Goal: Task Accomplishment & Management: Use online tool/utility

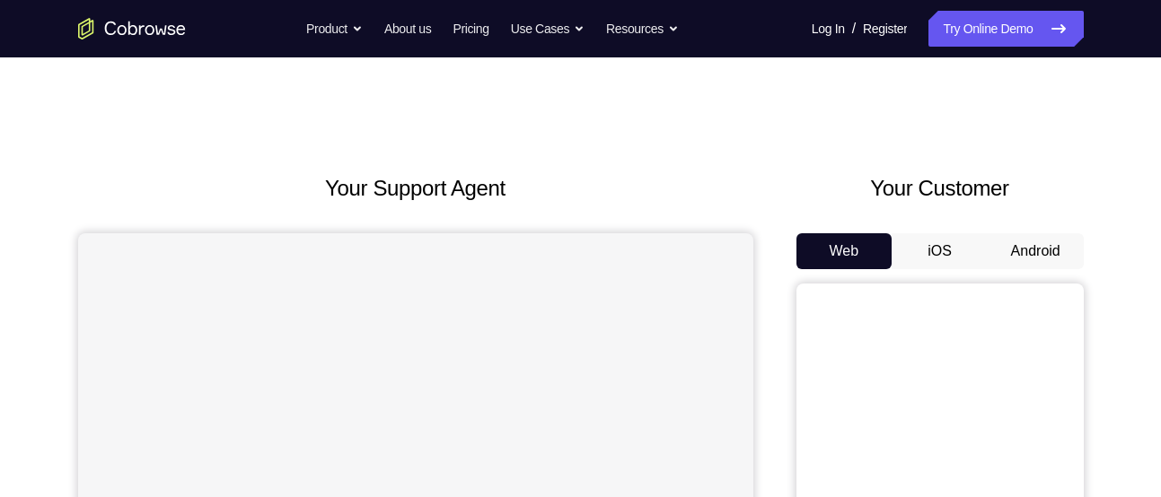
click at [1016, 250] on button "Android" at bounding box center [1035, 251] width 96 height 36
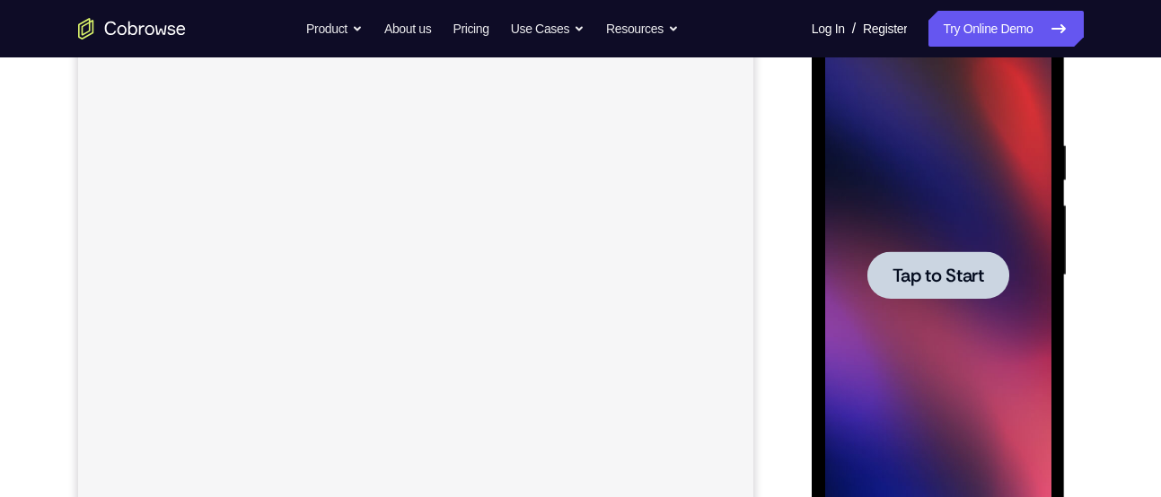
click at [947, 282] on span "Tap to Start" at bounding box center [938, 276] width 92 height 18
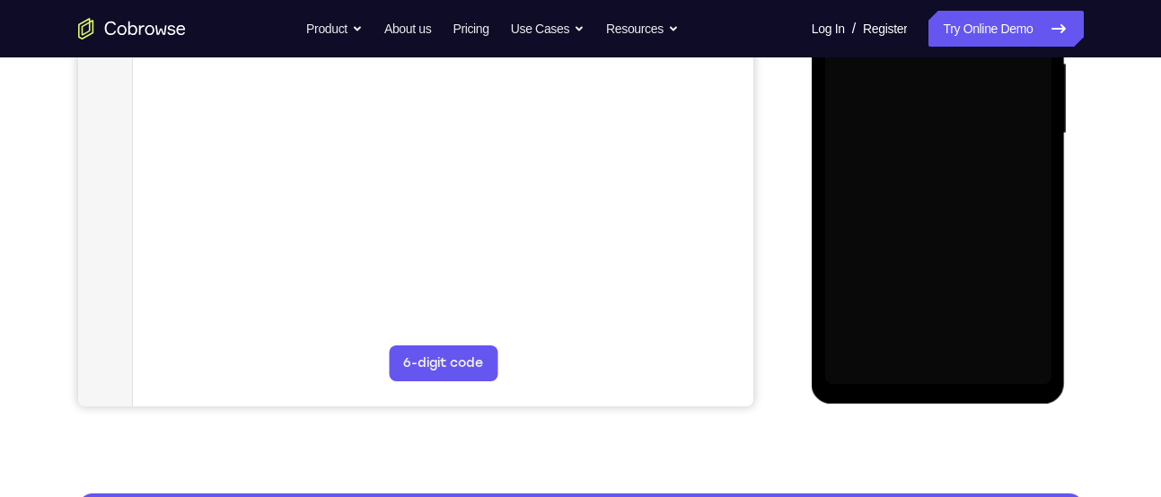
scroll to position [427, 0]
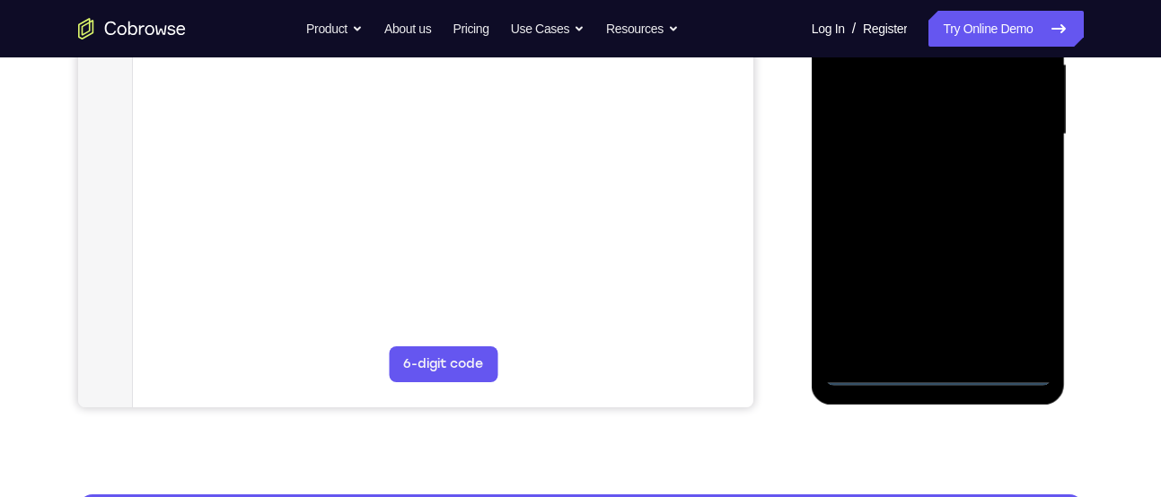
click at [998, 364] on div at bounding box center [938, 134] width 226 height 503
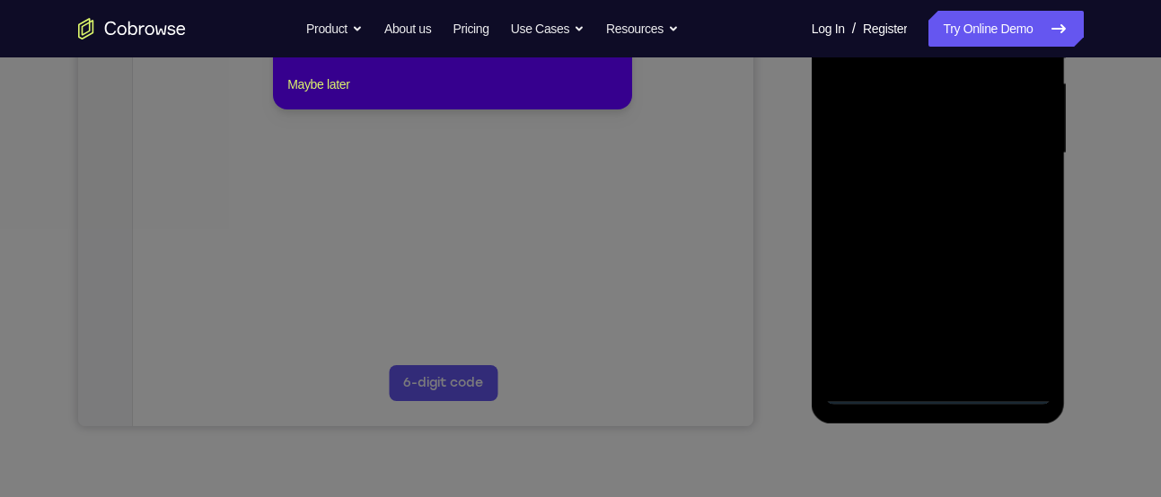
scroll to position [390, 0]
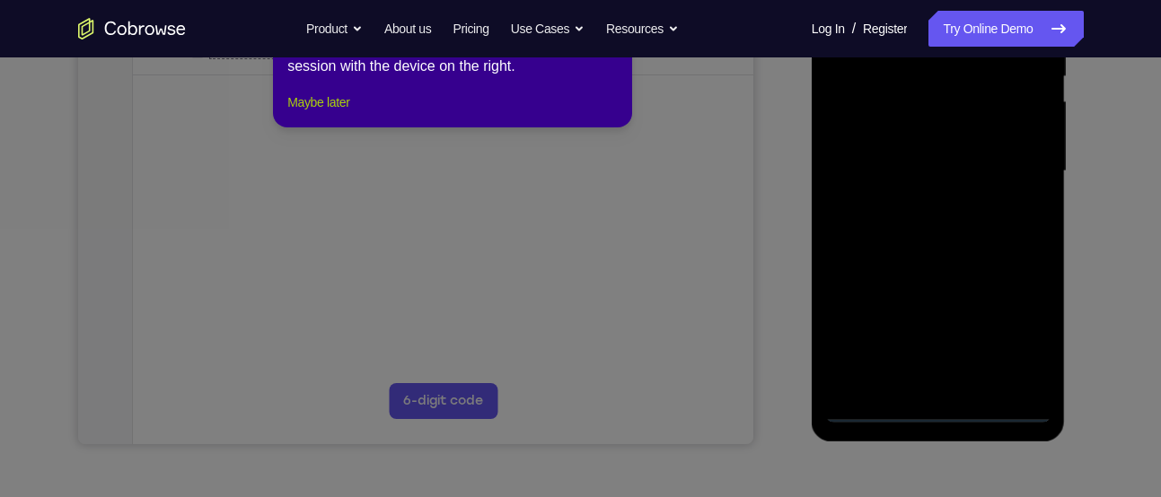
click at [326, 113] on button "Maybe later" at bounding box center [318, 103] width 62 height 22
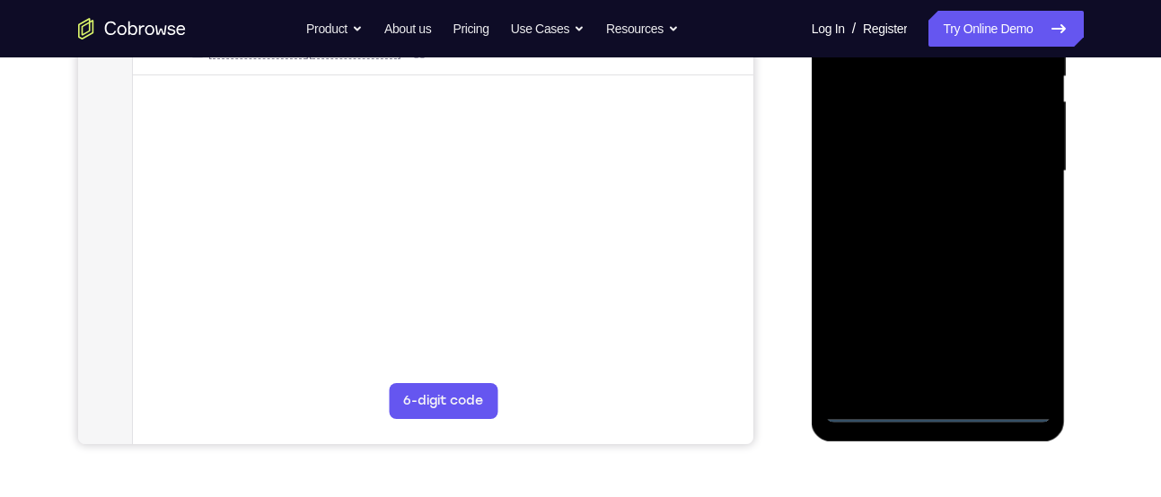
scroll to position [443, 0]
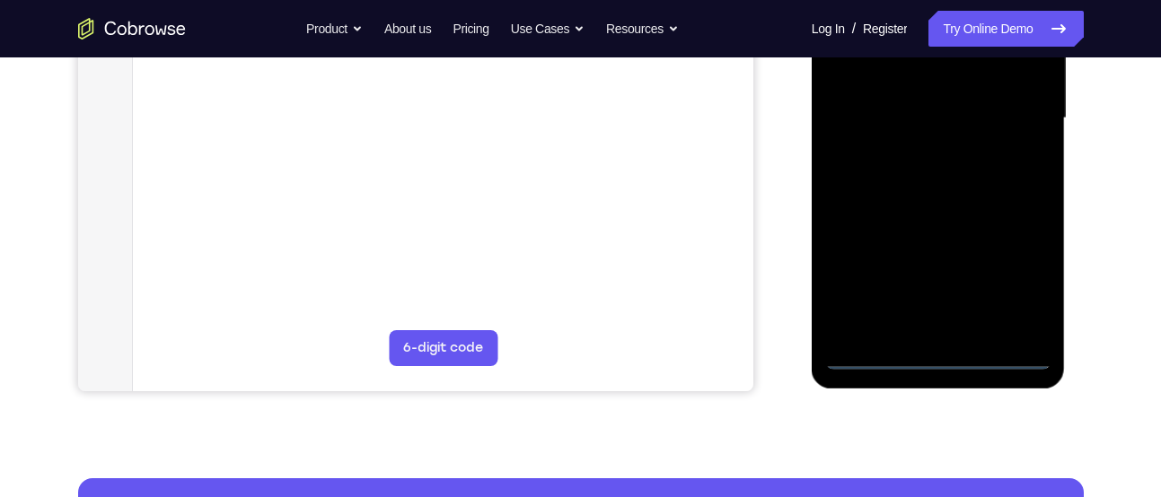
click at [1002, 356] on div at bounding box center [938, 118] width 226 height 503
drag, startPoint x: 887, startPoint y: 218, endPoint x: 1097, endPoint y: 192, distance: 211.7
click at [1067, 192] on html "Online web based iOS Simulators and Android Emulators. Run iPhone, iPad, Mobile…" at bounding box center [939, 123] width 256 height 539
click at [870, 117] on div at bounding box center [938, 118] width 226 height 503
click at [873, 108] on div at bounding box center [938, 118] width 226 height 503
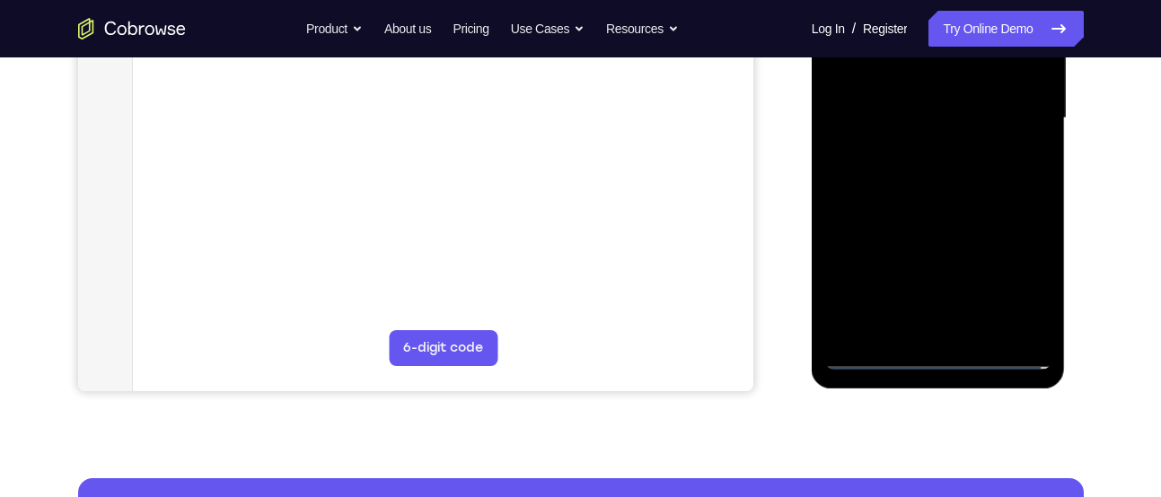
click at [1011, 271] on div at bounding box center [938, 118] width 226 height 503
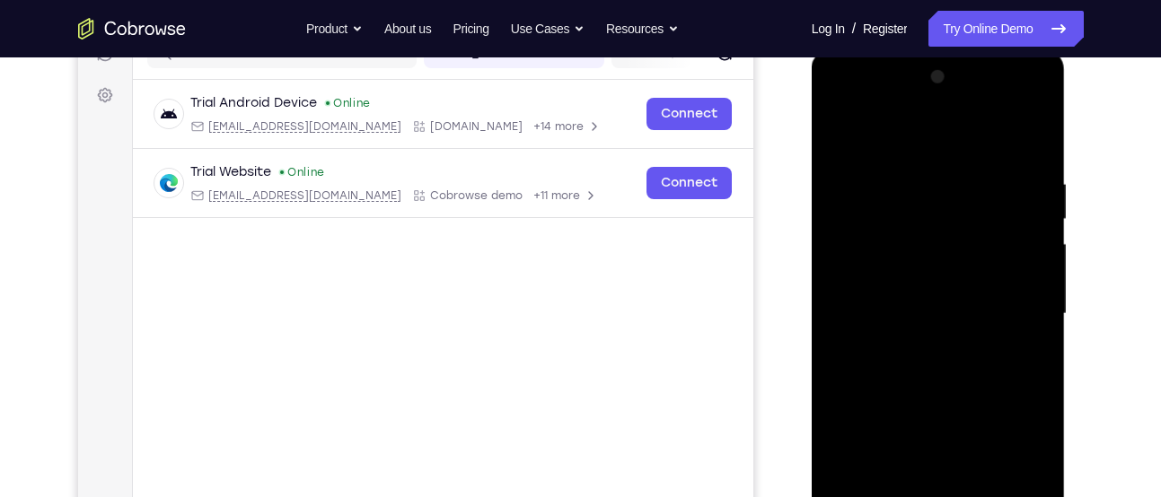
scroll to position [247, 0]
click at [971, 145] on div at bounding box center [938, 315] width 226 height 503
click at [1037, 101] on div at bounding box center [938, 315] width 226 height 503
click at [967, 194] on div at bounding box center [938, 315] width 226 height 503
click at [916, 115] on div at bounding box center [938, 315] width 226 height 503
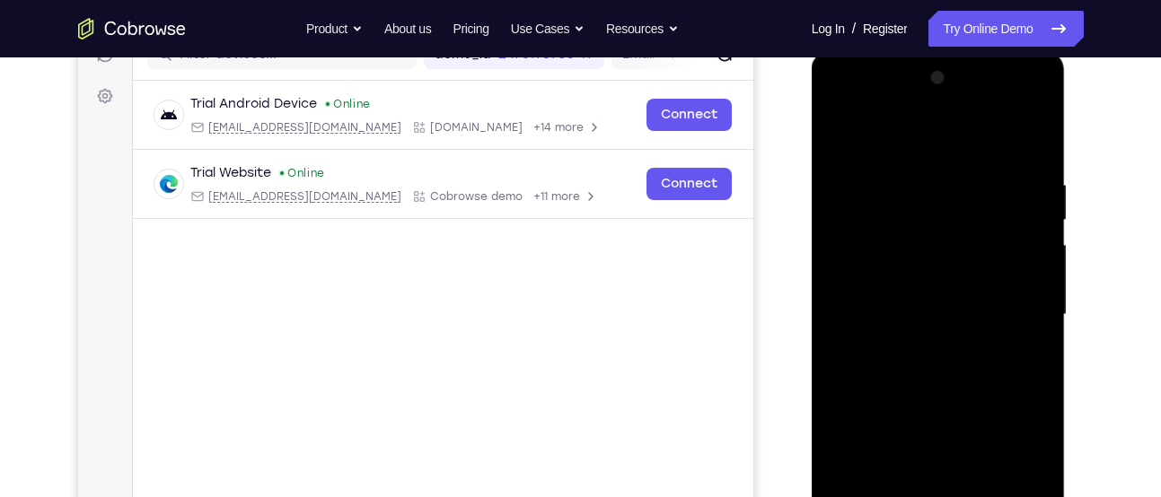
click at [982, 104] on div at bounding box center [938, 315] width 226 height 503
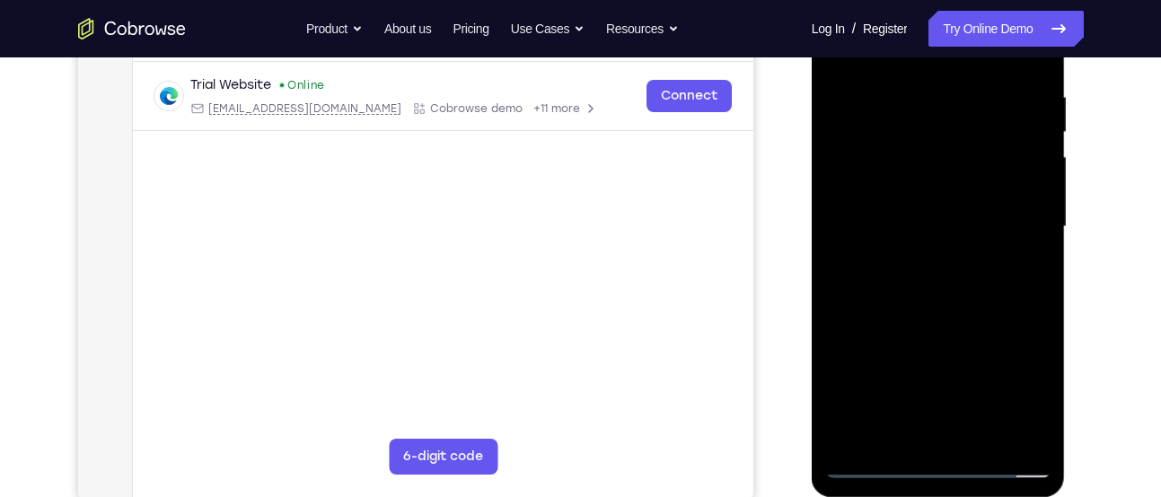
scroll to position [345, 0]
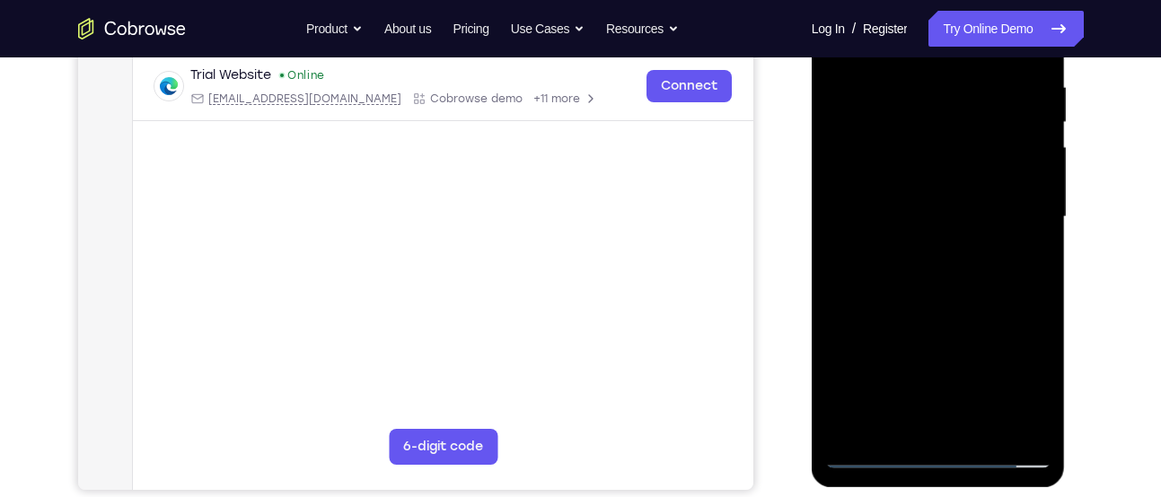
click at [864, 180] on div at bounding box center [938, 217] width 226 height 503
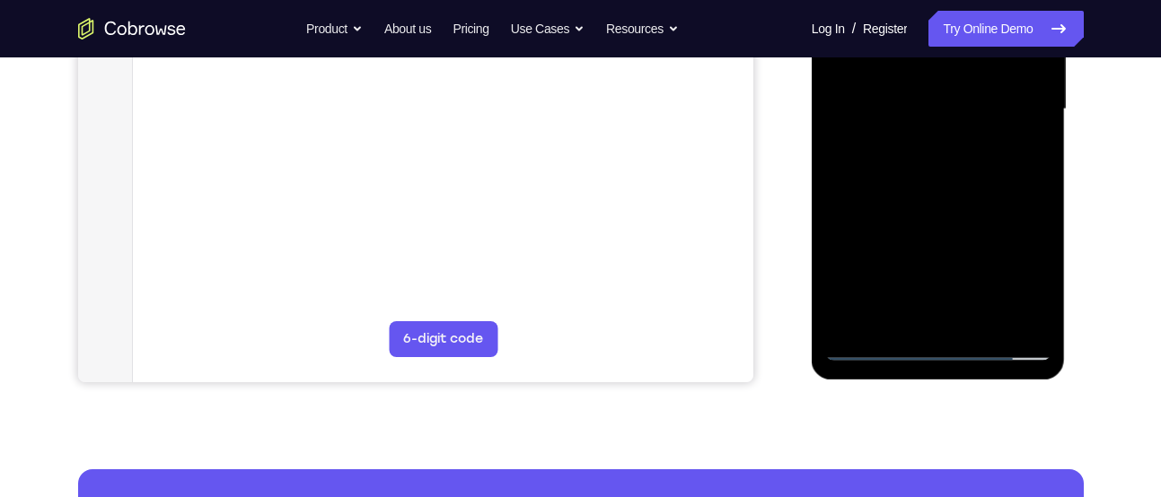
scroll to position [452, 0]
click at [931, 224] on div at bounding box center [938, 110] width 226 height 503
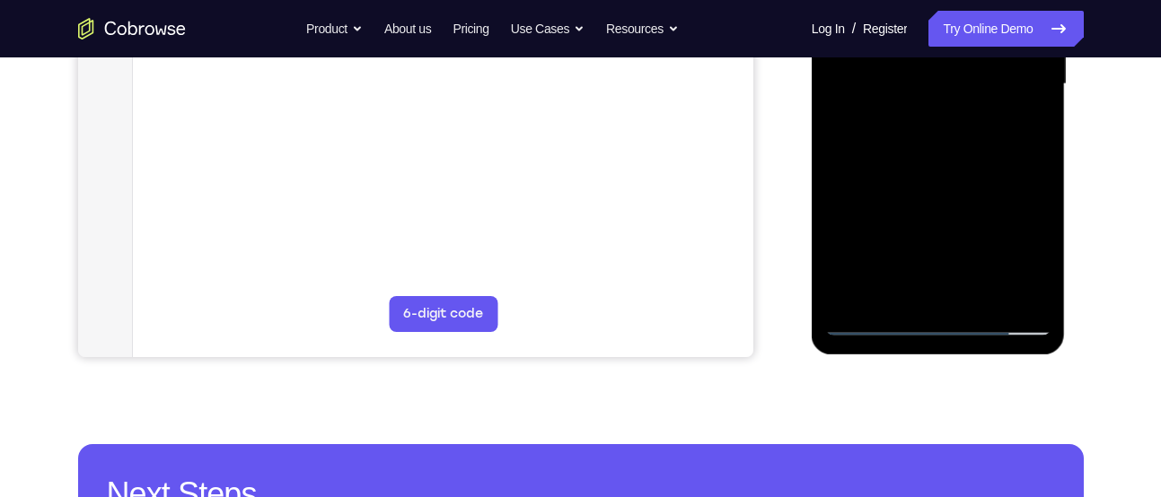
scroll to position [477, 0]
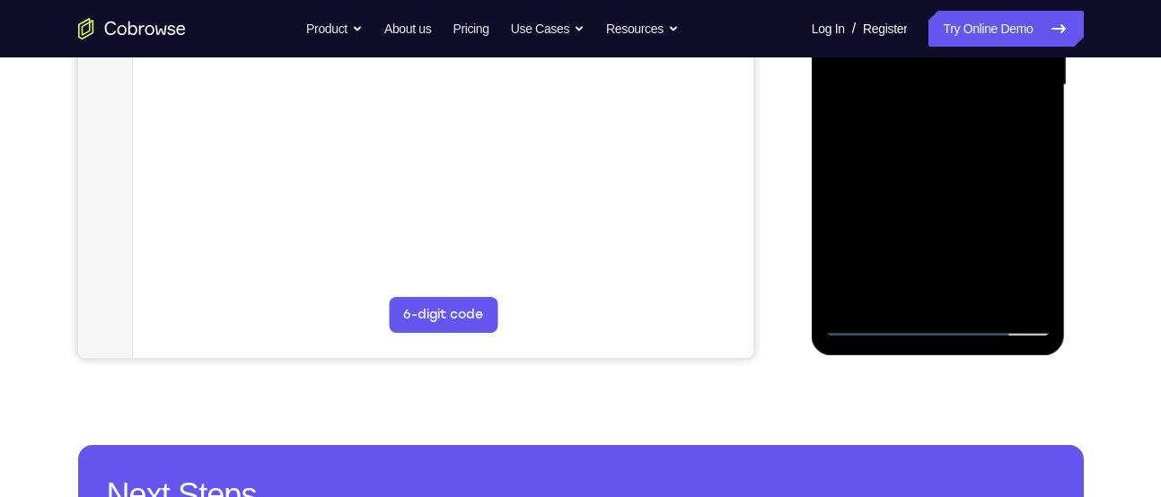
click at [1028, 223] on div at bounding box center [938, 85] width 226 height 503
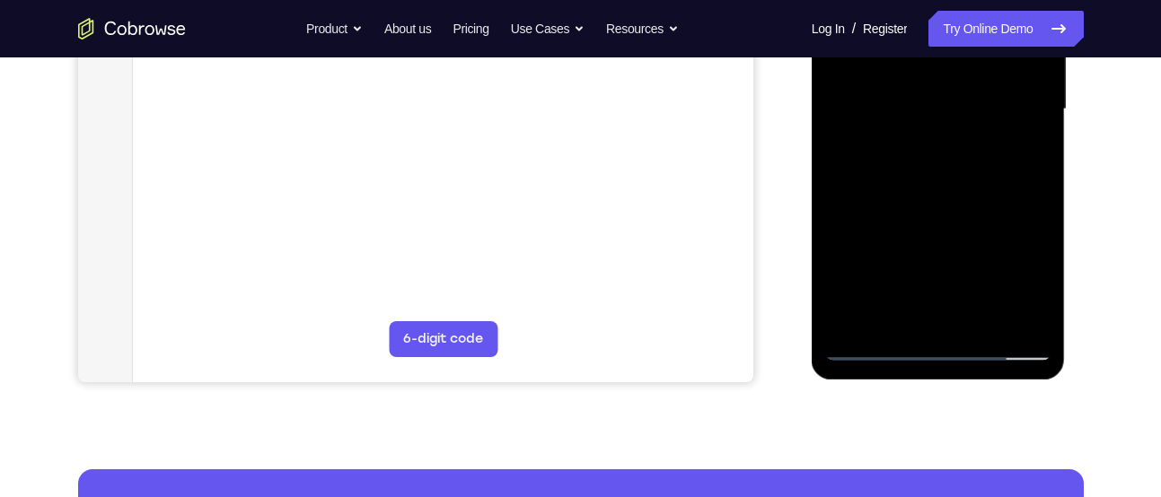
drag, startPoint x: 952, startPoint y: 219, endPoint x: 949, endPoint y: 92, distance: 127.5
click at [949, 92] on div at bounding box center [938, 109] width 226 height 503
drag, startPoint x: 958, startPoint y: 233, endPoint x: 989, endPoint y: 99, distance: 138.3
click at [989, 99] on div at bounding box center [938, 109] width 226 height 503
drag, startPoint x: 950, startPoint y: 234, endPoint x: 1006, endPoint y: 76, distance: 167.8
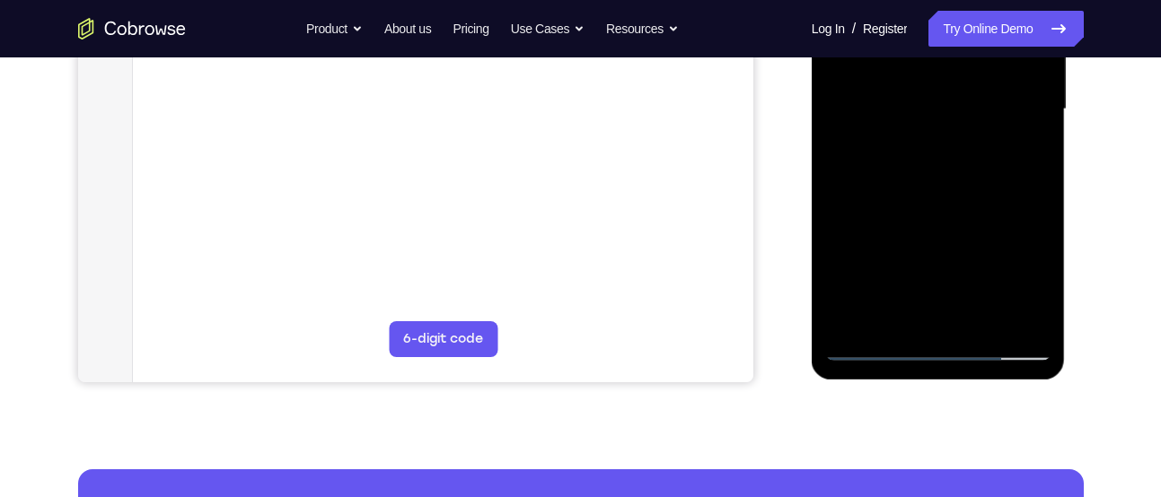
click at [1006, 76] on div at bounding box center [938, 109] width 226 height 503
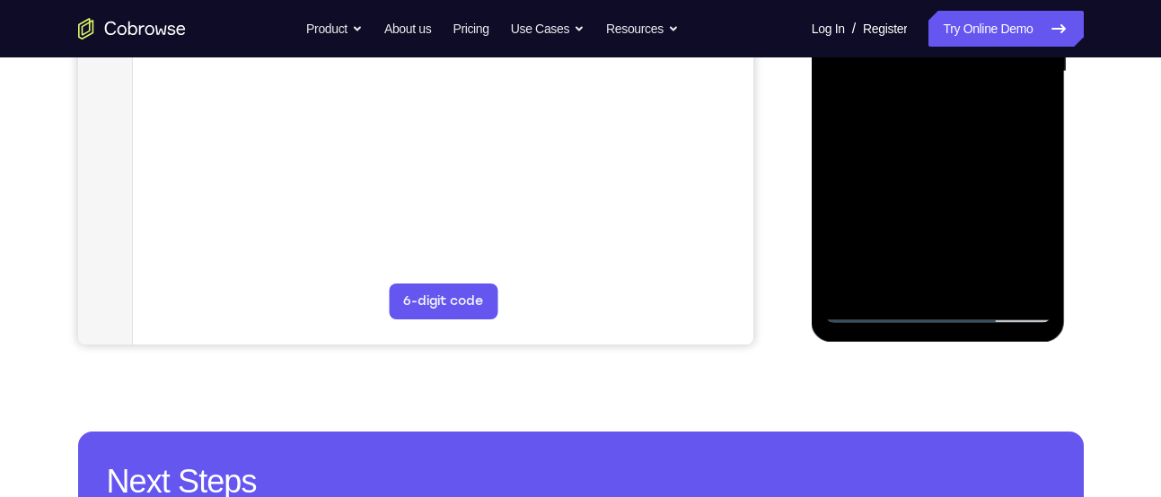
scroll to position [493, 0]
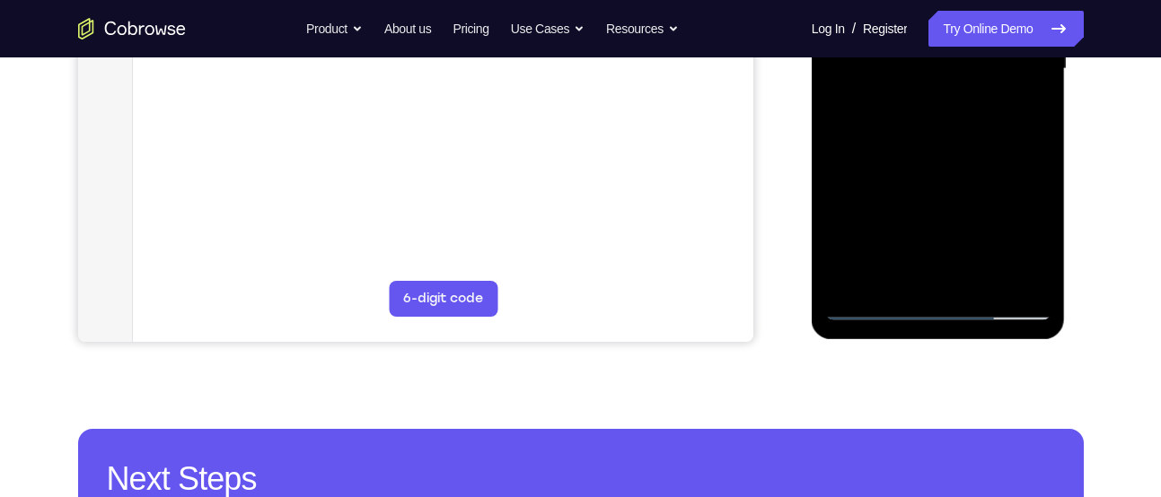
drag, startPoint x: 939, startPoint y: 250, endPoint x: 973, endPoint y: 54, distance: 198.6
click at [973, 54] on div at bounding box center [938, 69] width 226 height 503
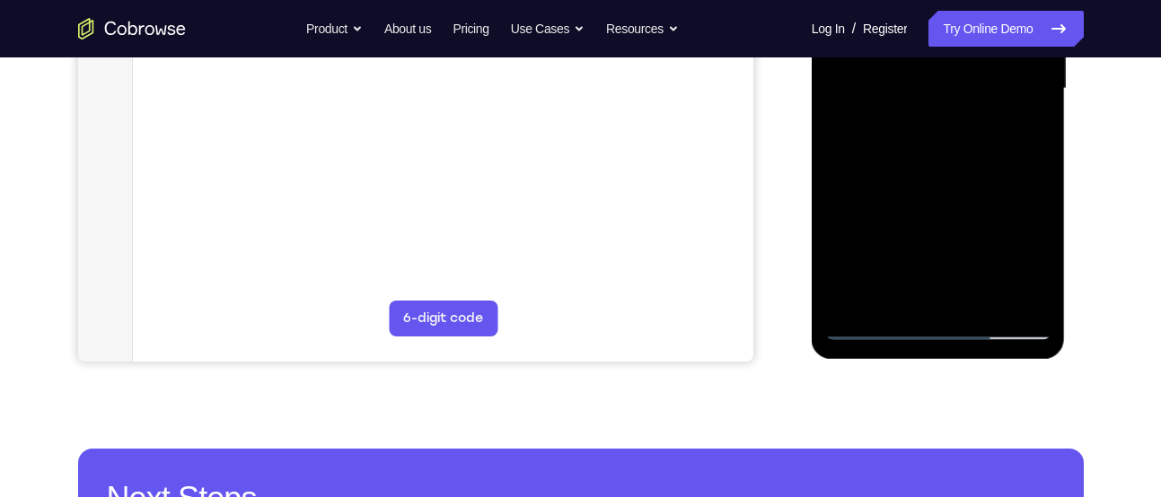
scroll to position [472, 0]
drag, startPoint x: 907, startPoint y: 279, endPoint x: 976, endPoint y: 30, distance: 258.9
click at [976, 30] on div at bounding box center [938, 89] width 226 height 503
drag, startPoint x: 917, startPoint y: 285, endPoint x: 999, endPoint y: 27, distance: 270.3
click at [999, 27] on div at bounding box center [938, 89] width 226 height 503
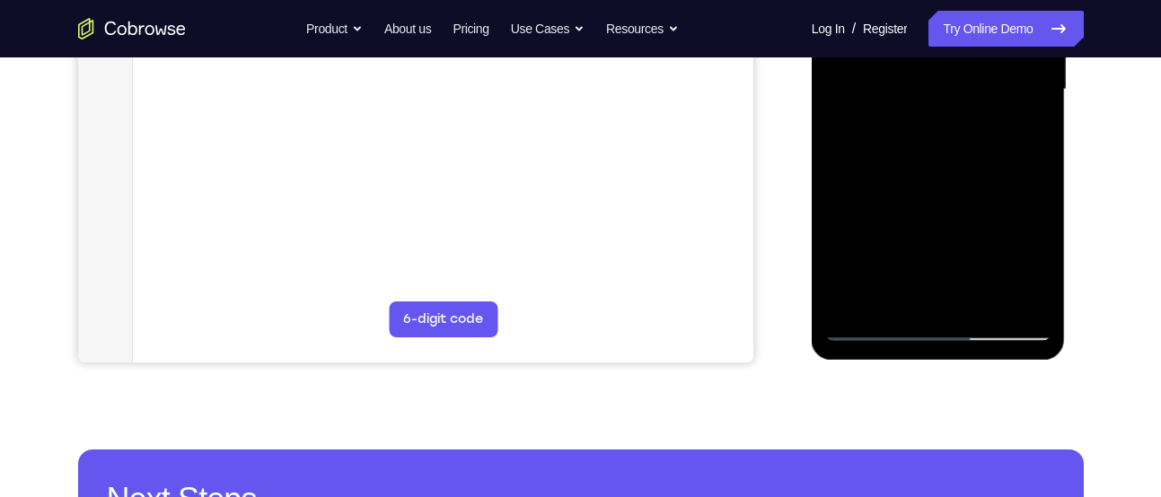
drag, startPoint x: 941, startPoint y: 277, endPoint x: 972, endPoint y: 25, distance: 254.2
click at [972, 25] on div at bounding box center [938, 89] width 226 height 503
drag, startPoint x: 901, startPoint y: 218, endPoint x: 945, endPoint y: 40, distance: 183.1
click at [945, 40] on div at bounding box center [938, 89] width 226 height 503
click at [873, 326] on div at bounding box center [938, 89] width 226 height 503
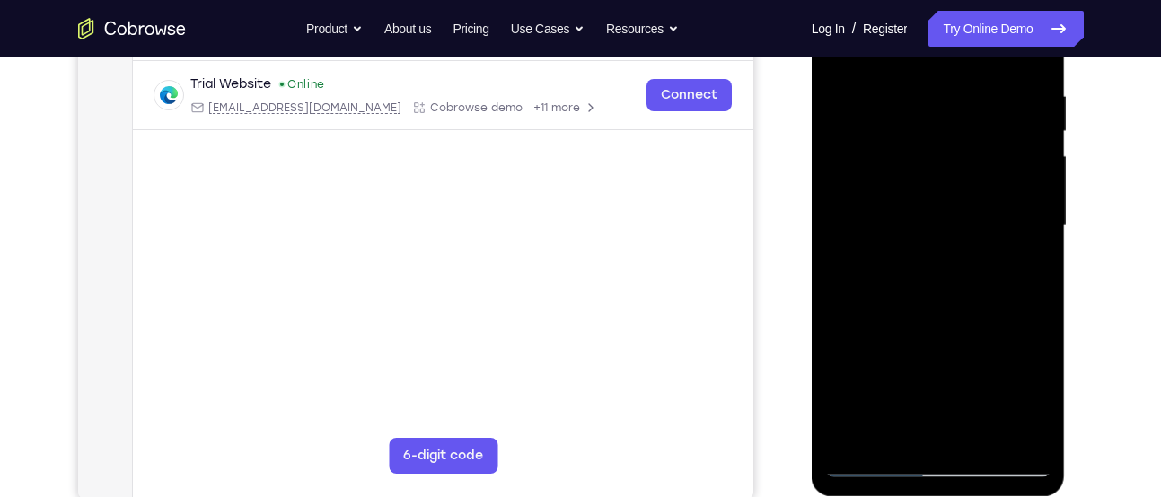
scroll to position [334, 0]
click at [931, 83] on div at bounding box center [938, 228] width 226 height 503
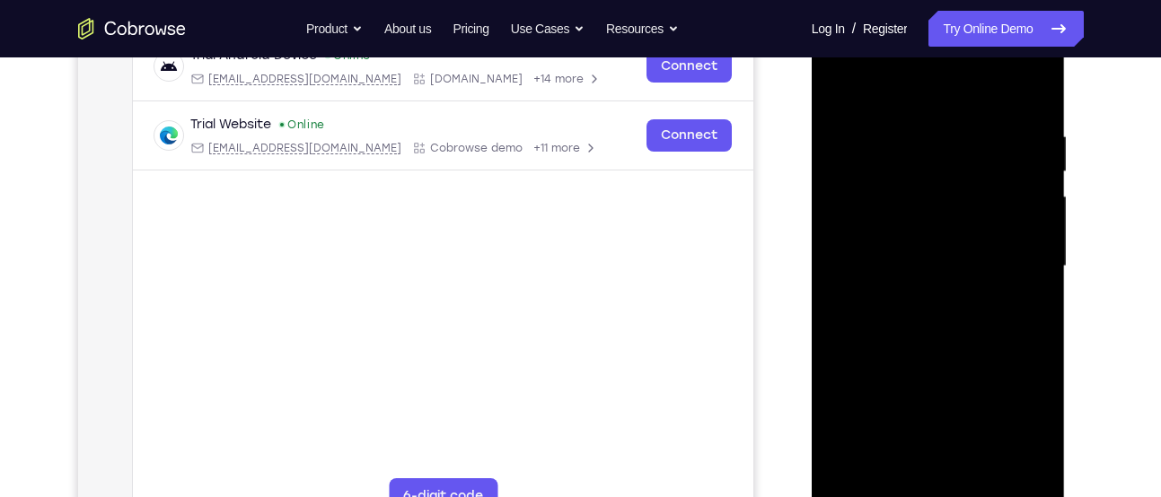
scroll to position [290, 0]
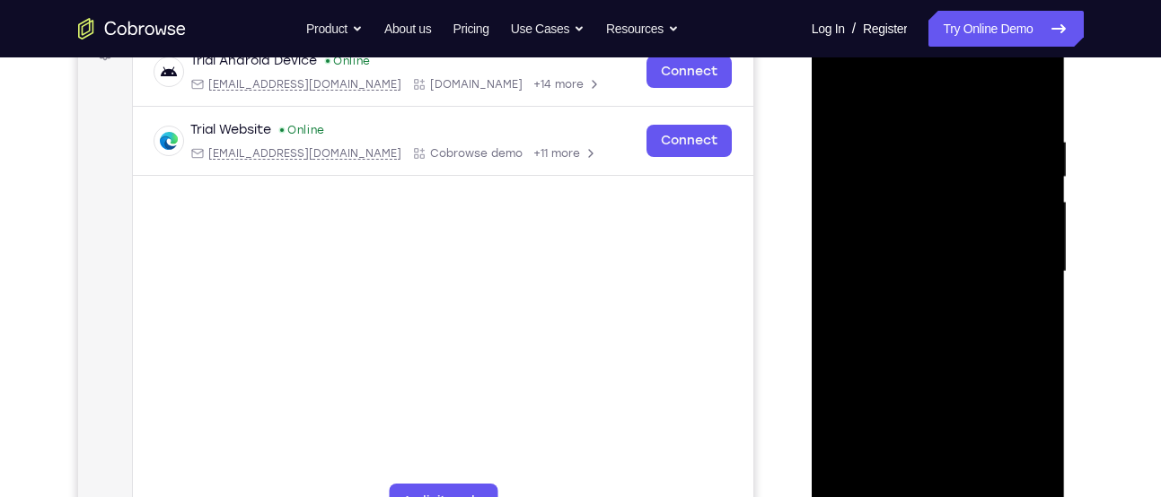
click at [856, 231] on div at bounding box center [938, 272] width 226 height 503
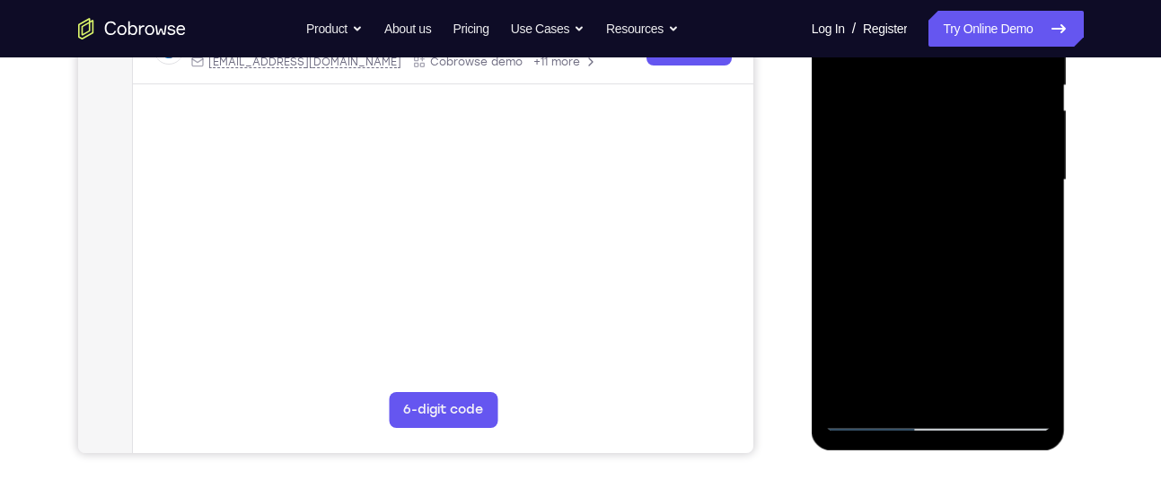
scroll to position [382, 0]
drag, startPoint x: 929, startPoint y: 266, endPoint x: 946, endPoint y: 111, distance: 155.3
click at [946, 111] on div at bounding box center [938, 179] width 226 height 503
drag, startPoint x: 885, startPoint y: 289, endPoint x: 934, endPoint y: 58, distance: 235.7
click at [934, 58] on div at bounding box center [938, 179] width 226 height 503
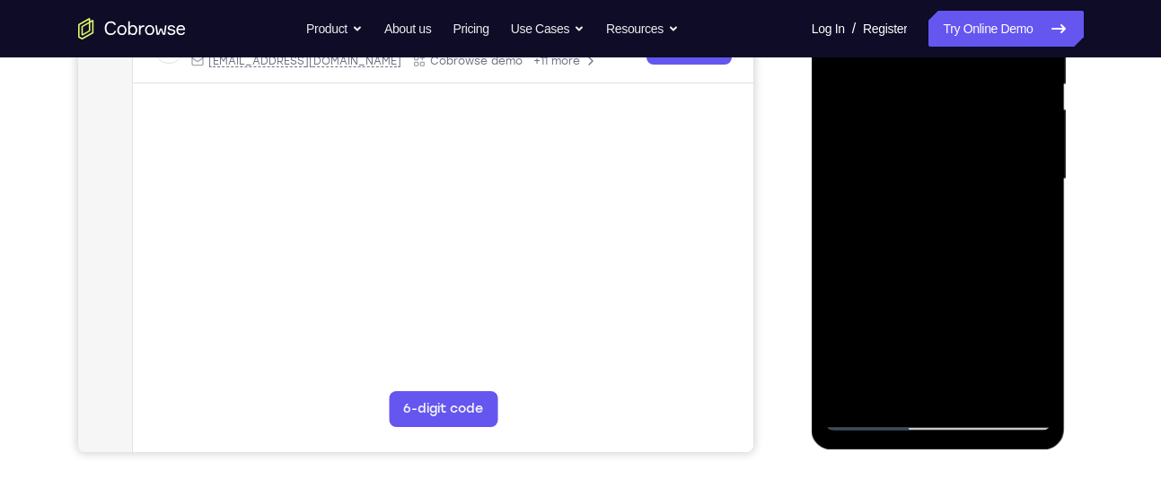
drag, startPoint x: 926, startPoint y: 233, endPoint x: 990, endPoint y: 38, distance: 205.8
click at [990, 38] on div at bounding box center [938, 179] width 226 height 503
drag, startPoint x: 925, startPoint y: 296, endPoint x: 974, endPoint y: 158, distance: 146.8
click at [974, 158] on div at bounding box center [938, 179] width 226 height 503
drag, startPoint x: 914, startPoint y: 171, endPoint x: 887, endPoint y: 331, distance: 162.9
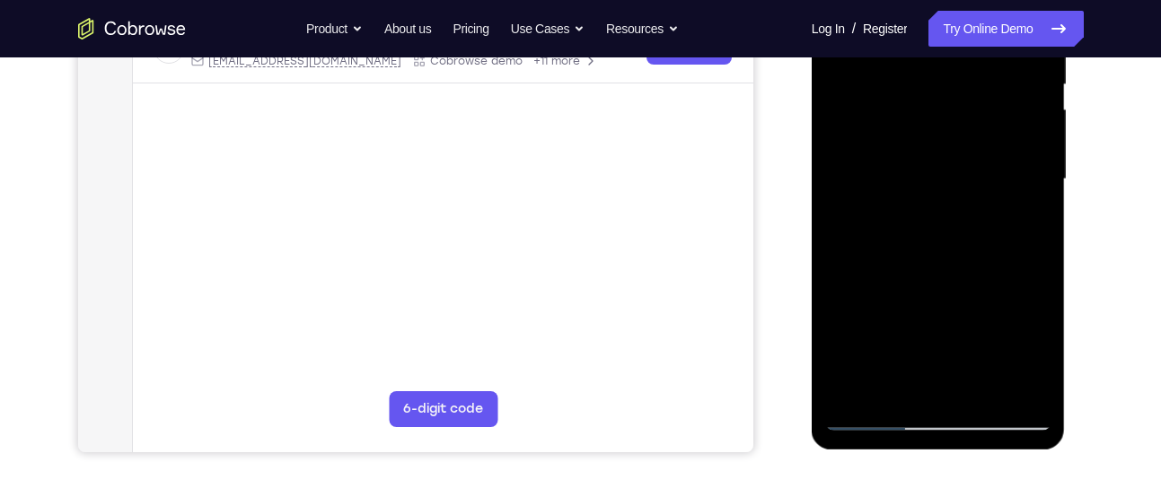
click at [887, 331] on div at bounding box center [938, 179] width 226 height 503
drag, startPoint x: 897, startPoint y: 327, endPoint x: 956, endPoint y: 90, distance: 244.3
click at [956, 90] on div at bounding box center [938, 179] width 226 height 503
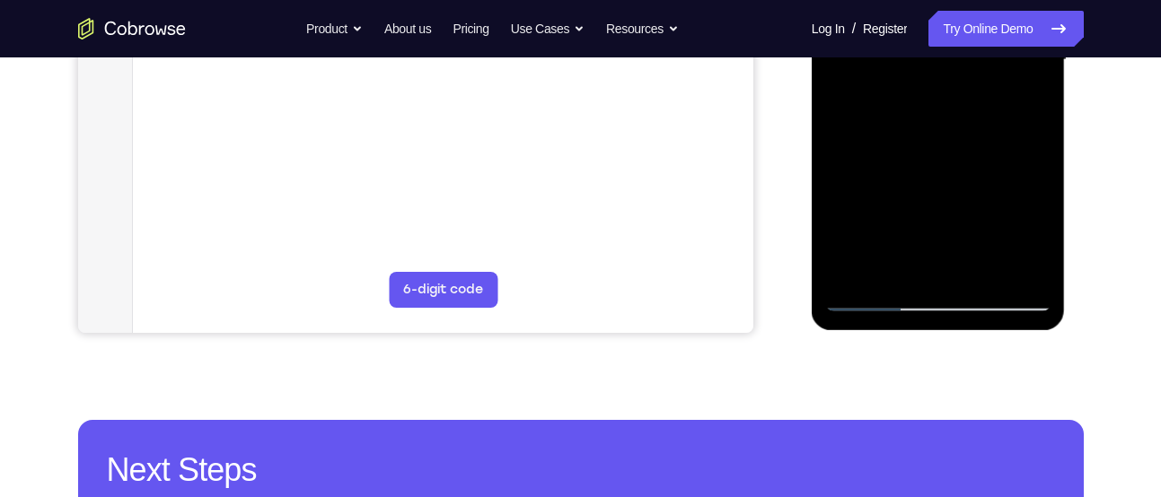
scroll to position [504, 0]
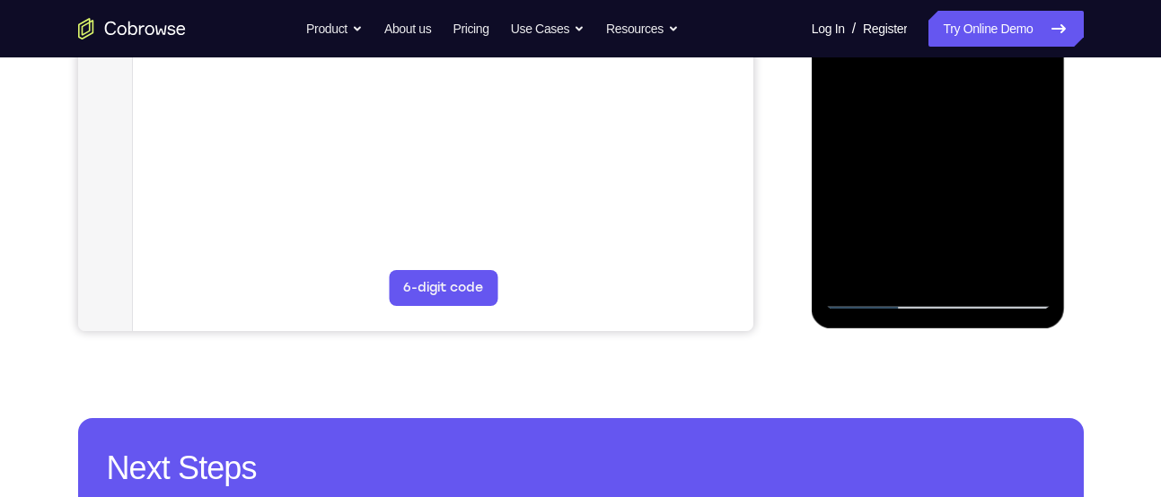
drag, startPoint x: 939, startPoint y: 192, endPoint x: 958, endPoint y: 39, distance: 153.8
click at [958, 39] on div at bounding box center [938, 58] width 226 height 503
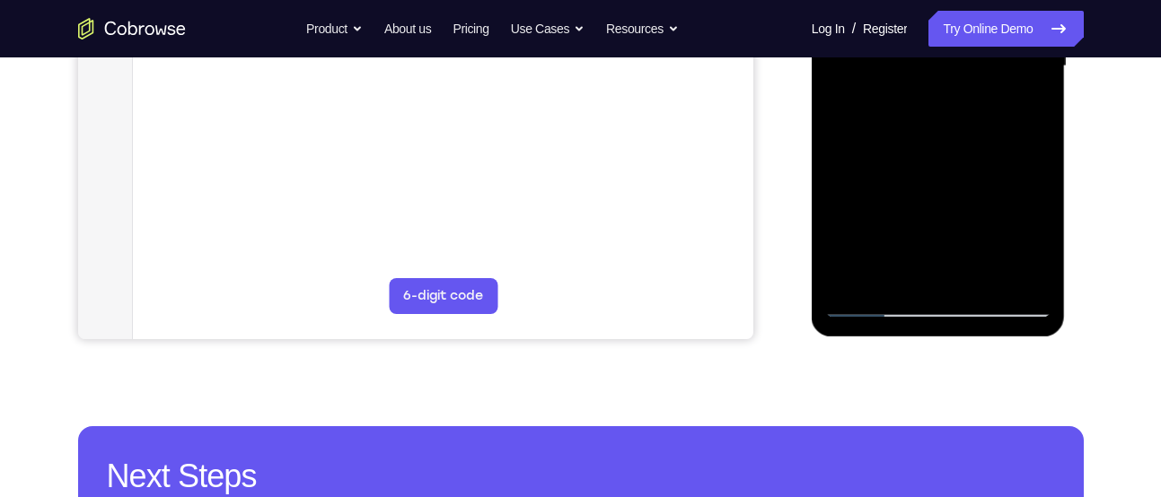
scroll to position [496, 0]
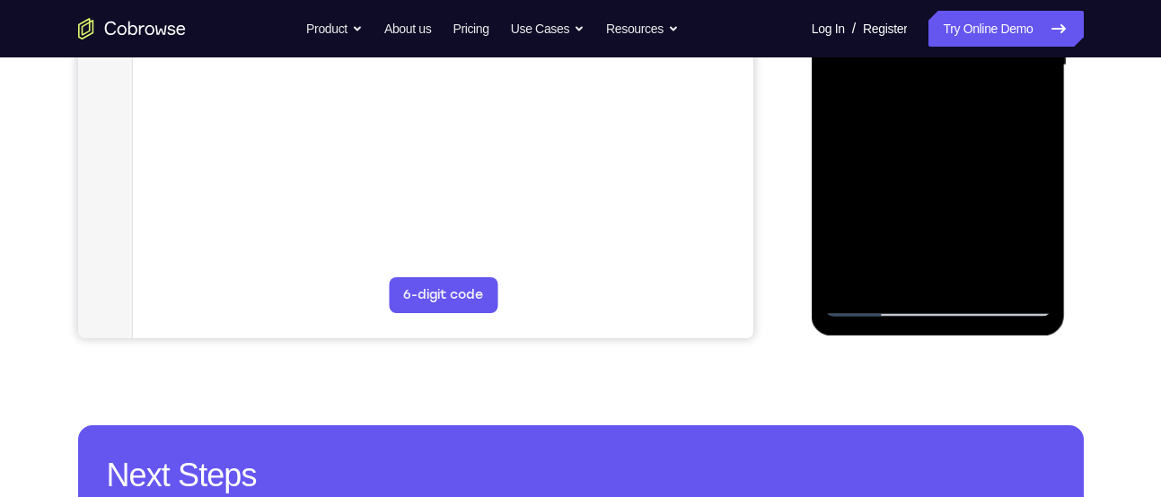
drag, startPoint x: 953, startPoint y: 186, endPoint x: 969, endPoint y: 76, distance: 110.7
click at [969, 76] on div at bounding box center [938, 65] width 226 height 503
drag, startPoint x: 961, startPoint y: 201, endPoint x: 998, endPoint y: 5, distance: 199.1
click at [998, 5] on div at bounding box center [938, 65] width 226 height 503
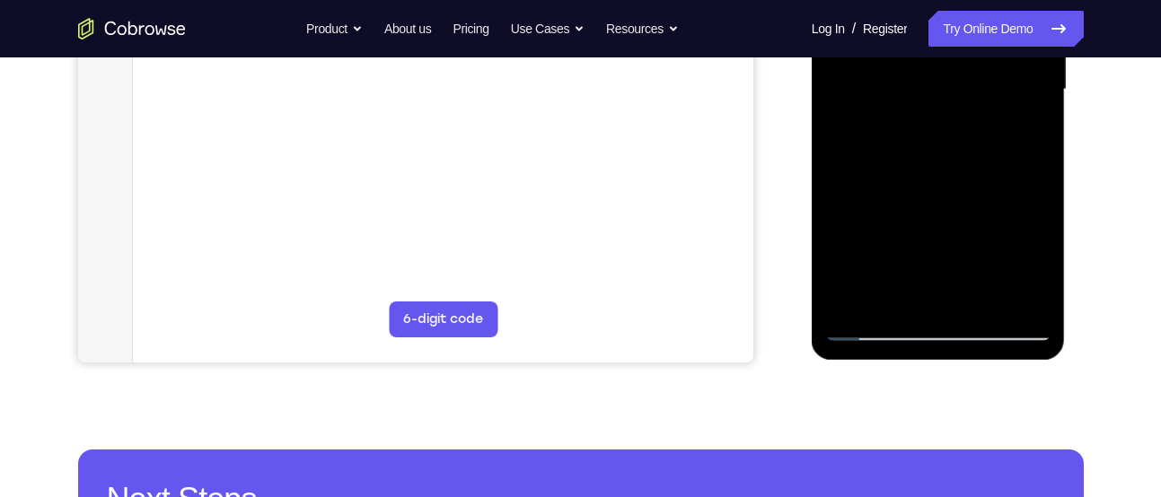
scroll to position [473, 0]
drag, startPoint x: 951, startPoint y: 215, endPoint x: 962, endPoint y: 46, distance: 170.1
click at [962, 46] on div at bounding box center [938, 89] width 226 height 503
drag, startPoint x: 934, startPoint y: 194, endPoint x: 953, endPoint y: 13, distance: 182.4
click at [953, 13] on div at bounding box center [938, 89] width 226 height 503
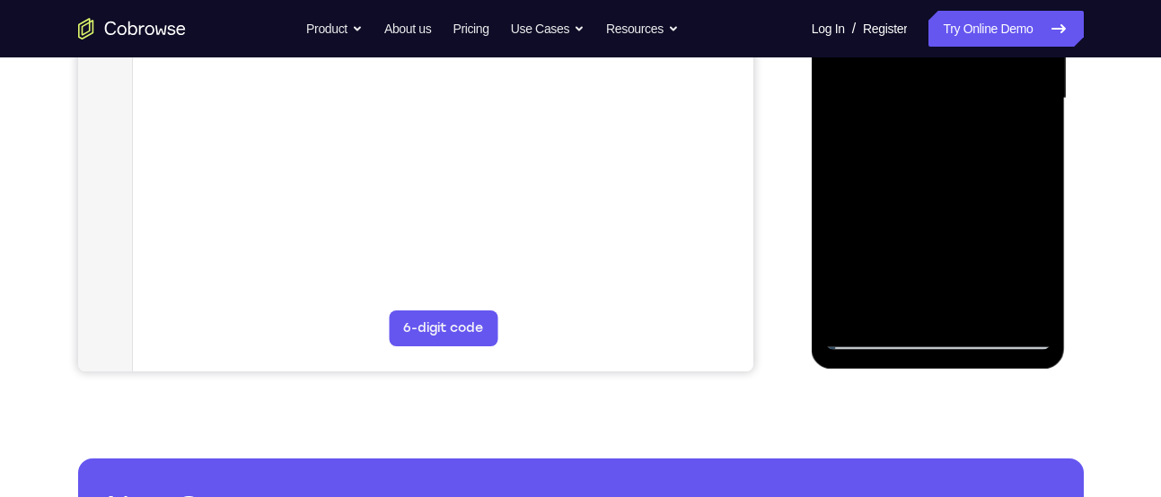
scroll to position [464, 0]
drag, startPoint x: 1034, startPoint y: 232, endPoint x: 1027, endPoint y: 64, distance: 168.9
click at [1027, 64] on div at bounding box center [938, 97] width 226 height 503
drag, startPoint x: 903, startPoint y: 213, endPoint x: 1720, endPoint y: -119, distance: 881.8
click at [908, 48] on div at bounding box center [938, 97] width 226 height 503
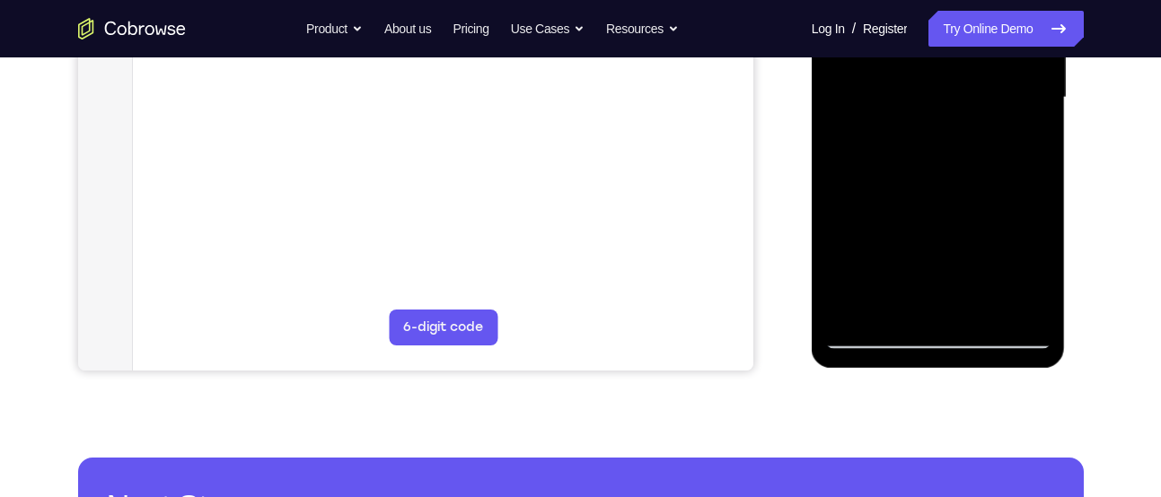
drag, startPoint x: 914, startPoint y: 211, endPoint x: 930, endPoint y: 15, distance: 196.4
click at [930, 15] on div at bounding box center [938, 97] width 226 height 503
drag, startPoint x: 925, startPoint y: 160, endPoint x: 952, endPoint y: -9, distance: 170.9
click at [952, 0] on div at bounding box center [938, 97] width 226 height 503
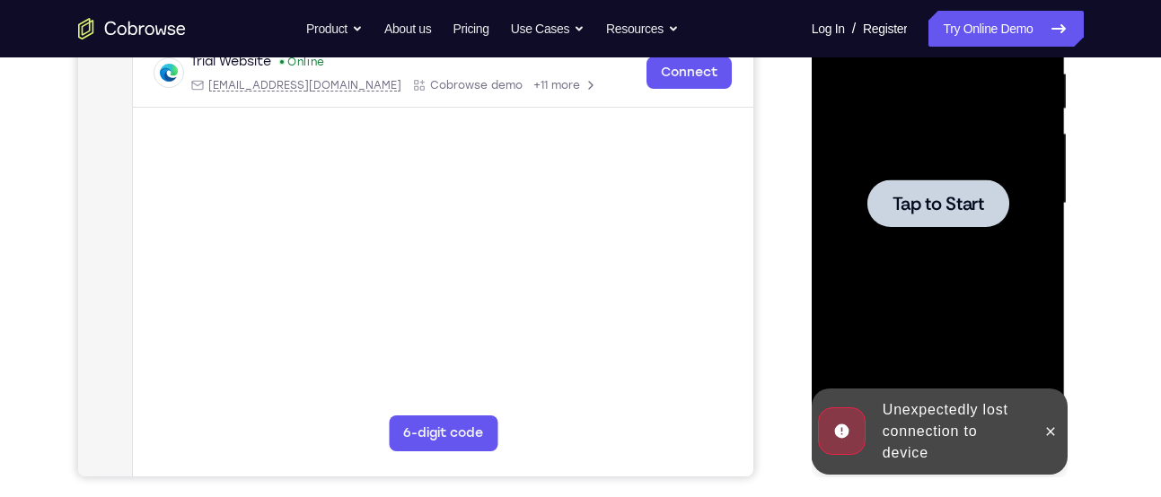
scroll to position [357, 0]
click at [963, 198] on span "Tap to Start" at bounding box center [938, 205] width 92 height 18
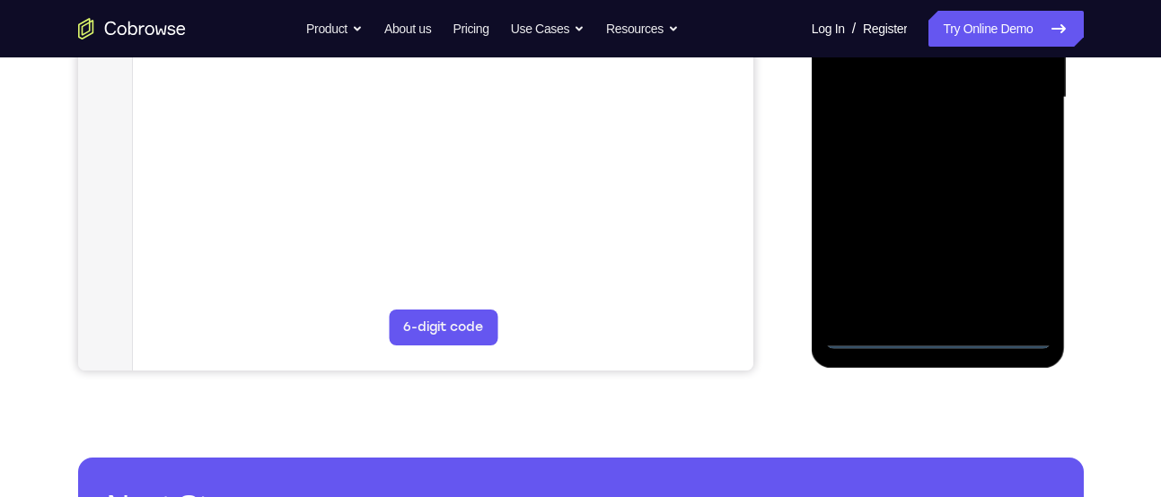
scroll to position [465, 0]
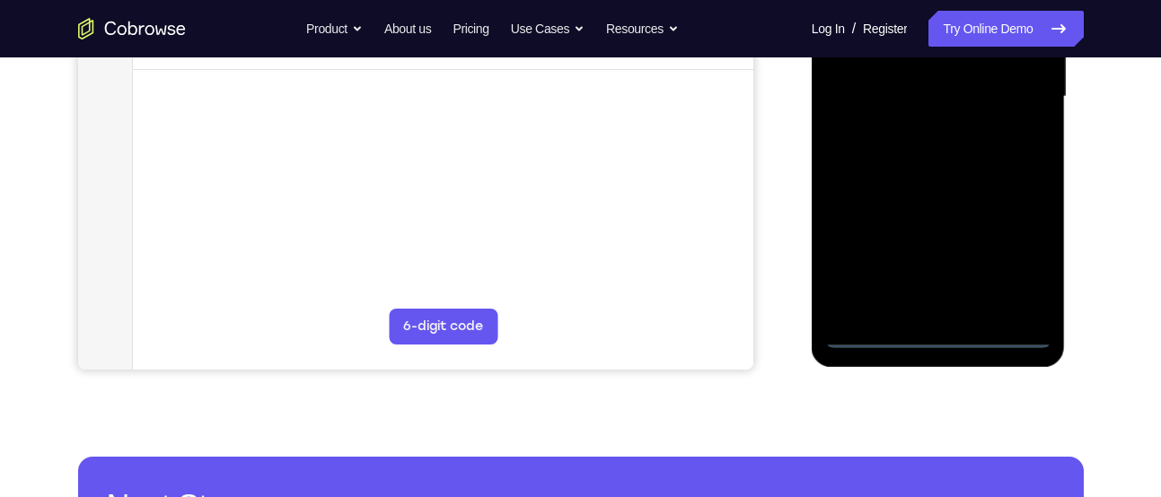
click at [1008, 334] on div at bounding box center [938, 97] width 226 height 503
drag, startPoint x: 920, startPoint y: 227, endPoint x: 1036, endPoint y: 203, distance: 118.3
click at [1036, 203] on div at bounding box center [938, 97] width 226 height 503
click at [854, 83] on div at bounding box center [938, 97] width 226 height 503
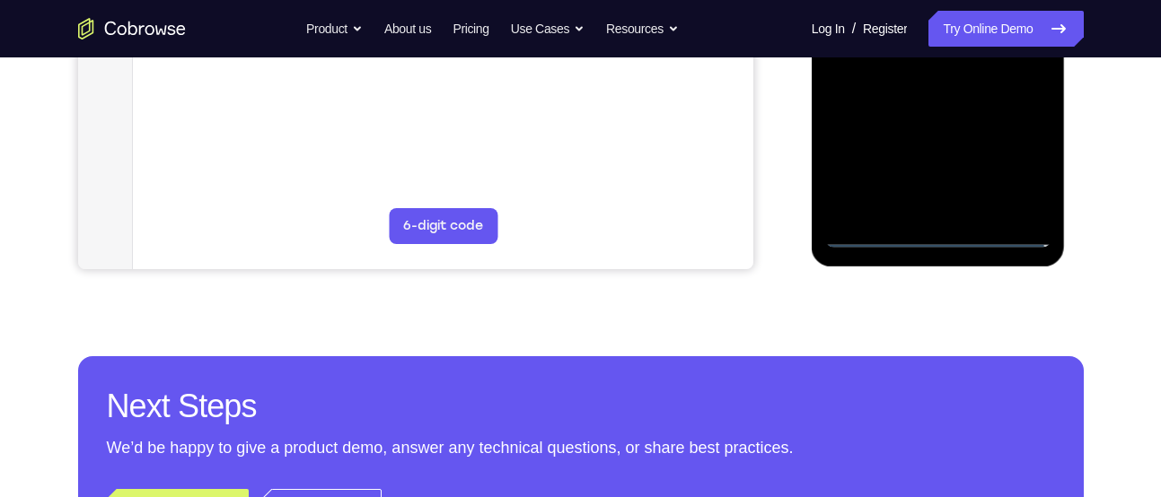
scroll to position [566, 0]
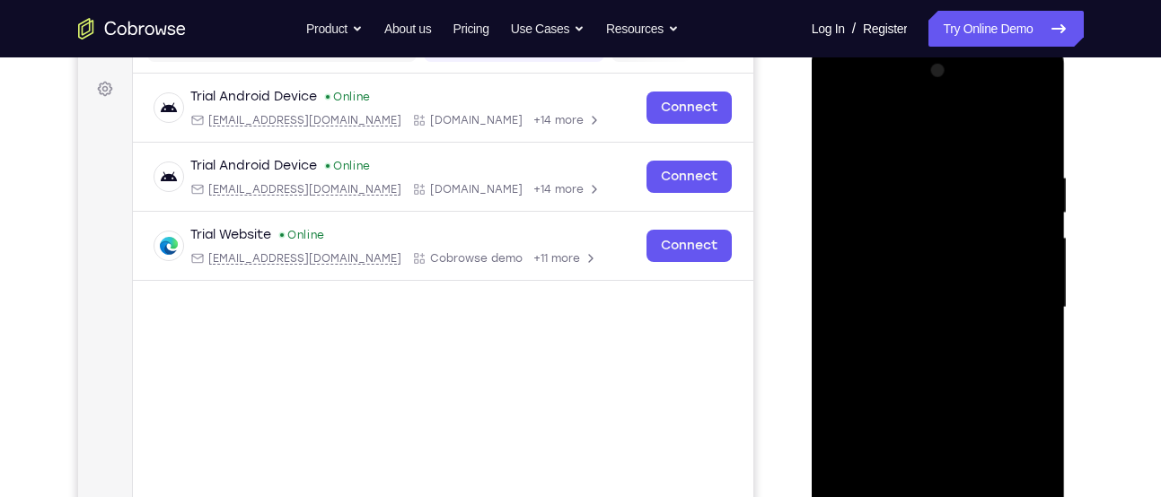
scroll to position [253, 0]
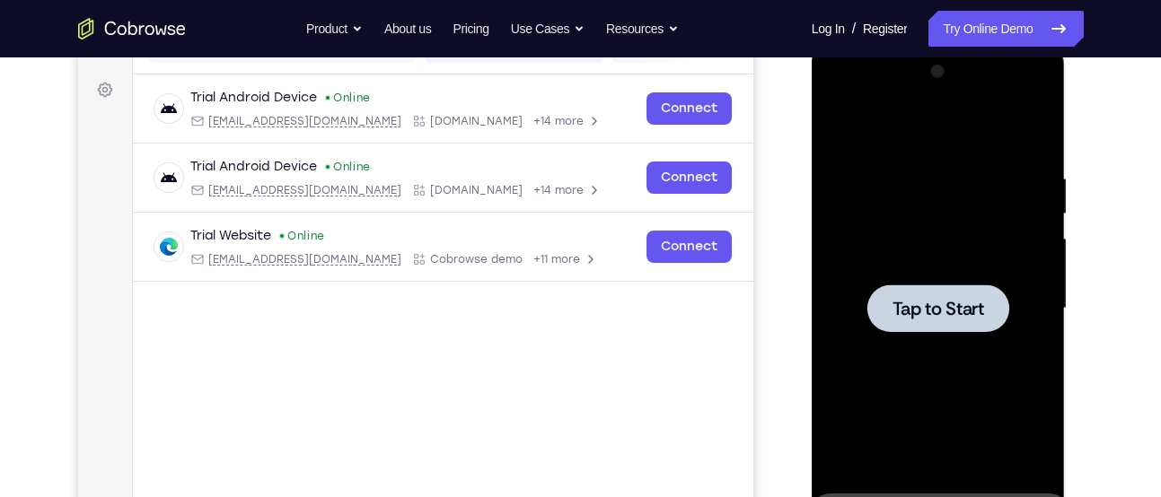
click at [952, 259] on div at bounding box center [938, 308] width 226 height 503
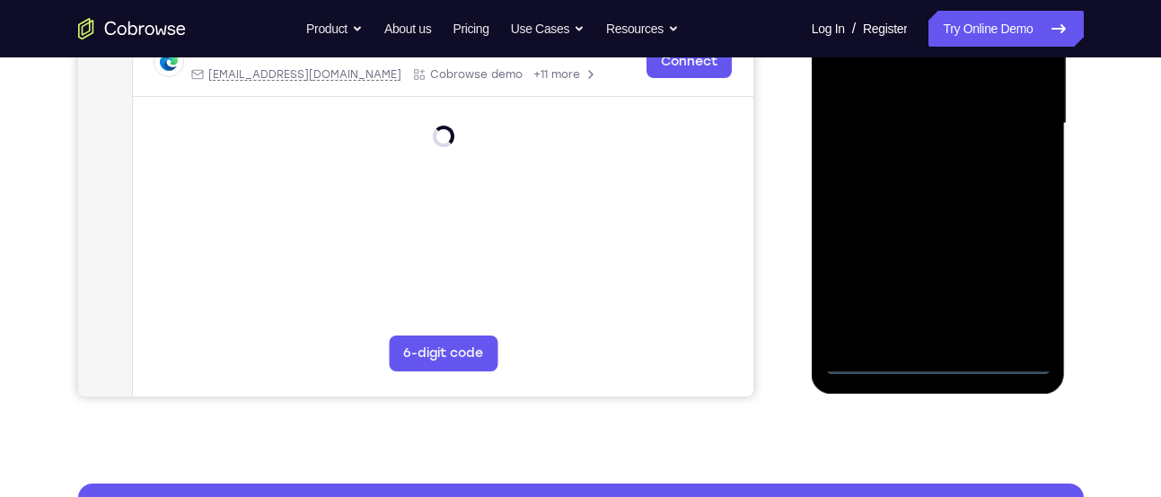
scroll to position [443, 0]
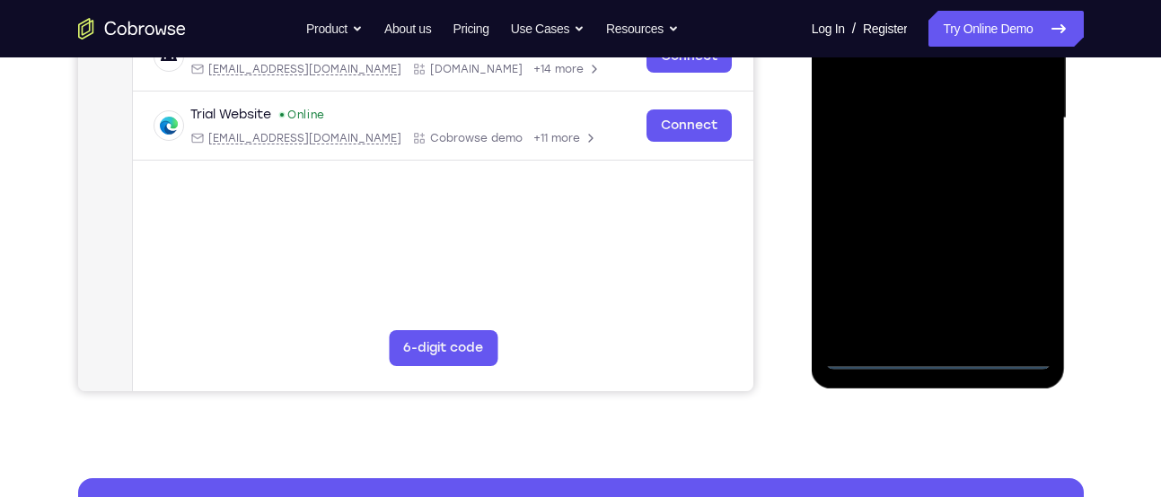
click at [1005, 350] on div at bounding box center [938, 118] width 226 height 503
drag, startPoint x: 888, startPoint y: 215, endPoint x: 1037, endPoint y: 220, distance: 149.1
click at [1037, 220] on div at bounding box center [938, 118] width 226 height 503
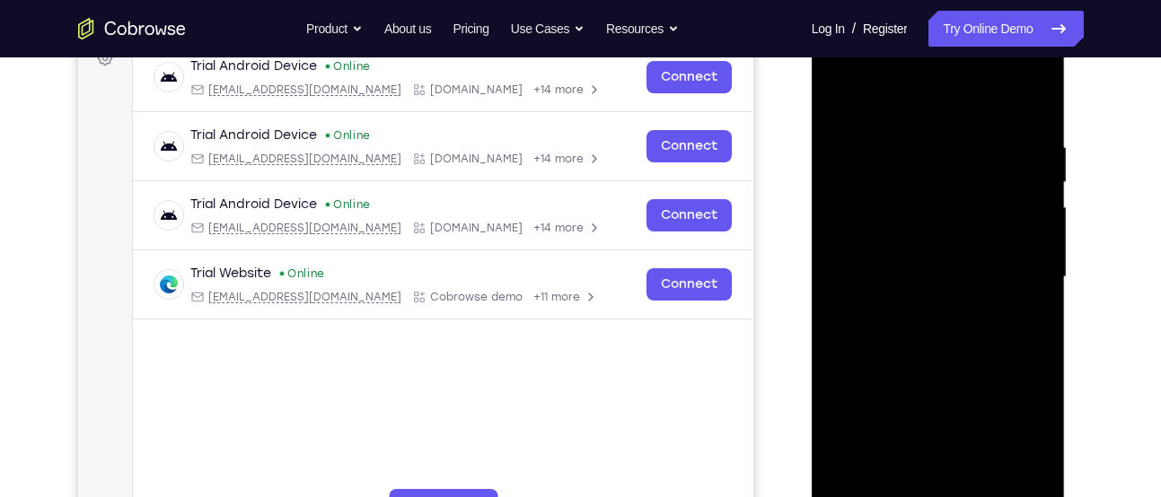
scroll to position [284, 0]
drag, startPoint x: 873, startPoint y: 275, endPoint x: 1036, endPoint y: 256, distance: 164.5
click at [1036, 256] on div at bounding box center [938, 278] width 226 height 503
click at [867, 259] on div at bounding box center [938, 278] width 226 height 503
click at [1006, 433] on div at bounding box center [938, 278] width 226 height 503
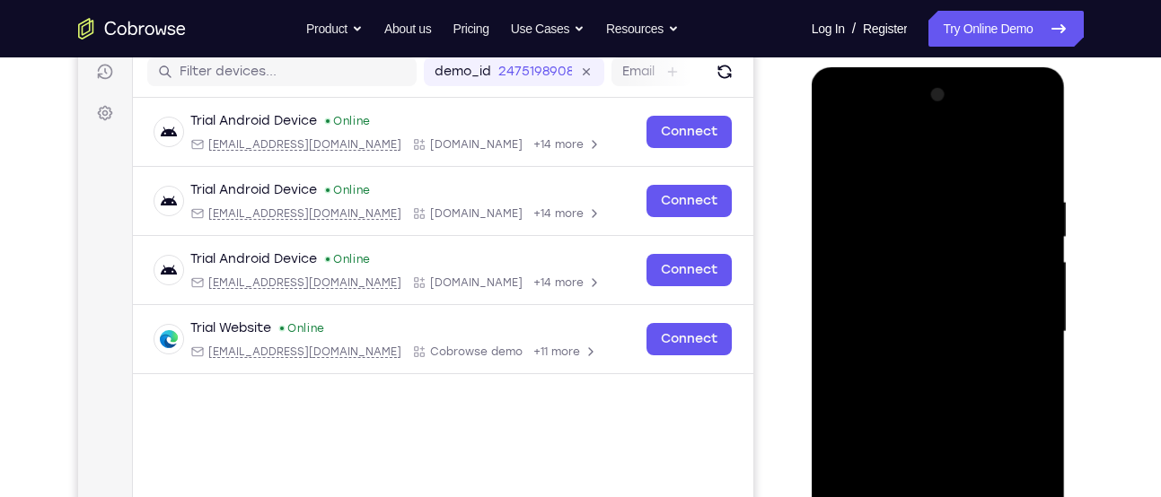
scroll to position [227, 0]
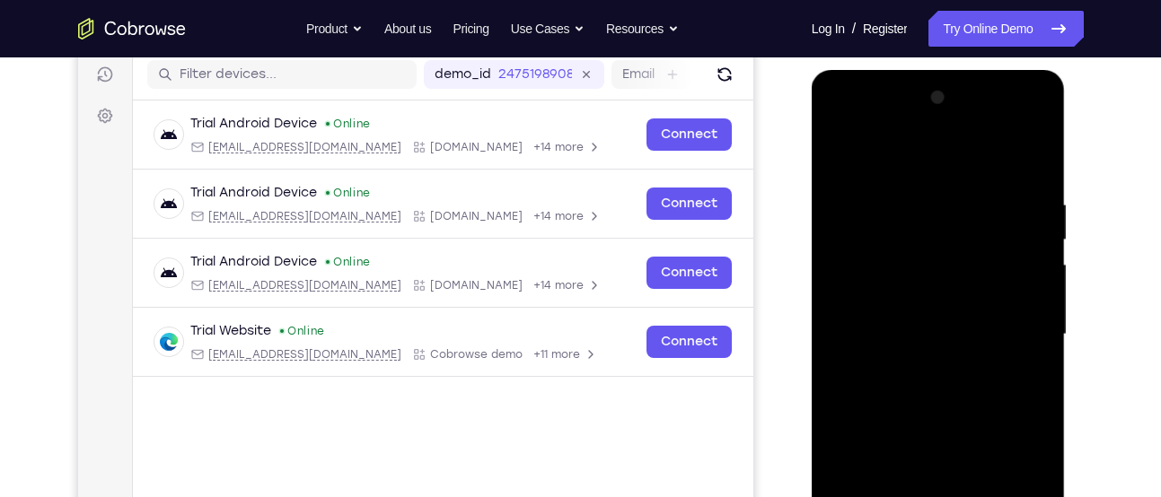
click at [1032, 125] on div at bounding box center [938, 334] width 226 height 503
click at [980, 154] on div at bounding box center [938, 334] width 226 height 503
click at [920, 132] on div at bounding box center [938, 334] width 226 height 503
click at [858, 298] on div at bounding box center [938, 334] width 226 height 503
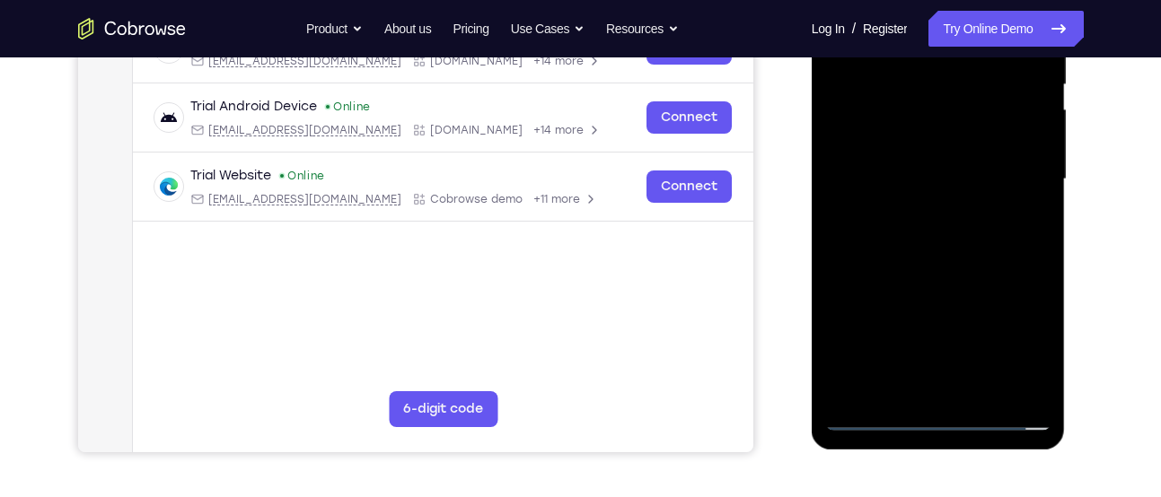
scroll to position [391, 0]
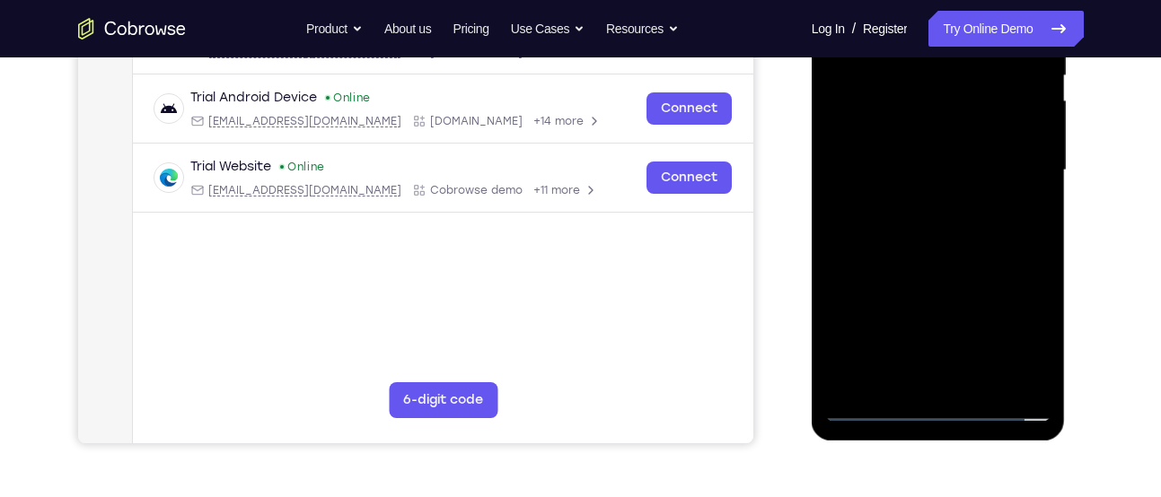
drag, startPoint x: 917, startPoint y: 353, endPoint x: 956, endPoint y: 176, distance: 181.0
click at [956, 176] on div at bounding box center [938, 170] width 226 height 503
drag, startPoint x: 931, startPoint y: 330, endPoint x: 973, endPoint y: 157, distance: 178.3
click at [973, 157] on div at bounding box center [938, 170] width 226 height 503
drag, startPoint x: 920, startPoint y: 337, endPoint x: 970, endPoint y: 146, distance: 196.8
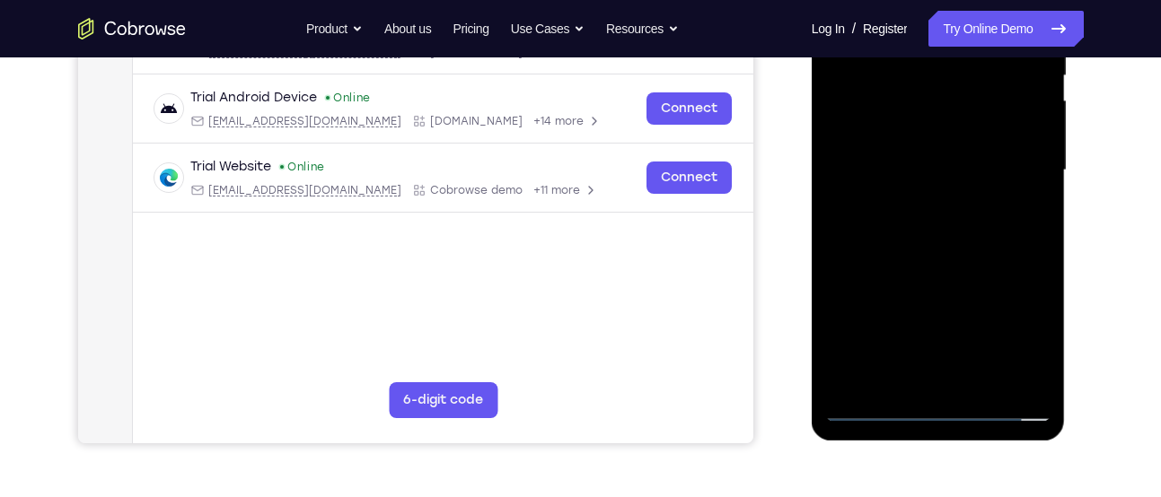
click at [970, 146] on div at bounding box center [938, 170] width 226 height 503
drag, startPoint x: 925, startPoint y: 319, endPoint x: 990, endPoint y: 86, distance: 241.6
click at [990, 86] on div at bounding box center [938, 170] width 226 height 503
drag, startPoint x: 942, startPoint y: 256, endPoint x: 916, endPoint y: 405, distance: 151.3
click at [916, 405] on div at bounding box center [938, 170] width 226 height 503
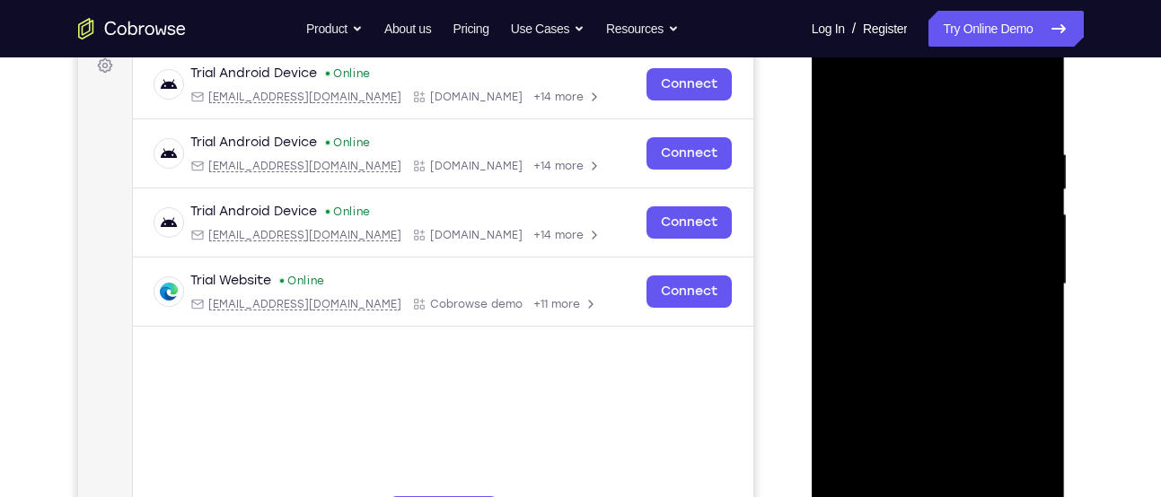
scroll to position [274, 0]
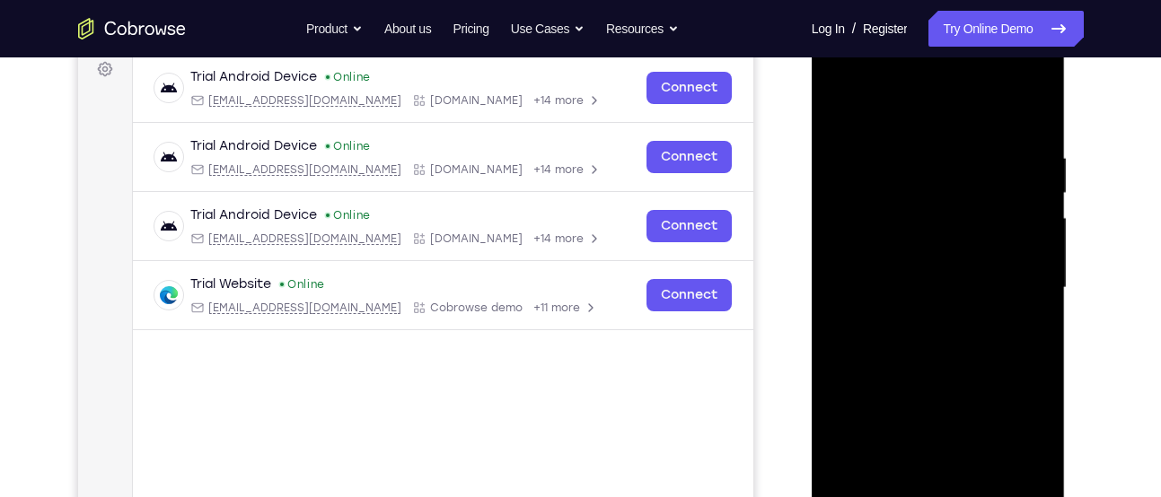
drag, startPoint x: 908, startPoint y: 340, endPoint x: 908, endPoint y: 152, distance: 188.5
click at [908, 152] on div at bounding box center [938, 288] width 226 height 503
drag, startPoint x: 943, startPoint y: 340, endPoint x: 954, endPoint y: 206, distance: 135.1
click at [954, 206] on div at bounding box center [938, 288] width 226 height 503
drag, startPoint x: 918, startPoint y: 313, endPoint x: 938, endPoint y: 255, distance: 61.6
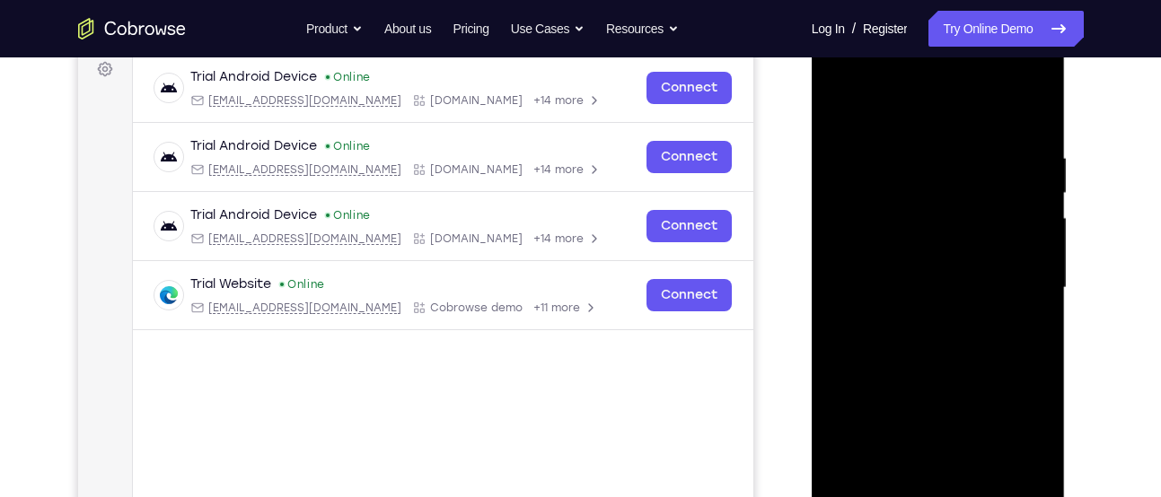
click at [938, 255] on div at bounding box center [938, 288] width 226 height 503
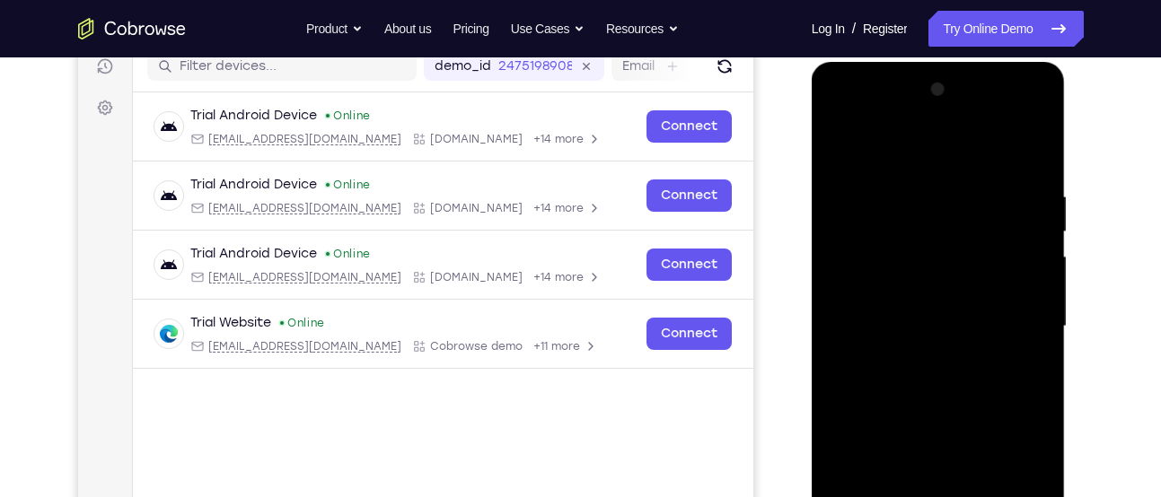
scroll to position [232, 0]
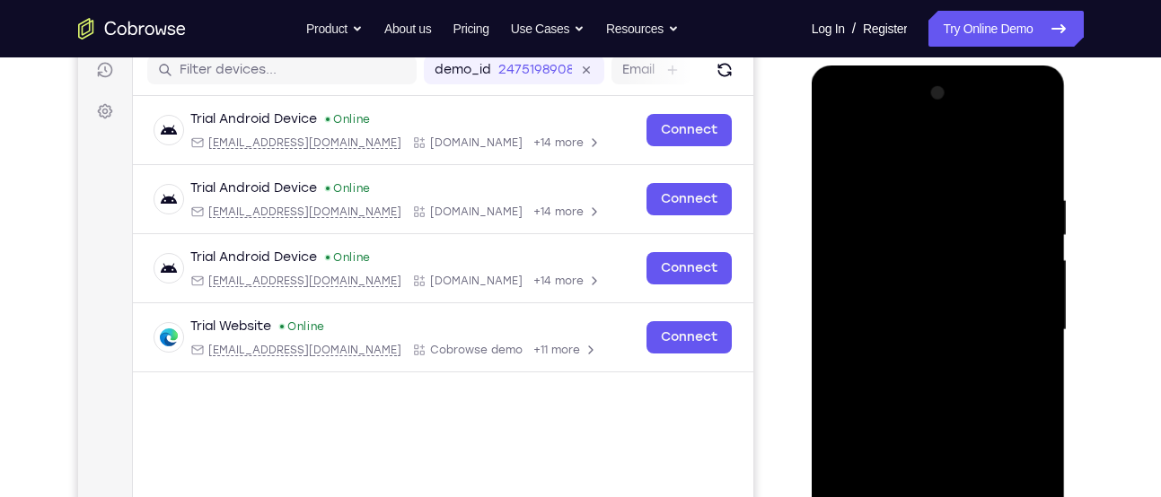
drag, startPoint x: 917, startPoint y: 210, endPoint x: 899, endPoint y: 303, distance: 94.2
click at [899, 303] on div at bounding box center [938, 330] width 226 height 503
drag, startPoint x: 944, startPoint y: 286, endPoint x: 953, endPoint y: 242, distance: 44.9
click at [953, 242] on div at bounding box center [938, 330] width 226 height 503
click at [929, 363] on div at bounding box center [938, 330] width 226 height 503
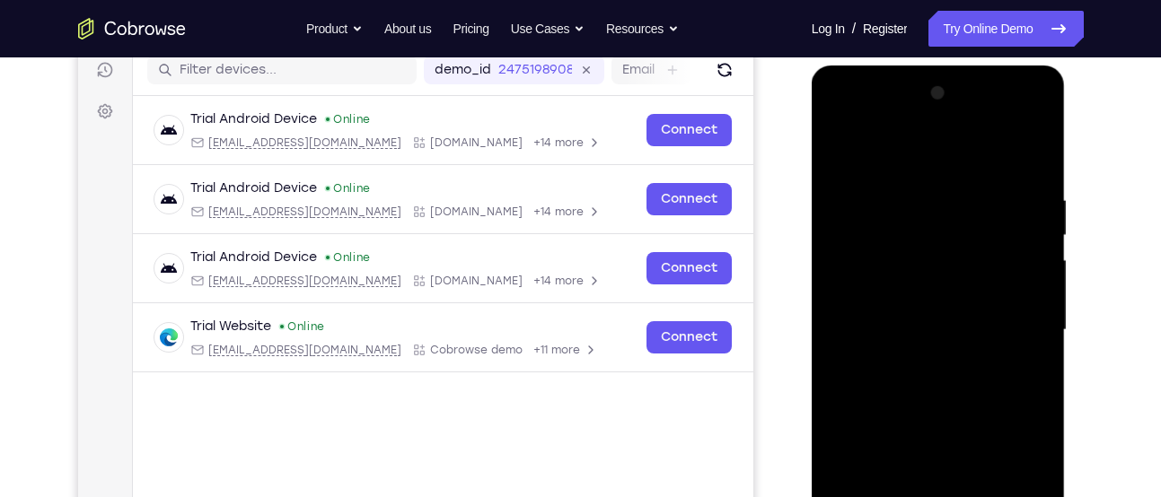
click at [1026, 156] on div at bounding box center [938, 330] width 226 height 503
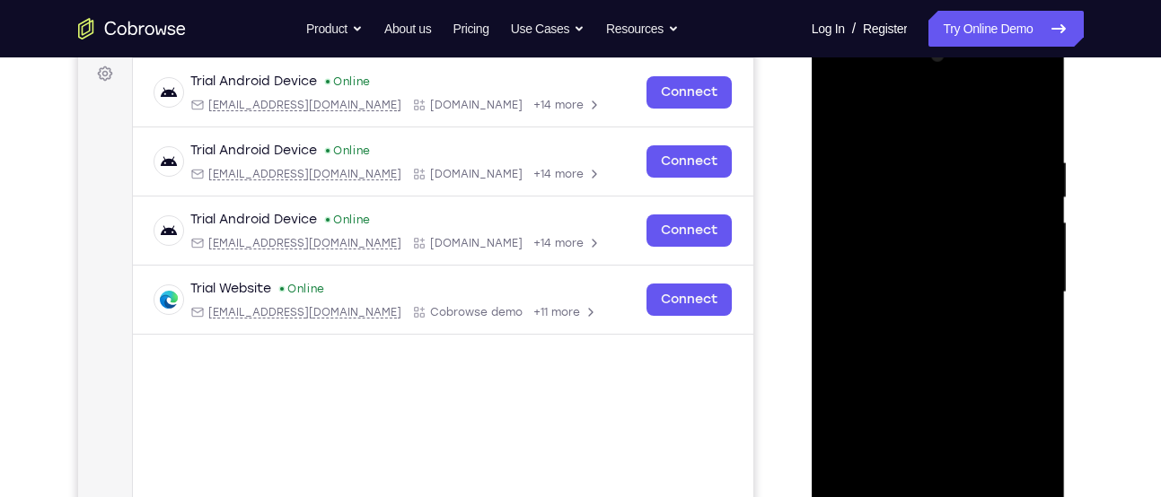
scroll to position [270, 0]
drag, startPoint x: 940, startPoint y: 339, endPoint x: 996, endPoint y: 92, distance: 253.9
click at [996, 92] on div at bounding box center [938, 291] width 226 height 503
drag, startPoint x: 937, startPoint y: 367, endPoint x: 1015, endPoint y: 80, distance: 297.7
click at [1015, 80] on div at bounding box center [938, 291] width 226 height 503
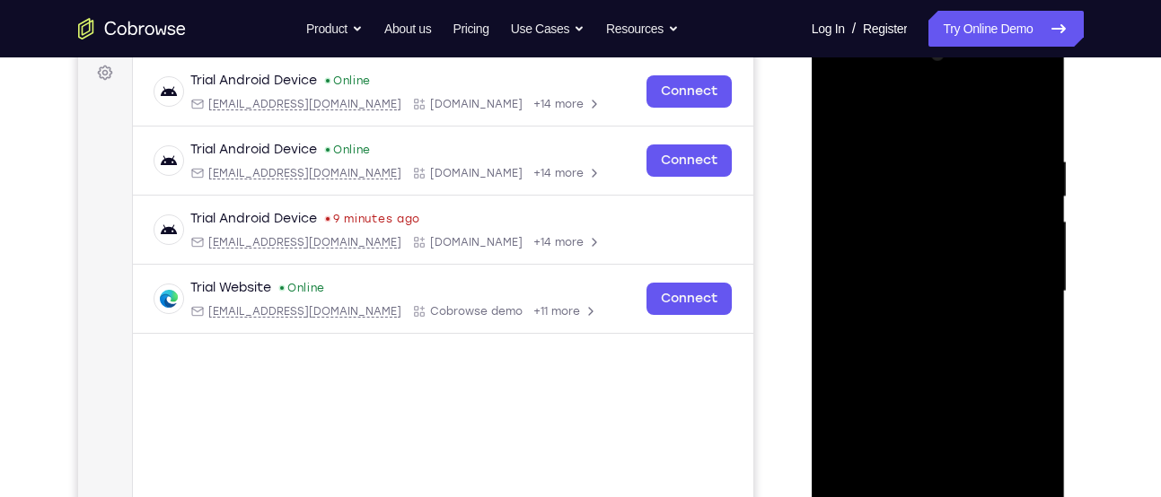
drag, startPoint x: 948, startPoint y: 421, endPoint x: 1034, endPoint y: 183, distance: 253.0
click at [1034, 183] on div at bounding box center [938, 291] width 226 height 503
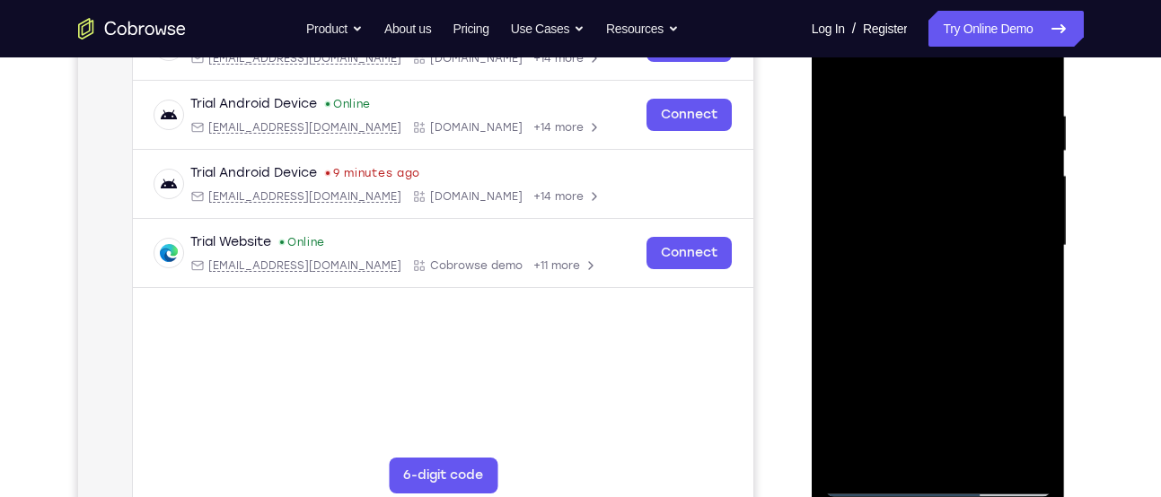
drag, startPoint x: 931, startPoint y: 379, endPoint x: 984, endPoint y: 119, distance: 264.8
click at [984, 119] on div at bounding box center [938, 246] width 226 height 503
click at [958, 285] on div at bounding box center [938, 246] width 226 height 503
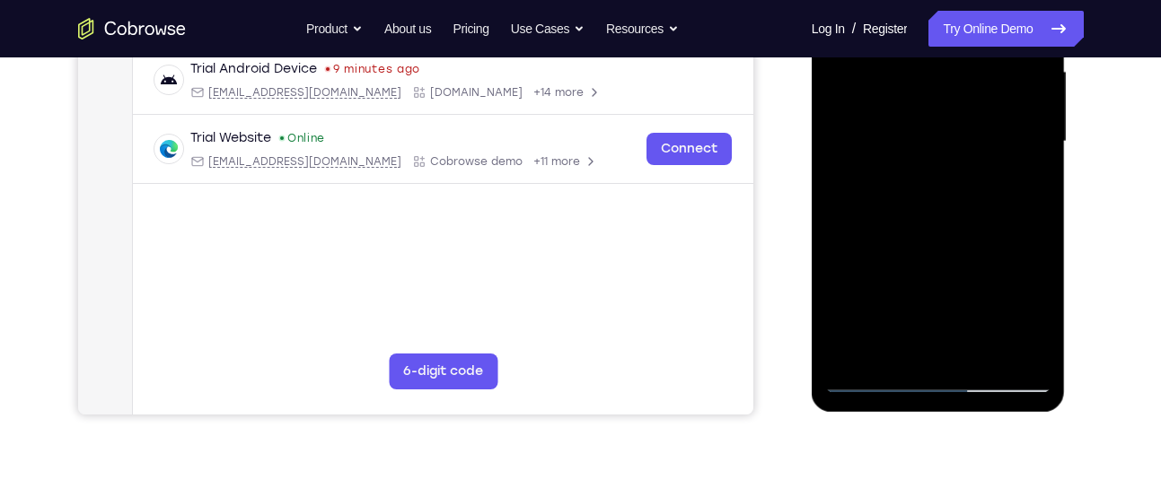
scroll to position [435, 0]
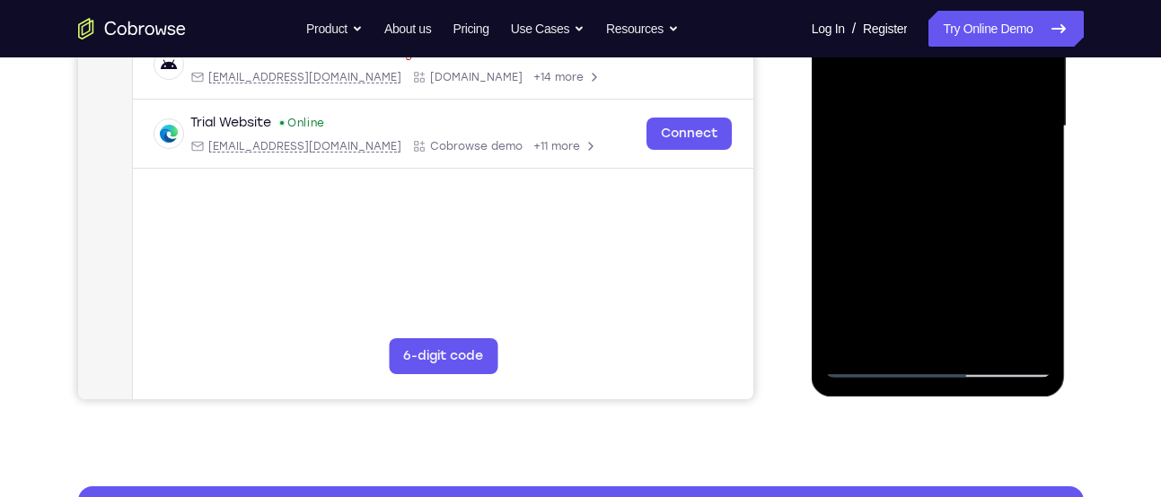
drag, startPoint x: 1011, startPoint y: 175, endPoint x: 1012, endPoint y: 66, distance: 109.5
click at [1012, 66] on div at bounding box center [938, 126] width 226 height 503
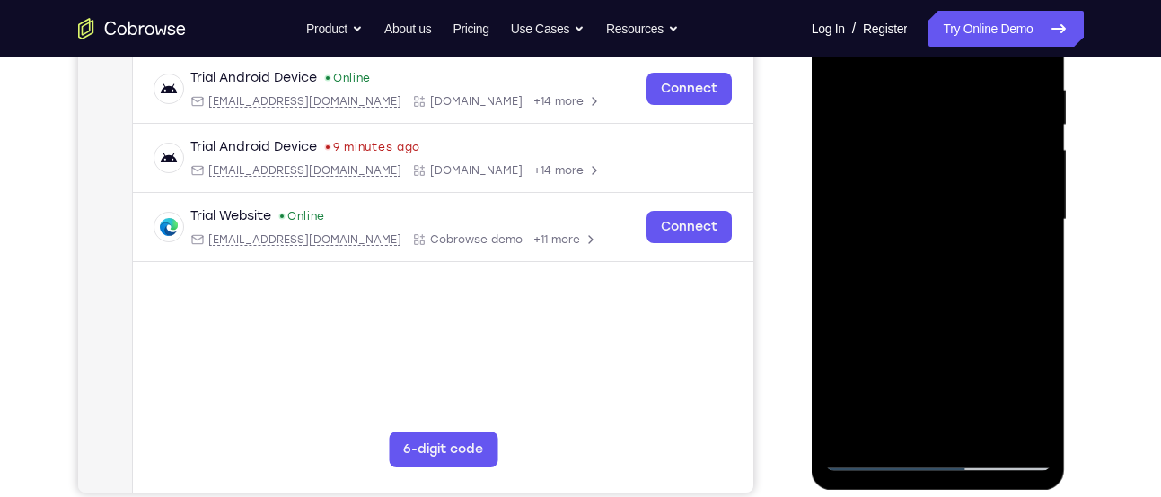
scroll to position [303, 0]
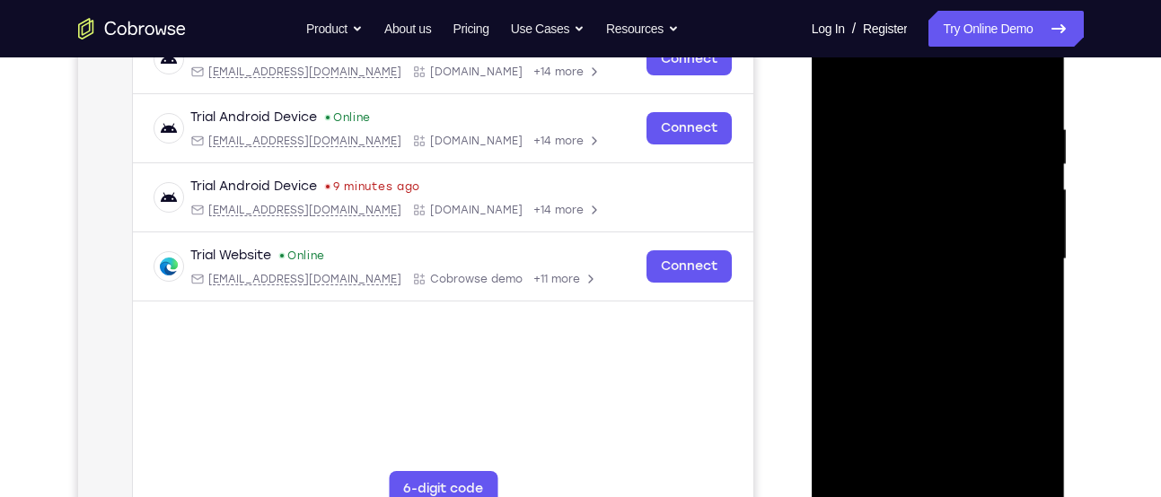
drag, startPoint x: 1031, startPoint y: 364, endPoint x: 1041, endPoint y: 180, distance: 183.4
click at [1041, 180] on div at bounding box center [938, 259] width 226 height 503
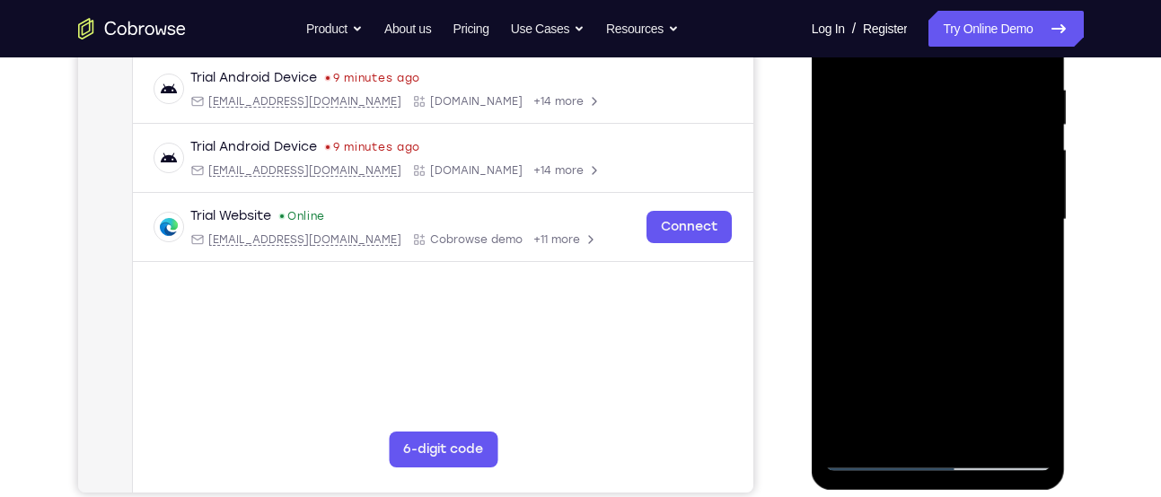
scroll to position [310, 0]
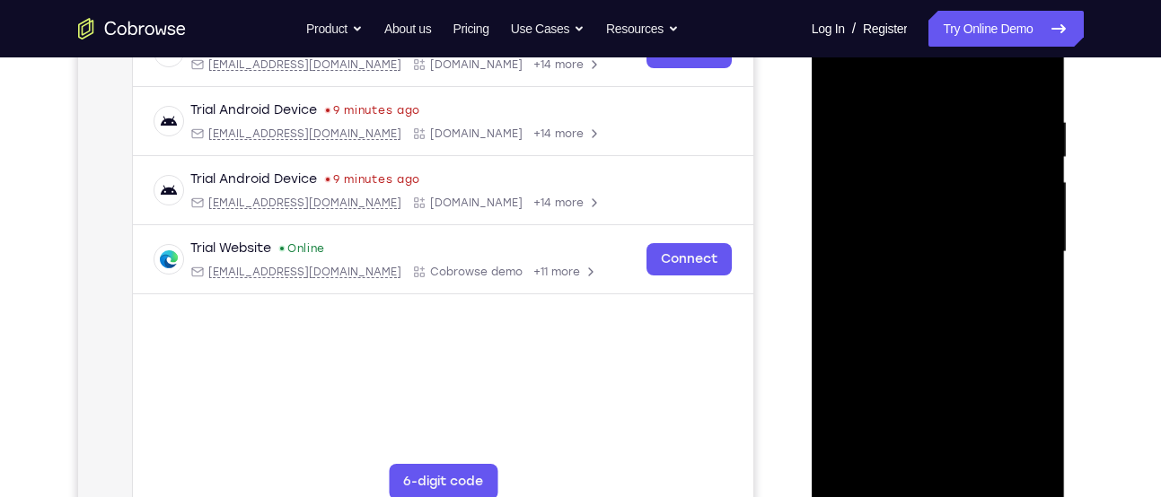
drag, startPoint x: 935, startPoint y: 382, endPoint x: 987, endPoint y: 110, distance: 276.9
click at [987, 110] on div at bounding box center [938, 252] width 226 height 503
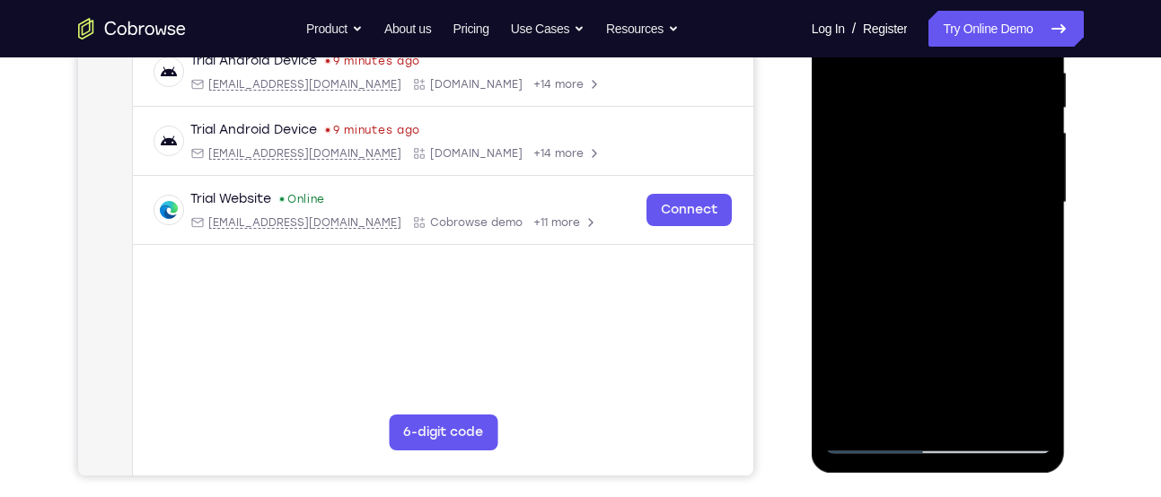
scroll to position [361, 0]
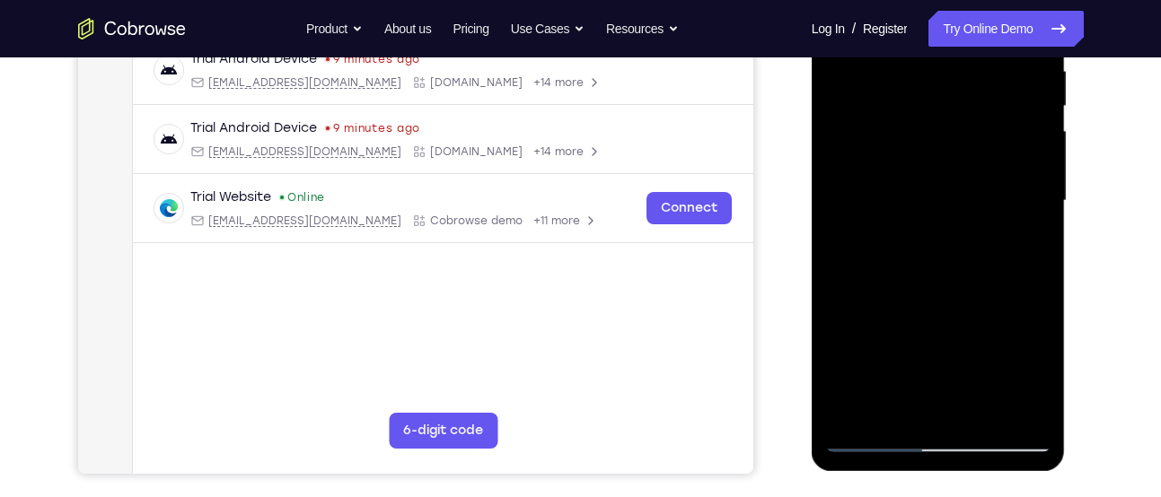
drag, startPoint x: 978, startPoint y: 273, endPoint x: 927, endPoint y: 498, distance: 231.1
click at [927, 475] on html "Online web based iOS Simulators and Android Emulators. Run iPhone, iPad, Mobile…" at bounding box center [939, 205] width 256 height 539
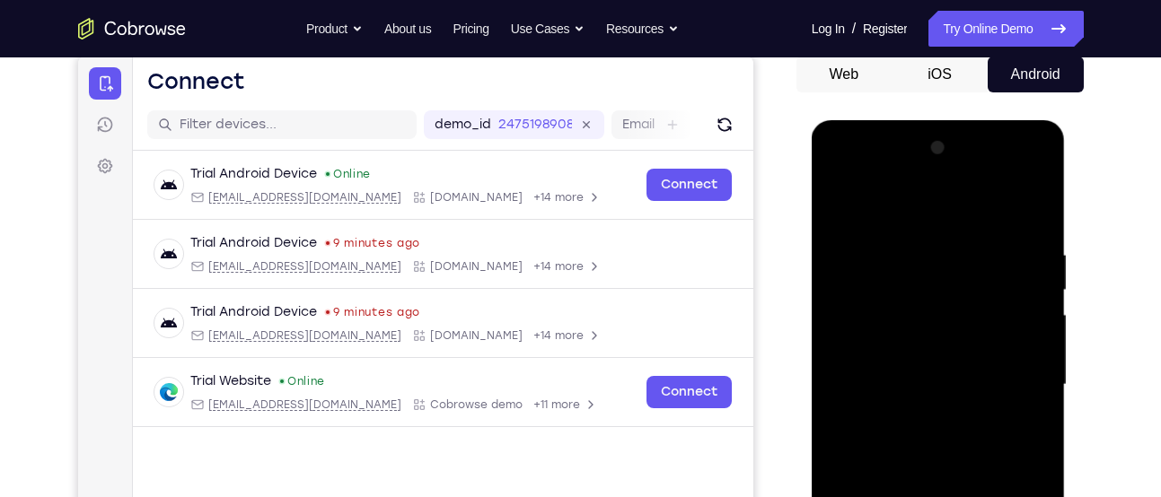
scroll to position [179, 0]
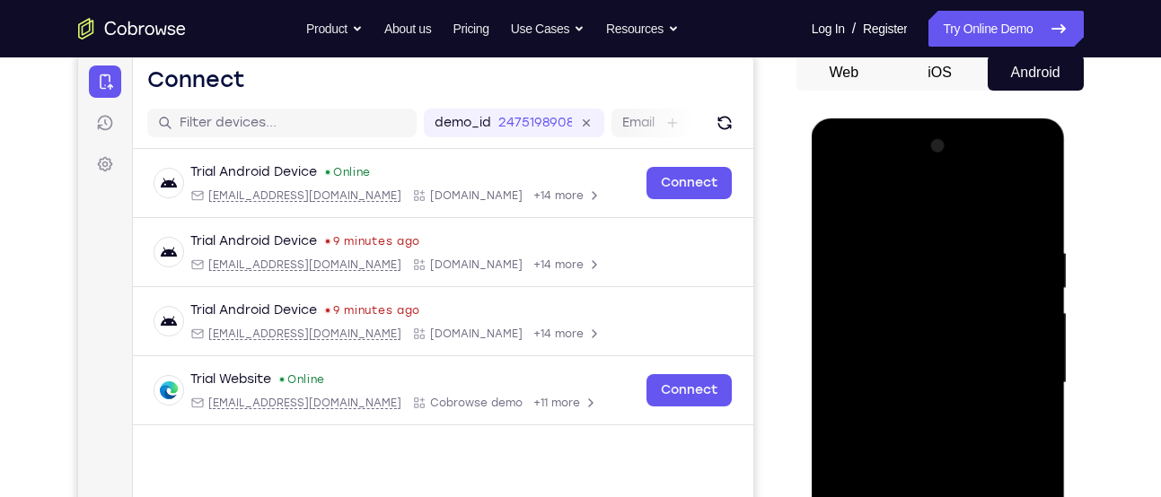
click at [942, 169] on div at bounding box center [938, 383] width 226 height 503
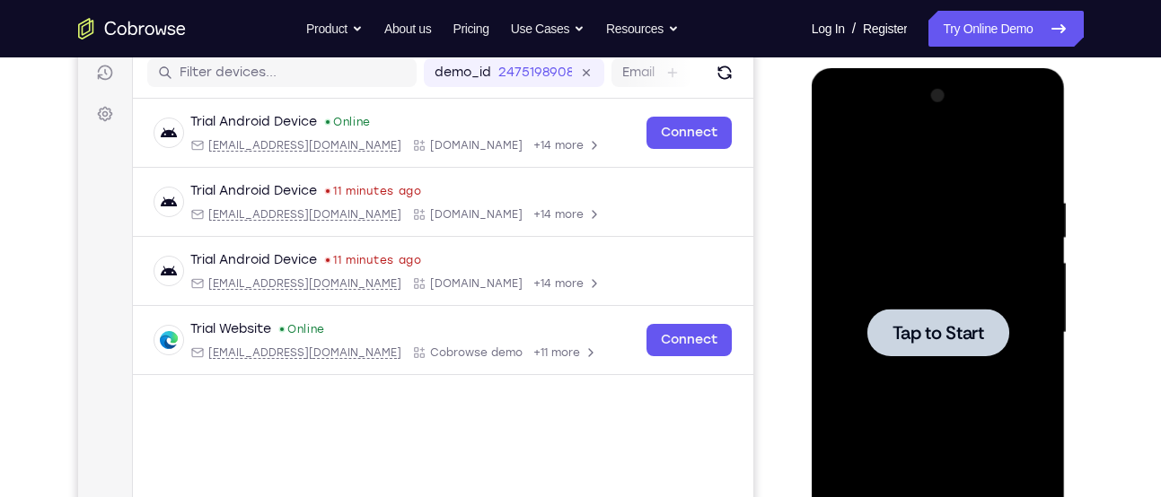
scroll to position [234, 0]
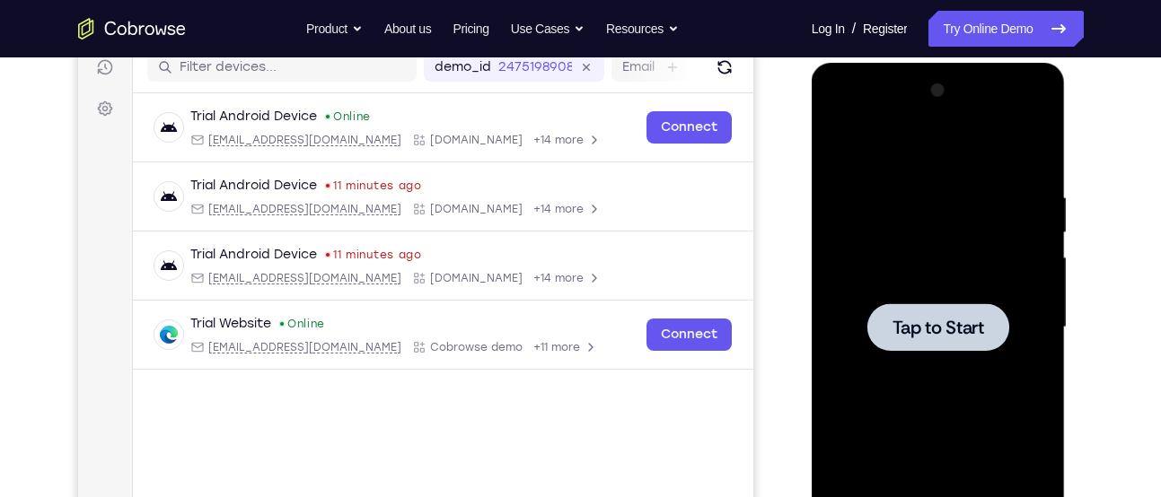
click at [908, 321] on span "Tap to Start" at bounding box center [938, 328] width 92 height 18
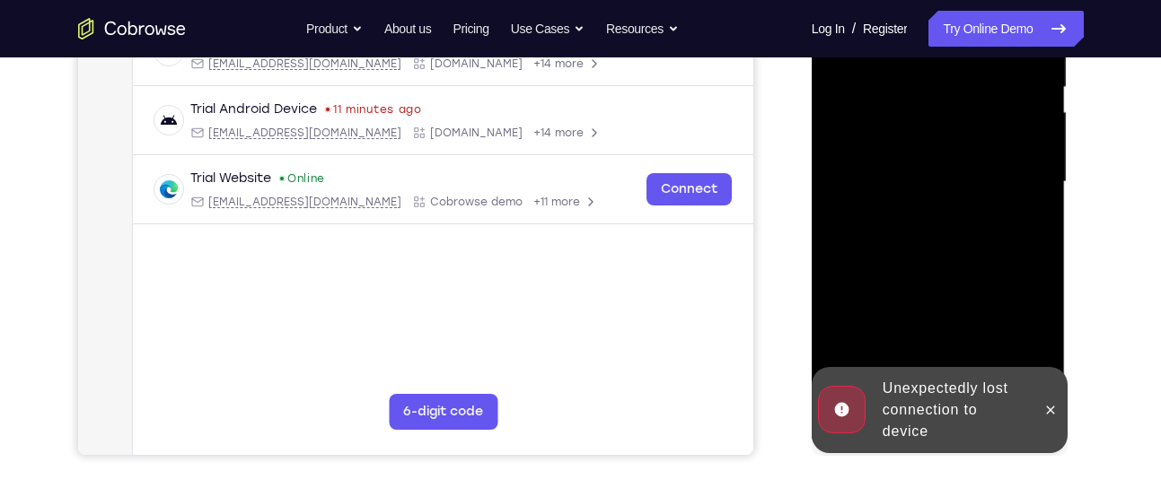
scroll to position [381, 0]
click at [1046, 408] on icon at bounding box center [1050, 409] width 14 height 14
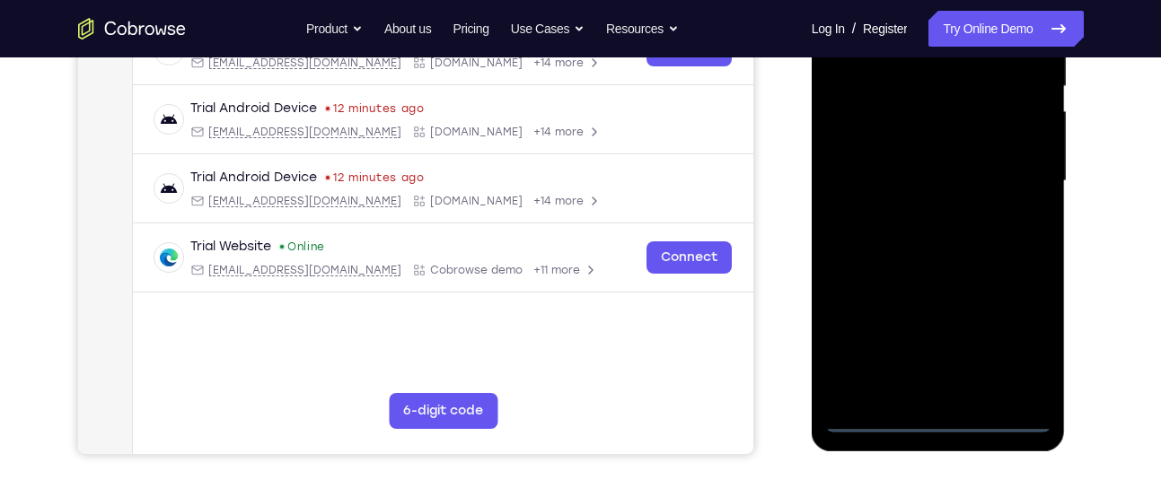
click at [999, 417] on div at bounding box center [938, 181] width 226 height 503
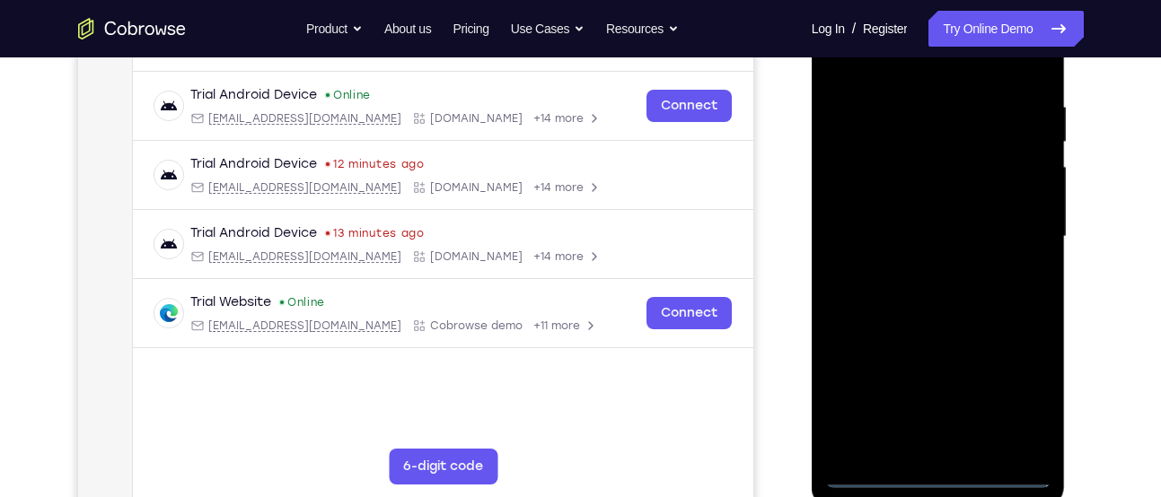
scroll to position [324, 0]
drag, startPoint x: 897, startPoint y: 294, endPoint x: 1083, endPoint y: 262, distance: 188.5
click at [1067, 262] on html "Online web based iOS Simulators and Android Emulators. Run iPhone, iPad, Mobile…" at bounding box center [939, 242] width 256 height 539
click at [877, 225] on div at bounding box center [938, 238] width 226 height 503
click at [1013, 387] on div at bounding box center [938, 238] width 226 height 503
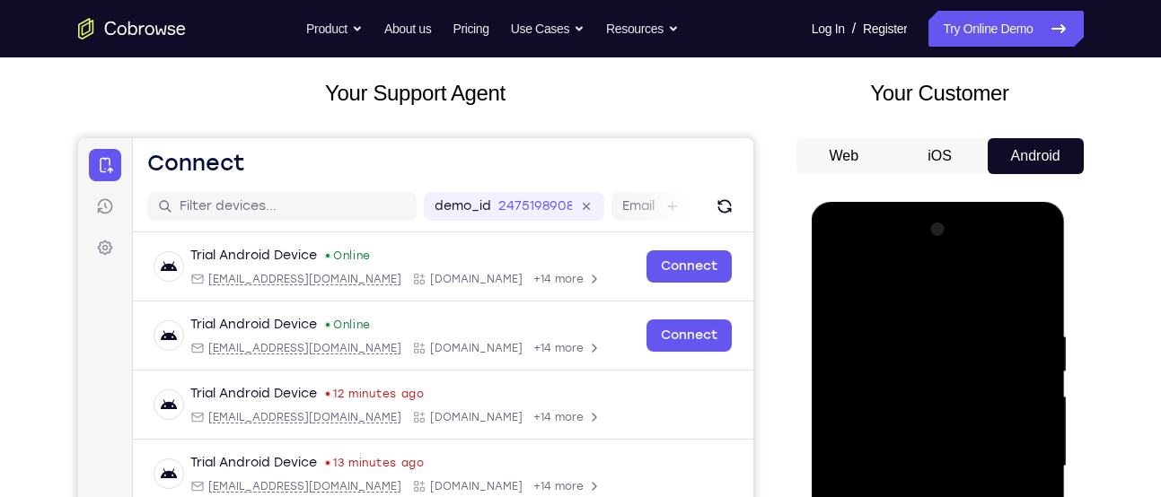
scroll to position [94, 0]
click at [1033, 254] on div at bounding box center [938, 467] width 226 height 503
click at [961, 287] on div at bounding box center [938, 467] width 226 height 503
click at [918, 257] on div at bounding box center [938, 467] width 226 height 503
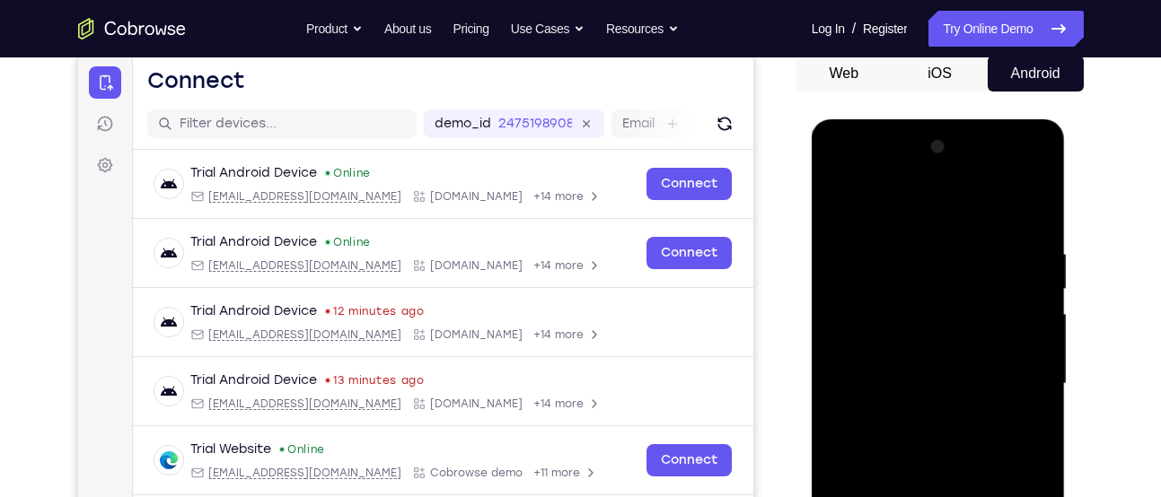
scroll to position [179, 0]
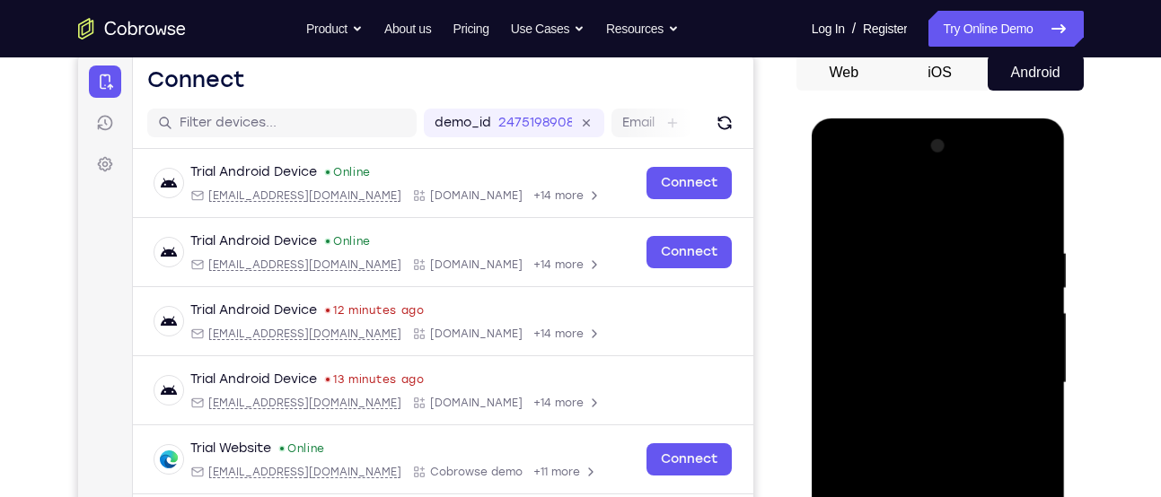
click at [869, 338] on div at bounding box center [938, 383] width 226 height 503
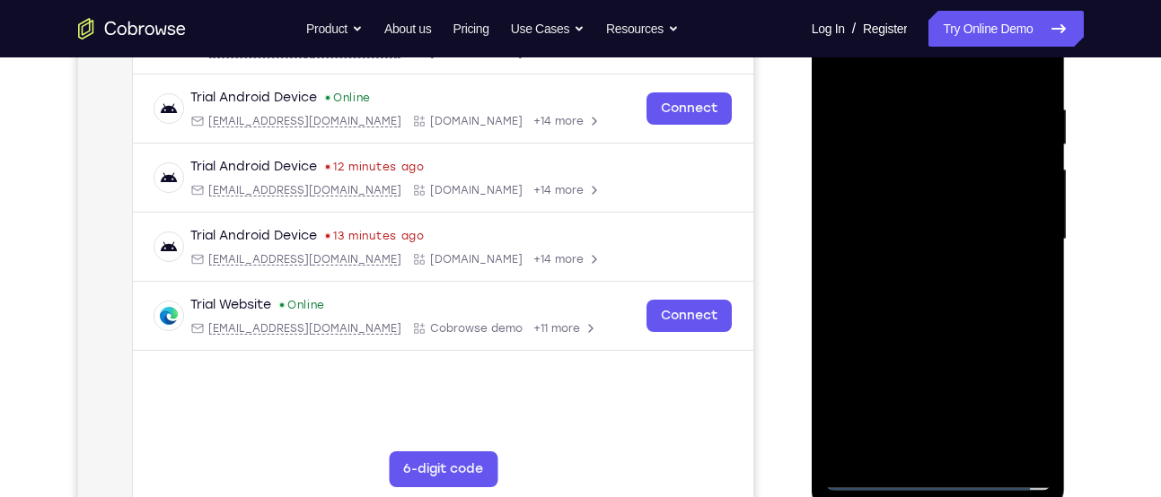
scroll to position [338, 0]
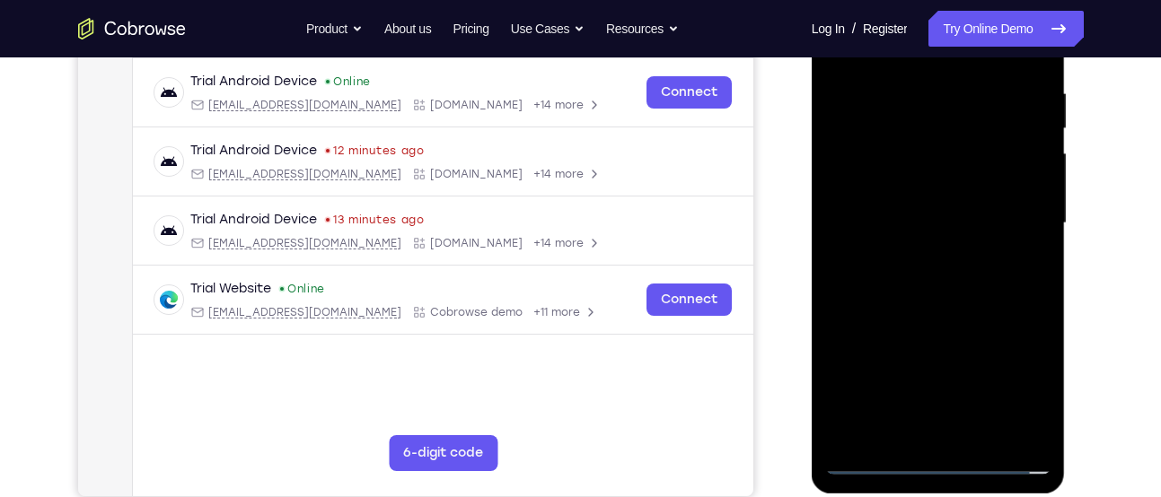
drag, startPoint x: 900, startPoint y: 400, endPoint x: 901, endPoint y: 91, distance: 309.7
click at [901, 91] on div at bounding box center [938, 223] width 226 height 503
drag, startPoint x: 921, startPoint y: 365, endPoint x: 941, endPoint y: 100, distance: 266.4
click at [941, 100] on div at bounding box center [938, 223] width 226 height 503
drag, startPoint x: 913, startPoint y: 355, endPoint x: 951, endPoint y: 66, distance: 291.5
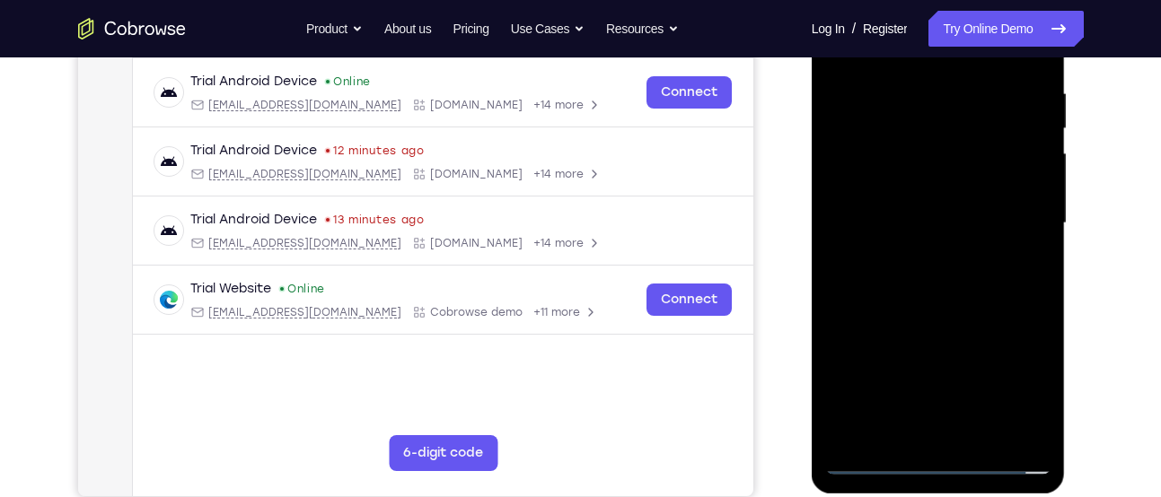
click at [951, 66] on div at bounding box center [938, 223] width 226 height 503
click at [922, 255] on div at bounding box center [938, 223] width 226 height 503
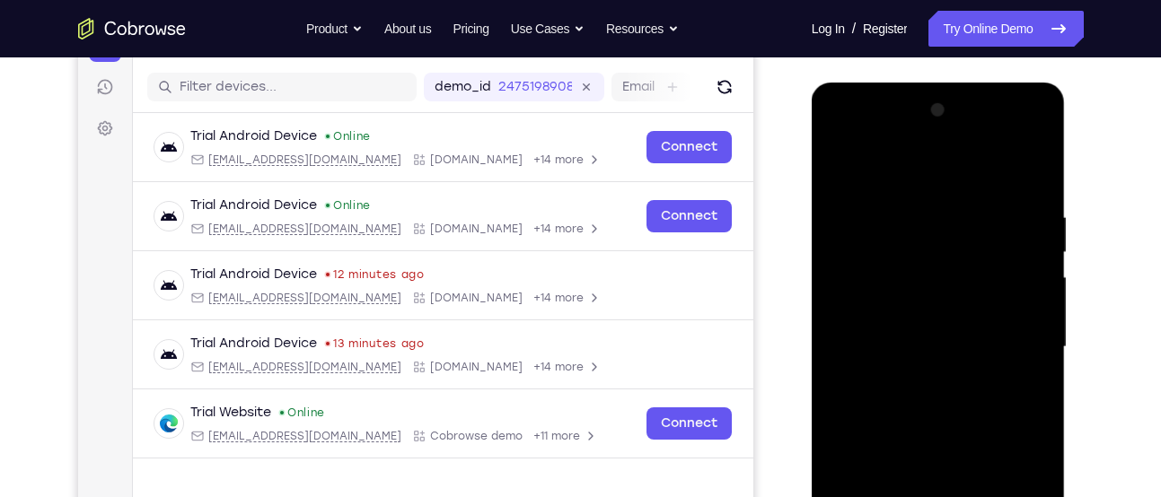
scroll to position [214, 0]
click at [1028, 174] on div at bounding box center [938, 348] width 226 height 503
drag, startPoint x: 934, startPoint y: 402, endPoint x: 976, endPoint y: 135, distance: 270.7
click at [976, 135] on div at bounding box center [938, 348] width 226 height 503
drag, startPoint x: 951, startPoint y: 382, endPoint x: 977, endPoint y: 186, distance: 198.3
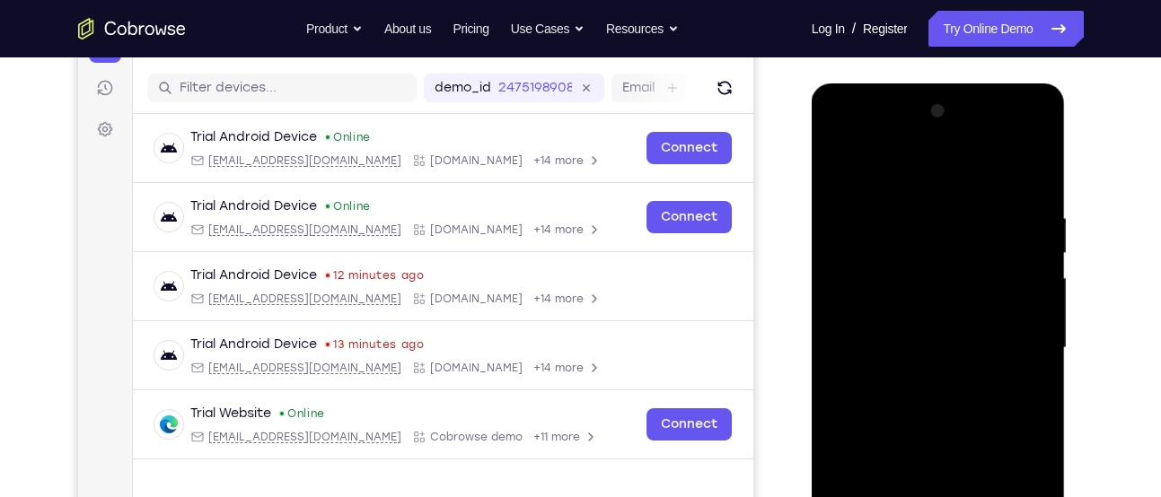
click at [977, 186] on div at bounding box center [938, 348] width 226 height 503
drag, startPoint x: 949, startPoint y: 399, endPoint x: 949, endPoint y: 197, distance: 202.9
click at [949, 197] on div at bounding box center [938, 348] width 226 height 503
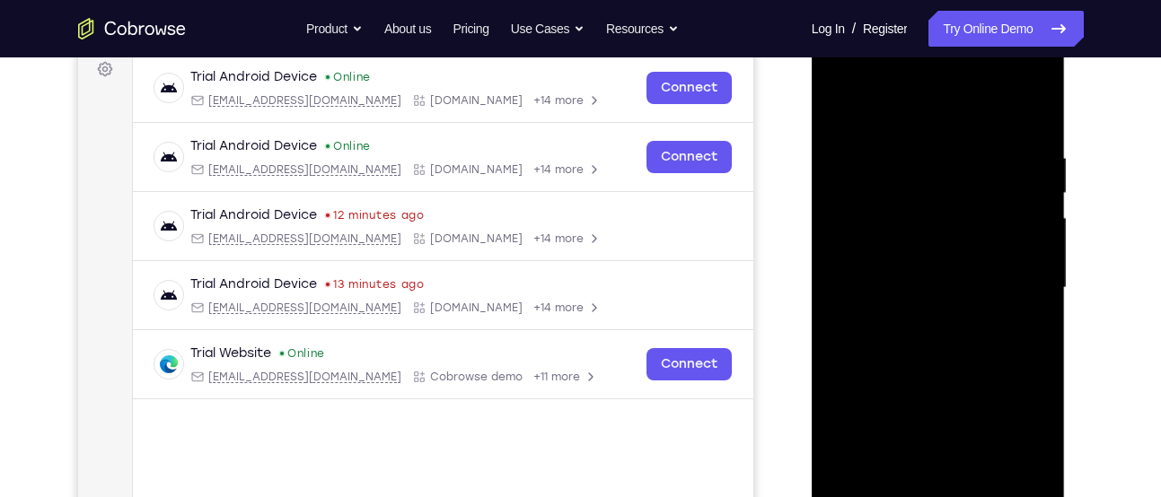
scroll to position [264, 0]
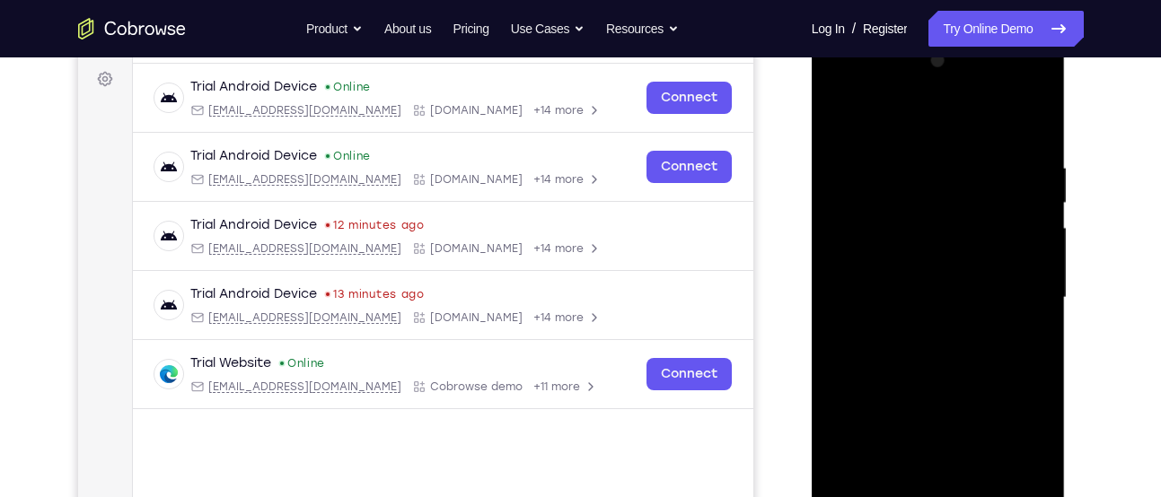
click at [929, 421] on div at bounding box center [938, 298] width 226 height 503
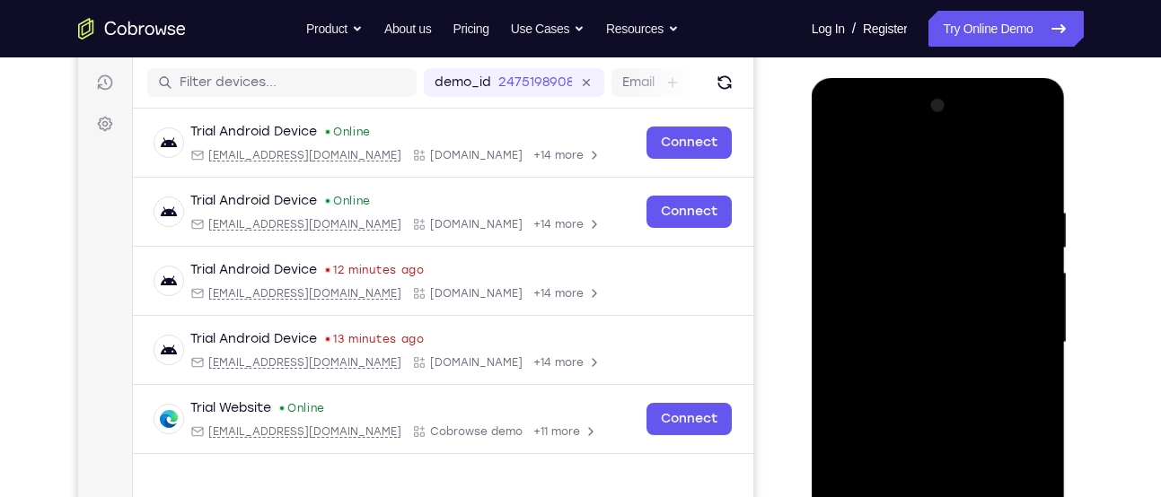
scroll to position [210, 0]
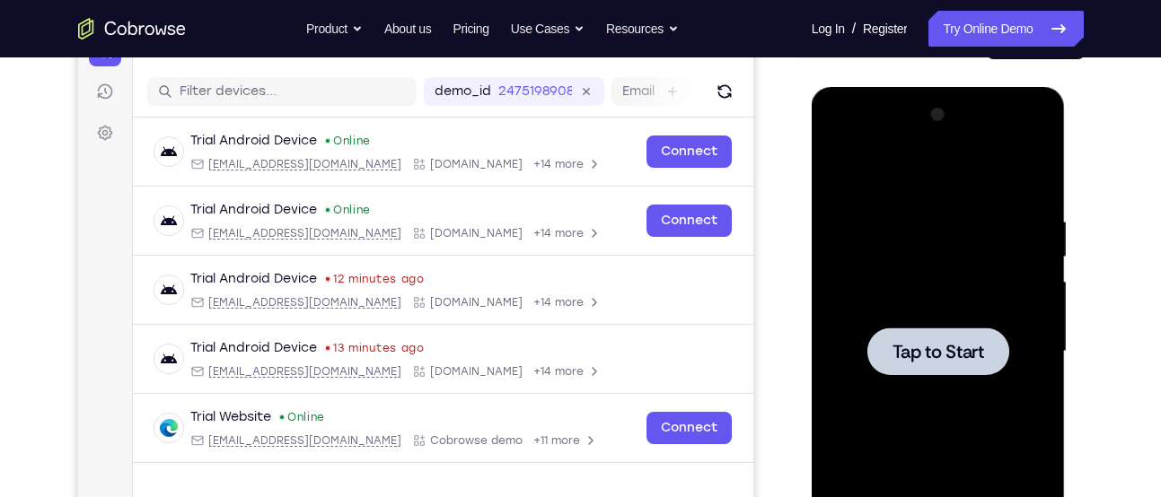
click at [934, 344] on span "Tap to Start" at bounding box center [938, 352] width 92 height 18
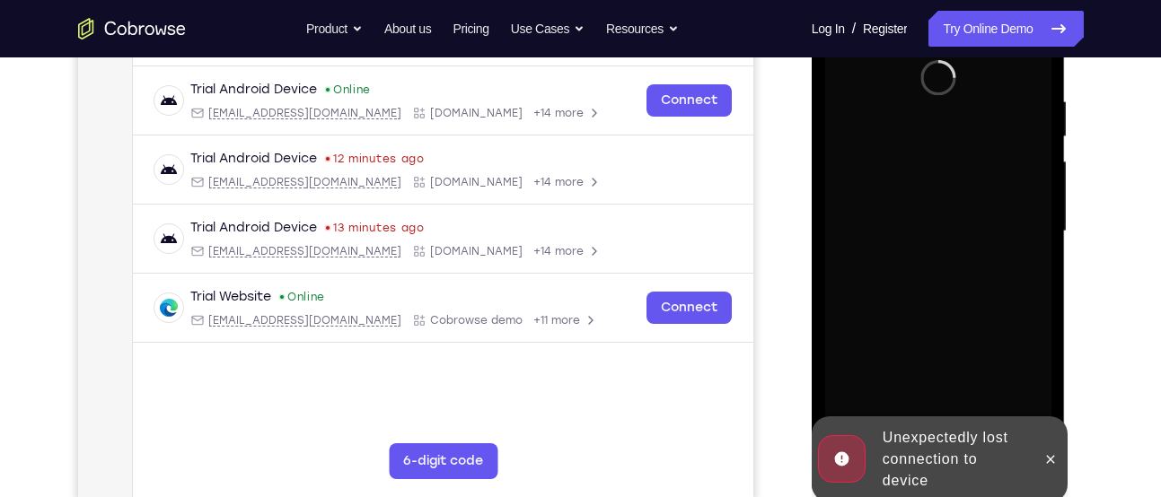
scroll to position [370, 0]
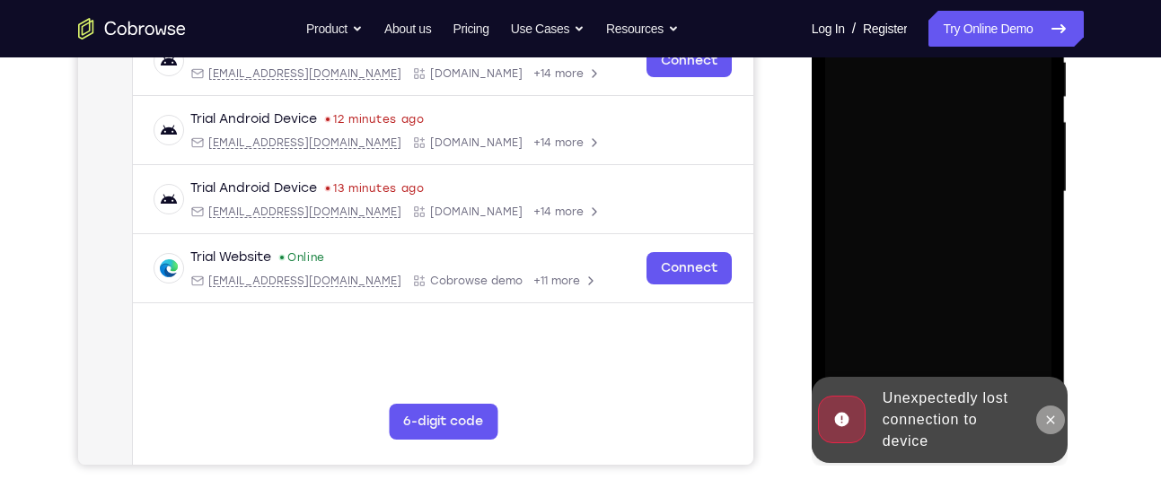
click at [1052, 421] on icon at bounding box center [1050, 420] width 14 height 14
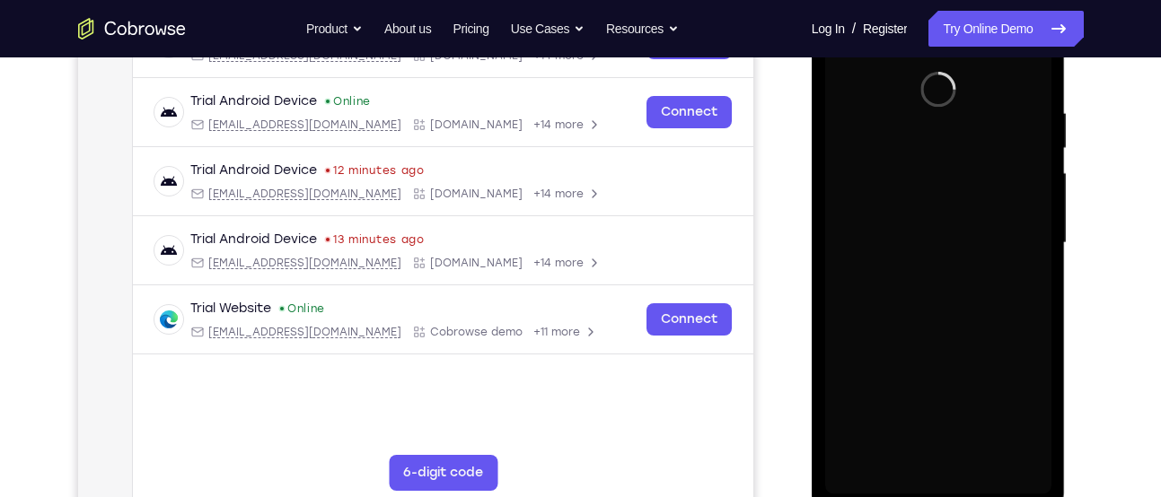
scroll to position [317, 0]
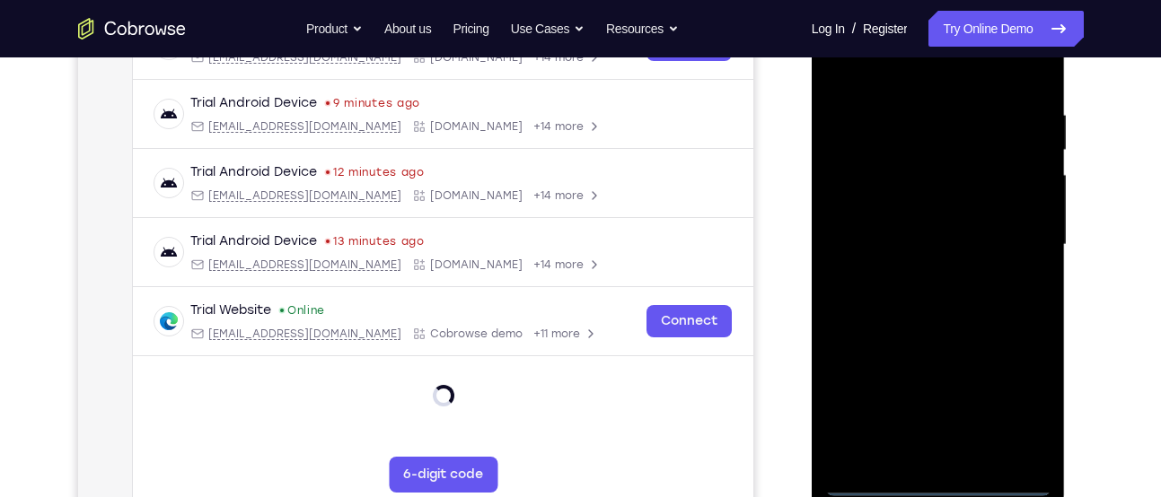
click at [1010, 489] on div at bounding box center [938, 245] width 226 height 503
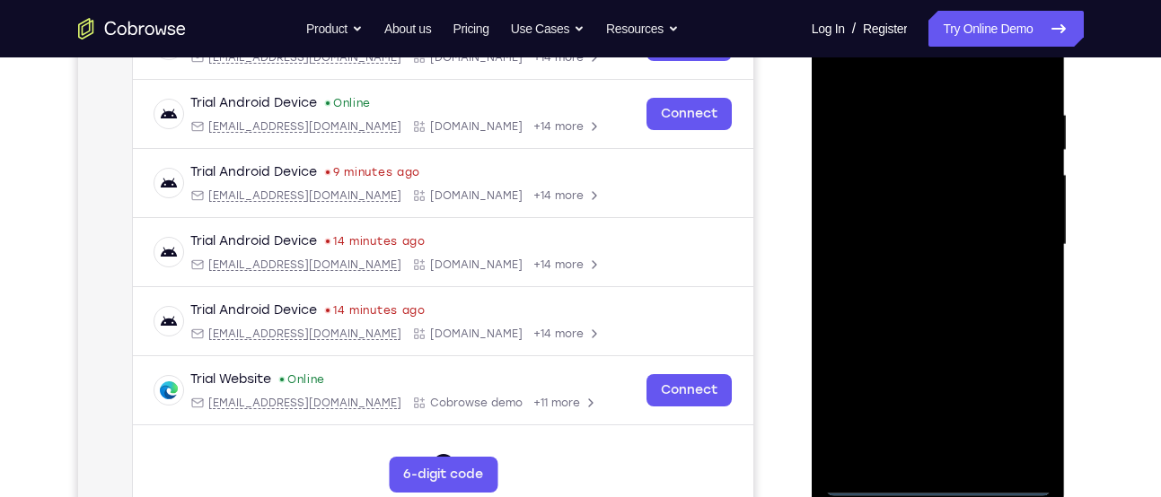
drag, startPoint x: 873, startPoint y: 359, endPoint x: 1022, endPoint y: 342, distance: 150.9
click at [1022, 342] on div at bounding box center [938, 245] width 226 height 503
click at [881, 232] on div at bounding box center [938, 245] width 226 height 503
click at [1026, 408] on div at bounding box center [938, 245] width 226 height 503
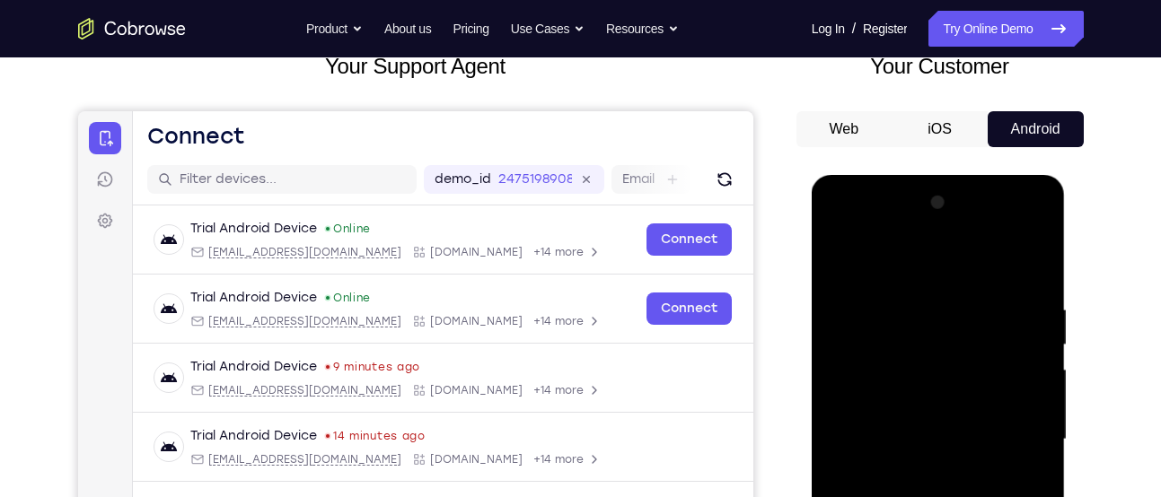
scroll to position [119, 0]
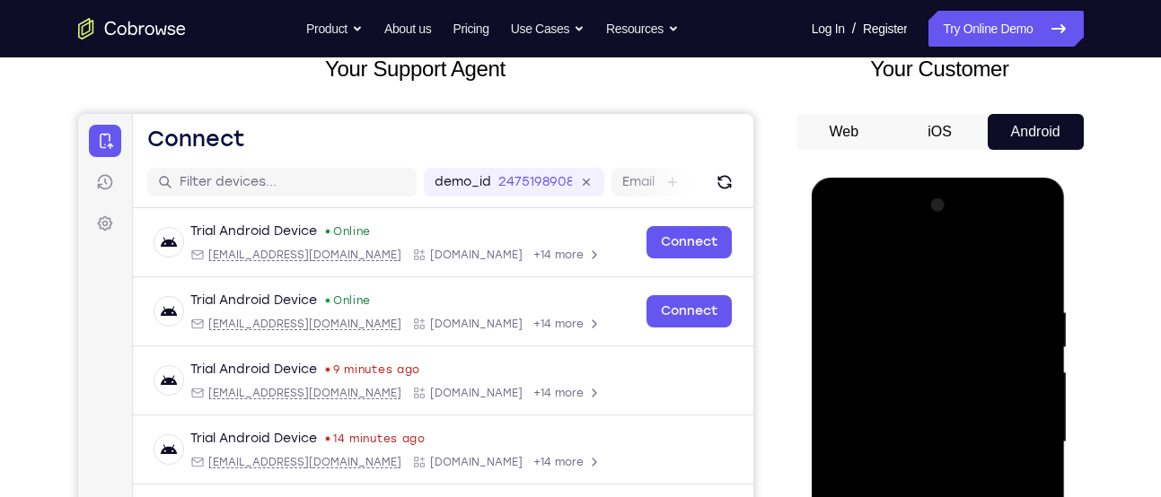
click at [1035, 229] on div at bounding box center [938, 442] width 226 height 503
click at [947, 253] on div at bounding box center [938, 442] width 226 height 503
click at [913, 230] on div at bounding box center [938, 442] width 226 height 503
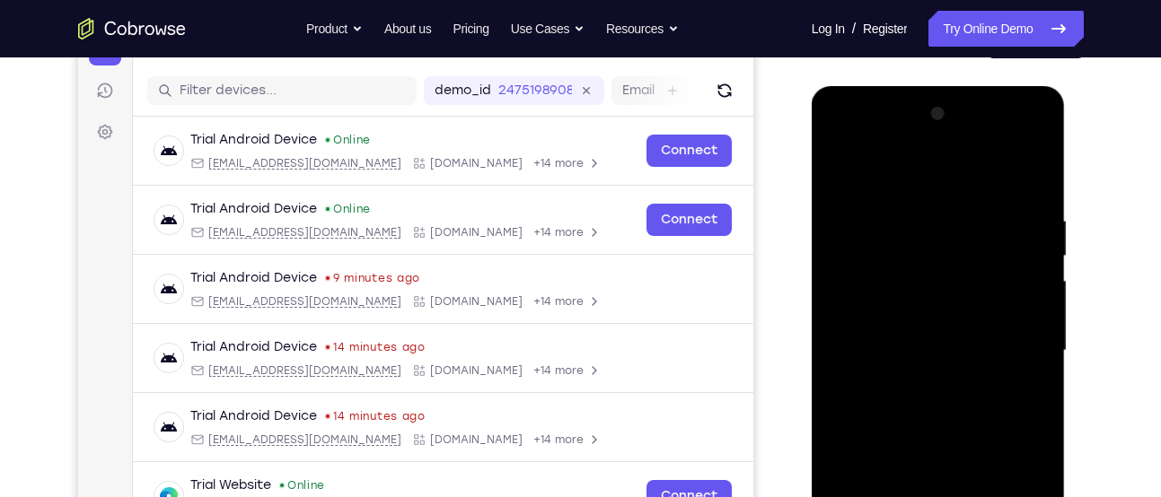
scroll to position [212, 0]
click at [862, 315] on div at bounding box center [938, 350] width 226 height 503
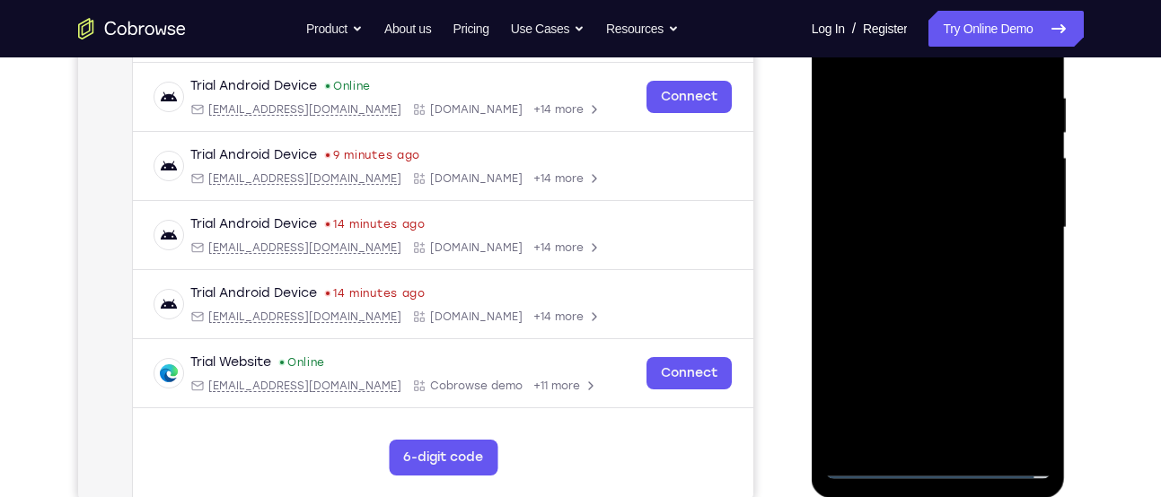
scroll to position [335, 0]
drag, startPoint x: 923, startPoint y: 405, endPoint x: 968, endPoint y: 90, distance: 318.3
click at [968, 90] on div at bounding box center [938, 227] width 226 height 503
drag, startPoint x: 925, startPoint y: 327, endPoint x: 987, endPoint y: 90, distance: 244.9
click at [987, 90] on div at bounding box center [938, 227] width 226 height 503
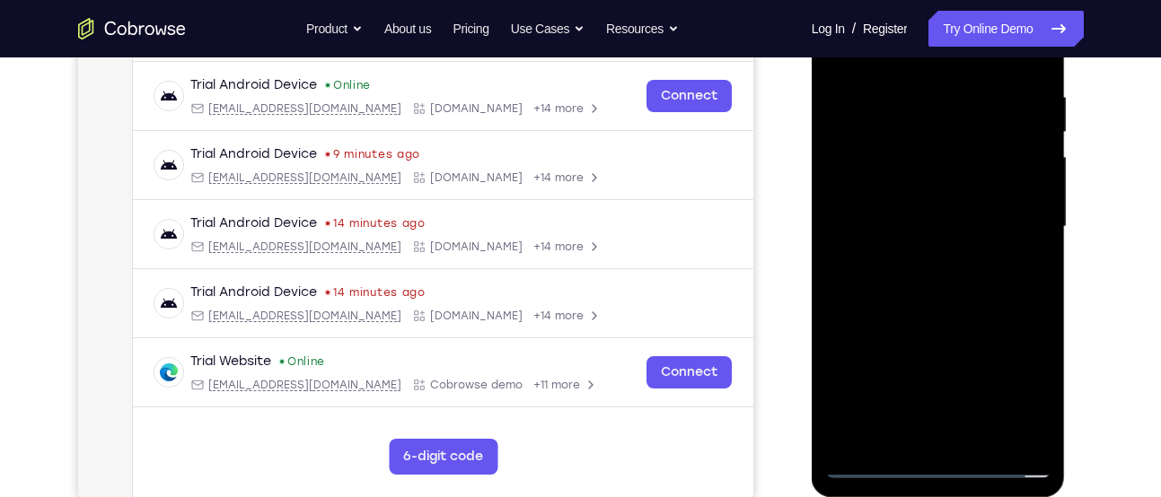
drag, startPoint x: 873, startPoint y: 325, endPoint x: 885, endPoint y: 98, distance: 227.4
click at [885, 98] on div at bounding box center [938, 227] width 226 height 503
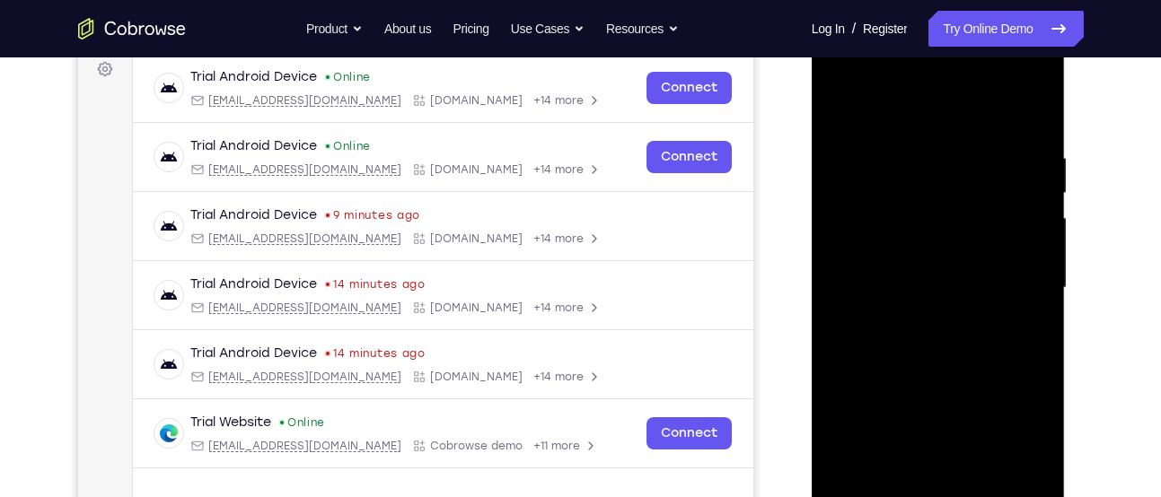
scroll to position [261, 0]
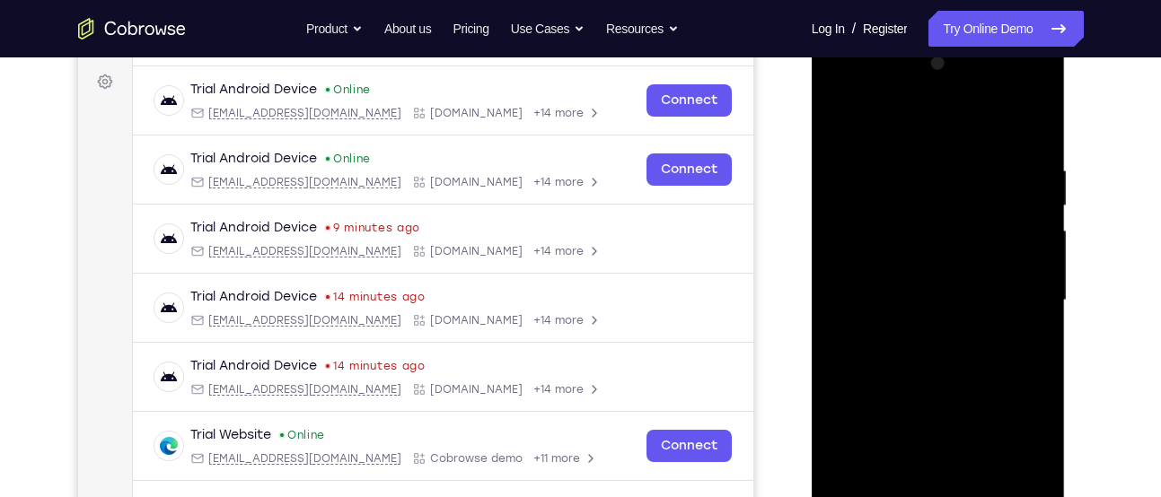
drag, startPoint x: 897, startPoint y: 428, endPoint x: 985, endPoint y: 121, distance: 319.4
click at [985, 121] on div at bounding box center [938, 300] width 226 height 503
click at [949, 334] on div at bounding box center [938, 300] width 226 height 503
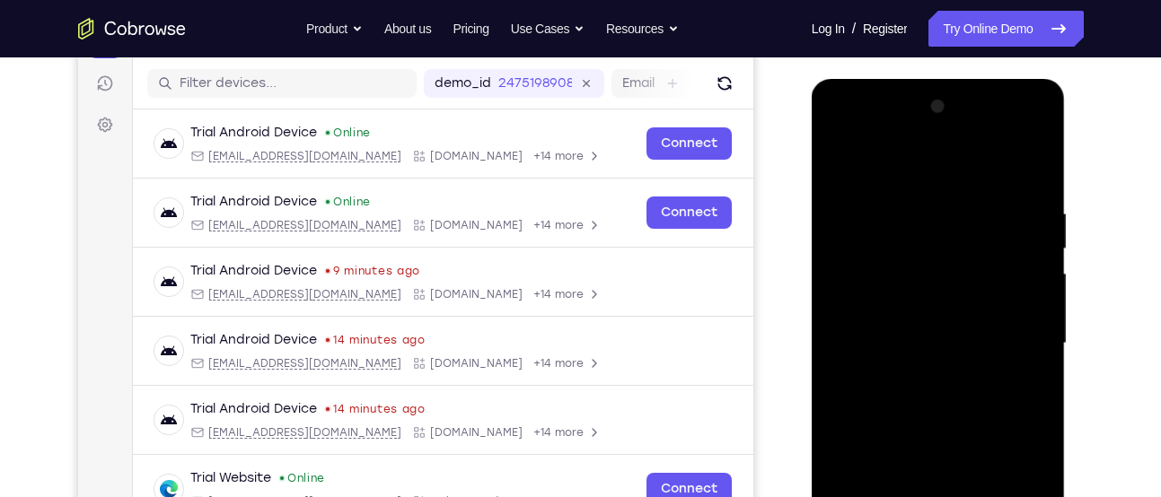
scroll to position [213, 0]
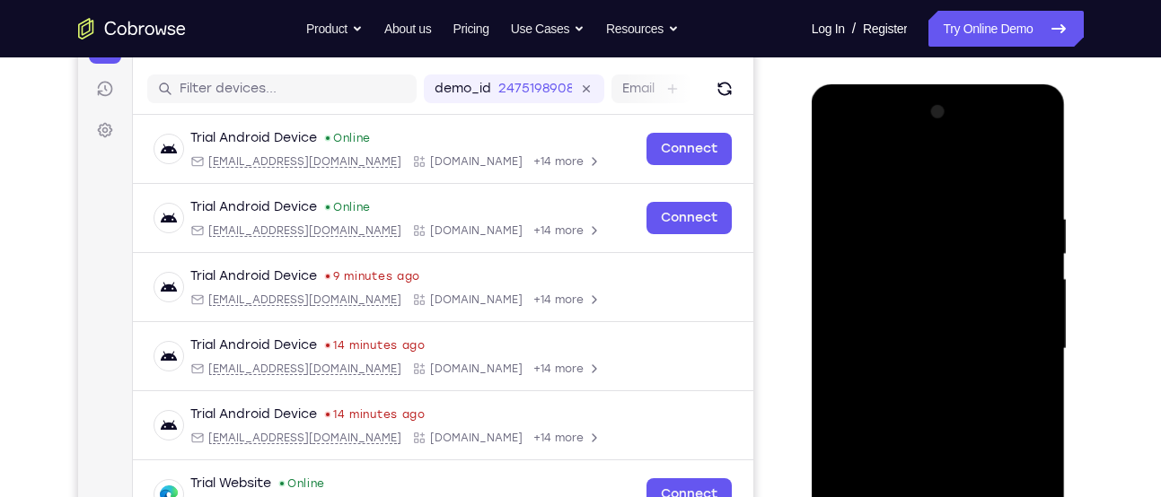
click at [990, 172] on div at bounding box center [938, 349] width 226 height 503
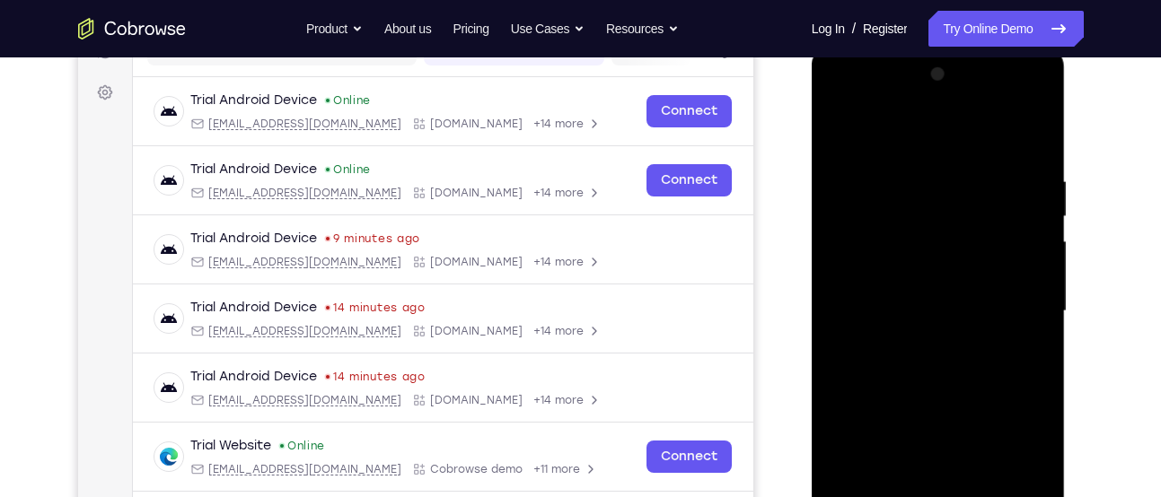
scroll to position [215, 0]
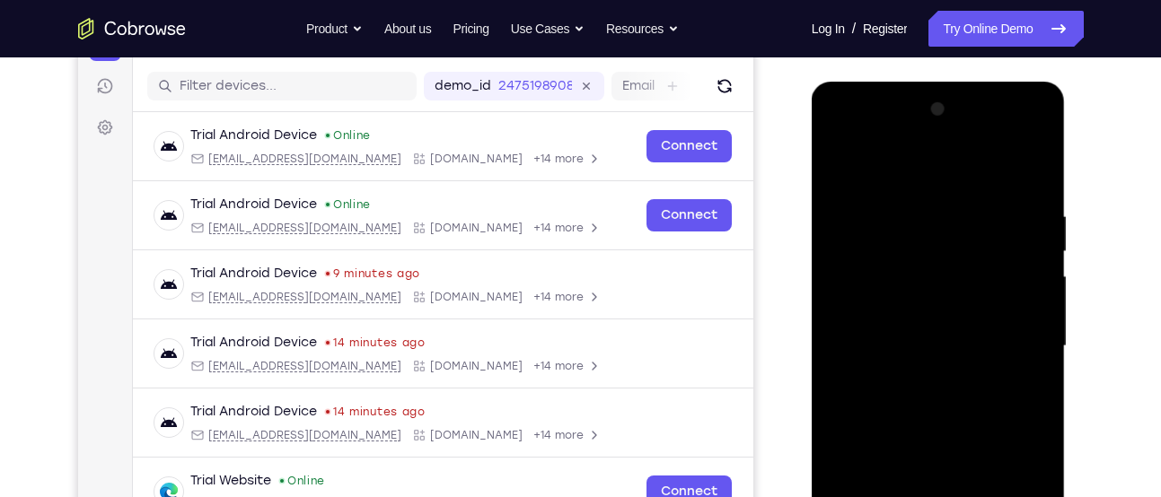
click at [934, 295] on div at bounding box center [938, 346] width 226 height 503
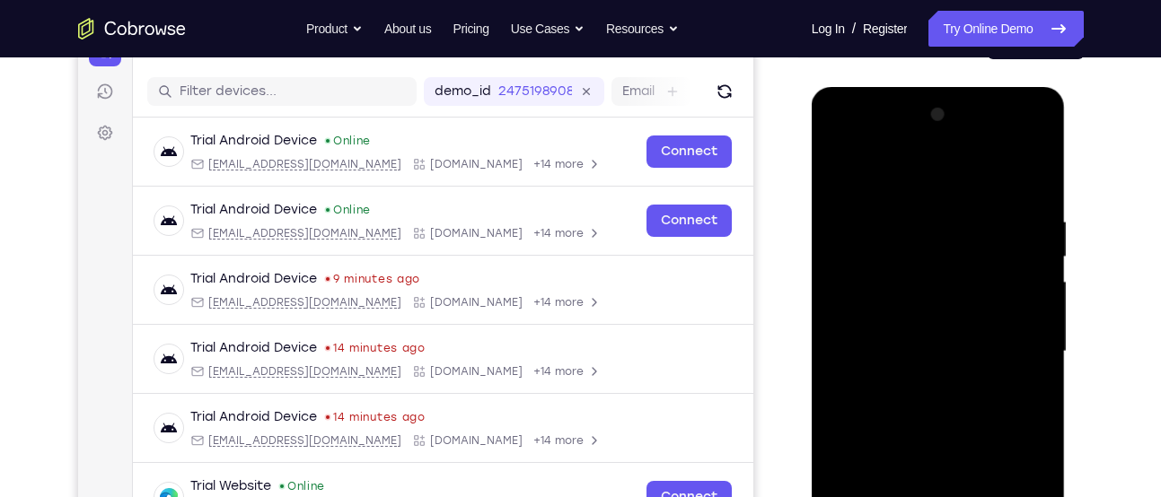
scroll to position [207, 0]
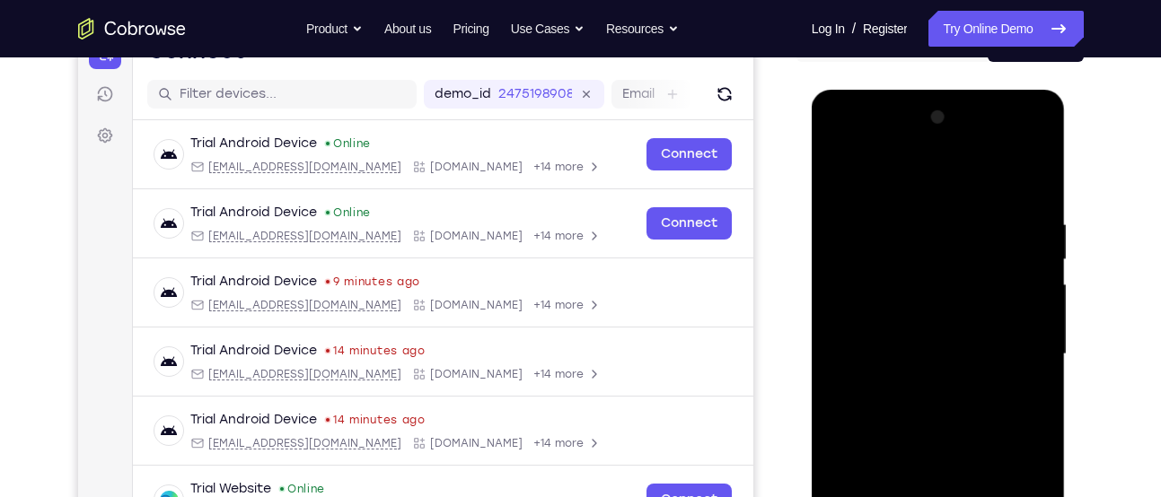
click at [1007, 331] on div at bounding box center [938, 354] width 226 height 503
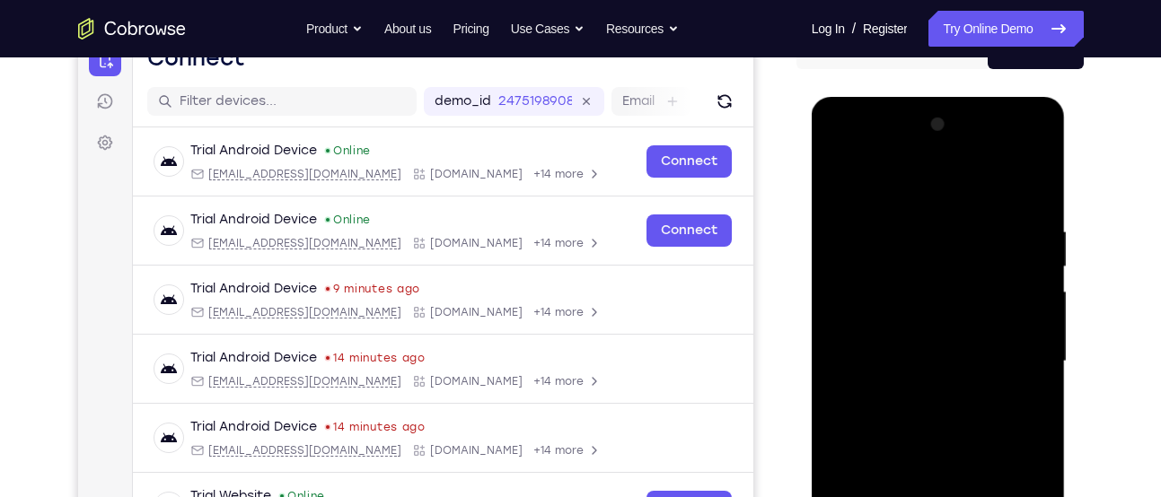
scroll to position [199, 0]
click at [1000, 350] on div at bounding box center [938, 362] width 226 height 503
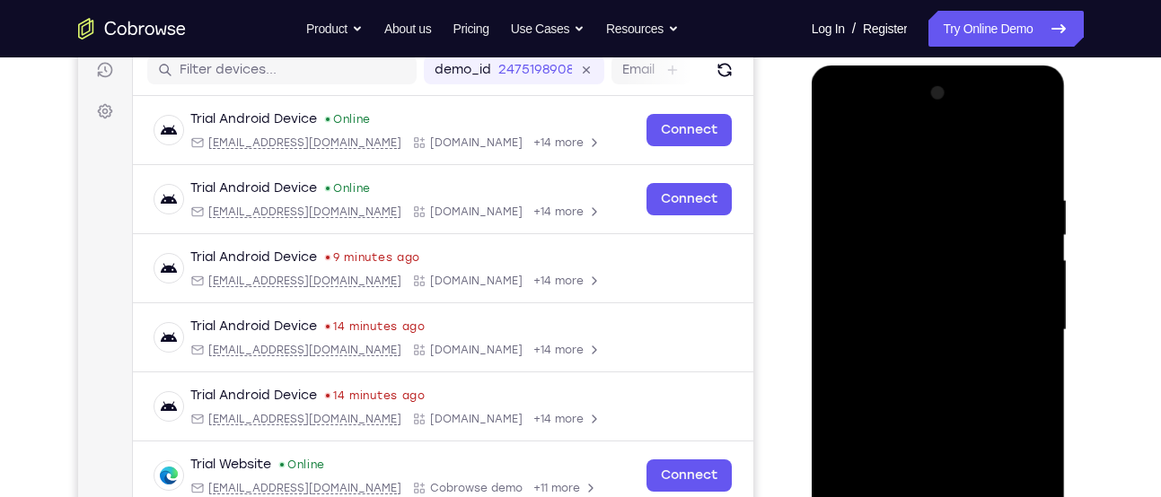
scroll to position [226, 0]
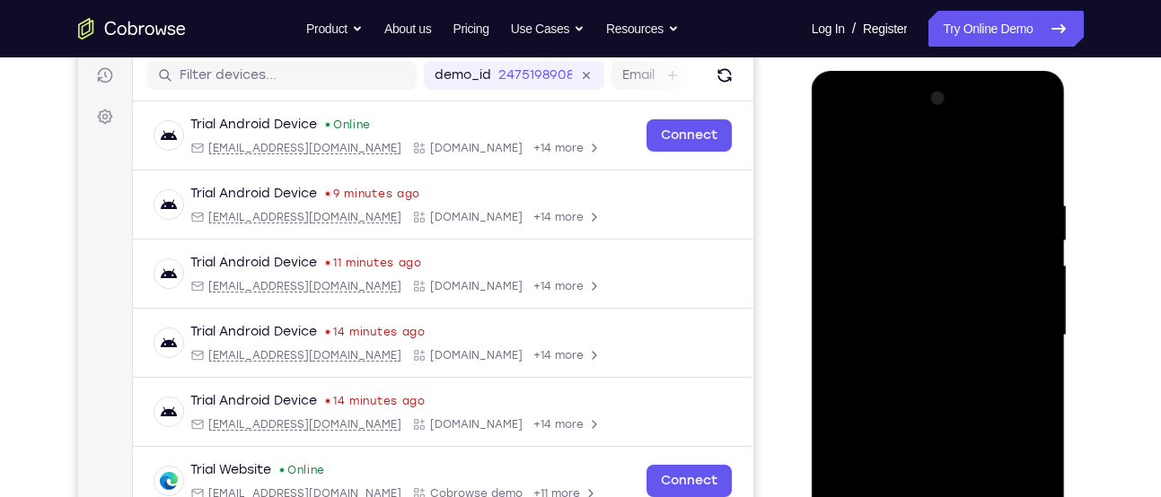
click at [920, 235] on div at bounding box center [938, 335] width 226 height 503
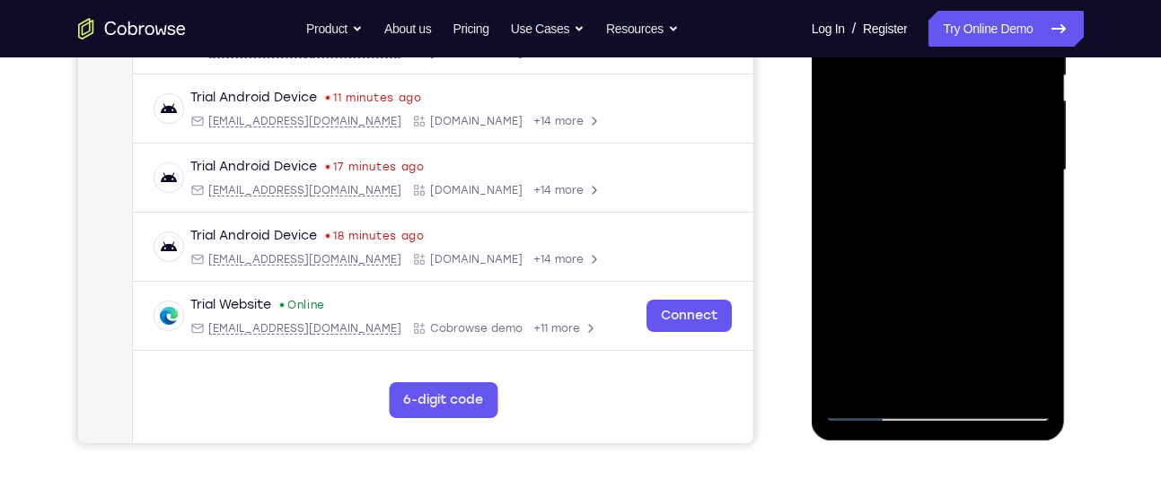
scroll to position [409, 0]
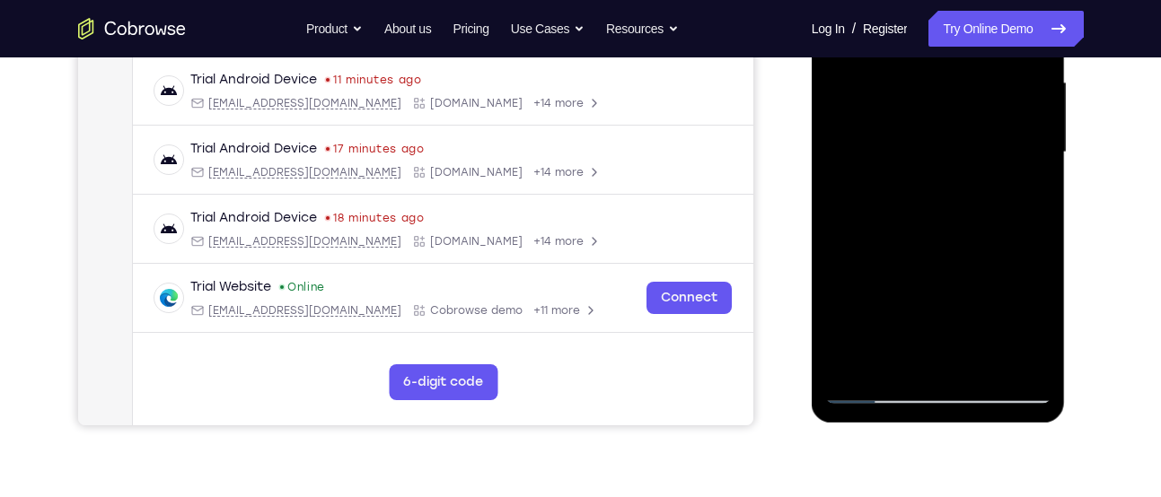
click at [870, 390] on div at bounding box center [938, 152] width 226 height 503
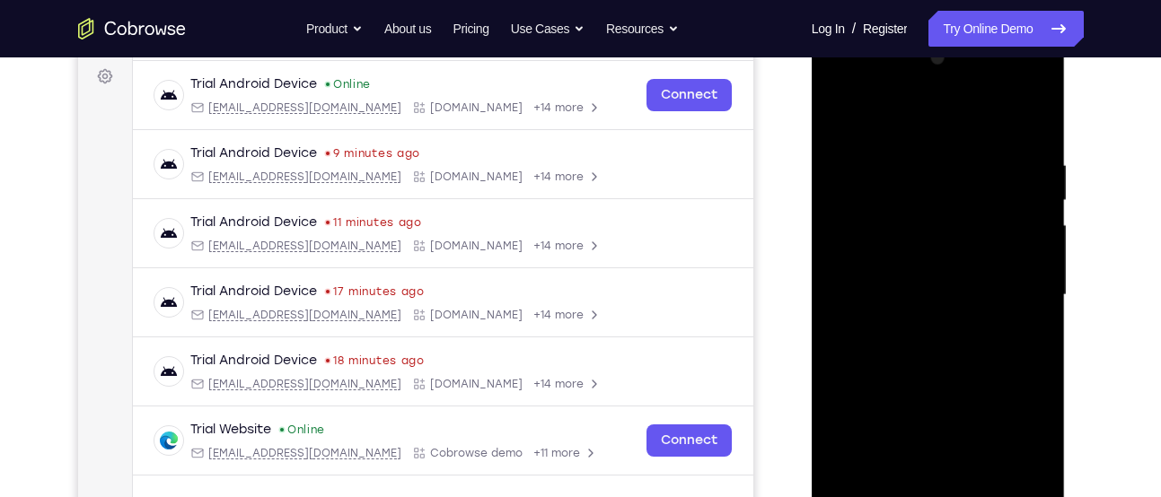
scroll to position [259, 0]
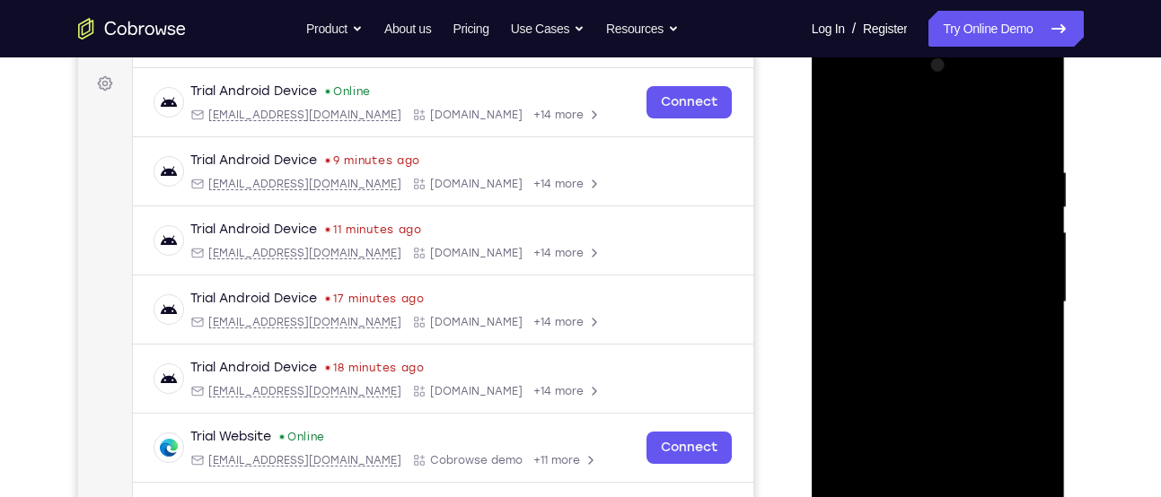
drag, startPoint x: 922, startPoint y: 382, endPoint x: 942, endPoint y: 94, distance: 287.9
click at [942, 94] on div at bounding box center [938, 302] width 226 height 503
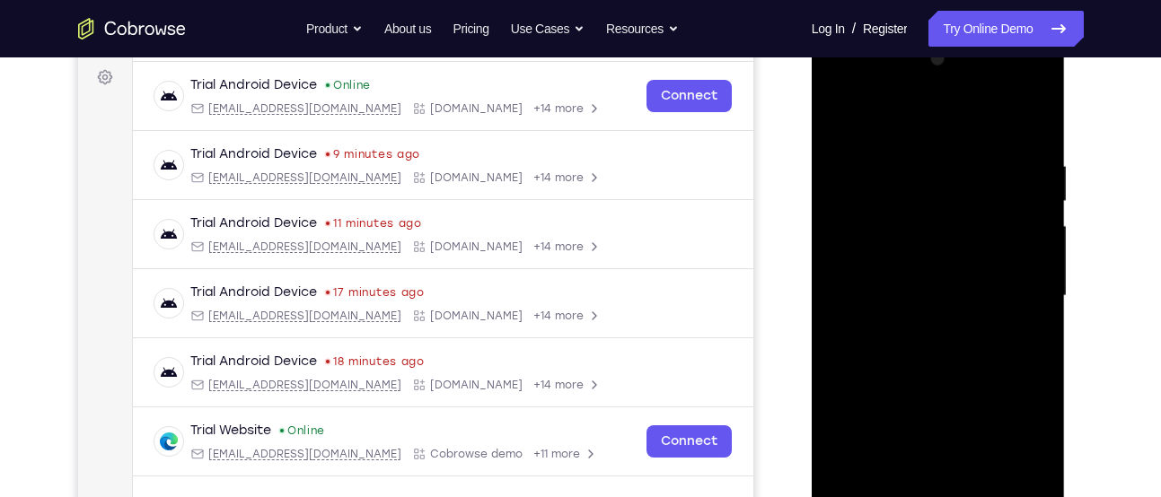
scroll to position [265, 0]
drag, startPoint x: 959, startPoint y: 340, endPoint x: 970, endPoint y: 101, distance: 239.1
click at [970, 101] on div at bounding box center [938, 297] width 226 height 503
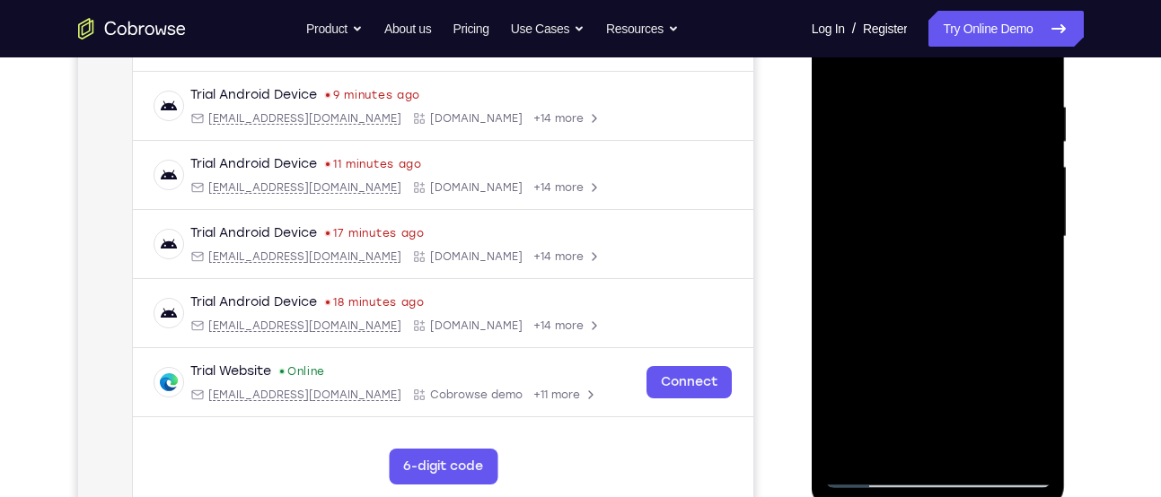
scroll to position [328, 0]
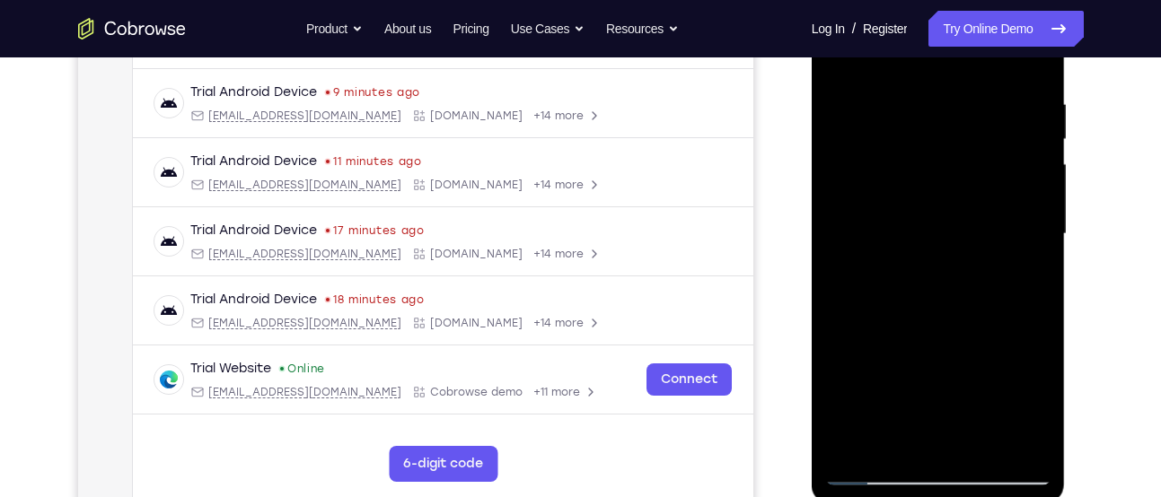
drag, startPoint x: 914, startPoint y: 366, endPoint x: 918, endPoint y: 145, distance: 221.8
click at [918, 145] on div at bounding box center [938, 234] width 226 height 503
drag, startPoint x: 893, startPoint y: 310, endPoint x: 911, endPoint y: 163, distance: 147.4
click at [911, 163] on div at bounding box center [938, 234] width 226 height 503
click at [936, 304] on div at bounding box center [938, 234] width 226 height 503
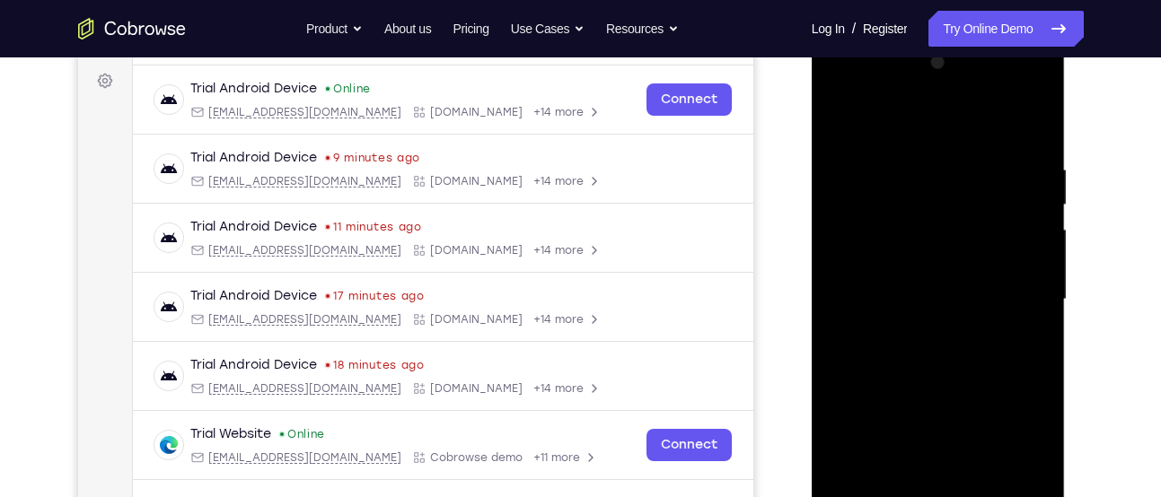
scroll to position [261, 0]
click at [940, 251] on div at bounding box center [938, 300] width 226 height 503
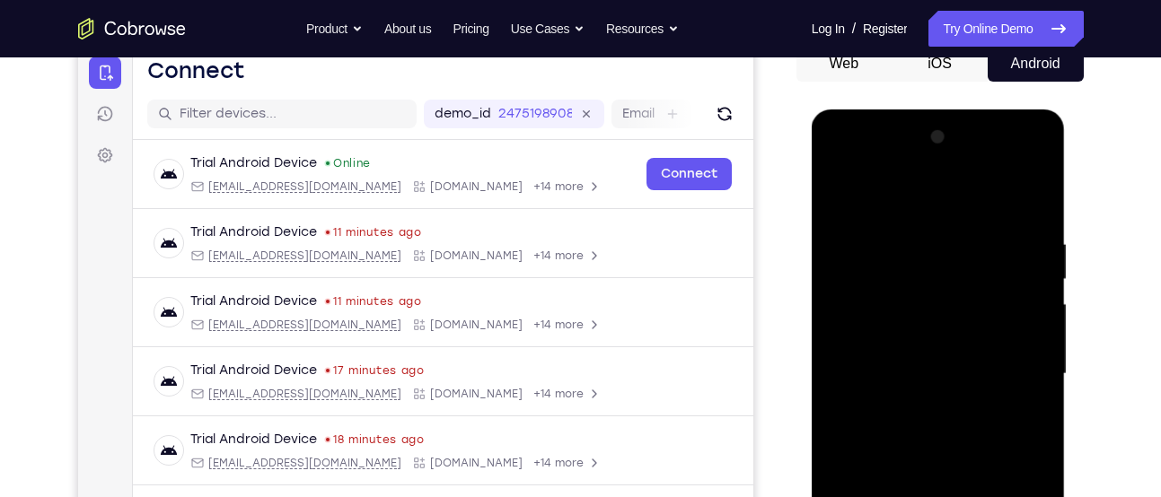
scroll to position [183, 0]
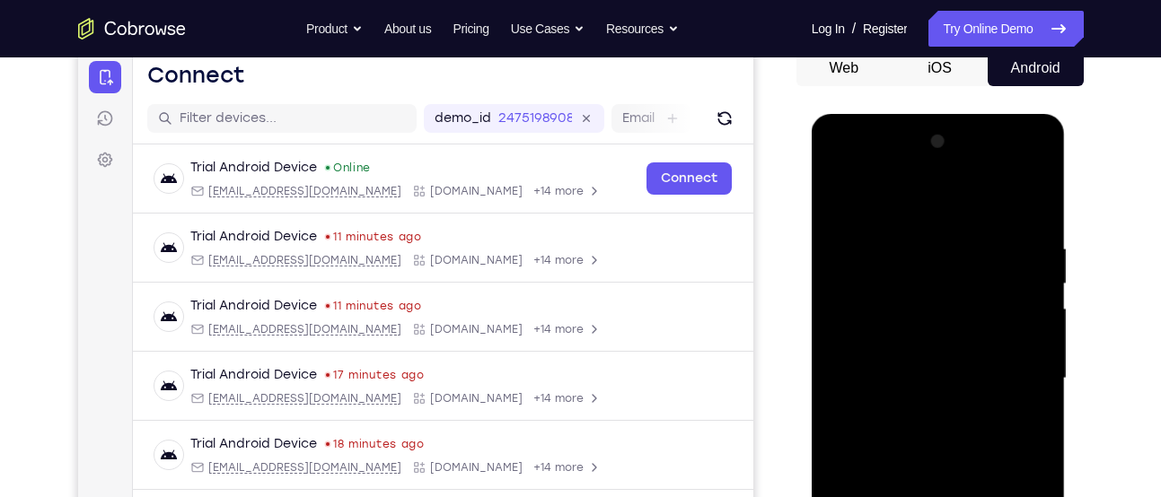
click at [1033, 168] on div at bounding box center [938, 378] width 226 height 503
click at [1034, 170] on div at bounding box center [938, 378] width 226 height 503
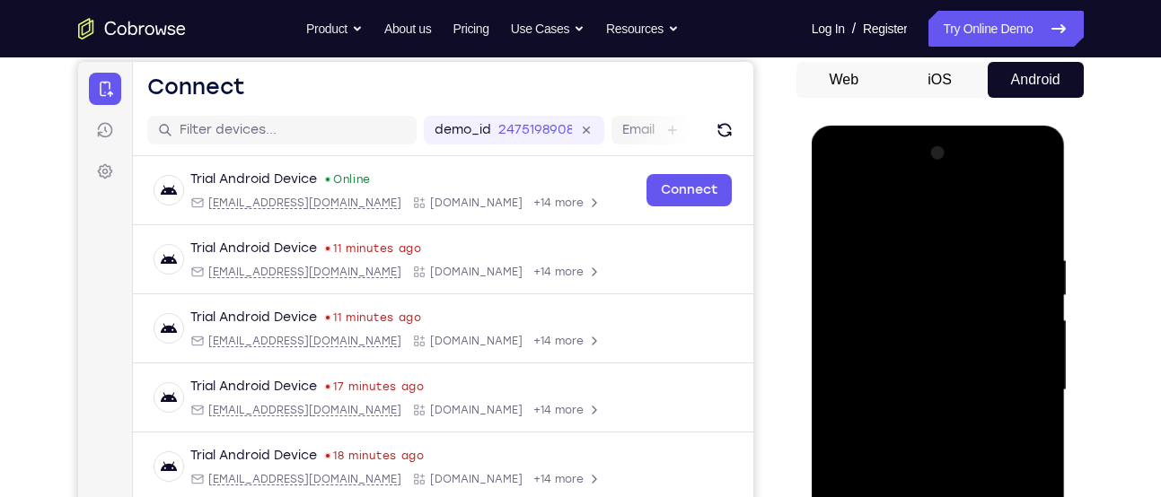
scroll to position [171, 0]
click at [1035, 182] on div at bounding box center [938, 391] width 226 height 503
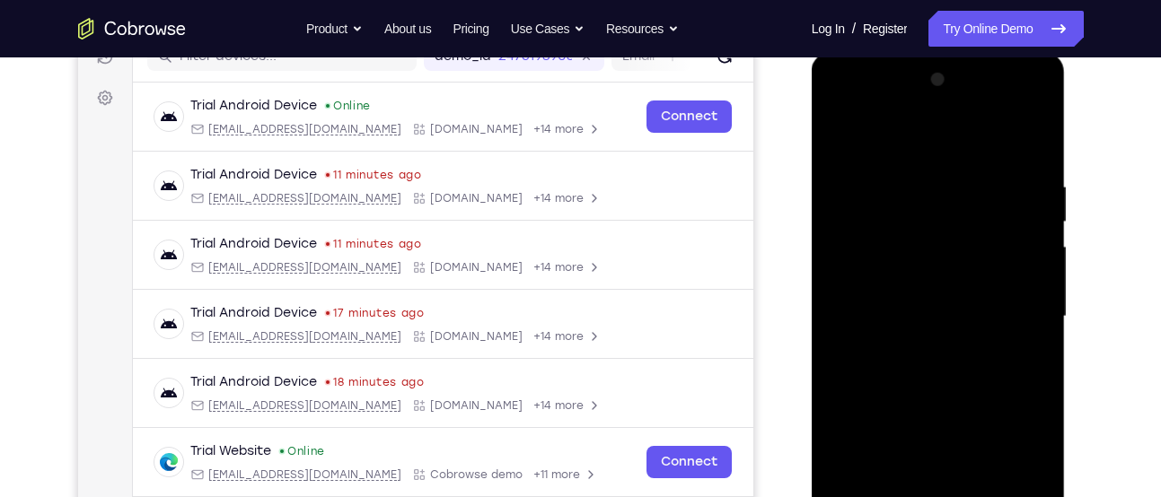
scroll to position [250, 0]
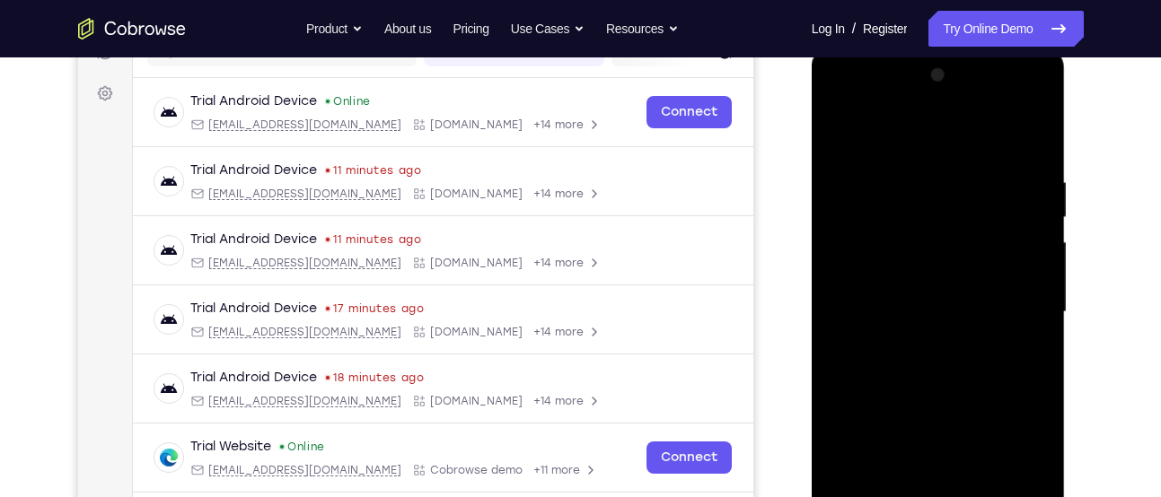
click at [942, 269] on div at bounding box center [938, 312] width 226 height 503
click at [1019, 291] on div at bounding box center [938, 312] width 226 height 503
click at [1018, 289] on div at bounding box center [938, 312] width 226 height 503
click at [1029, 290] on div at bounding box center [938, 312] width 226 height 503
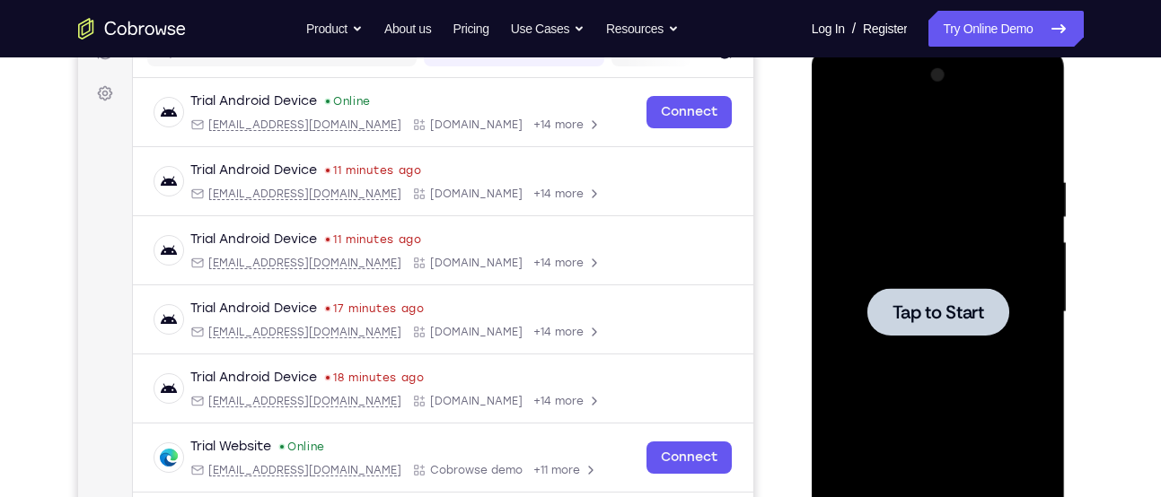
click at [1011, 295] on div at bounding box center [938, 312] width 226 height 503
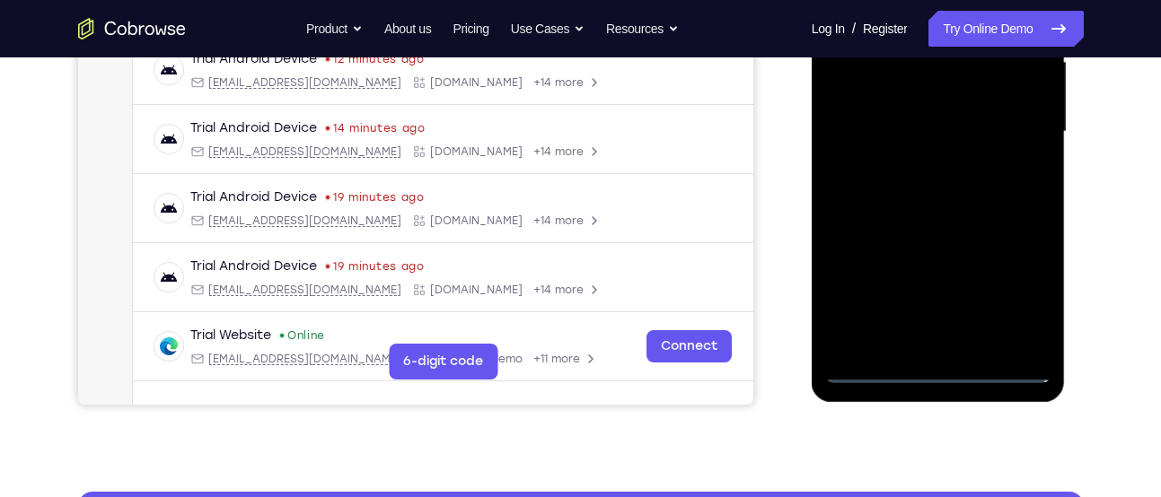
scroll to position [446, 0]
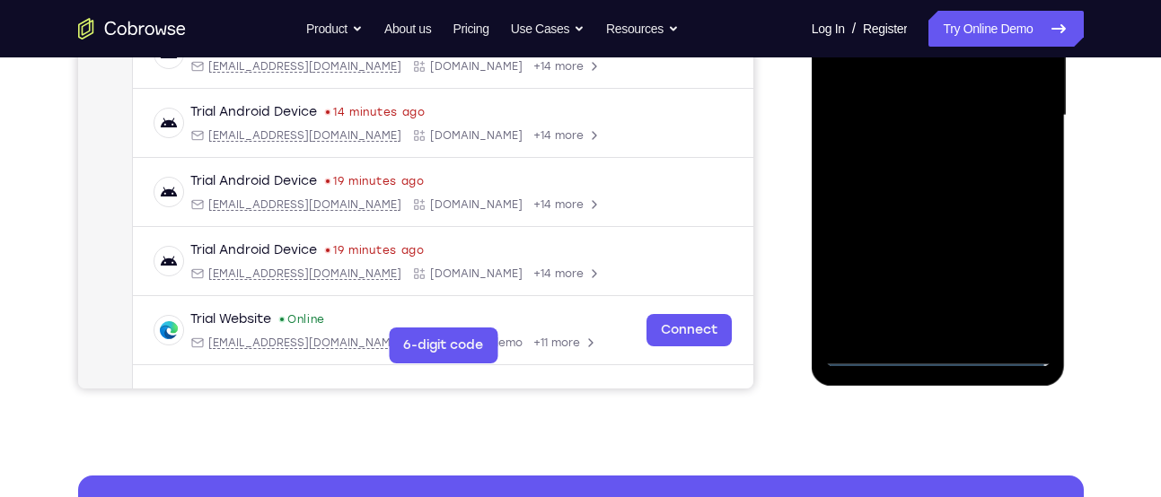
click at [1006, 357] on div at bounding box center [938, 115] width 226 height 503
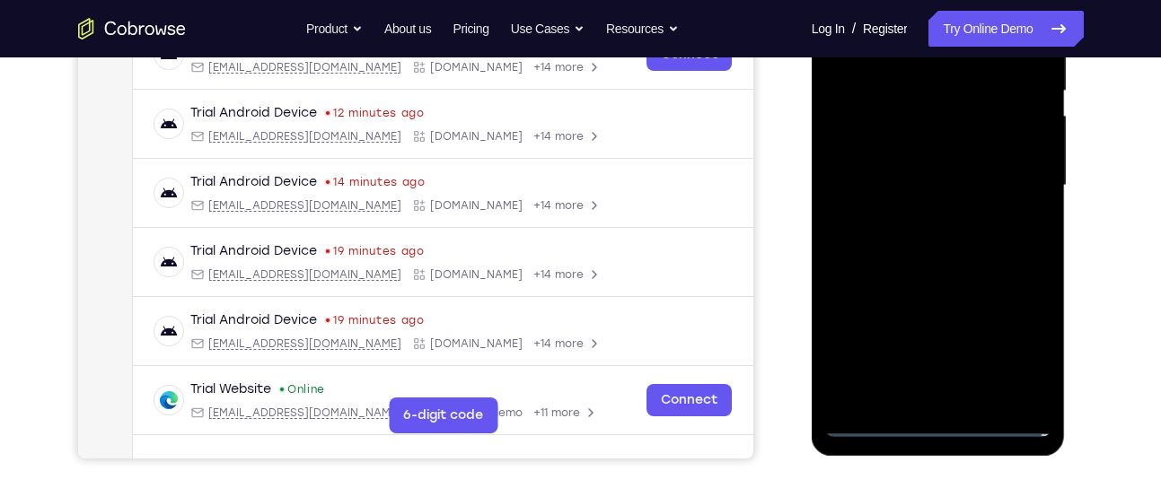
scroll to position [373, 0]
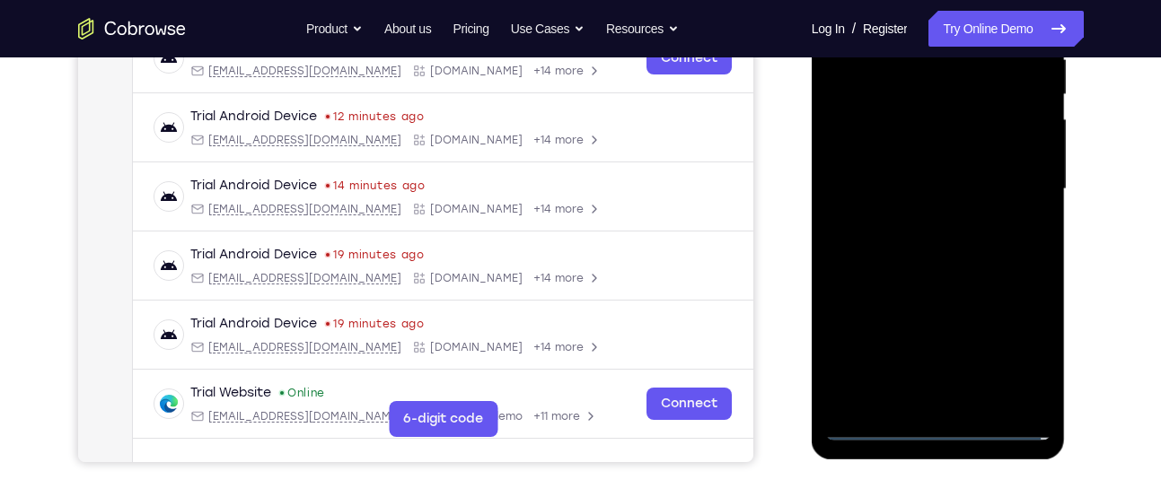
drag, startPoint x: 842, startPoint y: 266, endPoint x: 949, endPoint y: 239, distance: 110.2
click at [949, 239] on div at bounding box center [938, 189] width 226 height 503
click at [860, 176] on div at bounding box center [938, 189] width 226 height 503
click at [1019, 346] on div at bounding box center [938, 189] width 226 height 503
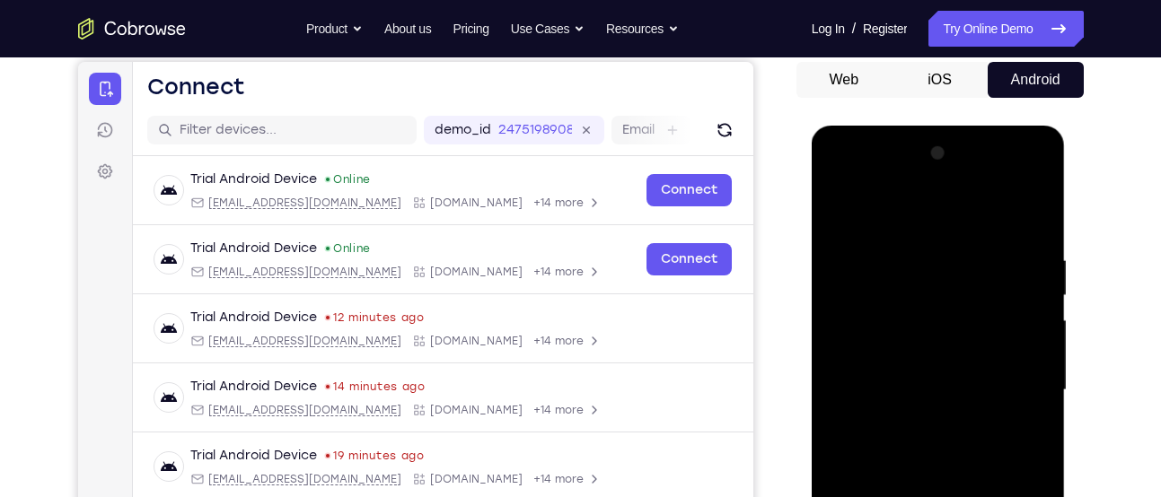
scroll to position [169, 0]
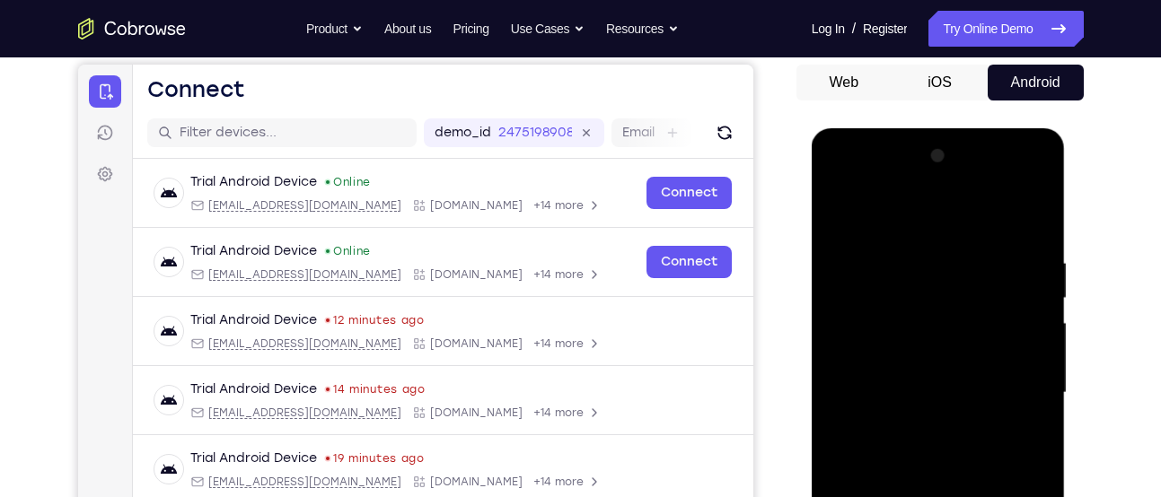
click at [1037, 189] on div at bounding box center [938, 393] width 226 height 503
click at [969, 206] on div at bounding box center [938, 393] width 226 height 503
click at [949, 186] on div at bounding box center [938, 393] width 226 height 503
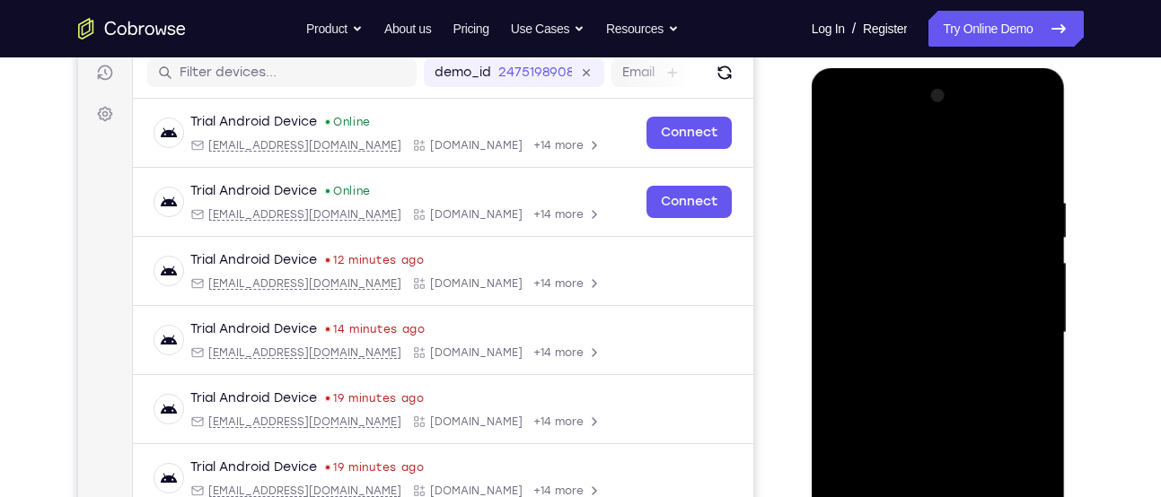
scroll to position [230, 0]
click at [855, 300] on div at bounding box center [938, 332] width 226 height 503
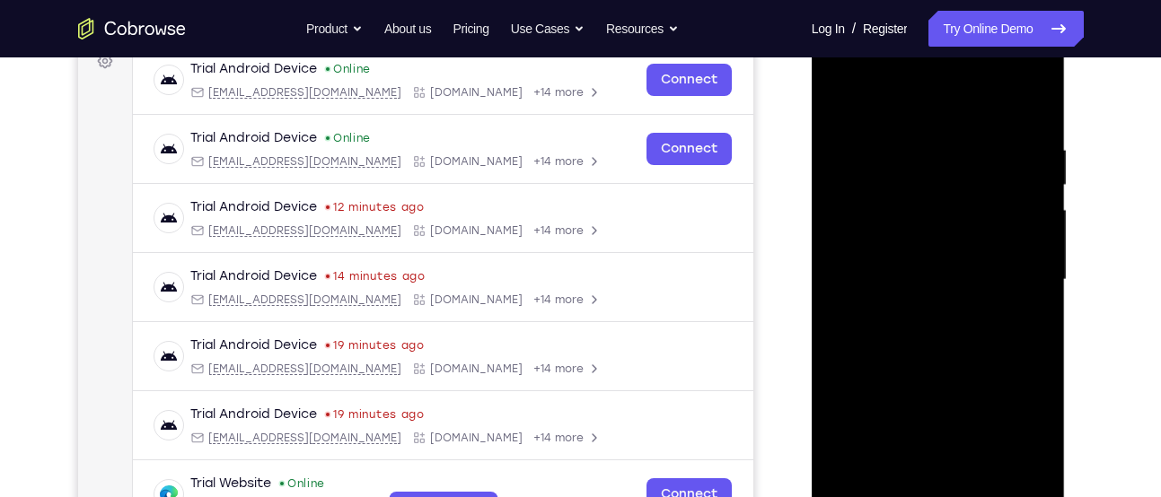
scroll to position [285, 0]
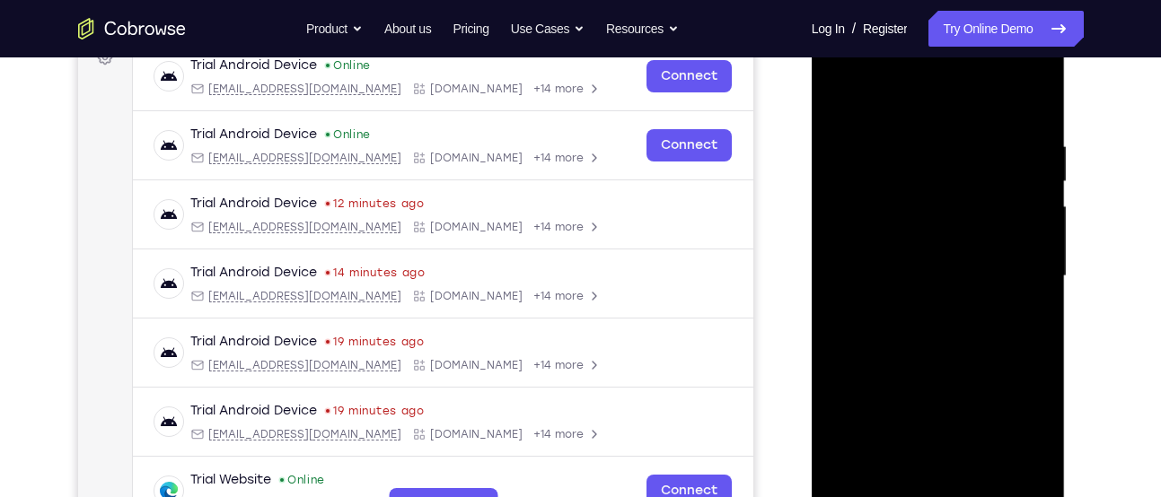
drag, startPoint x: 945, startPoint y: 329, endPoint x: 960, endPoint y: 133, distance: 197.1
click at [960, 133] on div at bounding box center [938, 276] width 226 height 503
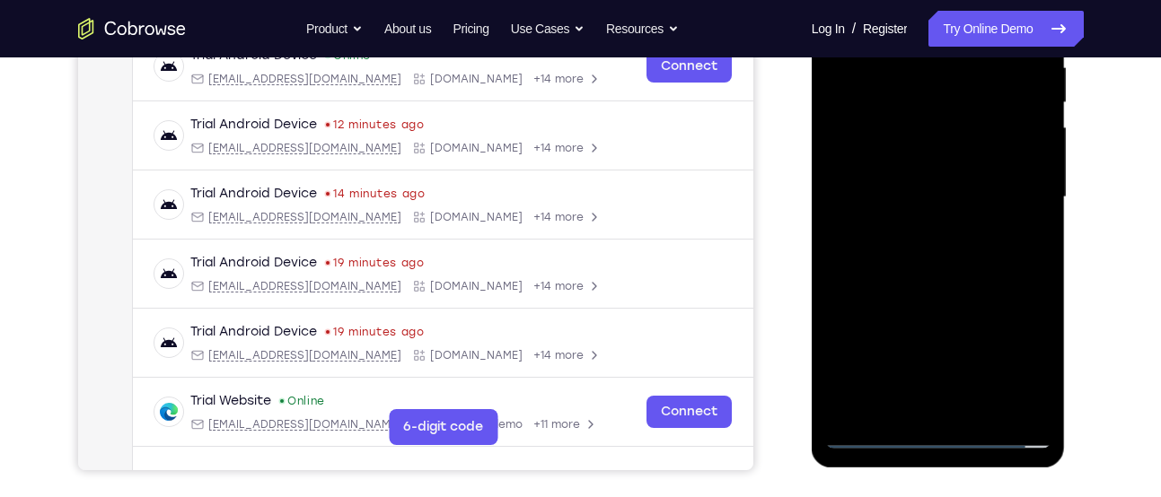
scroll to position [367, 0]
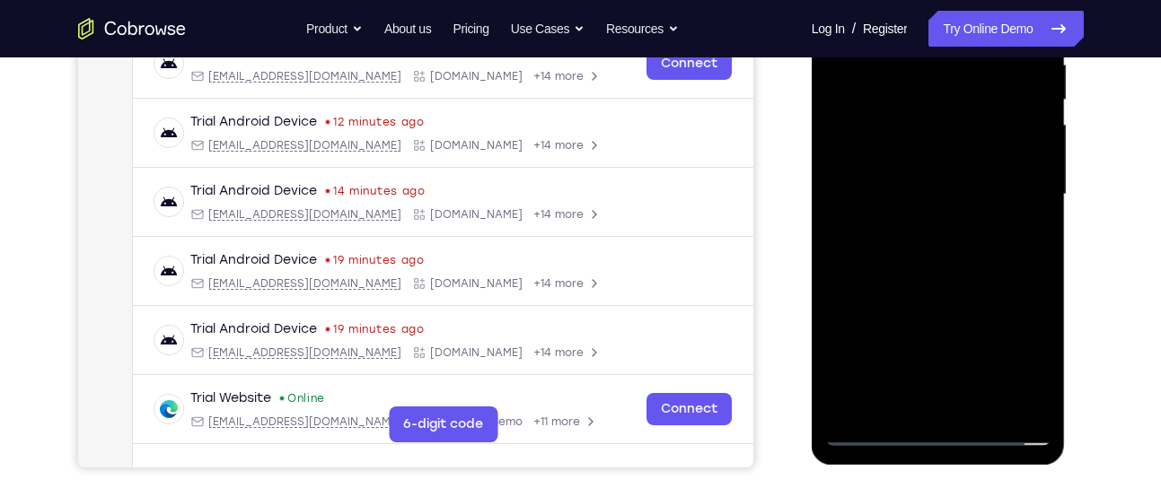
drag, startPoint x: 953, startPoint y: 284, endPoint x: 961, endPoint y: 108, distance: 176.1
click at [961, 108] on div at bounding box center [938, 194] width 226 height 503
drag, startPoint x: 960, startPoint y: 250, endPoint x: 979, endPoint y: 104, distance: 146.8
click at [979, 104] on div at bounding box center [938, 194] width 226 height 503
drag, startPoint x: 943, startPoint y: 253, endPoint x: 964, endPoint y: 104, distance: 150.4
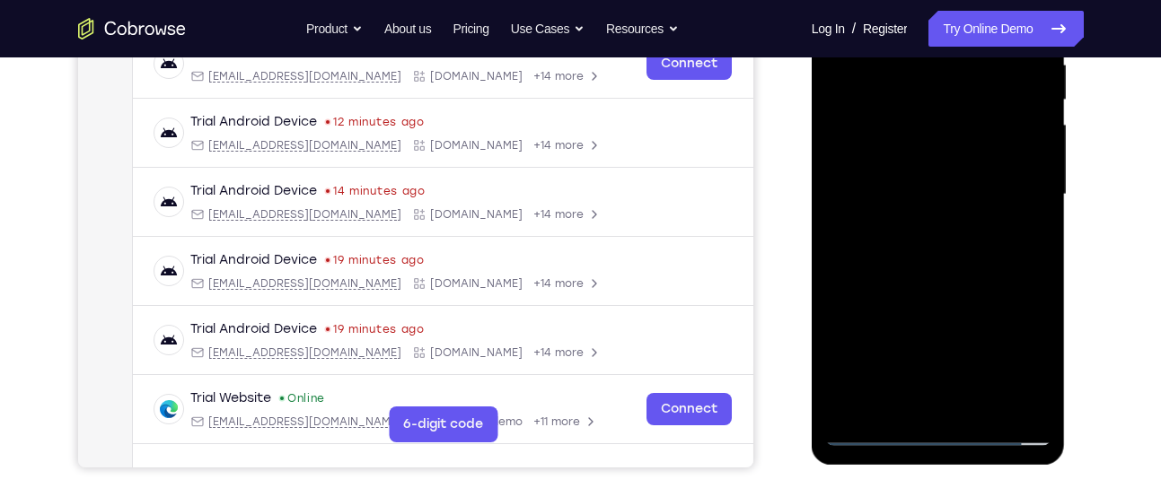
click at [964, 104] on div at bounding box center [938, 194] width 226 height 503
drag, startPoint x: 899, startPoint y: 259, endPoint x: 890, endPoint y: 104, distance: 154.7
click at [890, 104] on div at bounding box center [938, 194] width 226 height 503
drag, startPoint x: 893, startPoint y: 271, endPoint x: 898, endPoint y: 104, distance: 167.0
click at [898, 104] on div at bounding box center [938, 194] width 226 height 503
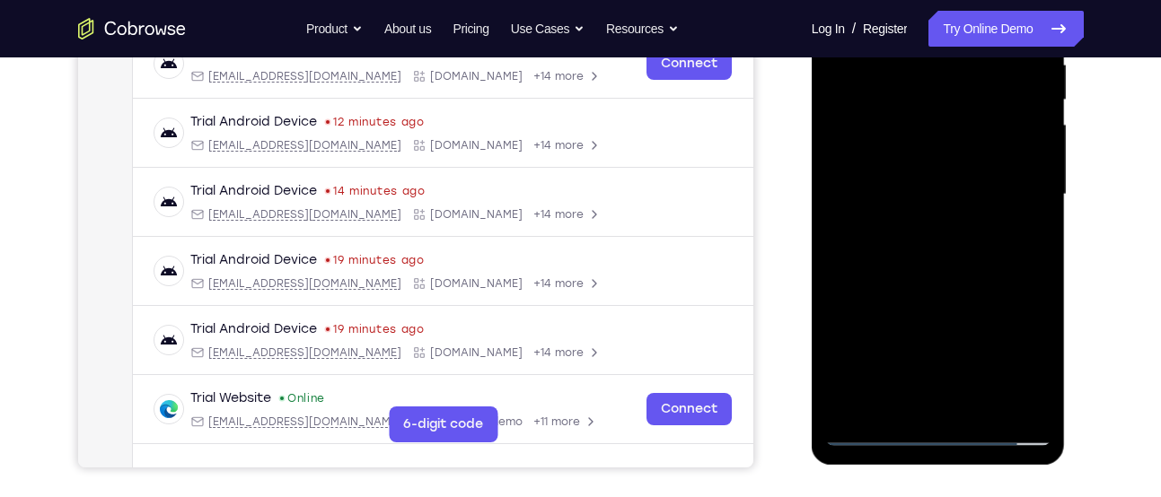
click at [920, 302] on div at bounding box center [938, 194] width 226 height 503
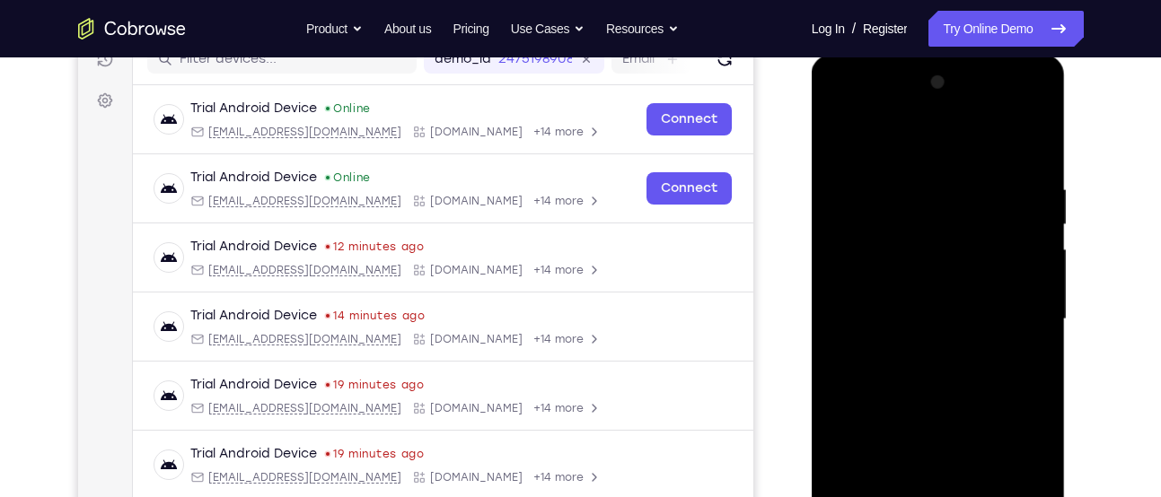
scroll to position [238, 0]
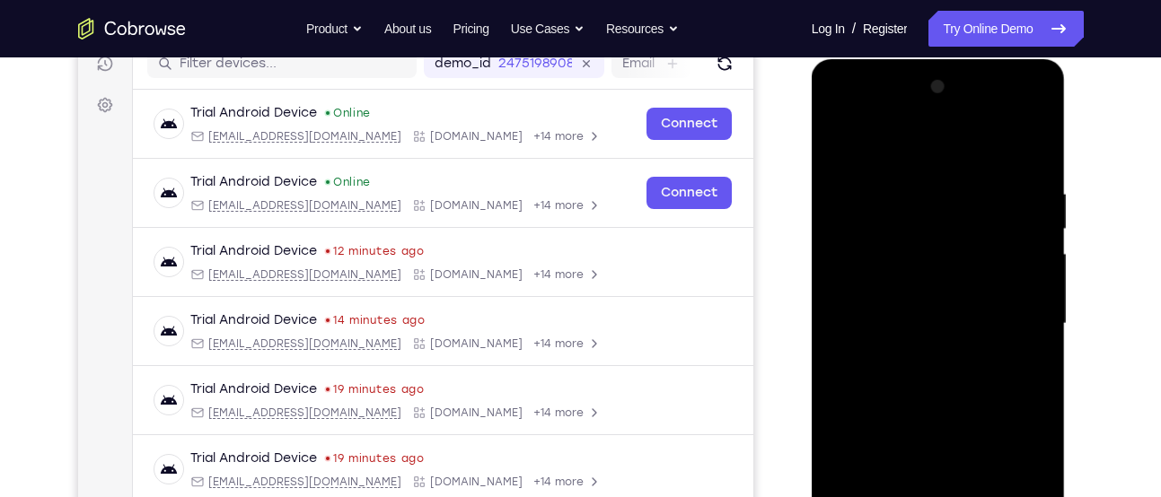
click at [1035, 155] on div at bounding box center [938, 324] width 226 height 503
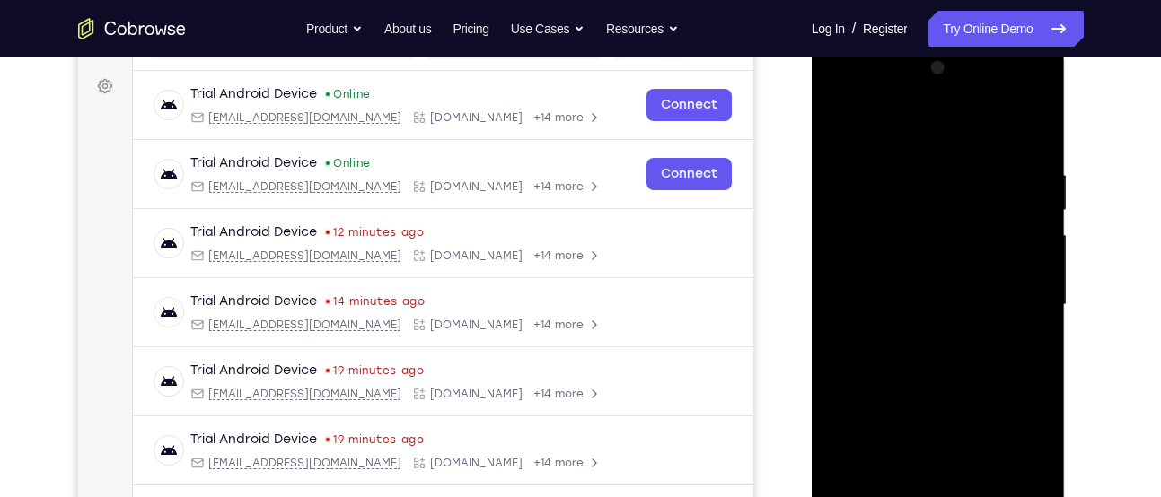
scroll to position [258, 0]
click at [940, 255] on div at bounding box center [938, 304] width 226 height 503
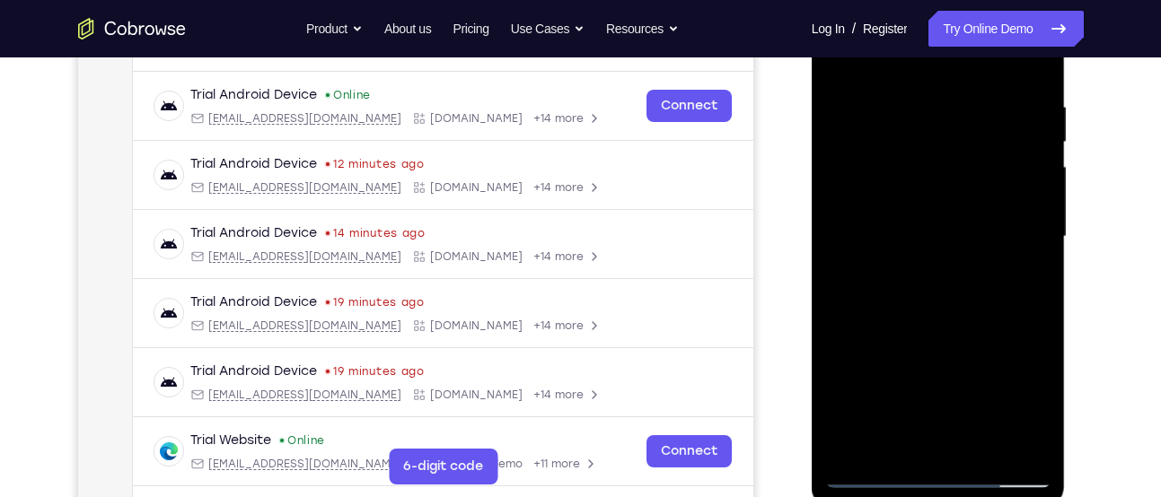
scroll to position [324, 0]
drag, startPoint x: 1014, startPoint y: 285, endPoint x: 1031, endPoint y: 156, distance: 130.3
click at [1031, 156] on div at bounding box center [938, 238] width 226 height 503
drag, startPoint x: 956, startPoint y: 325, endPoint x: 990, endPoint y: 151, distance: 177.5
click at [990, 151] on div at bounding box center [938, 238] width 226 height 503
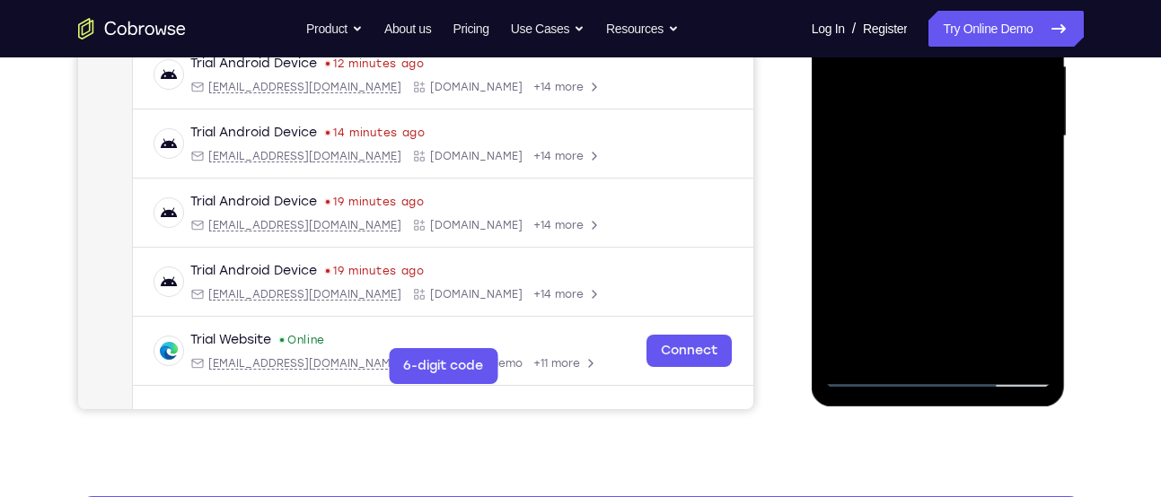
scroll to position [430, 0]
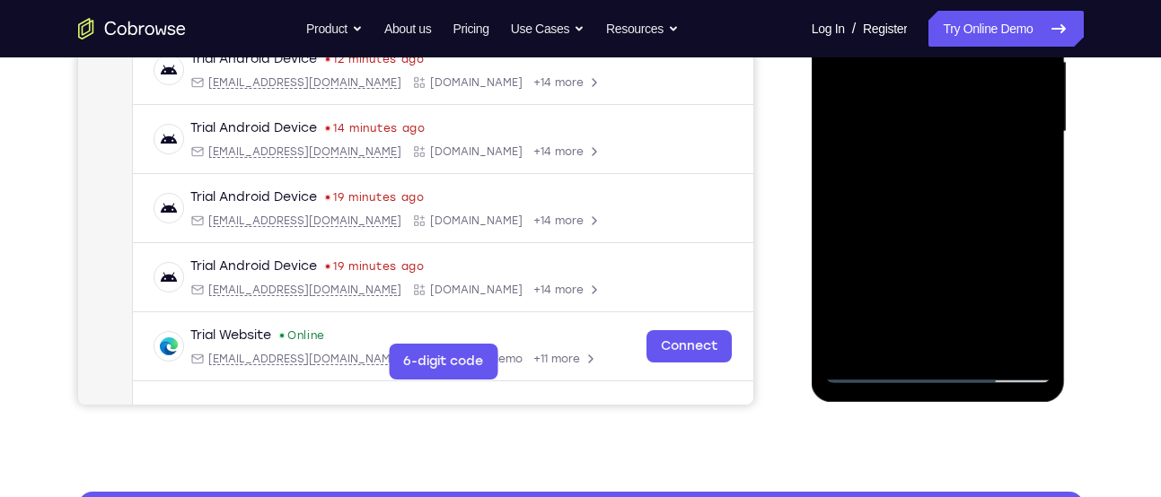
click at [972, 275] on div at bounding box center [938, 132] width 226 height 503
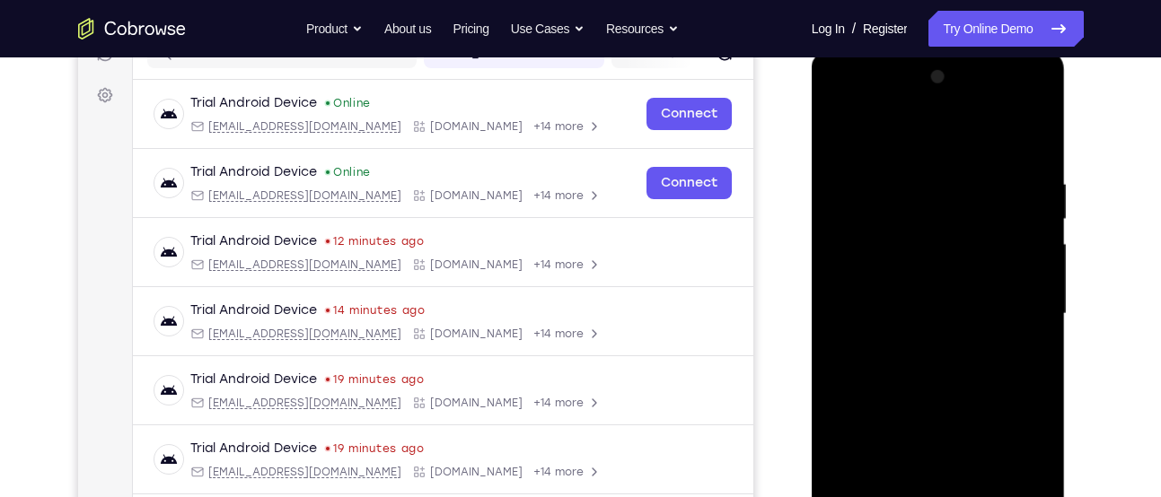
scroll to position [245, 0]
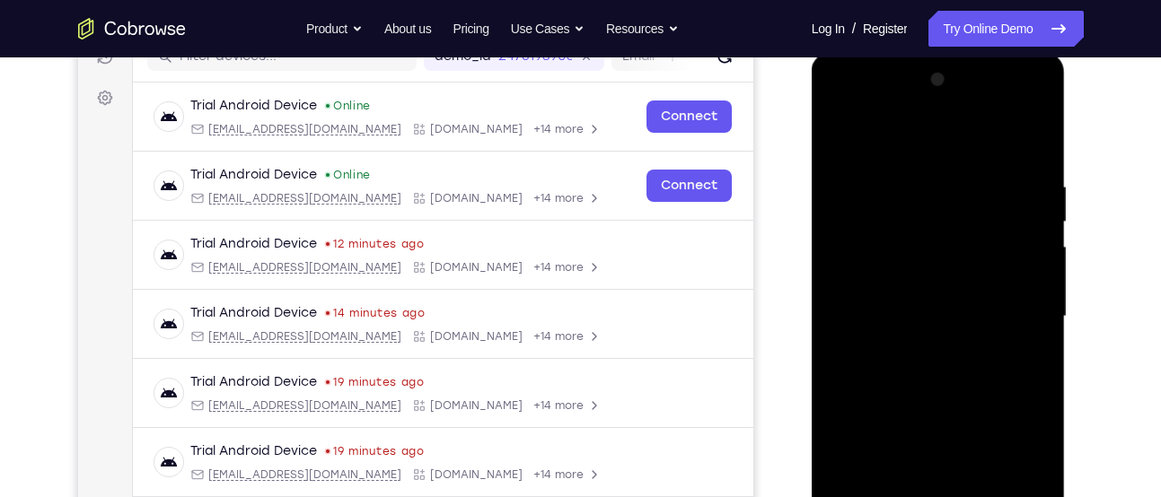
click at [951, 282] on div at bounding box center [938, 317] width 226 height 503
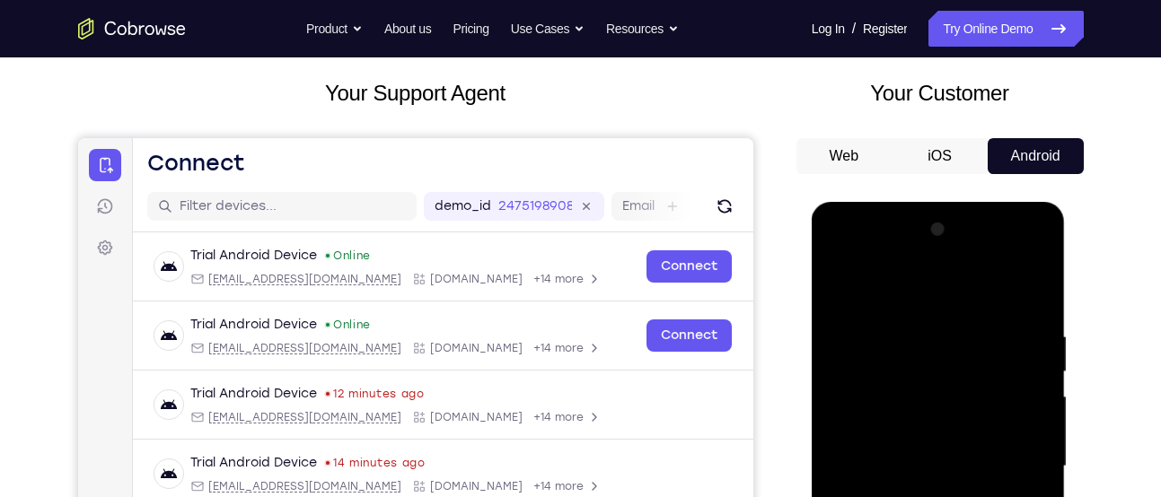
scroll to position [94, 0]
click at [1014, 251] on div at bounding box center [938, 467] width 226 height 503
click at [1036, 289] on div at bounding box center [938, 467] width 226 height 503
click at [1035, 255] on div at bounding box center [938, 467] width 226 height 503
click at [970, 285] on div at bounding box center [938, 467] width 226 height 503
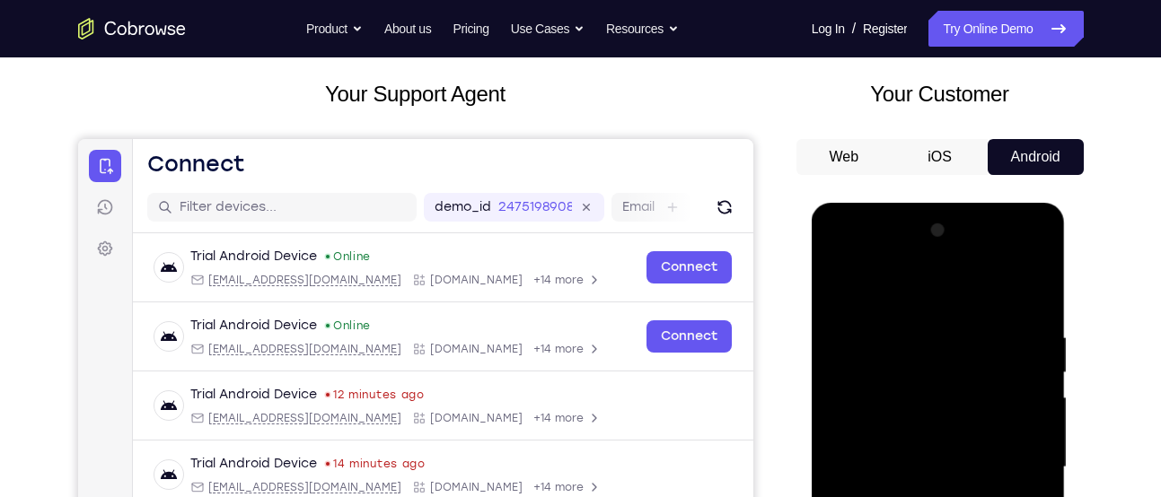
click at [931, 255] on div at bounding box center [938, 467] width 226 height 503
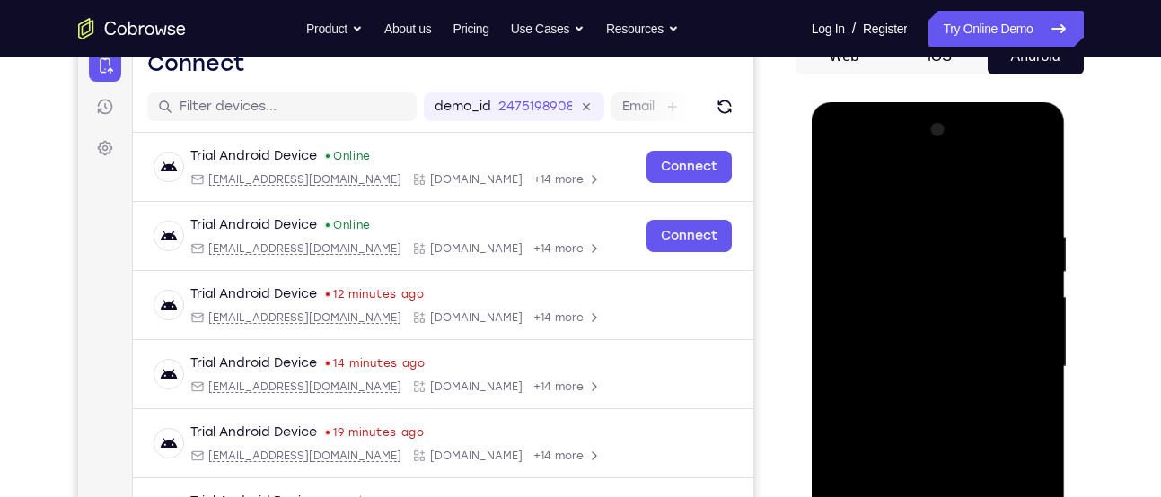
scroll to position [194, 0]
click at [847, 328] on div at bounding box center [938, 368] width 226 height 503
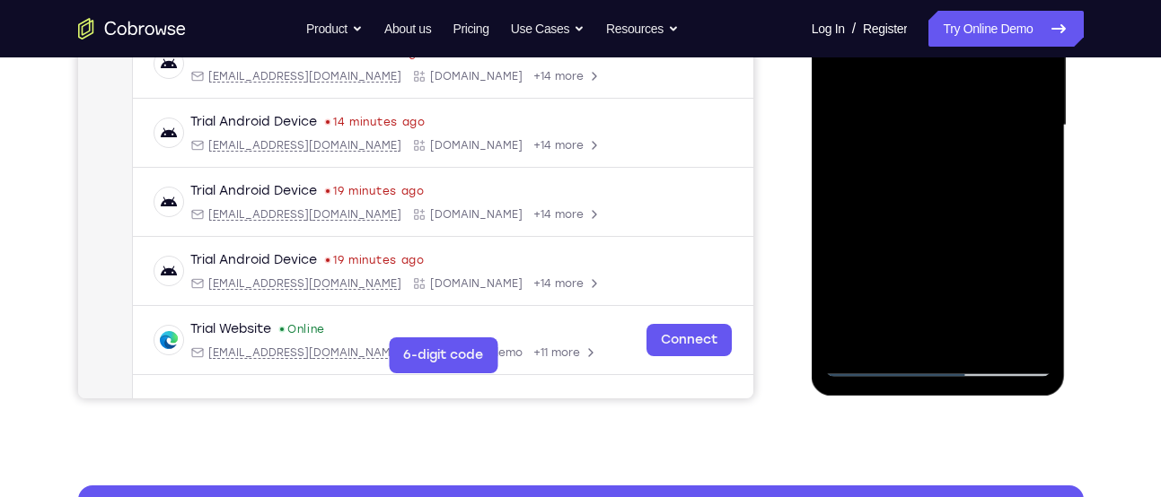
scroll to position [438, 0]
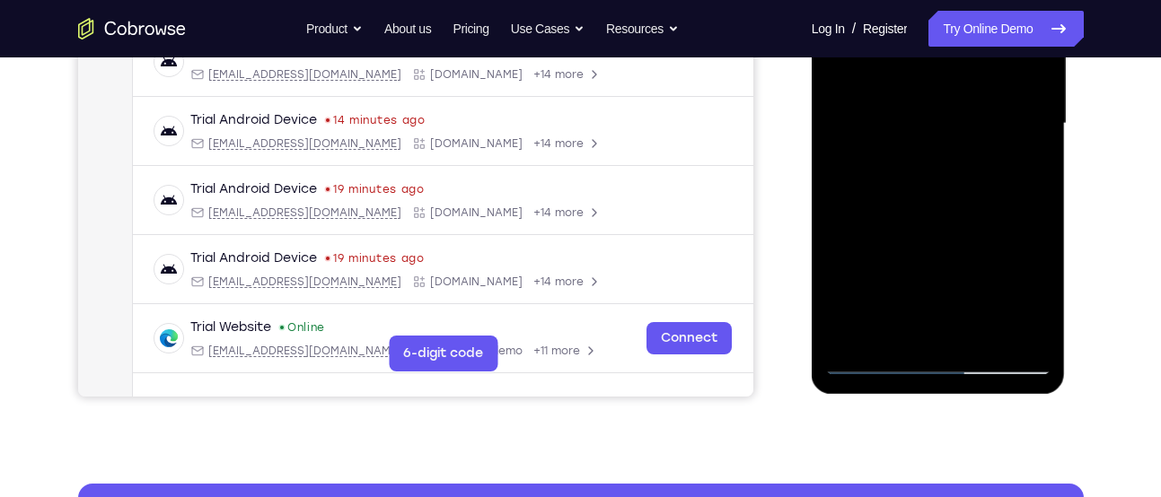
drag, startPoint x: 932, startPoint y: 316, endPoint x: 934, endPoint y: 194, distance: 122.1
click at [934, 194] on div at bounding box center [938, 124] width 226 height 503
drag, startPoint x: 915, startPoint y: 304, endPoint x: 939, endPoint y: 104, distance: 201.6
click at [939, 104] on div at bounding box center [938, 124] width 226 height 503
drag, startPoint x: 940, startPoint y: 265, endPoint x: 934, endPoint y: 104, distance: 160.8
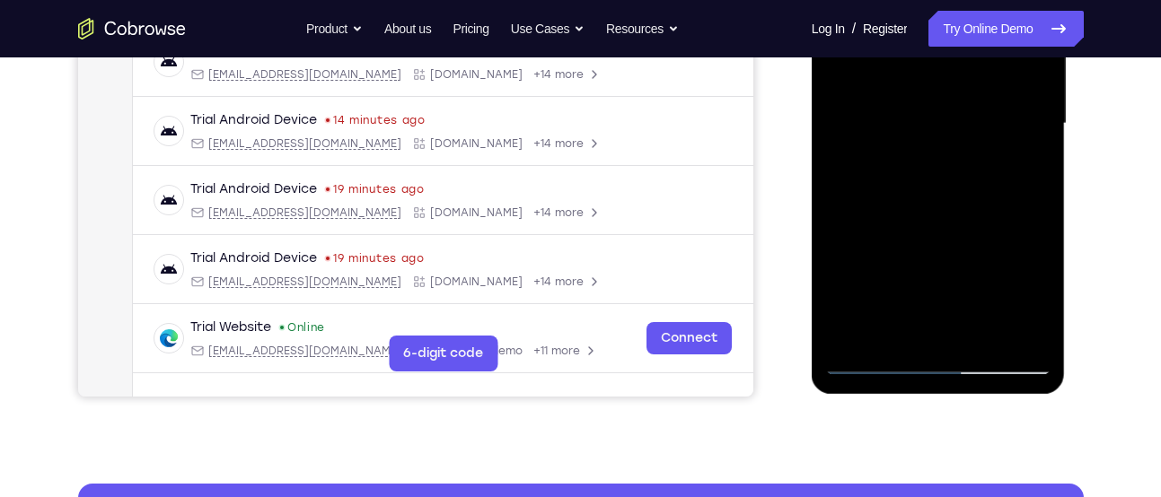
click at [934, 104] on div at bounding box center [938, 124] width 226 height 503
drag, startPoint x: 924, startPoint y: 266, endPoint x: 940, endPoint y: 104, distance: 162.4
click at [940, 104] on div at bounding box center [938, 124] width 226 height 503
drag, startPoint x: 913, startPoint y: 317, endPoint x: 948, endPoint y: 109, distance: 211.2
click at [948, 109] on div at bounding box center [938, 124] width 226 height 503
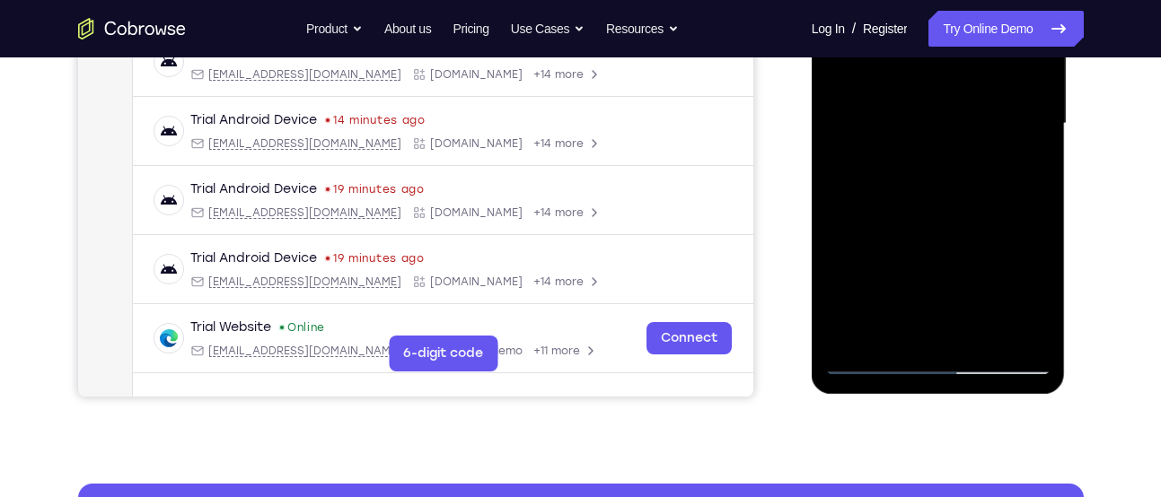
drag, startPoint x: 925, startPoint y: 297, endPoint x: 961, endPoint y: 104, distance: 196.5
click at [961, 104] on div at bounding box center [938, 124] width 226 height 503
drag, startPoint x: 925, startPoint y: 250, endPoint x: 963, endPoint y: 104, distance: 151.3
click at [963, 104] on div at bounding box center [938, 124] width 226 height 503
drag, startPoint x: 897, startPoint y: 302, endPoint x: 907, endPoint y: 104, distance: 197.7
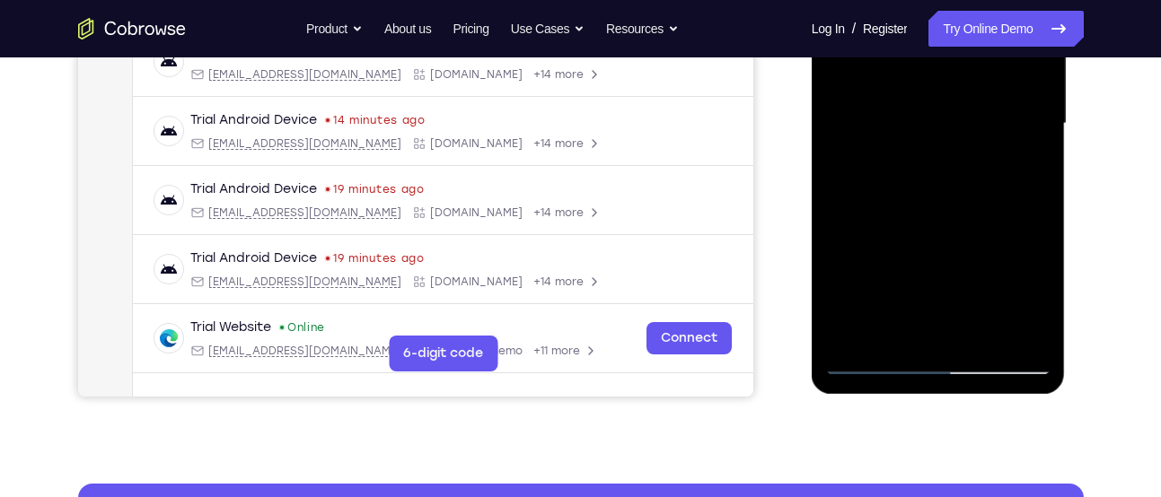
click at [907, 104] on div at bounding box center [938, 124] width 226 height 503
drag, startPoint x: 925, startPoint y: 251, endPoint x: 948, endPoint y: 104, distance: 149.1
click at [948, 104] on div at bounding box center [938, 124] width 226 height 503
drag, startPoint x: 941, startPoint y: 247, endPoint x: 970, endPoint y: 104, distance: 145.8
click at [970, 104] on div at bounding box center [938, 124] width 226 height 503
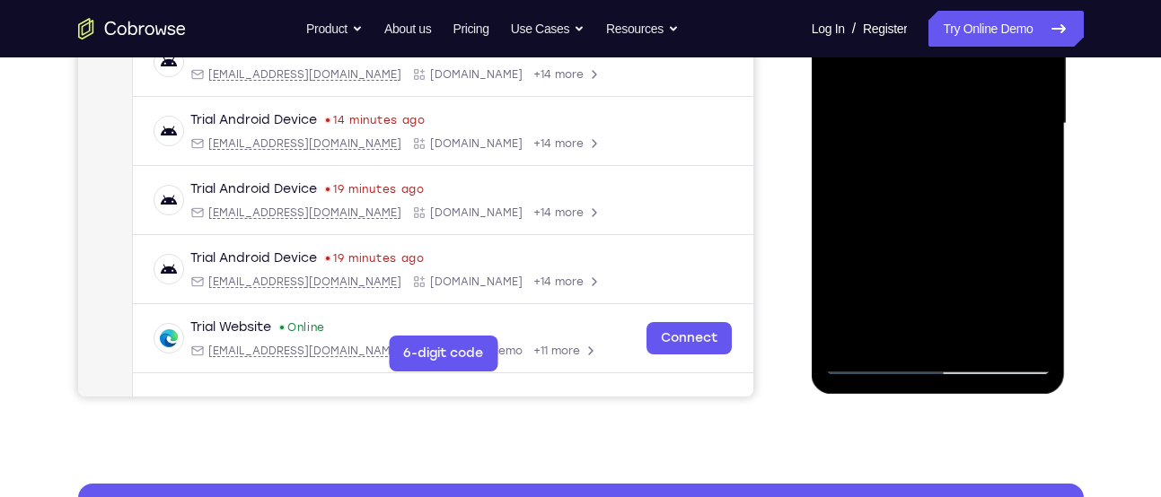
drag, startPoint x: 924, startPoint y: 274, endPoint x: 934, endPoint y: 224, distance: 51.2
click at [934, 224] on div at bounding box center [938, 124] width 226 height 503
click at [945, 221] on div at bounding box center [938, 124] width 226 height 503
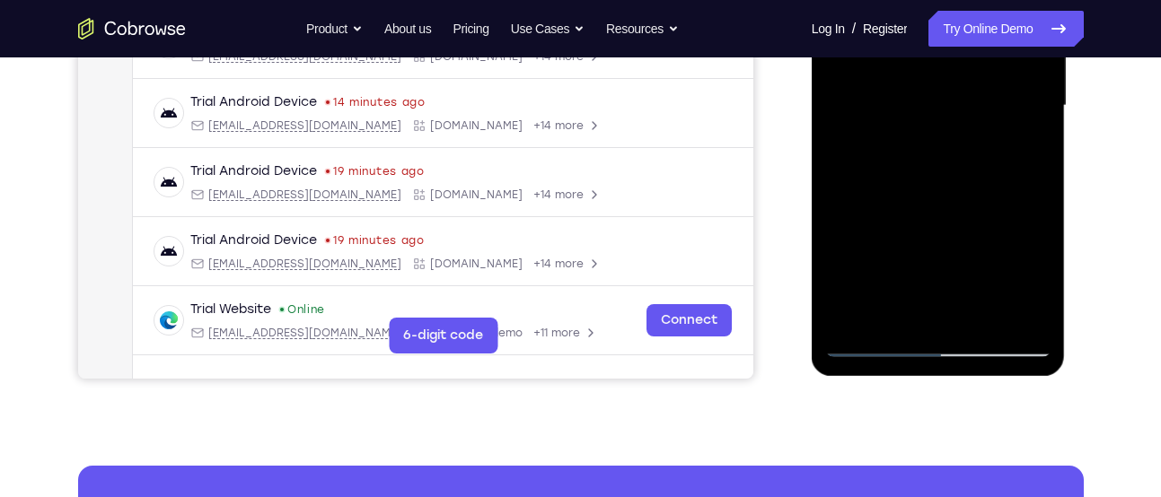
scroll to position [455, 0]
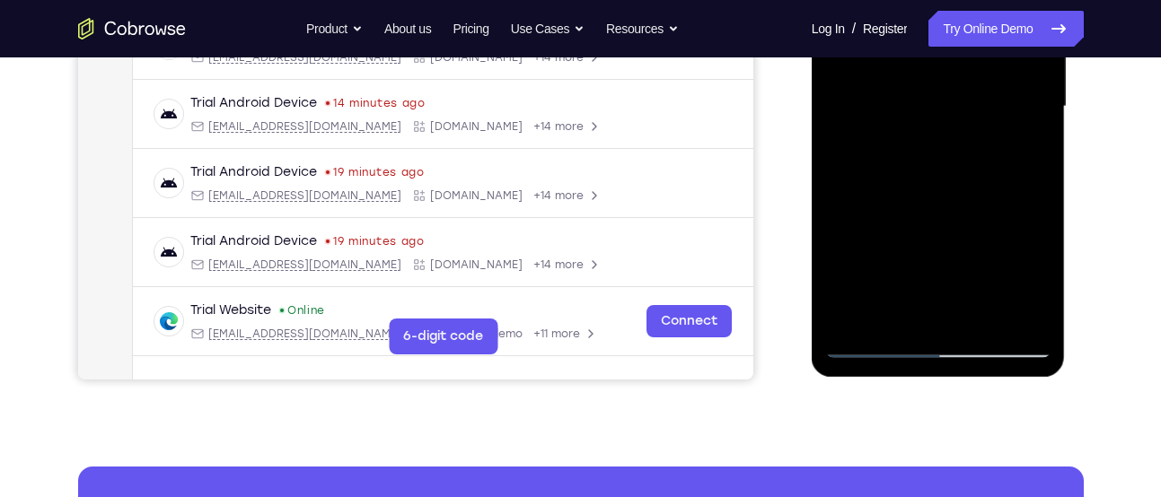
drag, startPoint x: 913, startPoint y: 290, endPoint x: 956, endPoint y: 142, distance: 154.3
click at [956, 142] on div at bounding box center [938, 106] width 226 height 503
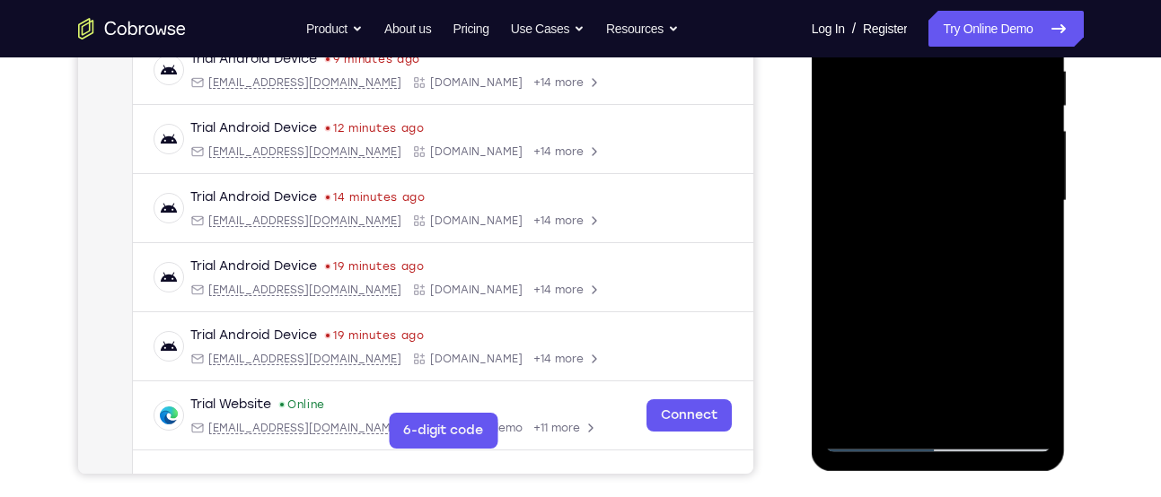
scroll to position [359, 0]
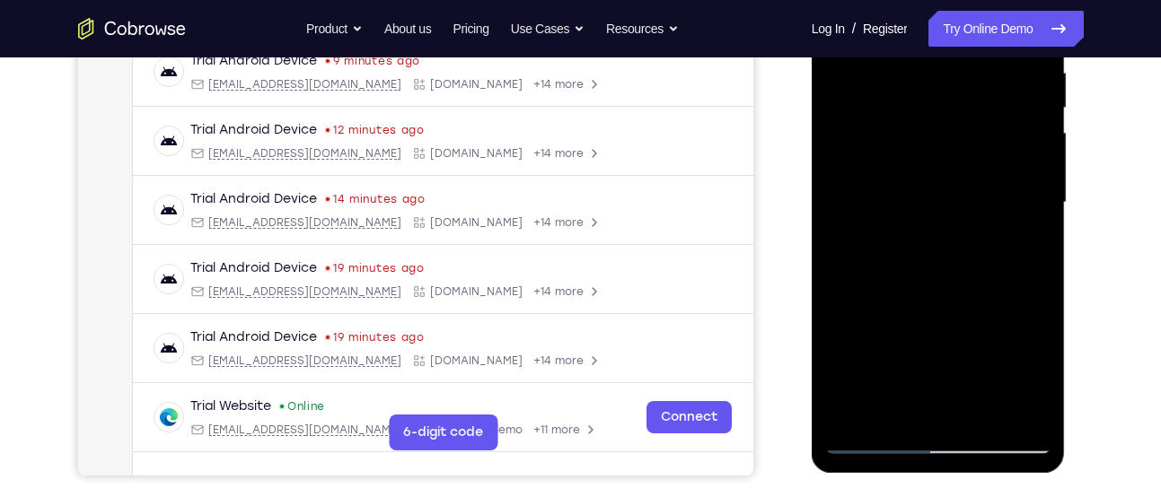
drag, startPoint x: 936, startPoint y: 363, endPoint x: 972, endPoint y: 229, distance: 138.5
click at [972, 229] on div at bounding box center [938, 203] width 226 height 503
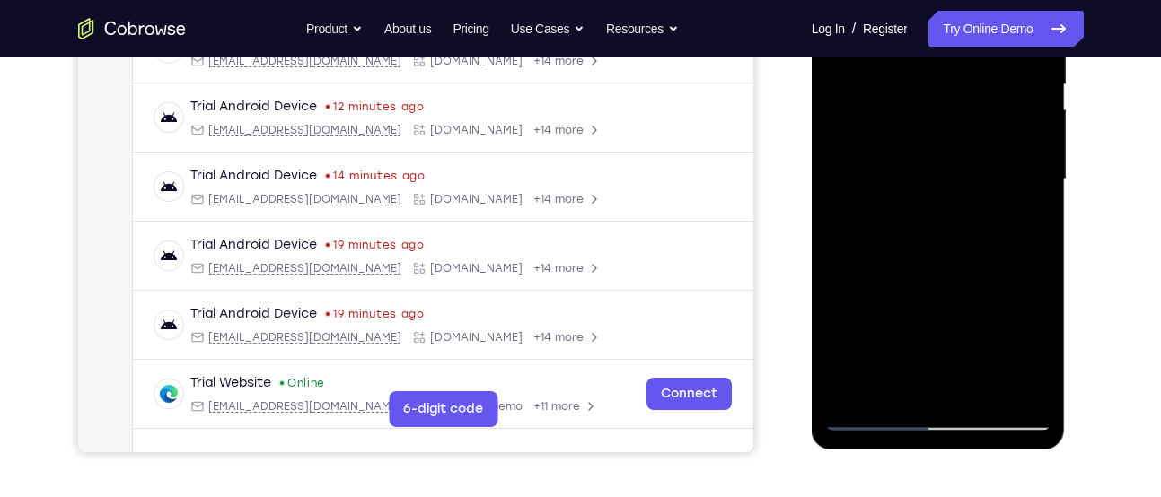
scroll to position [379, 0]
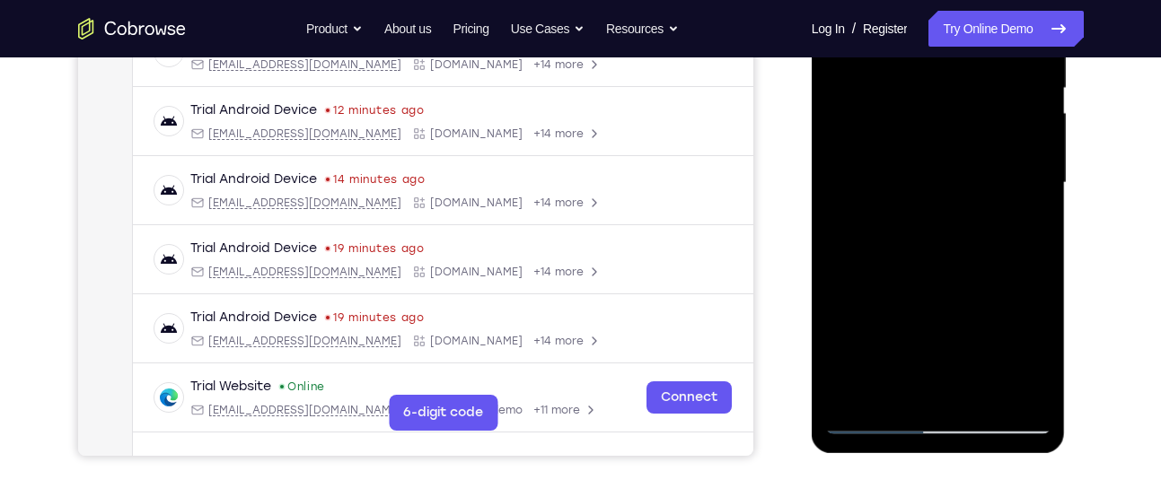
drag, startPoint x: 908, startPoint y: 364, endPoint x: 963, endPoint y: 176, distance: 195.7
click at [963, 176] on div at bounding box center [938, 183] width 226 height 503
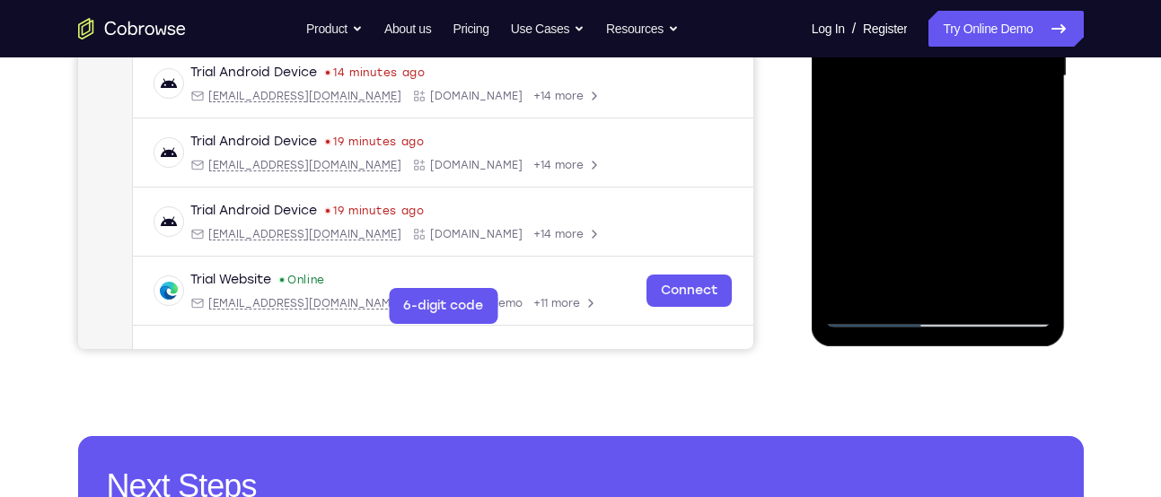
drag, startPoint x: 913, startPoint y: 264, endPoint x: 950, endPoint y: 104, distance: 164.0
click at [950, 104] on div at bounding box center [938, 76] width 226 height 503
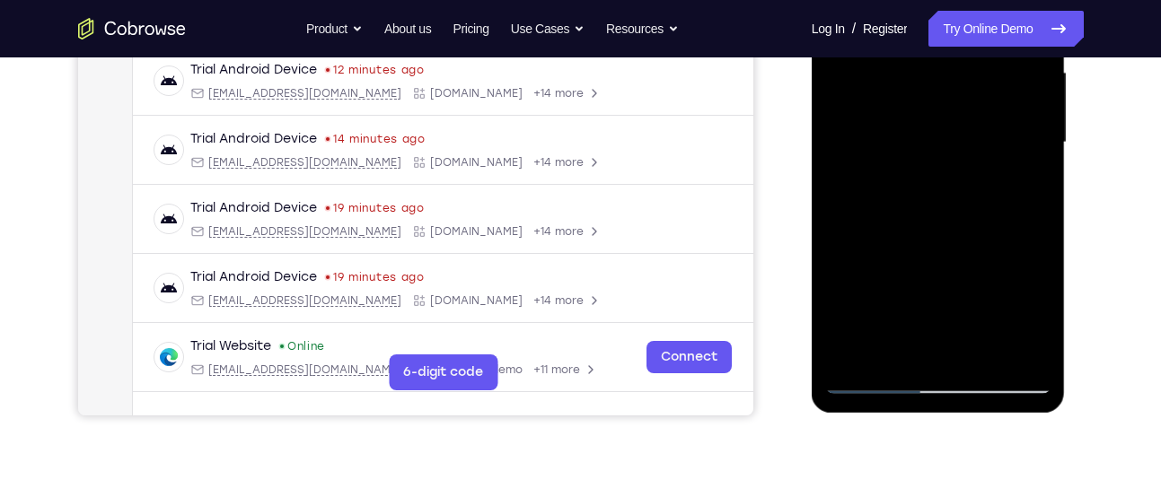
scroll to position [417, 0]
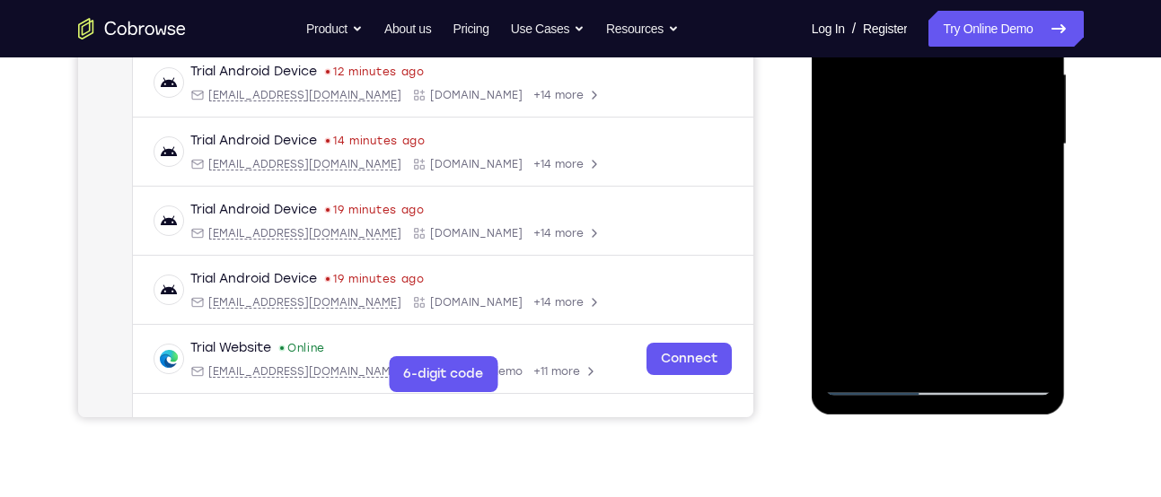
drag, startPoint x: 962, startPoint y: 194, endPoint x: 906, endPoint y: 397, distance: 210.6
click at [906, 397] on div at bounding box center [938, 147] width 254 height 535
drag, startPoint x: 947, startPoint y: 254, endPoint x: 900, endPoint y: 397, distance: 150.2
click at [900, 397] on div at bounding box center [938, 147] width 254 height 535
drag, startPoint x: 938, startPoint y: 272, endPoint x: 908, endPoint y: 380, distance: 112.0
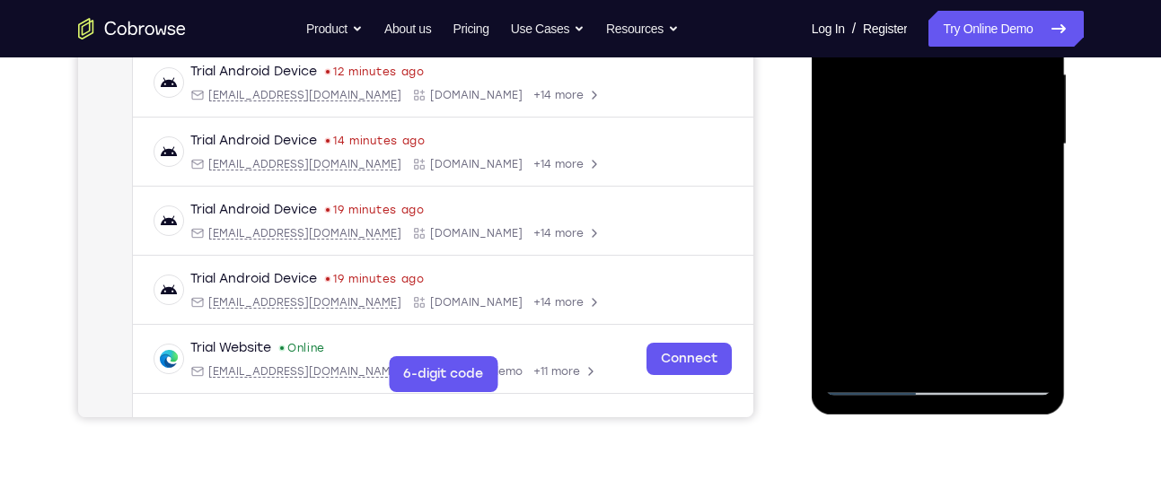
click at [908, 380] on div at bounding box center [938, 144] width 226 height 503
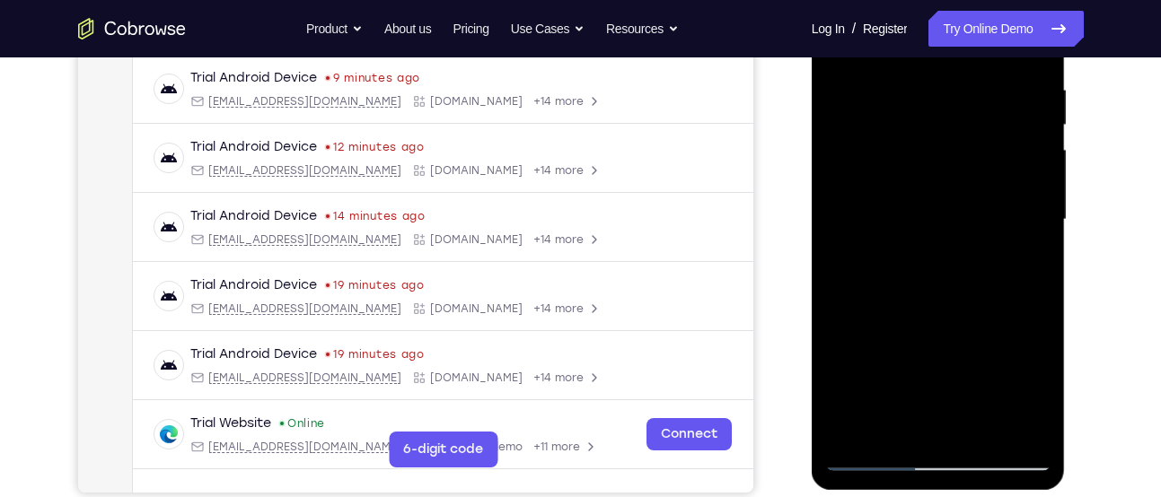
scroll to position [339, 0]
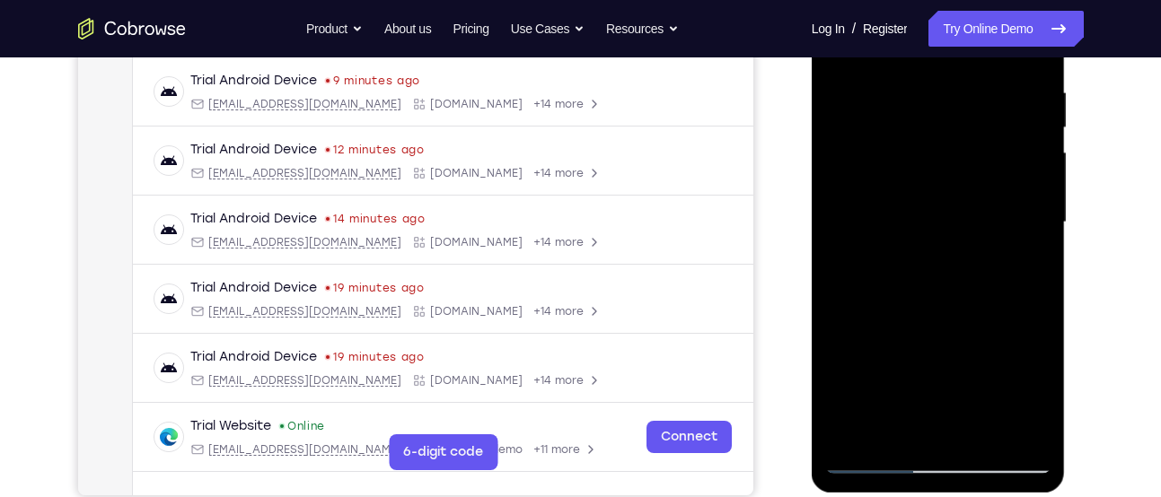
click at [950, 306] on div at bounding box center [938, 222] width 226 height 503
click at [934, 255] on div at bounding box center [938, 222] width 226 height 503
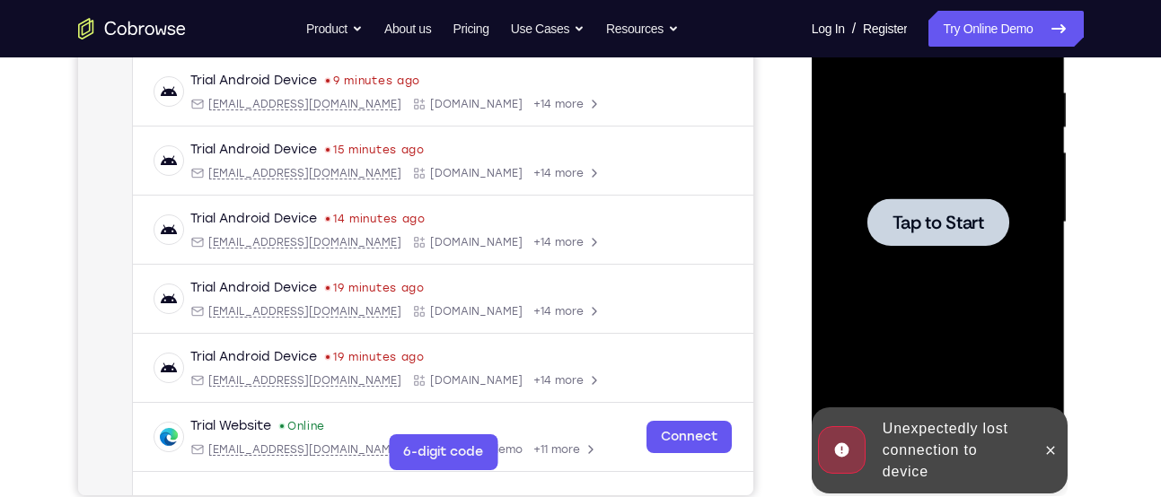
click at [937, 230] on span "Tap to Start" at bounding box center [938, 223] width 92 height 18
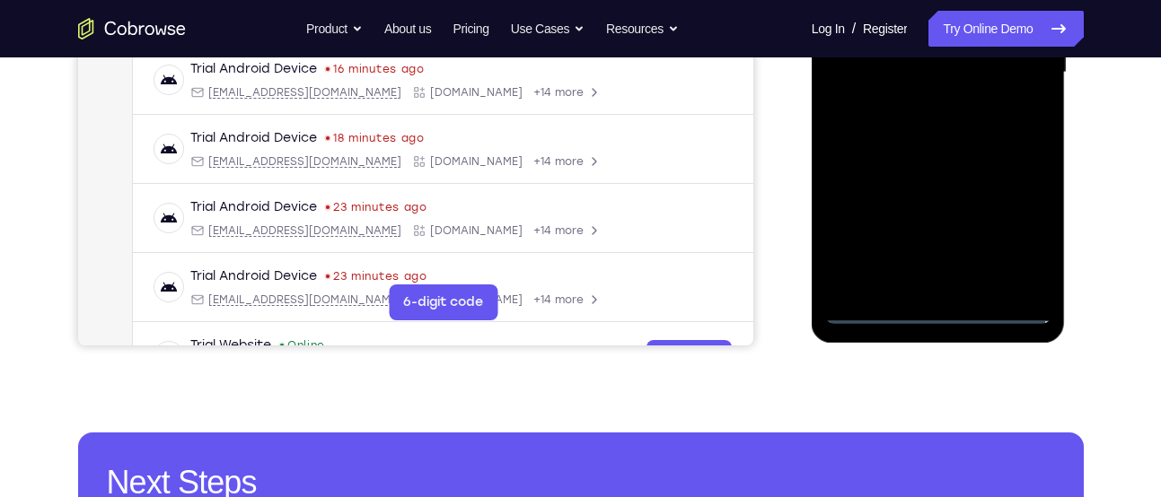
scroll to position [498, 0]
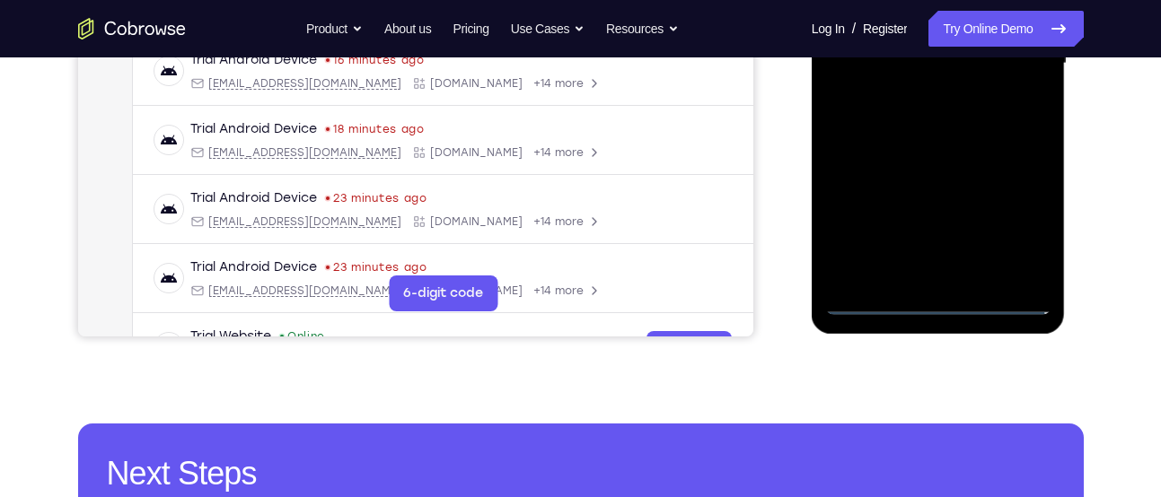
click at [1003, 301] on div at bounding box center [938, 63] width 226 height 503
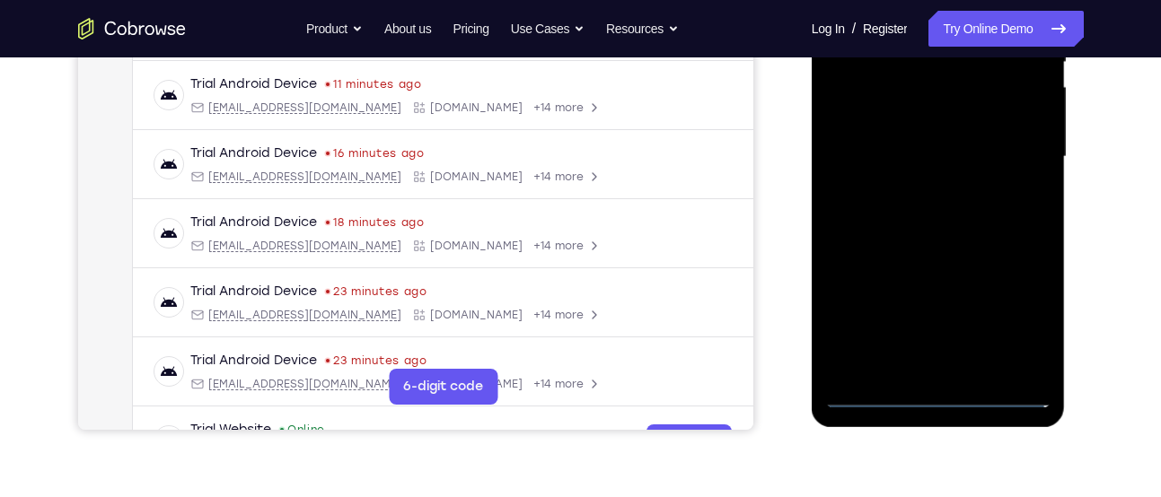
scroll to position [398, 0]
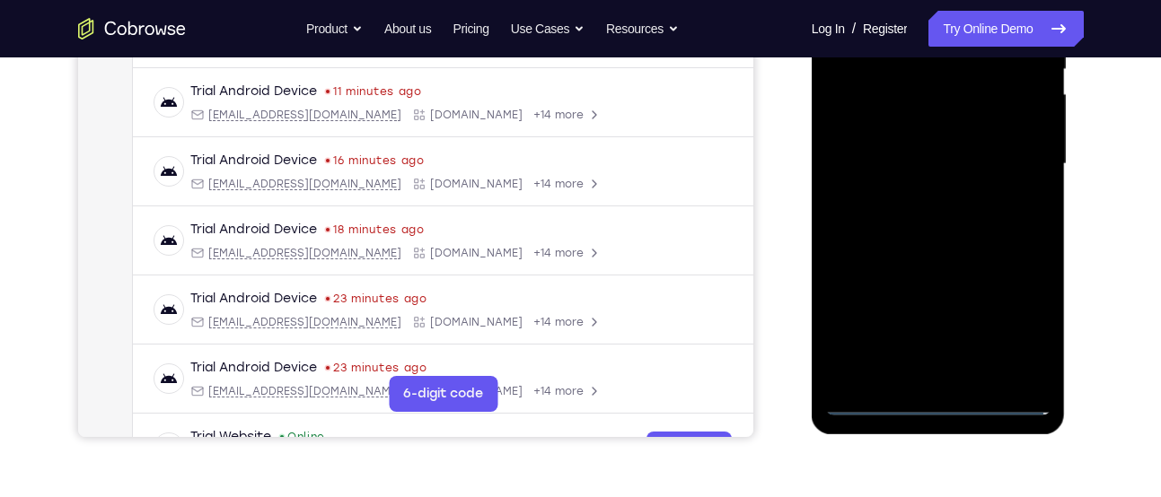
drag, startPoint x: 868, startPoint y: 233, endPoint x: 985, endPoint y: 198, distance: 121.8
click at [985, 198] on div at bounding box center [938, 164] width 226 height 503
click at [872, 160] on div at bounding box center [938, 164] width 226 height 503
click at [1017, 322] on div at bounding box center [938, 164] width 226 height 503
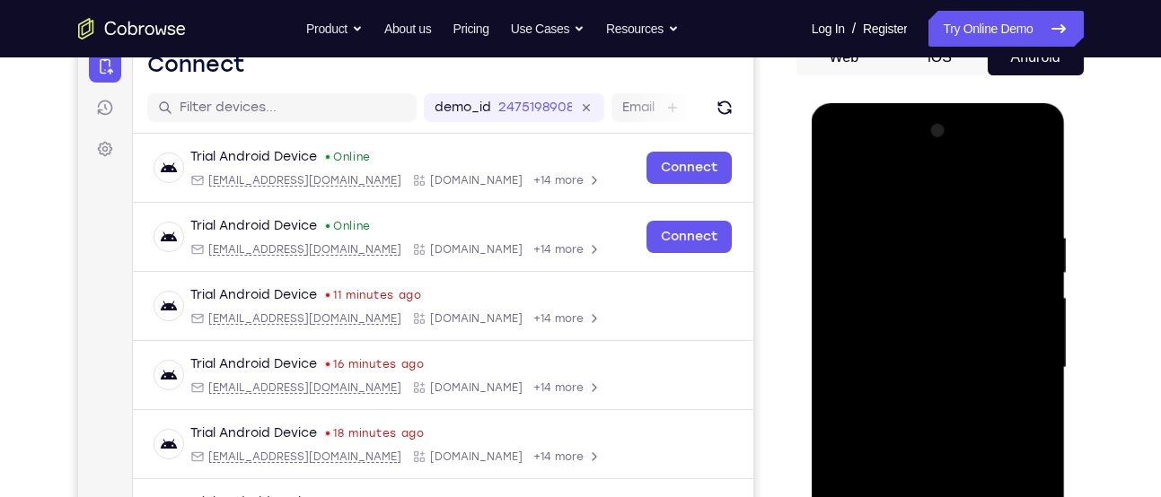
scroll to position [190, 0]
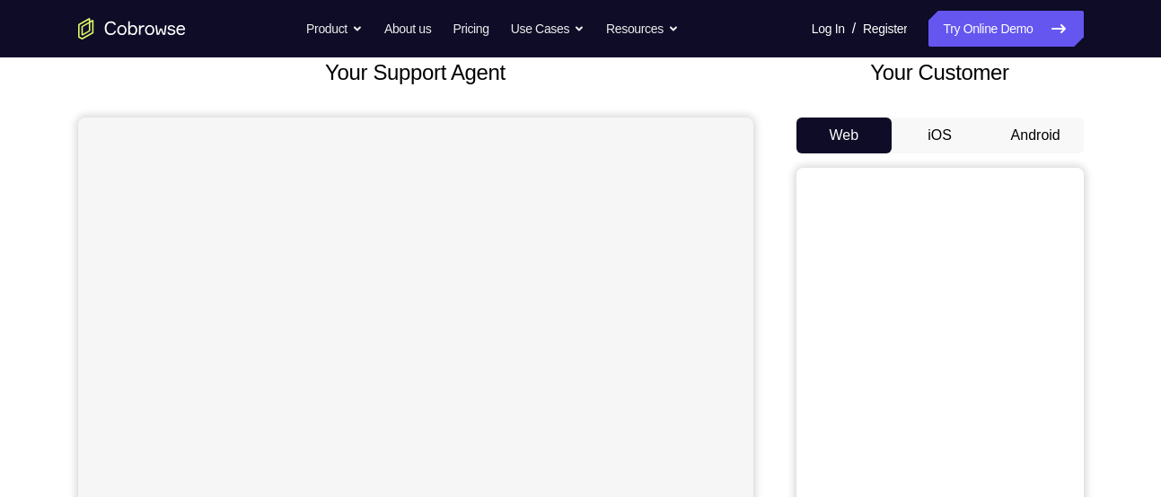
scroll to position [123, 0]
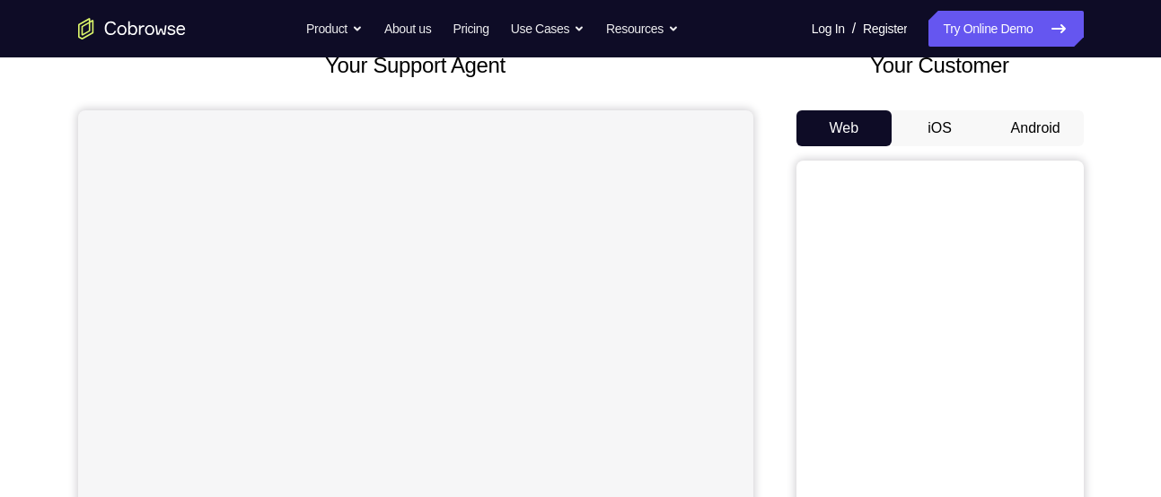
click at [998, 146] on div "Web iOS Android" at bounding box center [939, 411] width 287 height 602
click at [1006, 137] on button "Android" at bounding box center [1035, 128] width 96 height 36
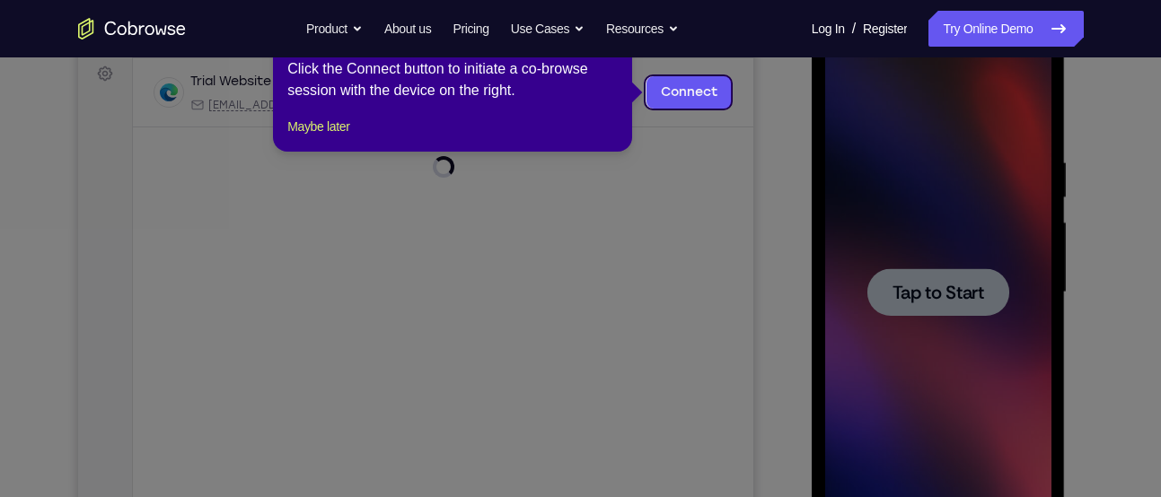
scroll to position [0, 0]
click at [329, 137] on button "Maybe later" at bounding box center [318, 127] width 62 height 22
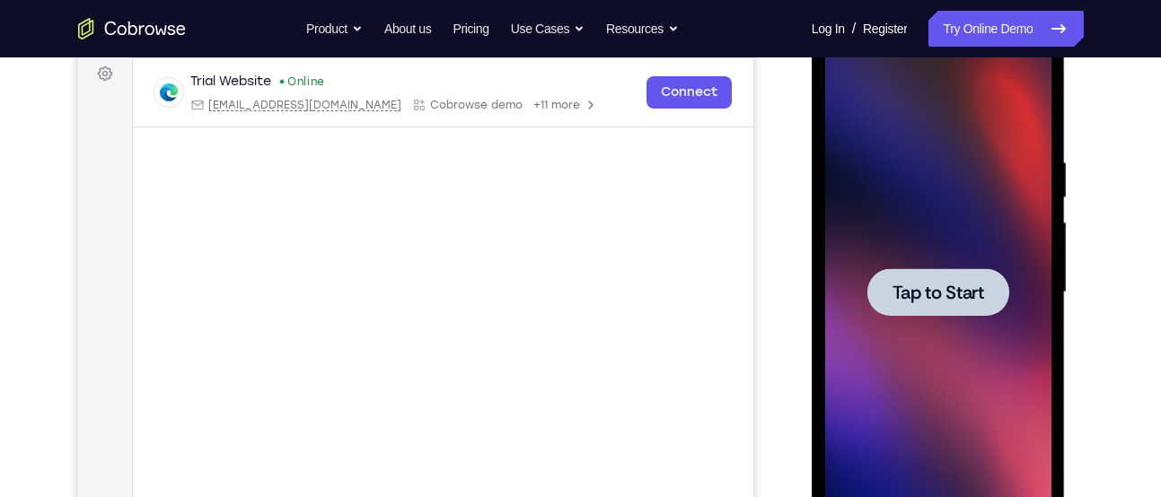
click at [977, 276] on div at bounding box center [938, 292] width 142 height 48
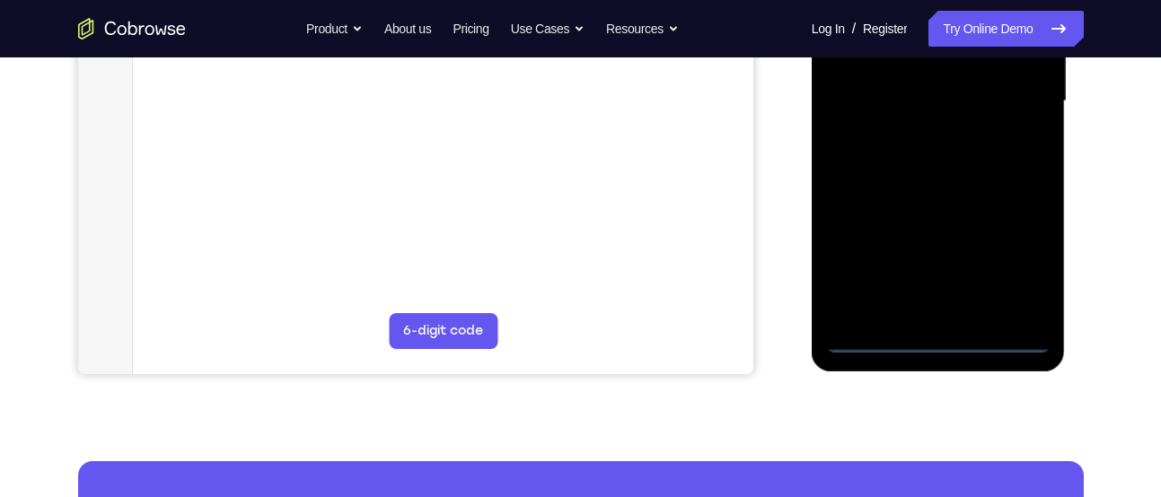
scroll to position [461, 0]
click at [1008, 332] on div at bounding box center [938, 100] width 226 height 503
click at [998, 338] on div at bounding box center [938, 100] width 226 height 503
drag, startPoint x: 891, startPoint y: 230, endPoint x: 1067, endPoint y: 206, distance: 177.5
click at [1067, 206] on html "Online web based iOS Simulators and Android Emulators. Run iPhone, iPad, Mobile…" at bounding box center [939, 105] width 256 height 539
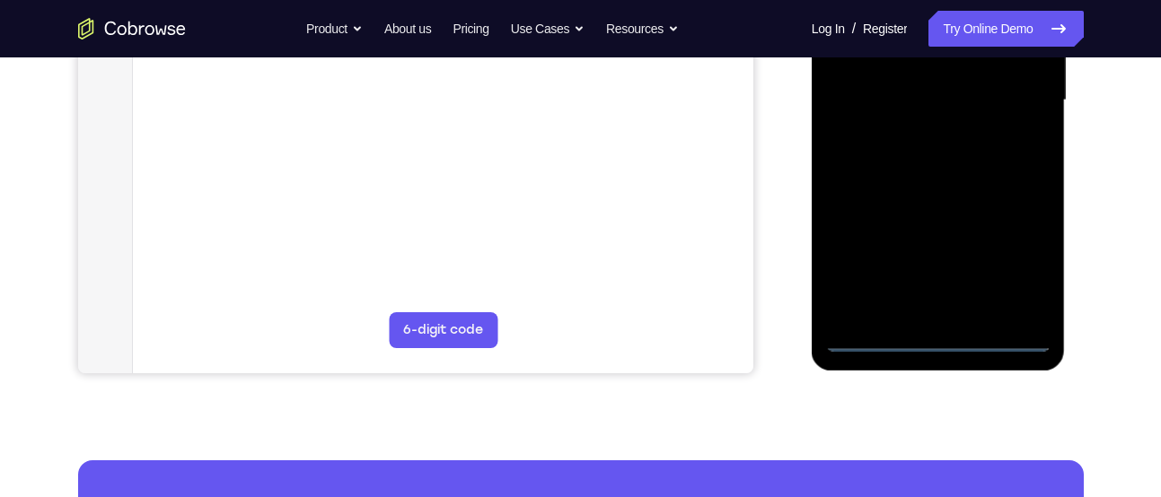
scroll to position [370, 0]
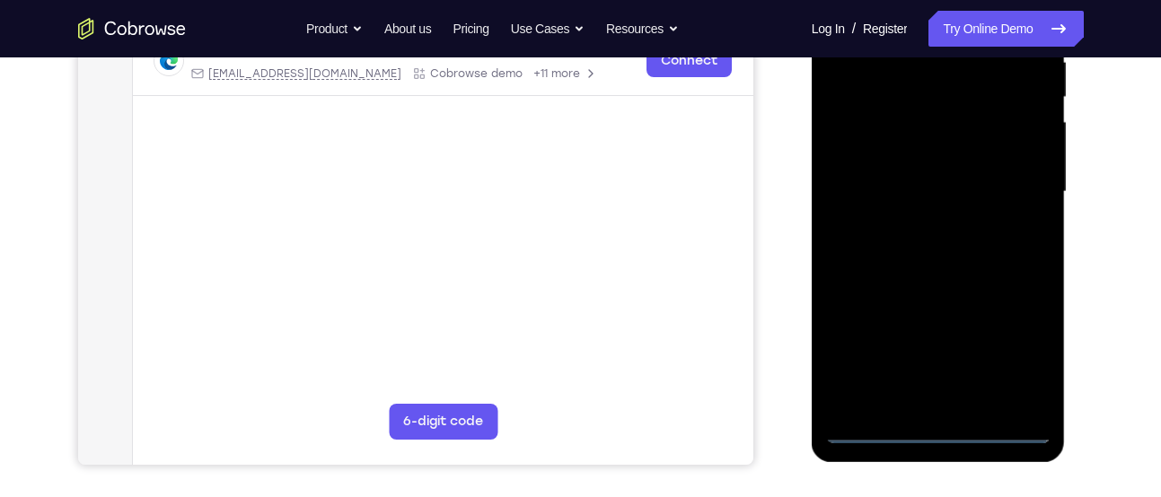
click at [870, 168] on div at bounding box center [938, 192] width 226 height 503
click at [1016, 354] on div at bounding box center [938, 192] width 226 height 503
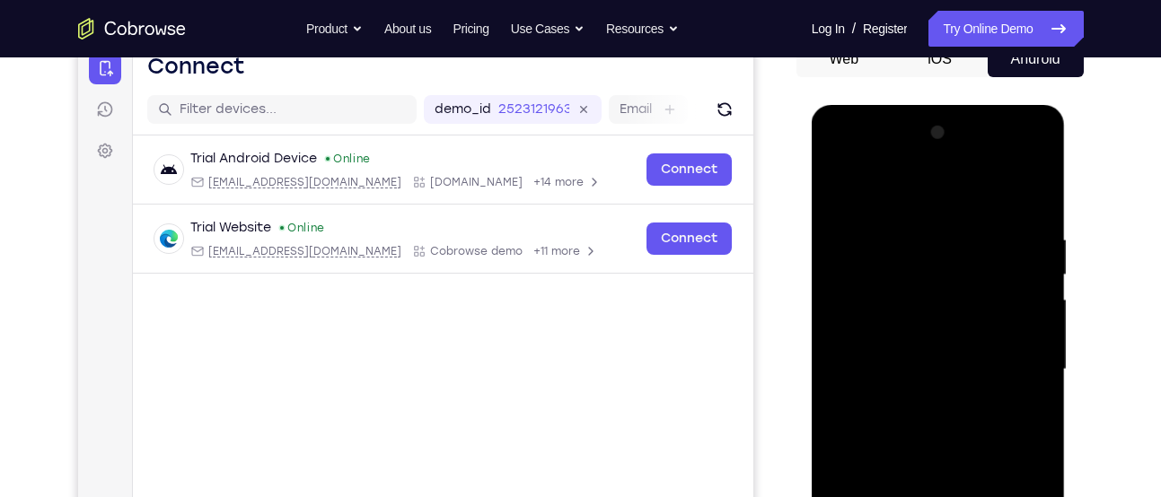
scroll to position [181, 0]
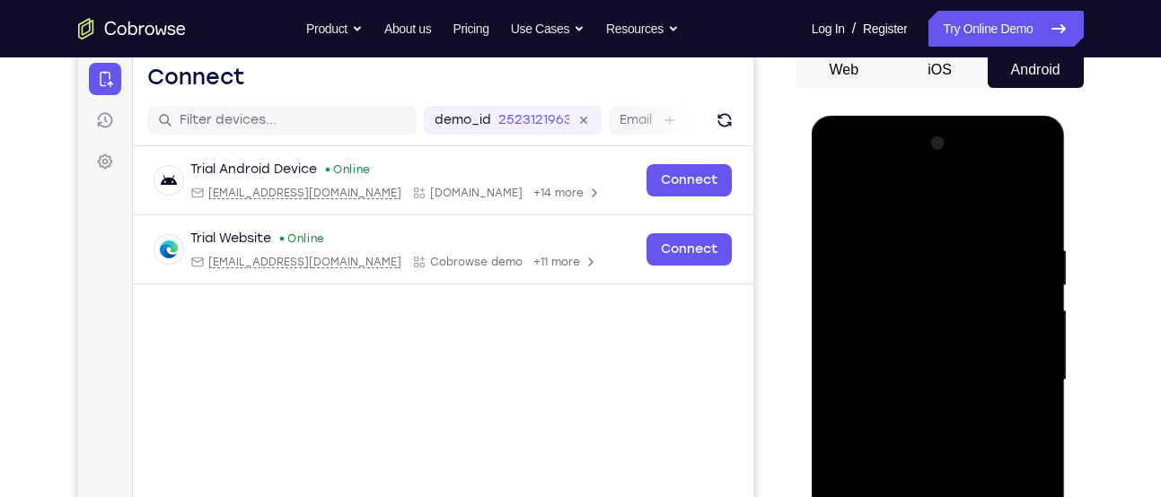
click at [976, 199] on div at bounding box center [938, 380] width 226 height 503
click at [1026, 177] on div at bounding box center [938, 380] width 226 height 503
click at [954, 259] on div at bounding box center [938, 380] width 226 height 503
click at [921, 166] on div at bounding box center [938, 380] width 226 height 503
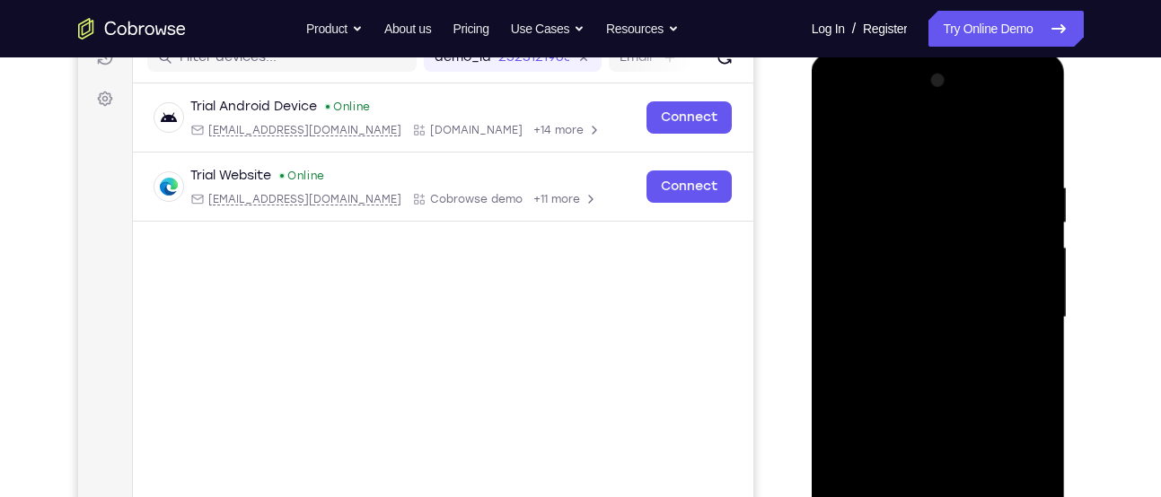
scroll to position [246, 0]
click at [854, 267] on div at bounding box center [938, 316] width 226 height 503
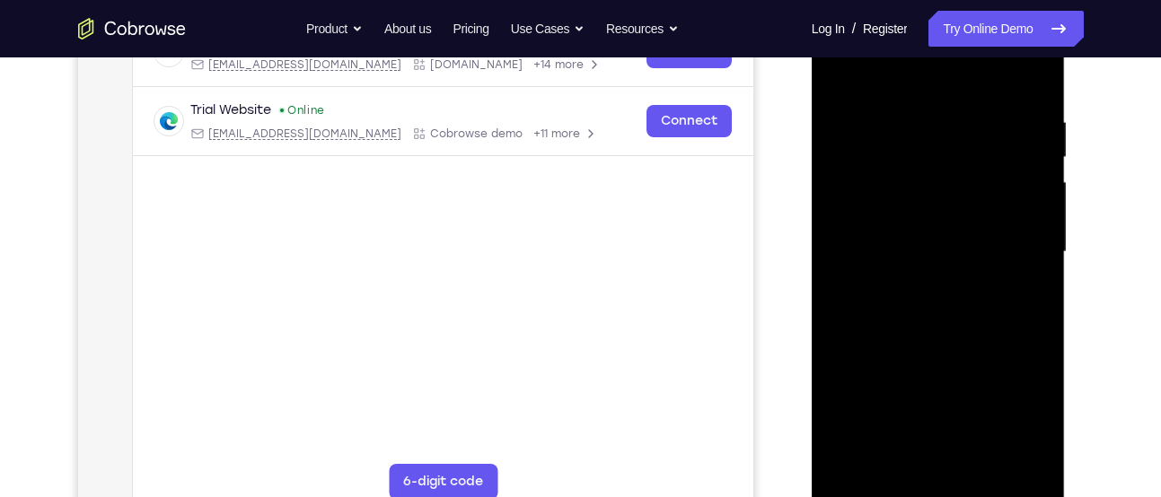
scroll to position [311, 0]
click at [940, 360] on div at bounding box center [938, 251] width 226 height 503
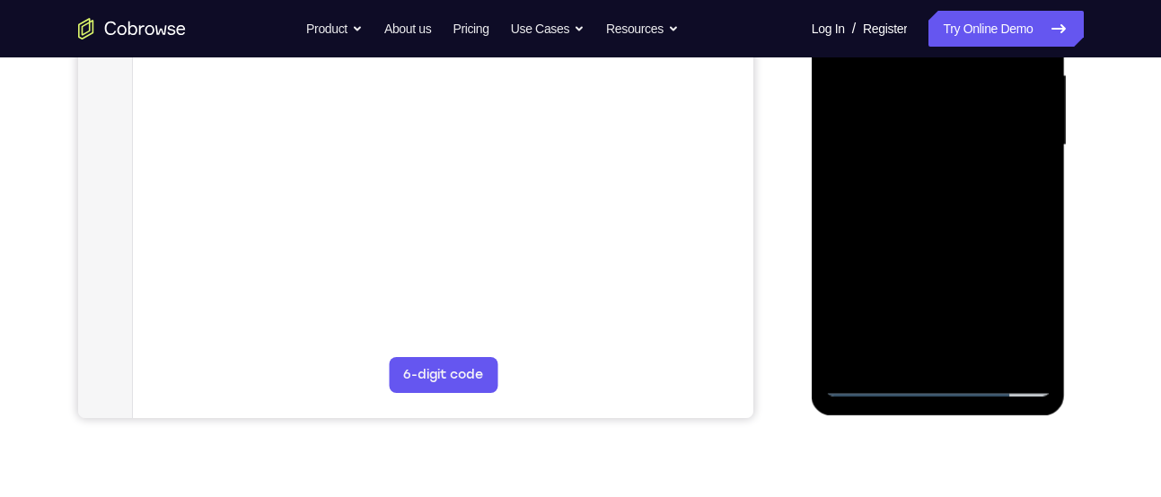
scroll to position [411, 0]
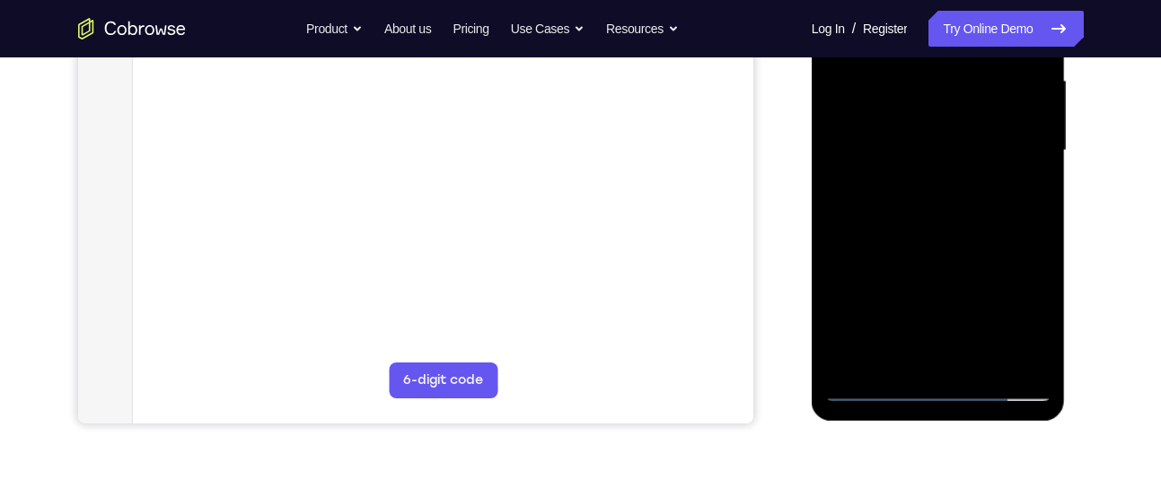
click at [1023, 285] on div at bounding box center [938, 150] width 226 height 503
drag, startPoint x: 938, startPoint y: 336, endPoint x: 941, endPoint y: 48, distance: 287.3
click at [941, 48] on div at bounding box center [938, 150] width 226 height 503
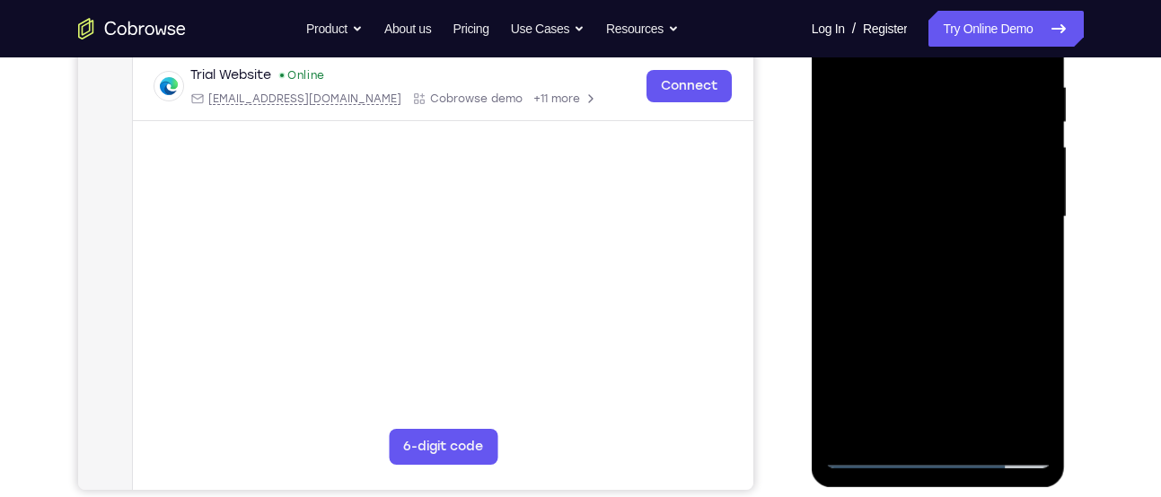
scroll to position [344, 0]
drag, startPoint x: 910, startPoint y: 336, endPoint x: 963, endPoint y: 143, distance: 200.1
click at [963, 143] on div at bounding box center [938, 218] width 226 height 503
drag, startPoint x: 913, startPoint y: 307, endPoint x: 930, endPoint y: 55, distance: 252.8
click at [930, 55] on div at bounding box center [938, 218] width 226 height 503
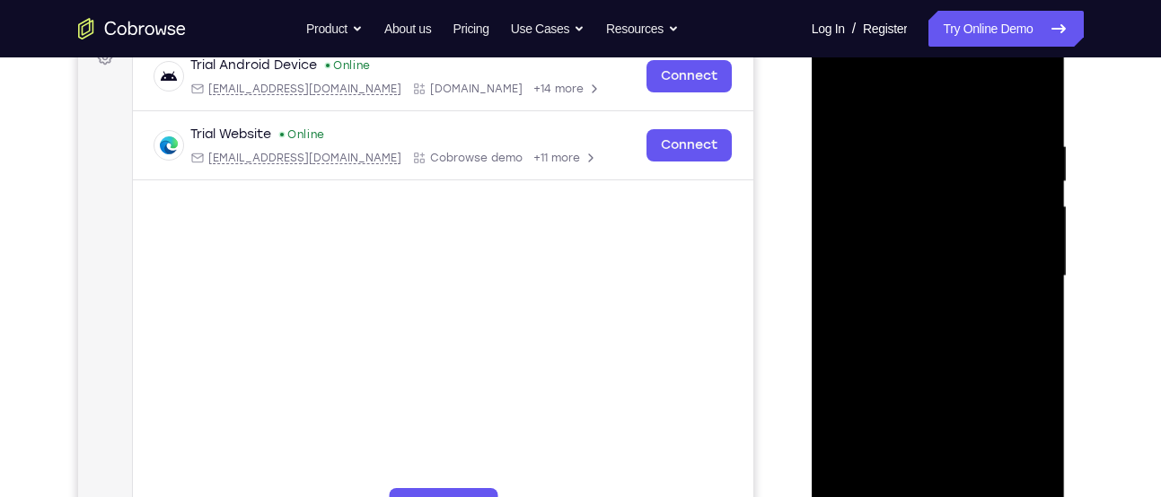
scroll to position [286, 0]
drag, startPoint x: 939, startPoint y: 329, endPoint x: 953, endPoint y: 88, distance: 241.0
click at [953, 88] on div at bounding box center [938, 275] width 226 height 503
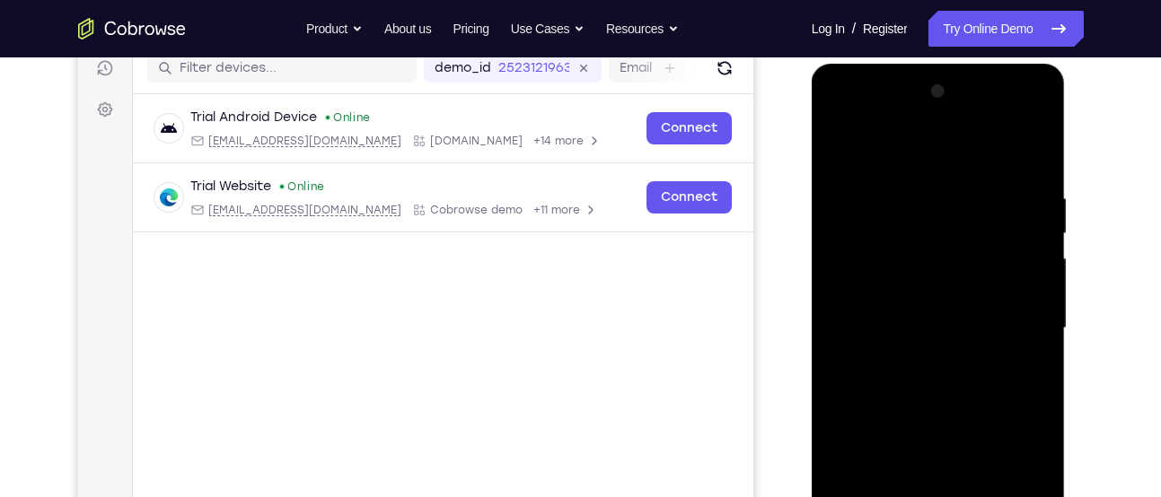
scroll to position [228, 0]
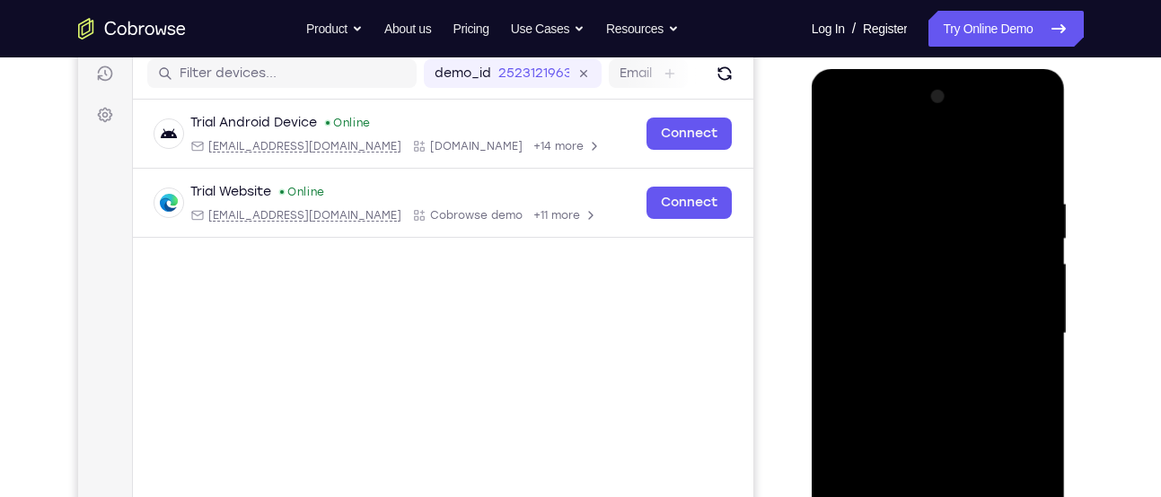
drag, startPoint x: 961, startPoint y: 313, endPoint x: 950, endPoint y: 393, distance: 80.7
click at [950, 393] on div at bounding box center [938, 334] width 226 height 503
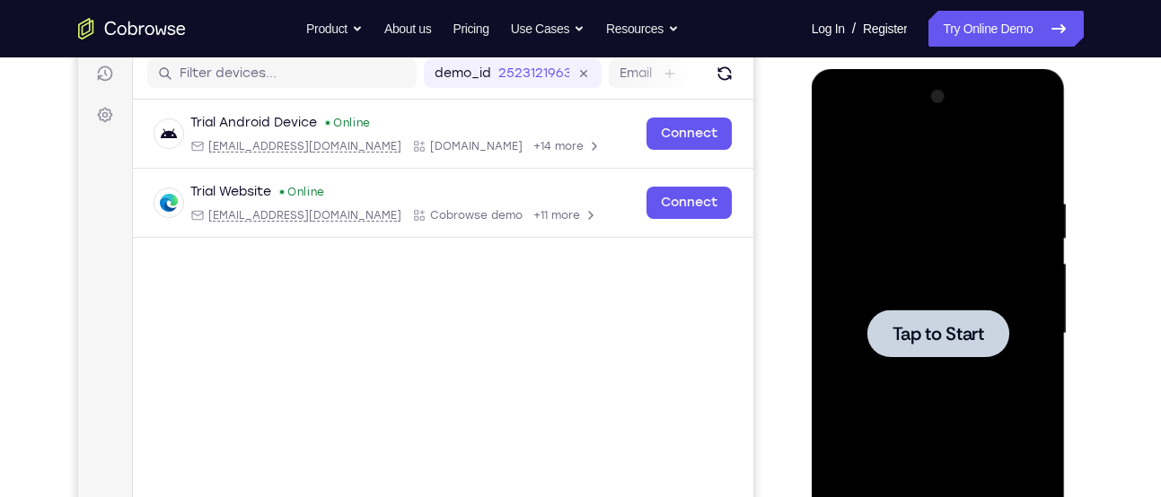
click at [938, 305] on div at bounding box center [938, 334] width 226 height 503
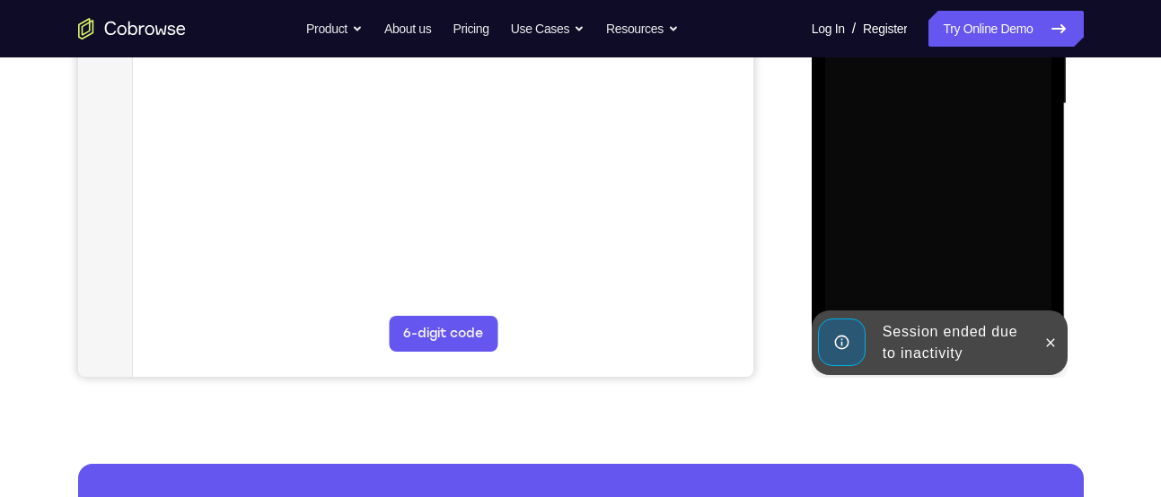
scroll to position [459, 0]
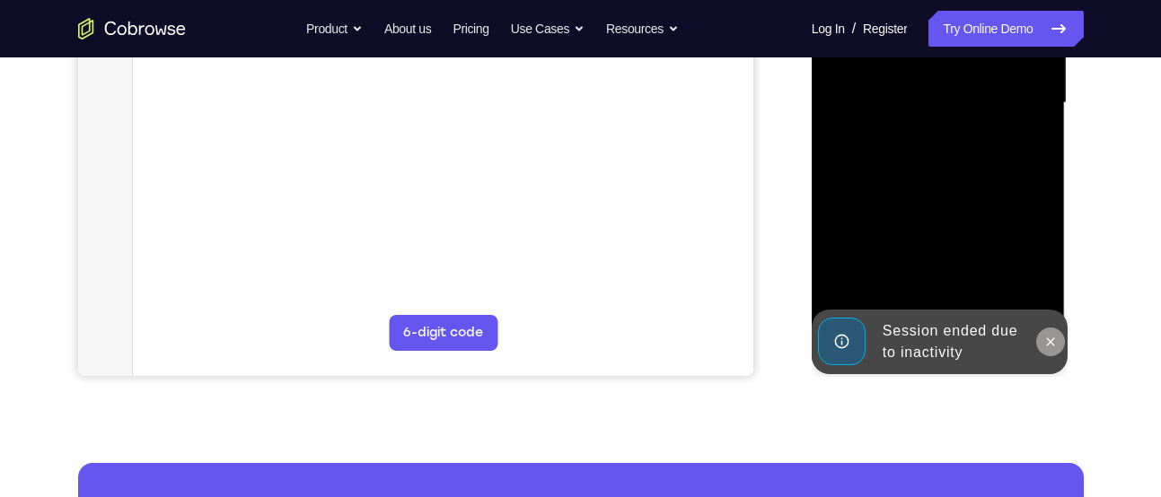
click at [1058, 347] on button at bounding box center [1050, 342] width 29 height 29
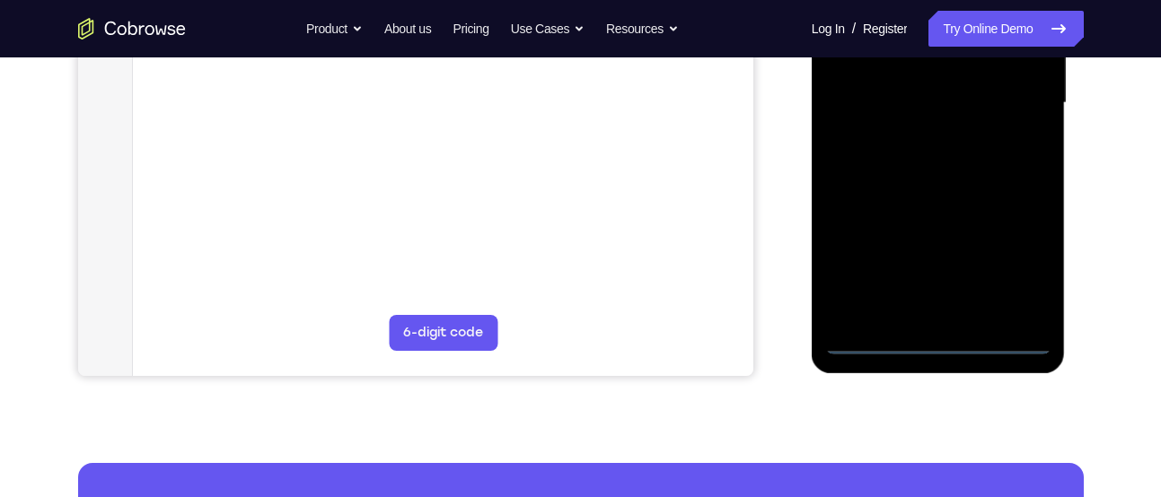
click at [1011, 344] on div at bounding box center [938, 103] width 226 height 503
drag, startPoint x: 900, startPoint y: 231, endPoint x: 1037, endPoint y: 215, distance: 137.3
click at [1037, 215] on div at bounding box center [938, 103] width 226 height 503
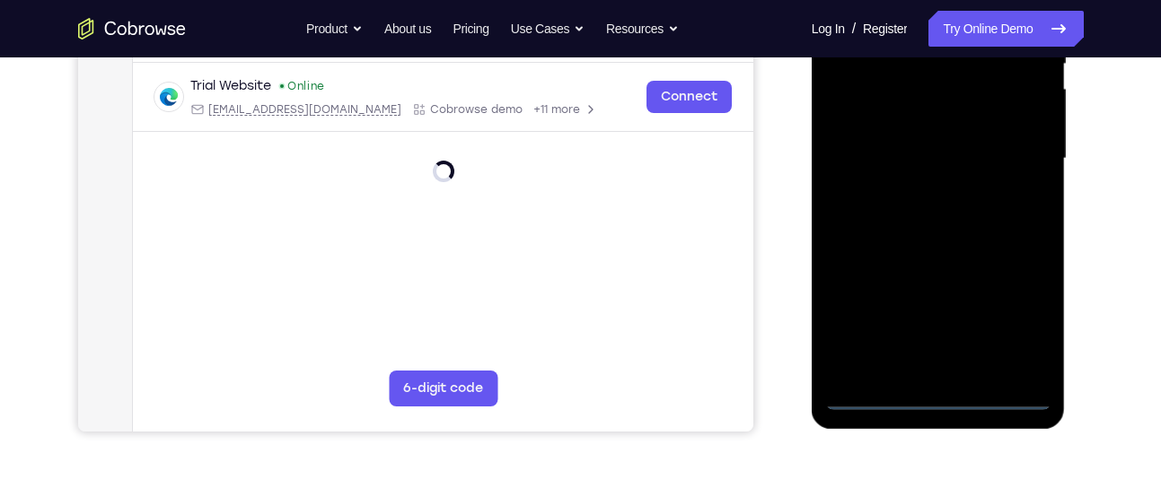
scroll to position [388, 0]
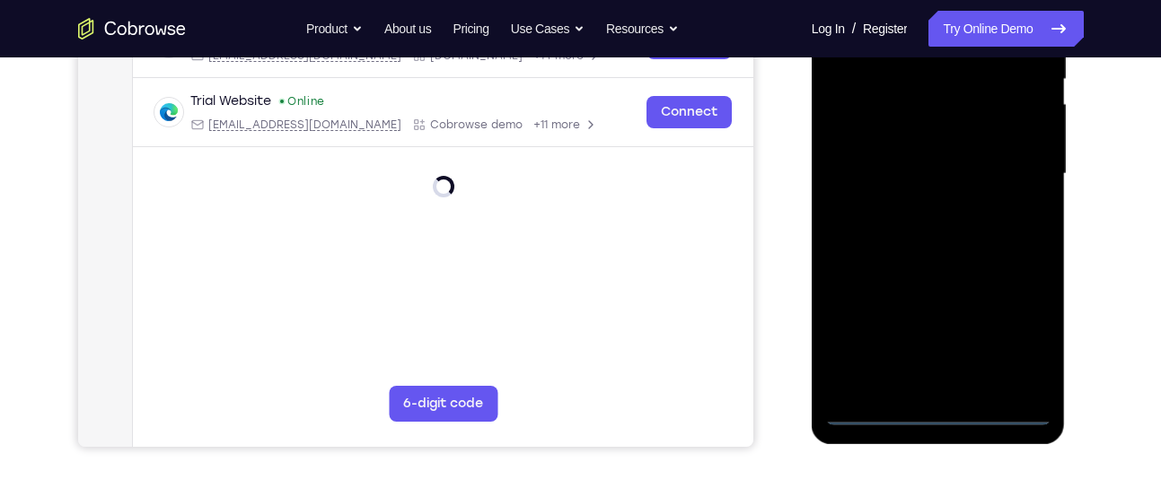
click at [869, 156] on div at bounding box center [938, 174] width 226 height 503
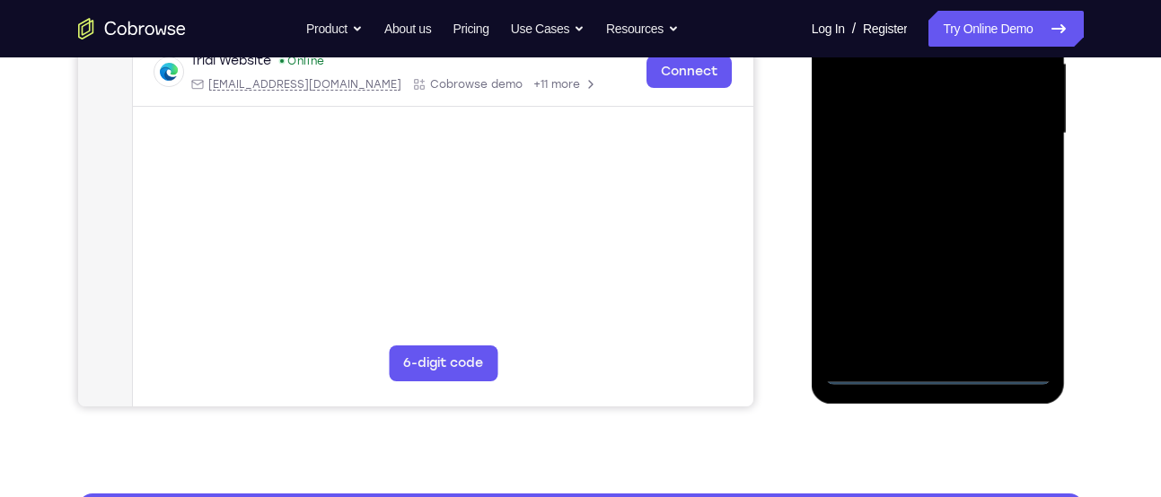
click at [1013, 293] on div at bounding box center [938, 133] width 226 height 503
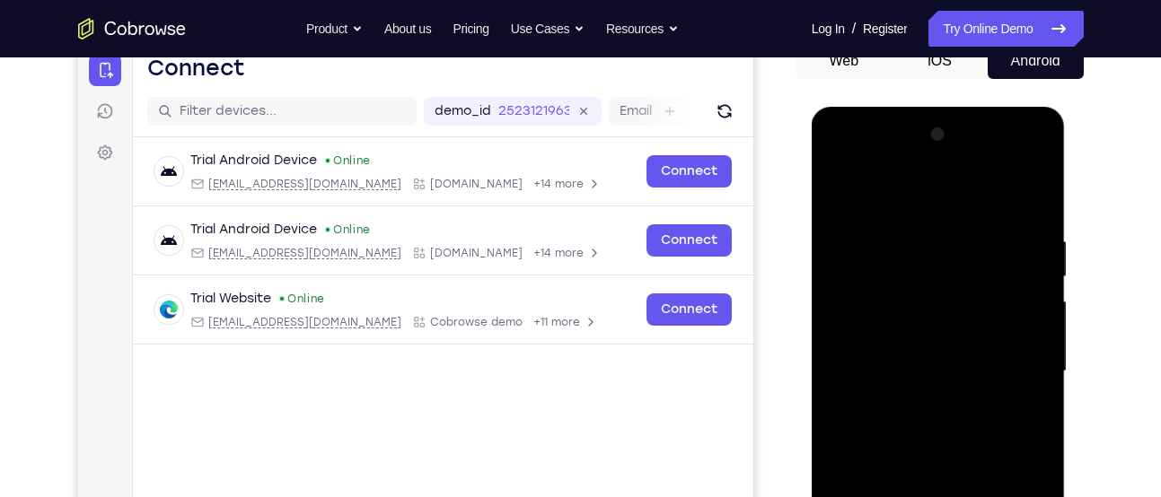
scroll to position [182, 0]
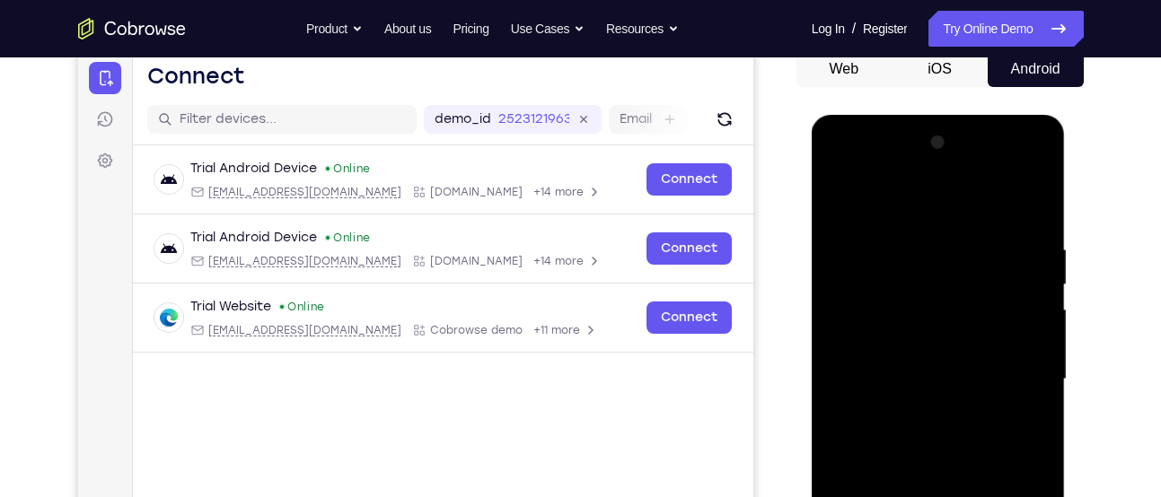
click at [1035, 169] on div at bounding box center [938, 379] width 226 height 503
click at [949, 199] on div at bounding box center [938, 379] width 226 height 503
click at [925, 162] on div at bounding box center [938, 379] width 226 height 503
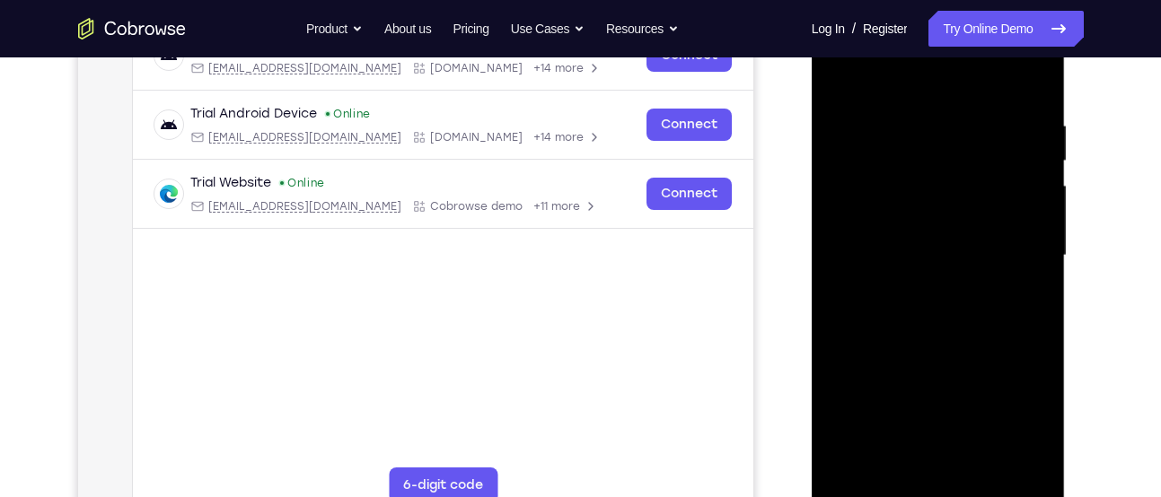
scroll to position [307, 0]
click at [880, 206] on div at bounding box center [938, 255] width 226 height 503
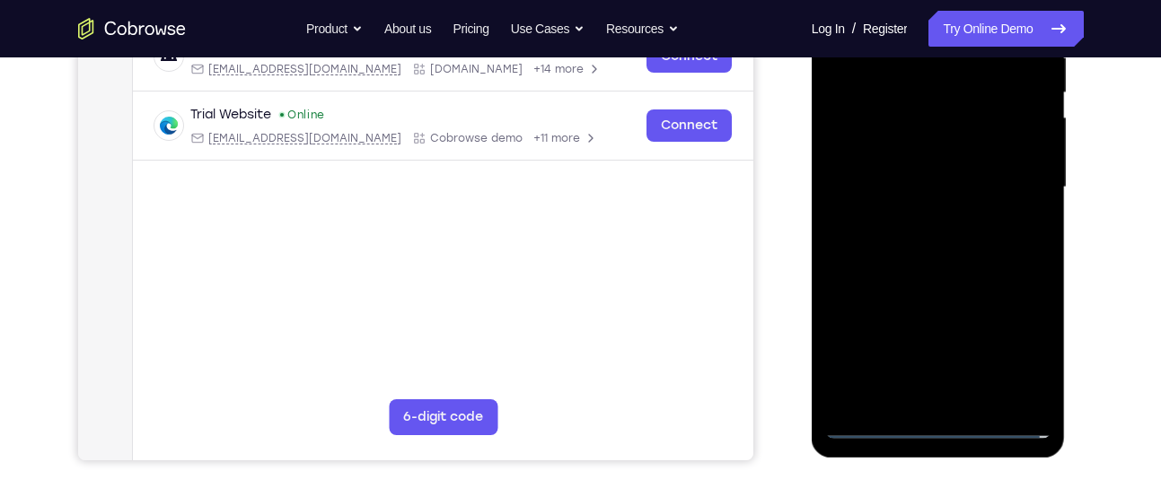
scroll to position [349, 0]
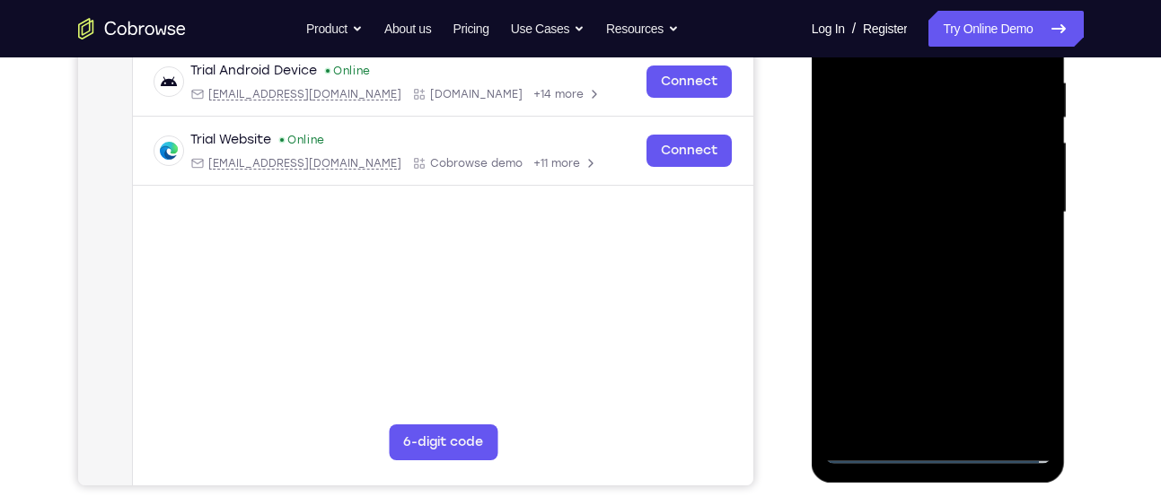
click at [935, 328] on div at bounding box center [938, 212] width 226 height 503
drag, startPoint x: 900, startPoint y: 315, endPoint x: 942, endPoint y: 88, distance: 230.8
click at [942, 88] on div at bounding box center [938, 212] width 226 height 503
click at [1025, 345] on div at bounding box center [938, 212] width 226 height 503
drag, startPoint x: 891, startPoint y: 327, endPoint x: 940, endPoint y: 48, distance: 282.5
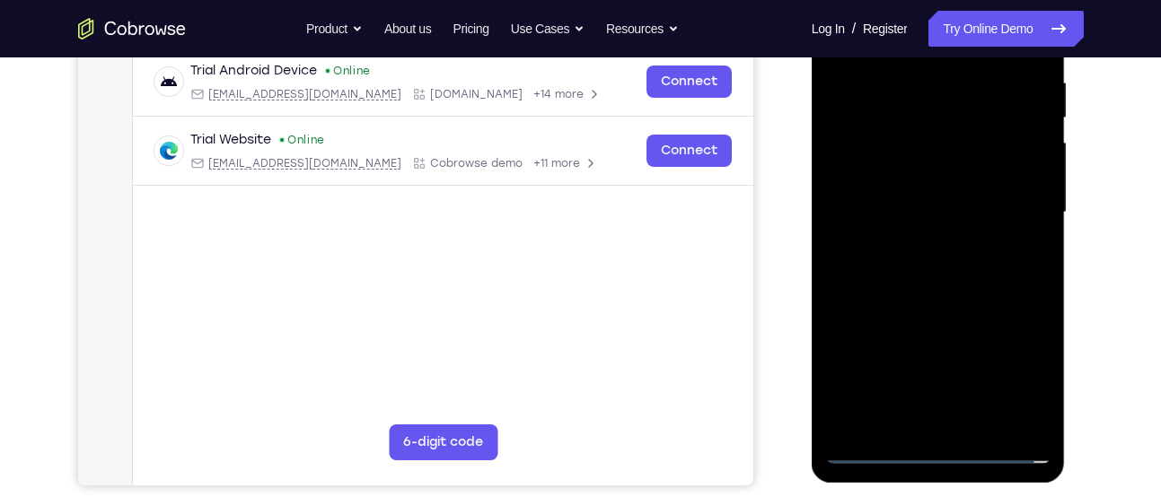
click at [940, 48] on div at bounding box center [938, 212] width 226 height 503
drag, startPoint x: 911, startPoint y: 325, endPoint x: 929, endPoint y: 181, distance: 144.7
click at [929, 181] on div at bounding box center [938, 212] width 226 height 503
drag, startPoint x: 870, startPoint y: 346, endPoint x: 953, endPoint y: 48, distance: 308.6
click at [953, 48] on div at bounding box center [938, 212] width 226 height 503
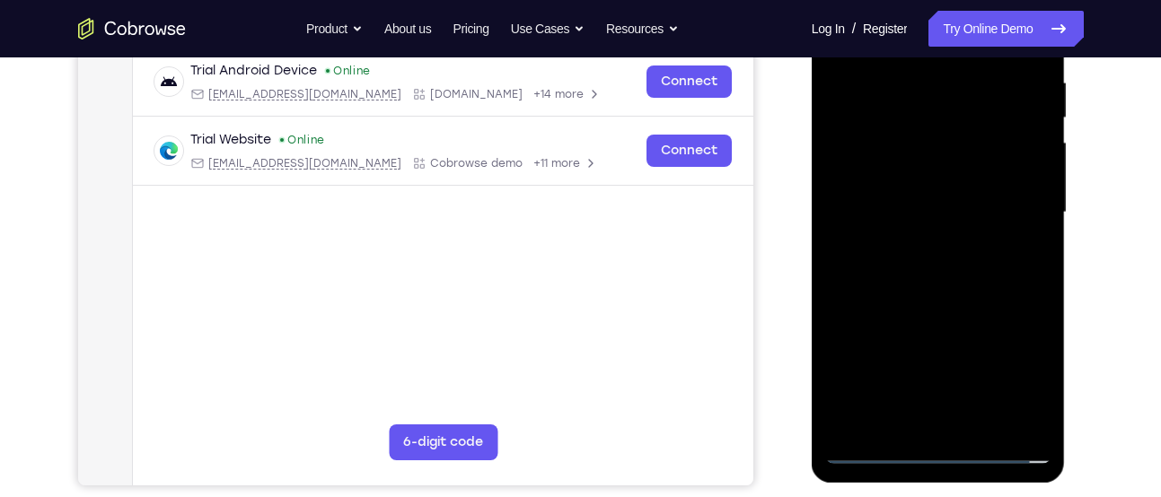
drag, startPoint x: 861, startPoint y: 311, endPoint x: 954, endPoint y: 48, distance: 279.1
click at [954, 48] on div at bounding box center [938, 212] width 226 height 503
drag, startPoint x: 901, startPoint y: 241, endPoint x: 969, endPoint y: 48, distance: 203.9
click at [969, 48] on div at bounding box center [938, 212] width 226 height 503
drag, startPoint x: 879, startPoint y: 367, endPoint x: 965, endPoint y: 91, distance: 289.6
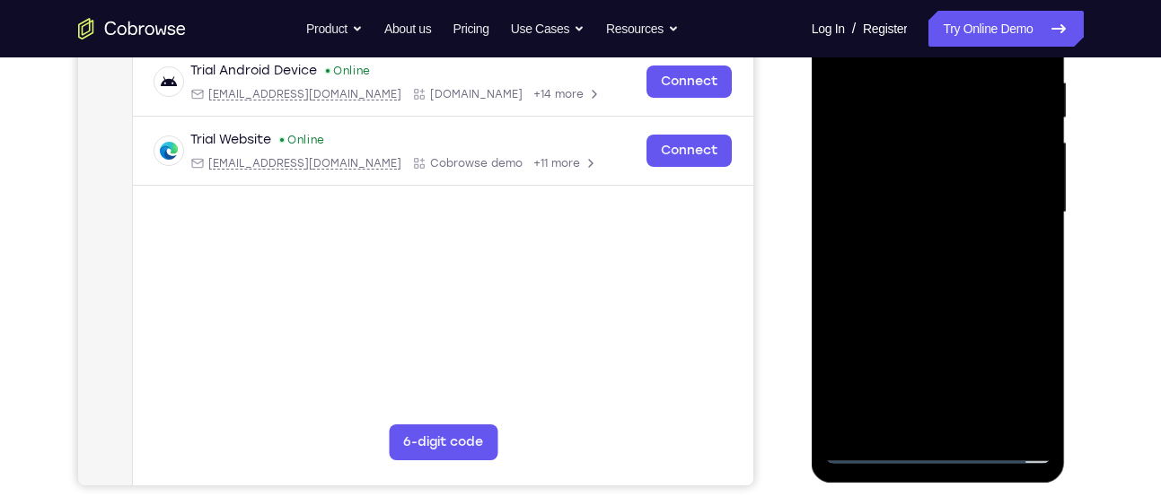
click at [965, 91] on div at bounding box center [938, 212] width 226 height 503
drag, startPoint x: 919, startPoint y: 344, endPoint x: 1000, endPoint y: 48, distance: 306.2
click at [1000, 48] on div at bounding box center [938, 212] width 226 height 503
drag, startPoint x: 914, startPoint y: 333, endPoint x: 1026, endPoint y: 48, distance: 305.9
click at [1026, 48] on div at bounding box center [938, 212] width 226 height 503
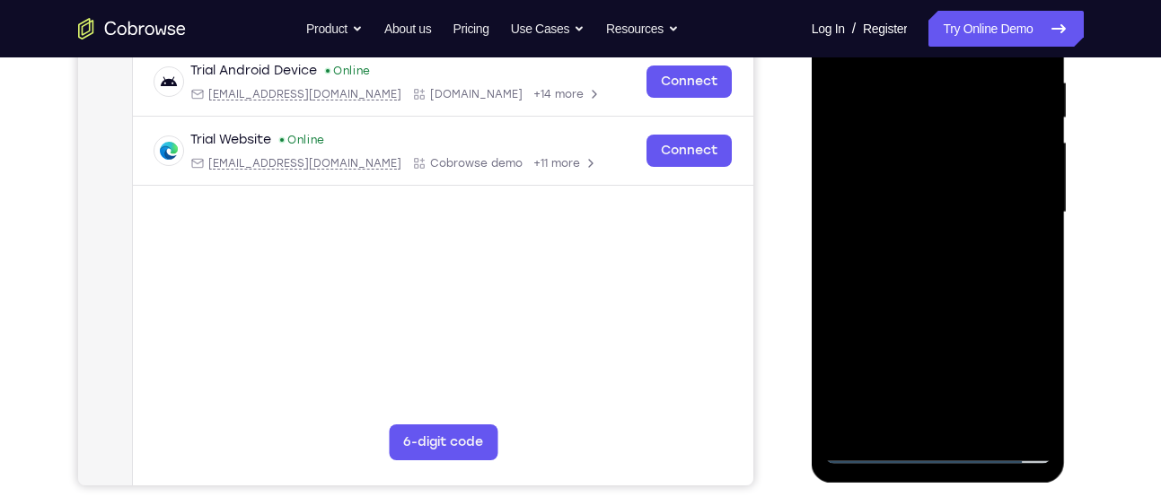
drag, startPoint x: 934, startPoint y: 306, endPoint x: 1015, endPoint y: 48, distance: 270.3
click at [1015, 48] on div at bounding box center [938, 212] width 226 height 503
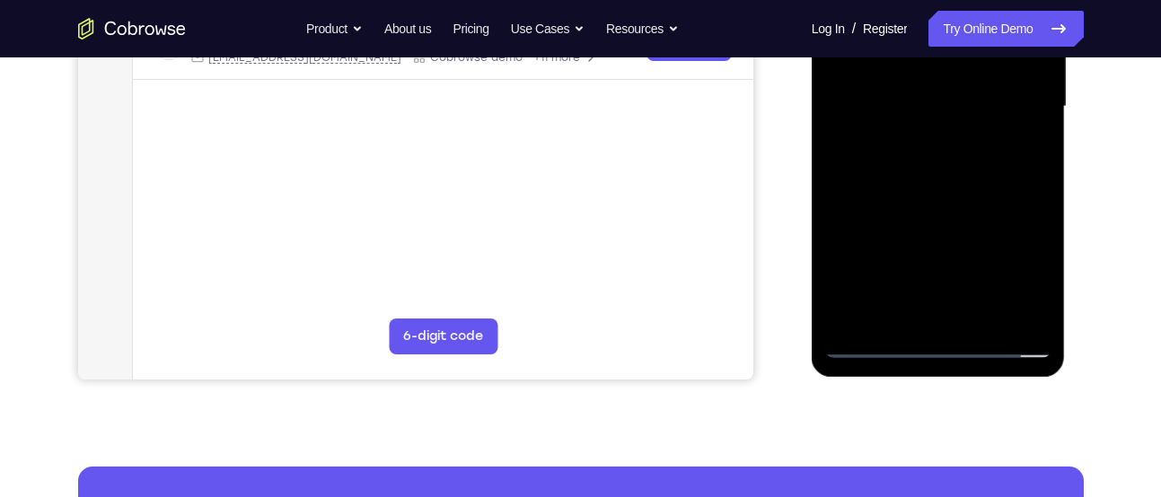
scroll to position [461, 0]
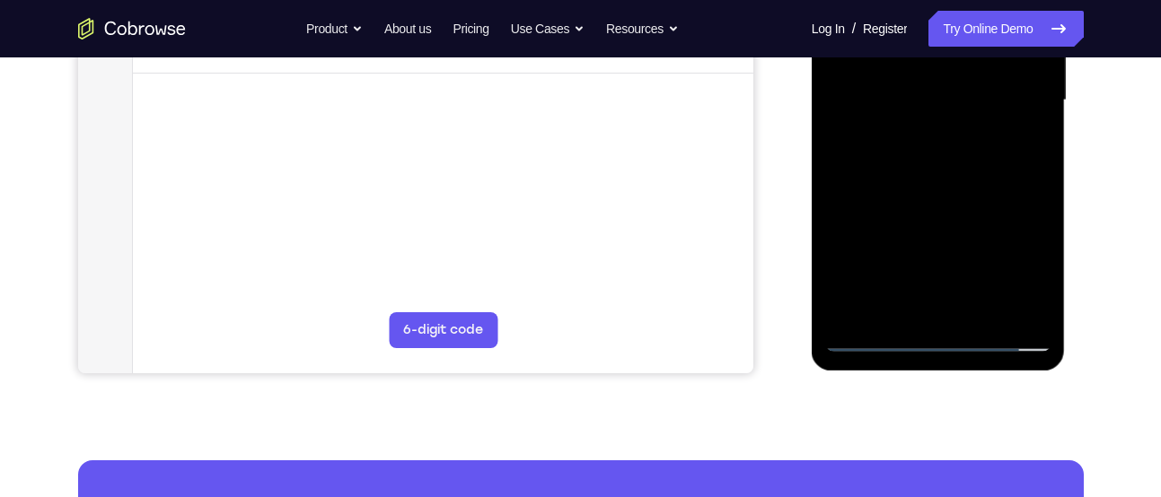
drag, startPoint x: 906, startPoint y: 301, endPoint x: 941, endPoint y: 163, distance: 141.7
click at [941, 163] on div at bounding box center [938, 100] width 226 height 503
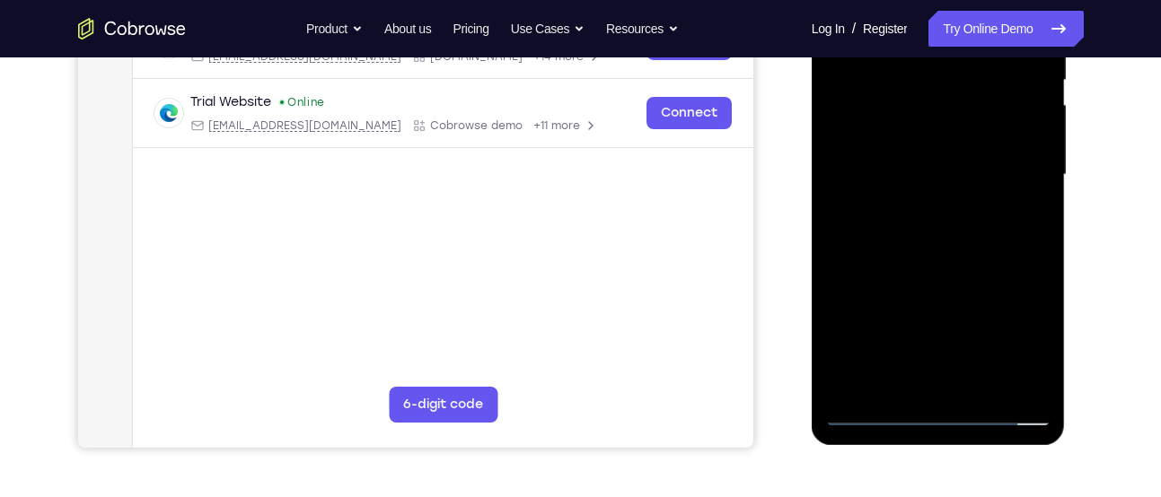
scroll to position [373, 0]
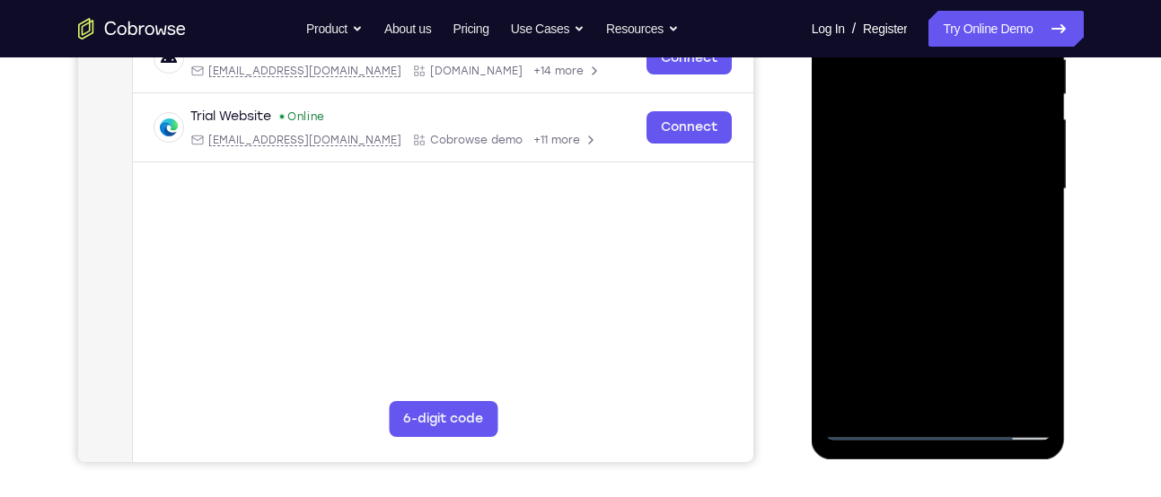
drag, startPoint x: 907, startPoint y: 281, endPoint x: 957, endPoint y: 48, distance: 237.9
click at [957, 48] on div at bounding box center [938, 189] width 226 height 503
drag, startPoint x: 909, startPoint y: 342, endPoint x: 958, endPoint y: 94, distance: 252.5
click at [958, 94] on div at bounding box center [938, 189] width 226 height 503
drag, startPoint x: 905, startPoint y: 311, endPoint x: 955, endPoint y: 48, distance: 266.9
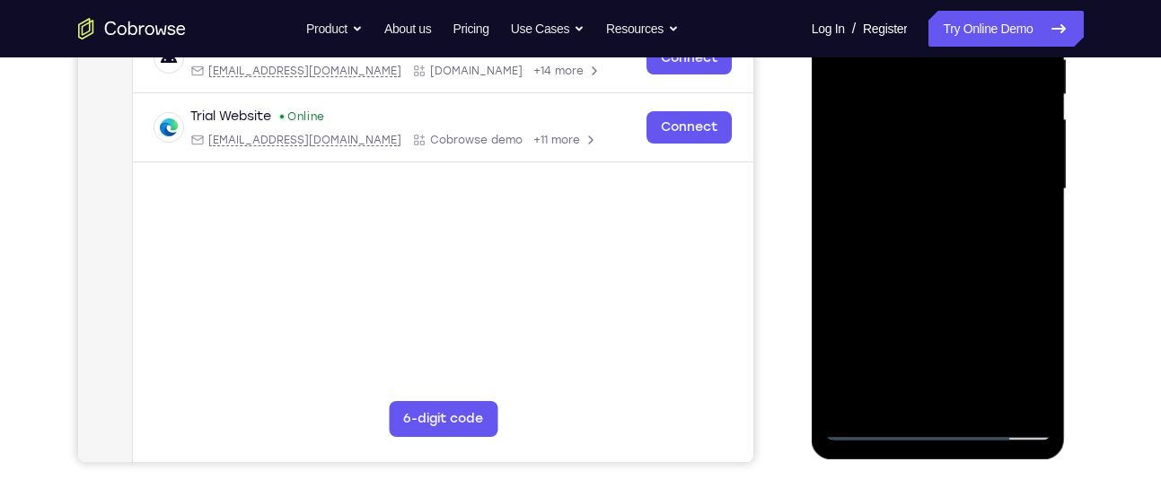
click at [955, 48] on div at bounding box center [938, 189] width 226 height 503
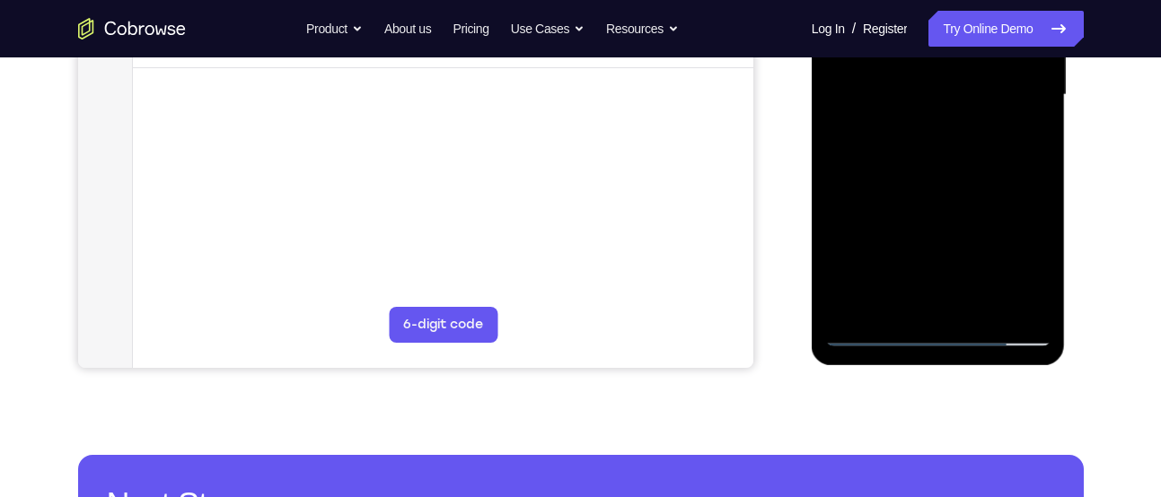
scroll to position [468, 0]
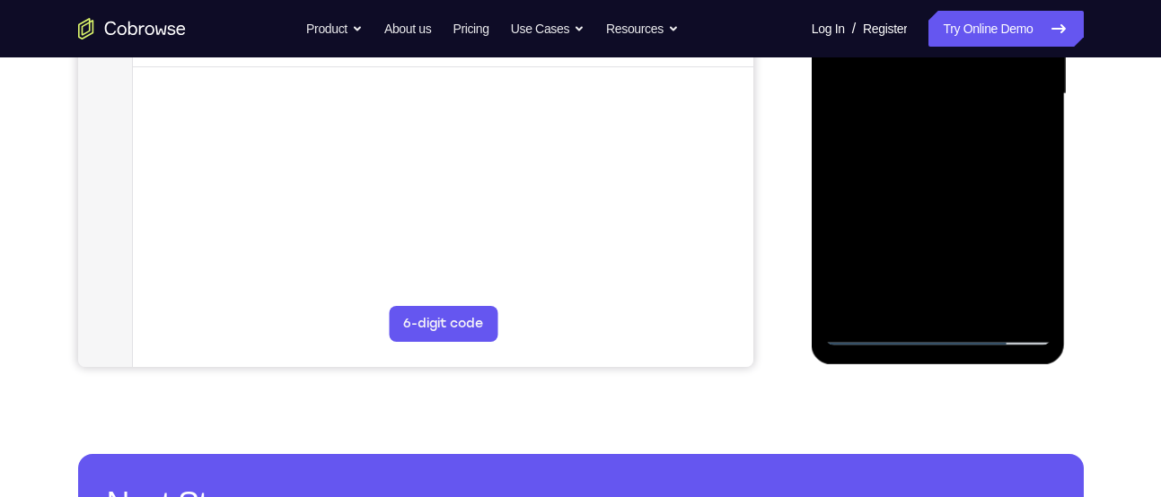
drag, startPoint x: 932, startPoint y: 293, endPoint x: 991, endPoint y: 84, distance: 216.5
click at [991, 84] on div at bounding box center [938, 94] width 226 height 503
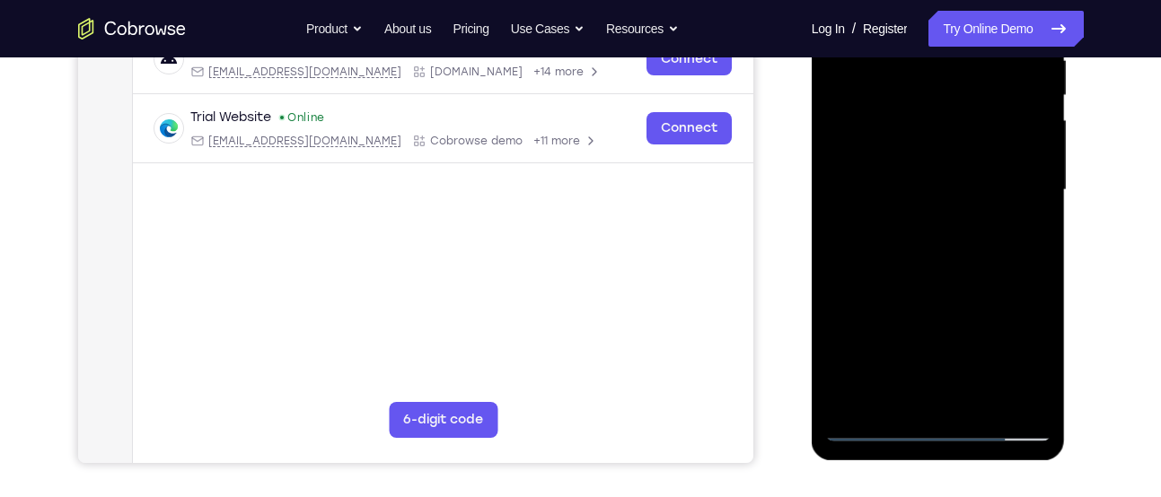
scroll to position [370, 0]
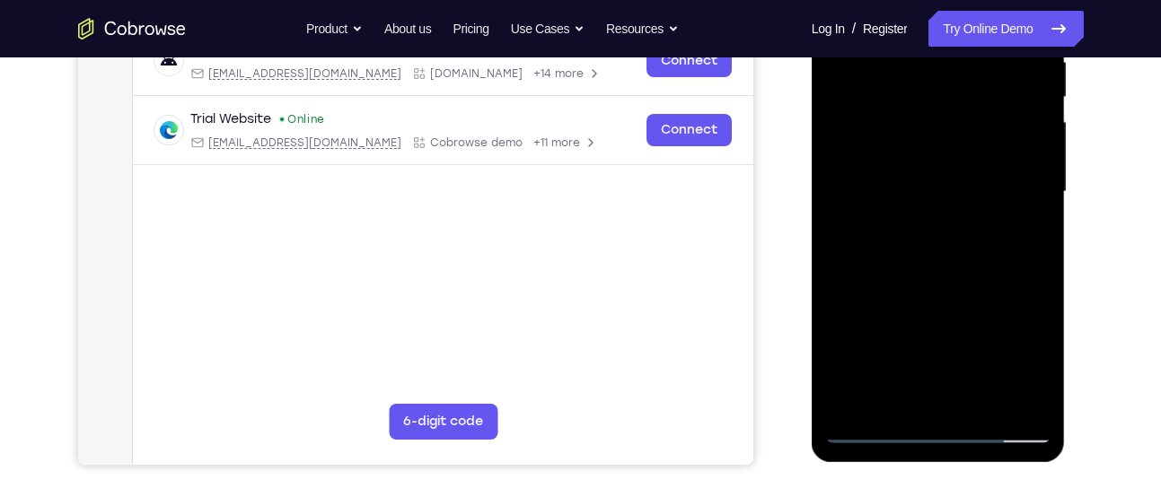
drag, startPoint x: 961, startPoint y: 212, endPoint x: 954, endPoint y: 261, distance: 49.9
click at [954, 261] on div at bounding box center [938, 192] width 226 height 503
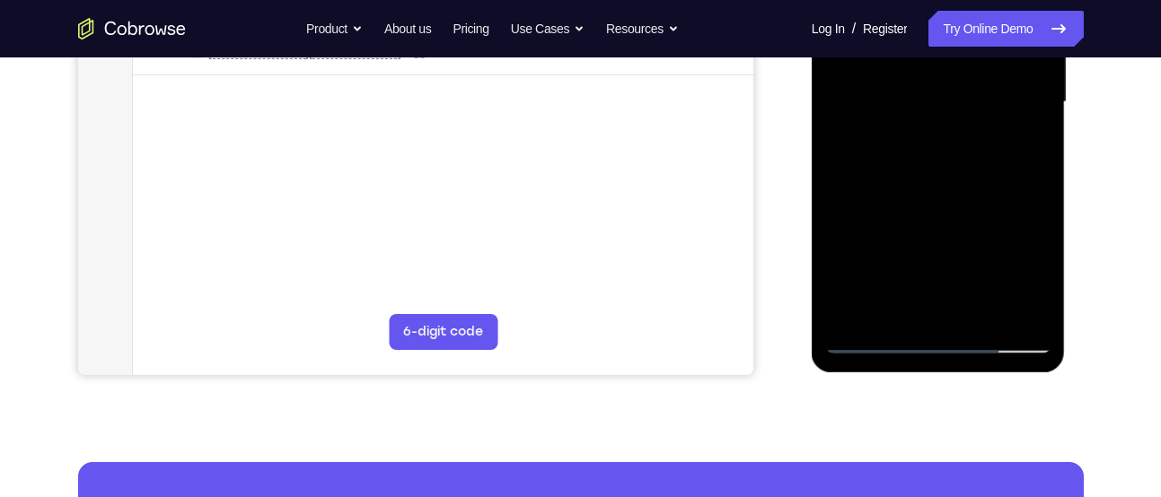
scroll to position [462, 0]
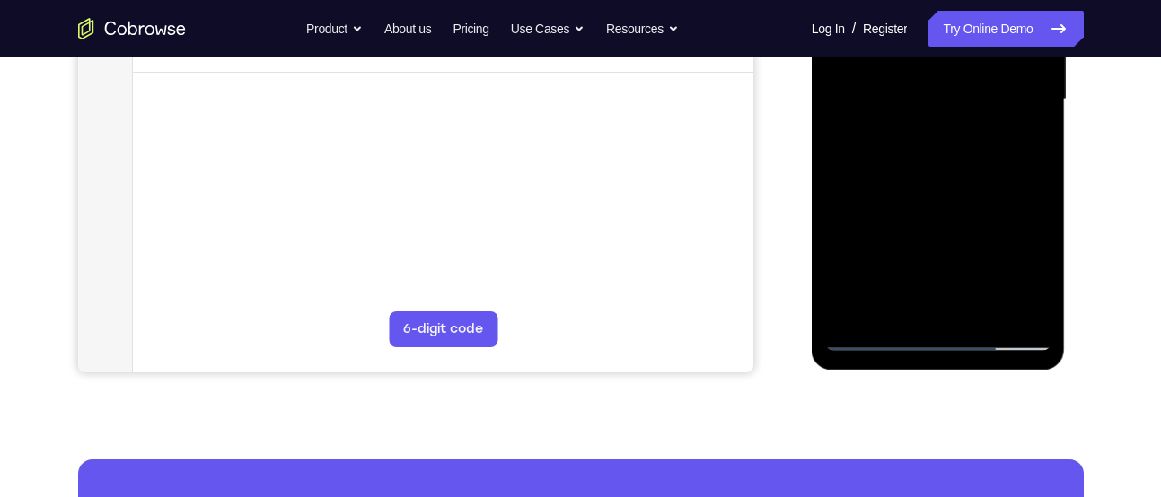
drag, startPoint x: 943, startPoint y: 305, endPoint x: 972, endPoint y: 127, distance: 180.2
click at [972, 127] on div at bounding box center [938, 99] width 226 height 503
click at [1040, 180] on div at bounding box center [938, 99] width 226 height 503
drag, startPoint x: 1040, startPoint y: 180, endPoint x: 1031, endPoint y: 231, distance: 51.1
click at [1031, 231] on div at bounding box center [938, 99] width 226 height 503
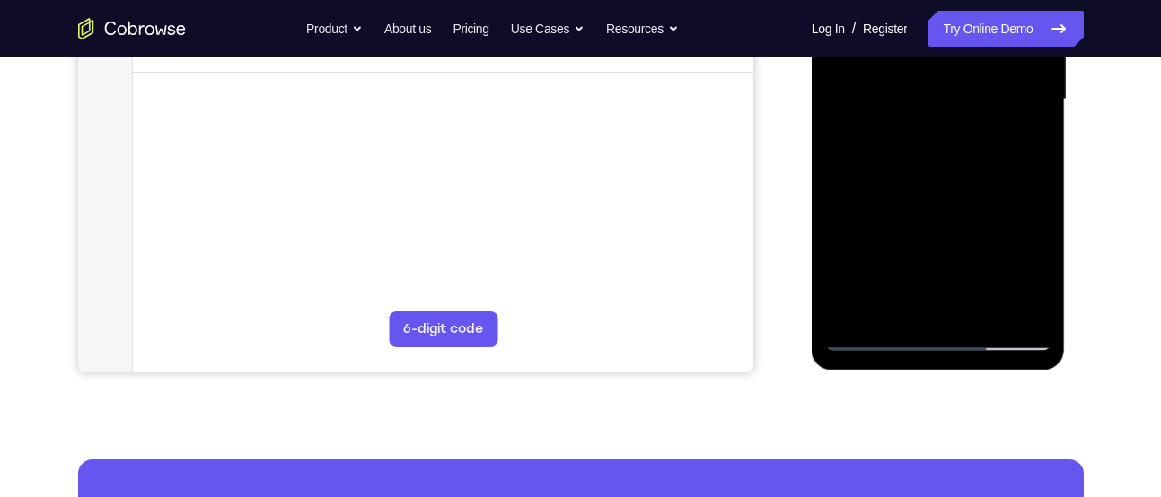
drag, startPoint x: 927, startPoint y: 260, endPoint x: 952, endPoint y: 48, distance: 213.3
click at [952, 48] on div at bounding box center [938, 99] width 226 height 503
drag, startPoint x: 932, startPoint y: 238, endPoint x: 964, endPoint y: 48, distance: 192.1
click at [964, 48] on div at bounding box center [938, 99] width 226 height 503
drag, startPoint x: 919, startPoint y: 246, endPoint x: 983, endPoint y: 48, distance: 207.5
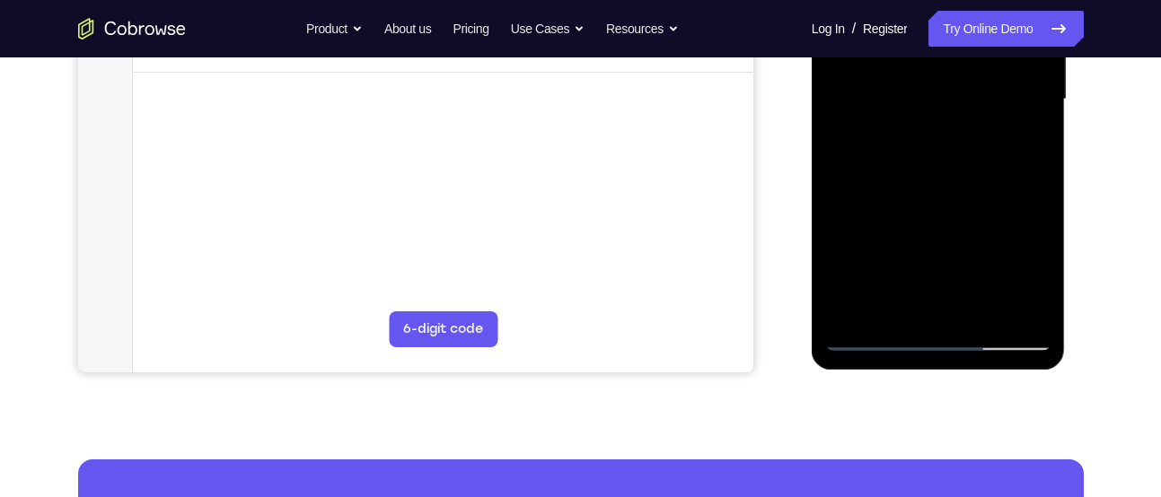
click at [983, 48] on div at bounding box center [938, 99] width 226 height 503
drag, startPoint x: 925, startPoint y: 230, endPoint x: 982, endPoint y: 48, distance: 190.2
click at [982, 48] on div at bounding box center [938, 99] width 226 height 503
drag, startPoint x: 920, startPoint y: 245, endPoint x: 938, endPoint y: 211, distance: 38.5
click at [938, 211] on div at bounding box center [938, 99] width 226 height 503
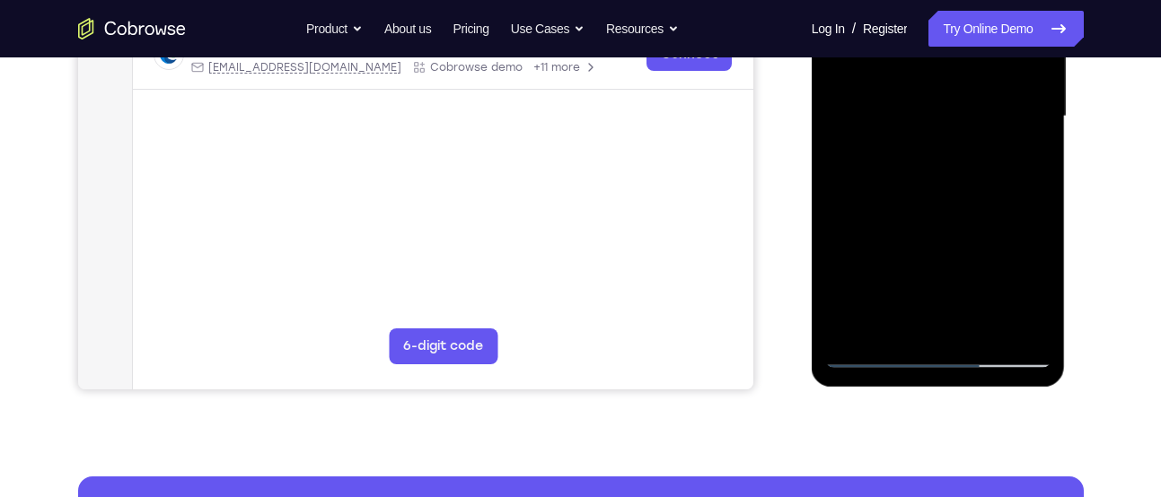
scroll to position [435, 0]
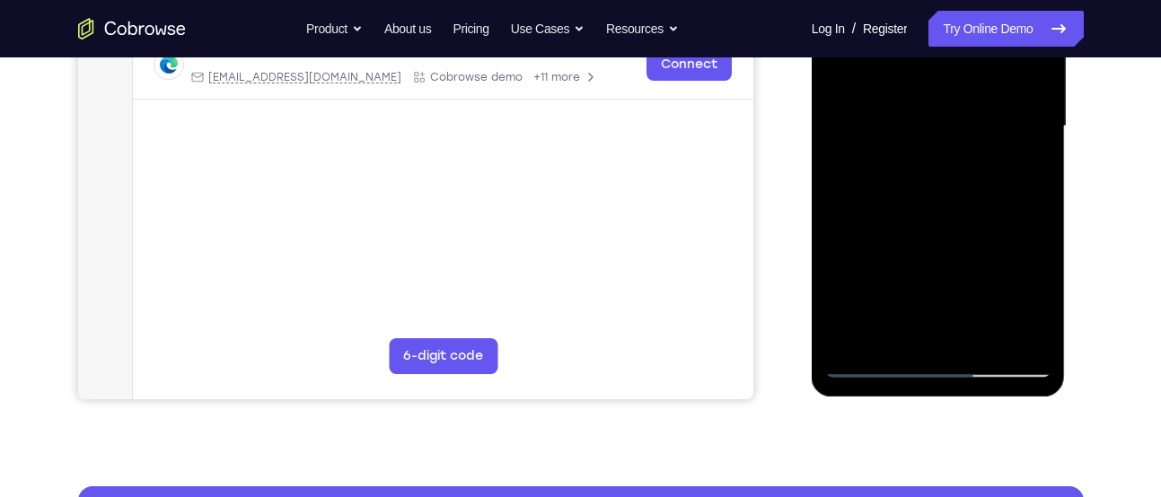
drag, startPoint x: 935, startPoint y: 259, endPoint x: 1004, endPoint y: 85, distance: 187.0
click at [1004, 85] on div at bounding box center [938, 126] width 226 height 503
drag, startPoint x: 937, startPoint y: 225, endPoint x: 978, endPoint y: 226, distance: 40.4
click at [978, 226] on div at bounding box center [938, 126] width 226 height 503
drag, startPoint x: 954, startPoint y: 247, endPoint x: 1011, endPoint y: 48, distance: 206.3
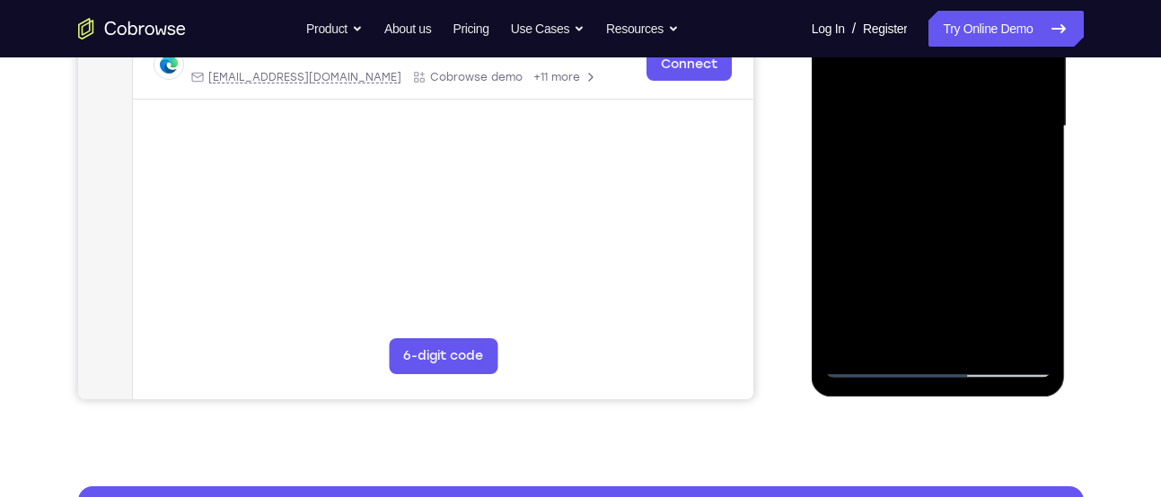
click at [1011, 48] on div at bounding box center [938, 126] width 226 height 503
drag, startPoint x: 947, startPoint y: 259, endPoint x: 1029, endPoint y: 77, distance: 198.9
click at [1029, 77] on div at bounding box center [938, 126] width 226 height 503
drag, startPoint x: 934, startPoint y: 264, endPoint x: 1001, endPoint y: 48, distance: 225.4
click at [1001, 48] on div at bounding box center [938, 126] width 226 height 503
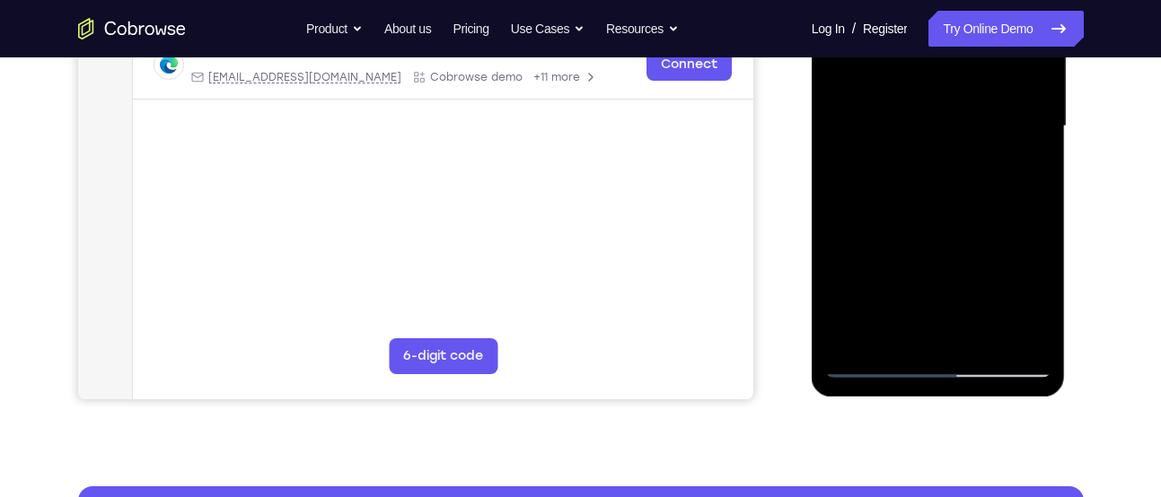
drag, startPoint x: 933, startPoint y: 224, endPoint x: 1007, endPoint y: 48, distance: 191.1
click at [1007, 48] on div at bounding box center [938, 126] width 226 height 503
drag, startPoint x: 943, startPoint y: 232, endPoint x: 961, endPoint y: 166, distance: 68.2
click at [961, 166] on div at bounding box center [938, 126] width 226 height 503
drag, startPoint x: 913, startPoint y: 303, endPoint x: 986, endPoint y: 141, distance: 178.0
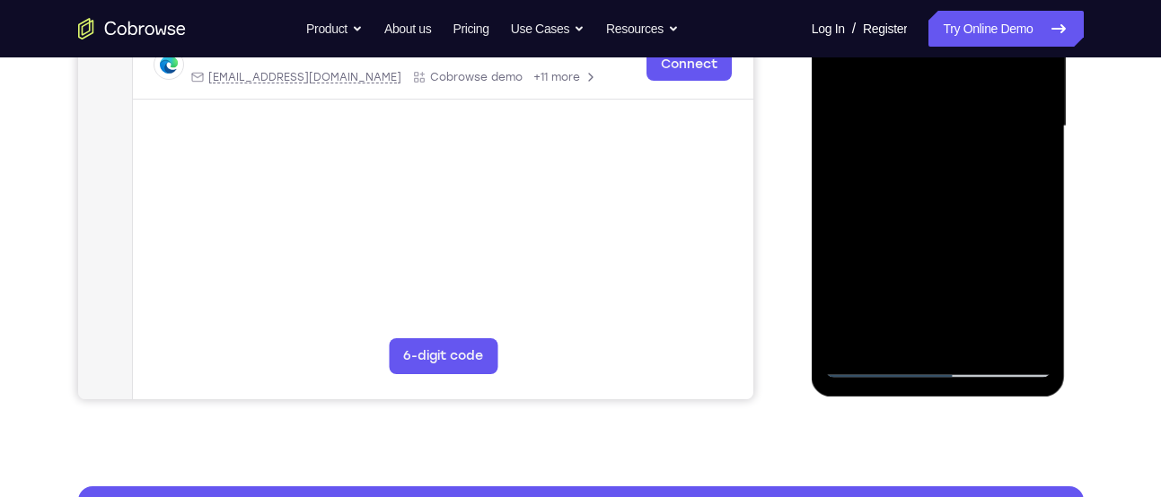
click at [986, 141] on div at bounding box center [938, 126] width 226 height 503
drag, startPoint x: 908, startPoint y: 316, endPoint x: 1020, endPoint y: 48, distance: 290.1
click at [1020, 48] on div at bounding box center [938, 126] width 226 height 503
drag, startPoint x: 913, startPoint y: 311, endPoint x: 997, endPoint y: 48, distance: 275.4
click at [997, 48] on div at bounding box center [938, 126] width 226 height 503
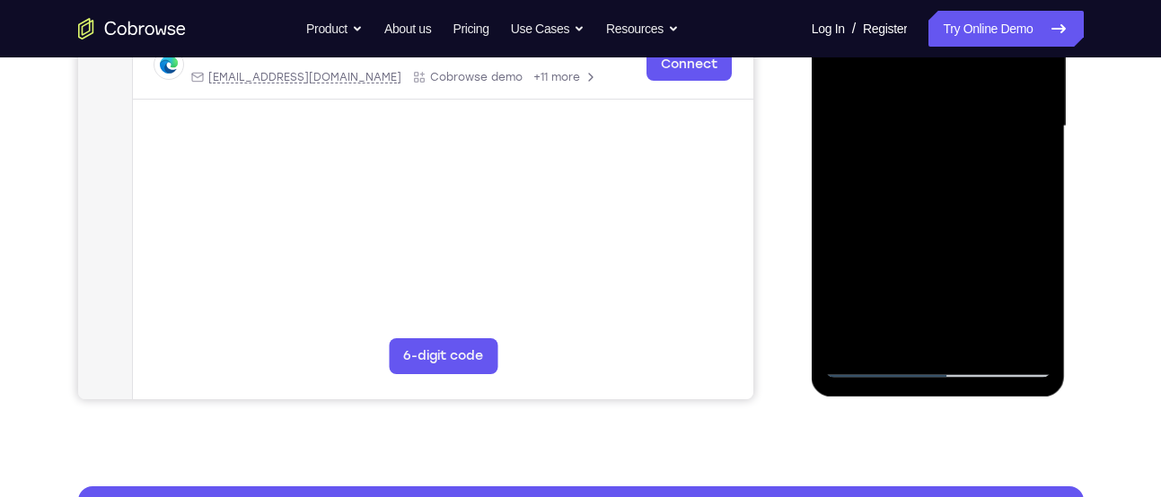
drag, startPoint x: 928, startPoint y: 239, endPoint x: 1018, endPoint y: 48, distance: 210.4
click at [1018, 48] on div at bounding box center [938, 126] width 226 height 503
drag, startPoint x: 933, startPoint y: 235, endPoint x: 914, endPoint y: 351, distance: 117.3
click at [914, 351] on div at bounding box center [938, 126] width 226 height 503
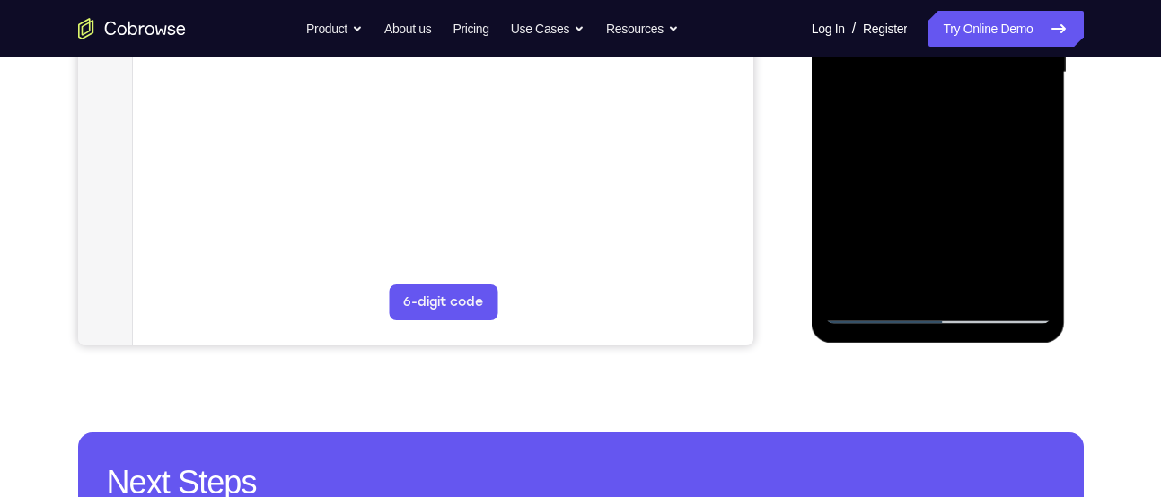
scroll to position [482, 0]
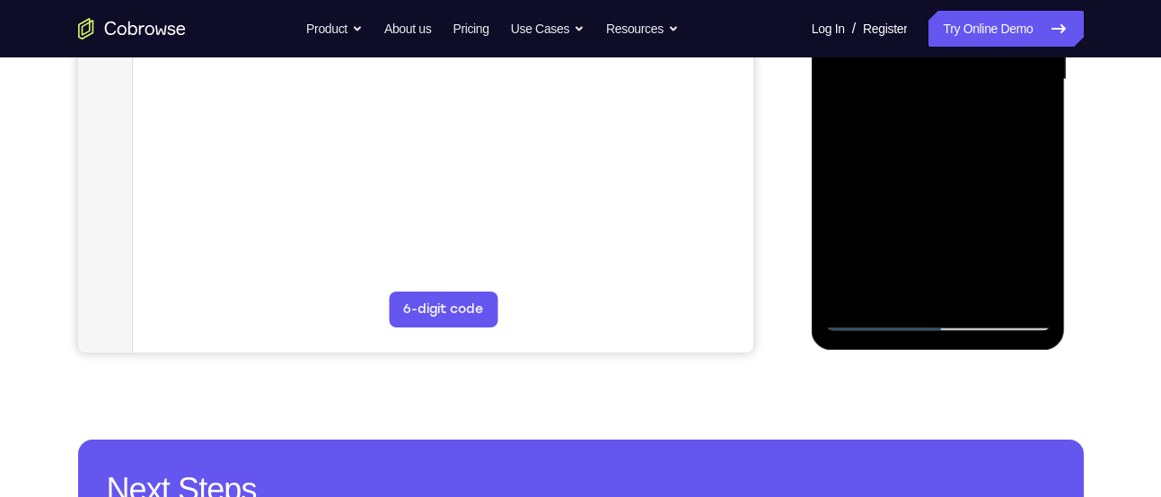
drag, startPoint x: 947, startPoint y: 248, endPoint x: 897, endPoint y: 424, distance: 183.0
click at [897, 354] on html "Online web based iOS Simulators and Android Emulators. Run iPhone, iPad, Mobile…" at bounding box center [939, 84] width 256 height 539
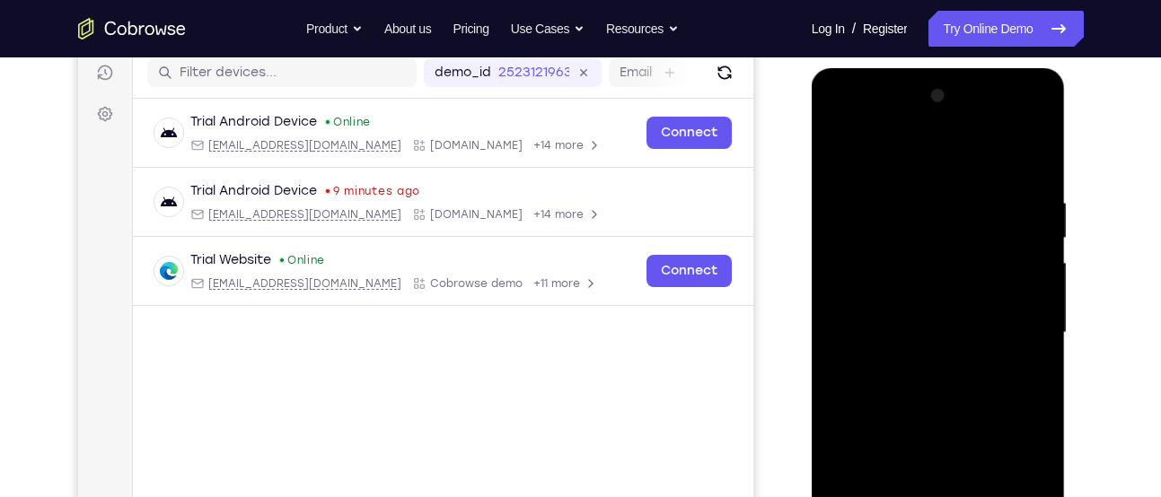
scroll to position [215, 0]
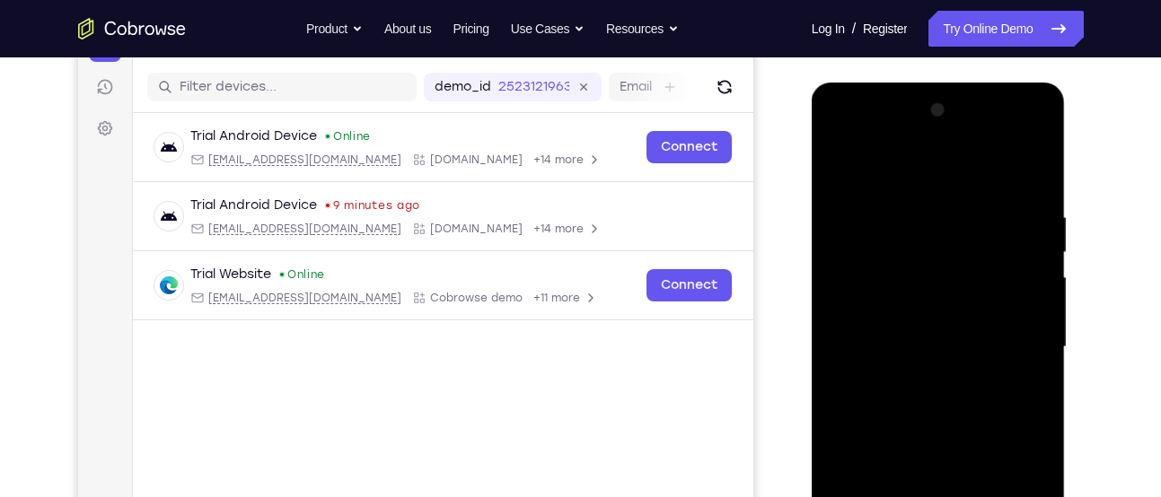
click at [932, 160] on div at bounding box center [938, 347] width 226 height 503
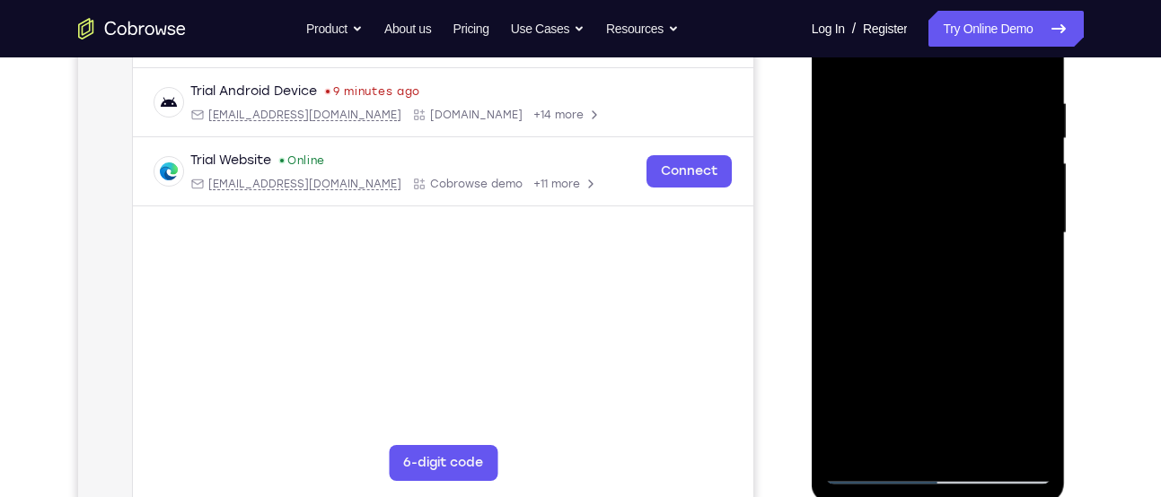
scroll to position [333, 0]
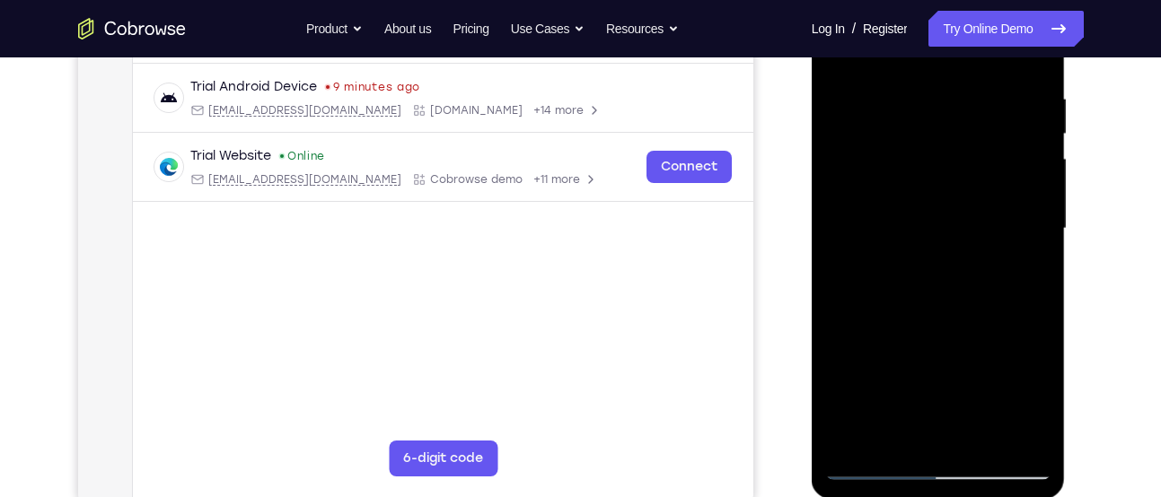
drag, startPoint x: 939, startPoint y: 273, endPoint x: 994, endPoint y: 97, distance: 184.3
click at [994, 97] on div at bounding box center [938, 229] width 226 height 503
drag, startPoint x: 918, startPoint y: 301, endPoint x: 1023, endPoint y: 48, distance: 273.2
click at [1023, 48] on div at bounding box center [938, 229] width 226 height 503
drag, startPoint x: 913, startPoint y: 377, endPoint x: 1031, endPoint y: 48, distance: 349.3
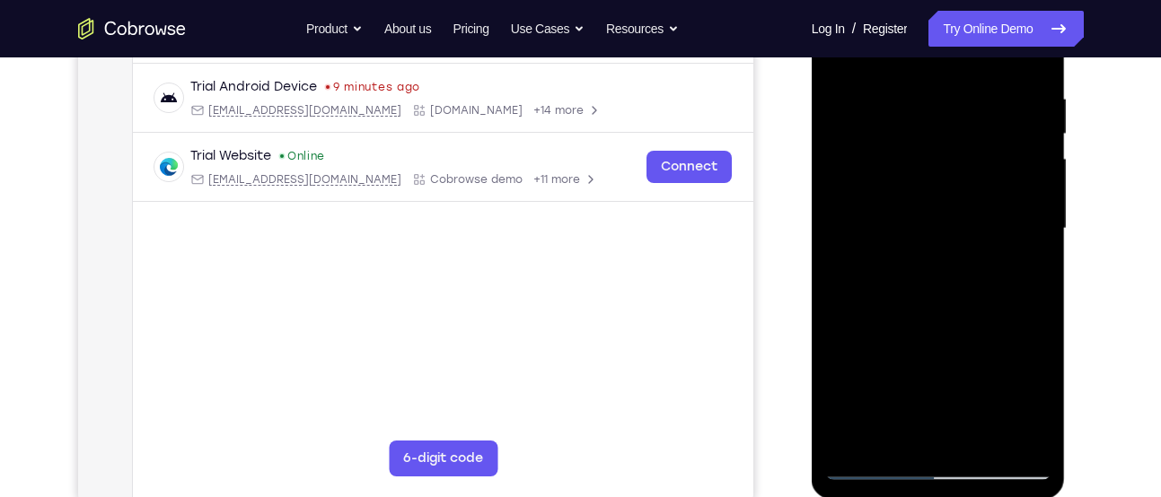
click at [1031, 48] on div at bounding box center [938, 229] width 226 height 503
drag, startPoint x: 914, startPoint y: 337, endPoint x: 1022, endPoint y: 48, distance: 307.6
click at [1022, 48] on div at bounding box center [938, 229] width 226 height 503
drag, startPoint x: 938, startPoint y: 294, endPoint x: 1011, endPoint y: 80, distance: 225.7
click at [1011, 80] on div at bounding box center [938, 229] width 226 height 503
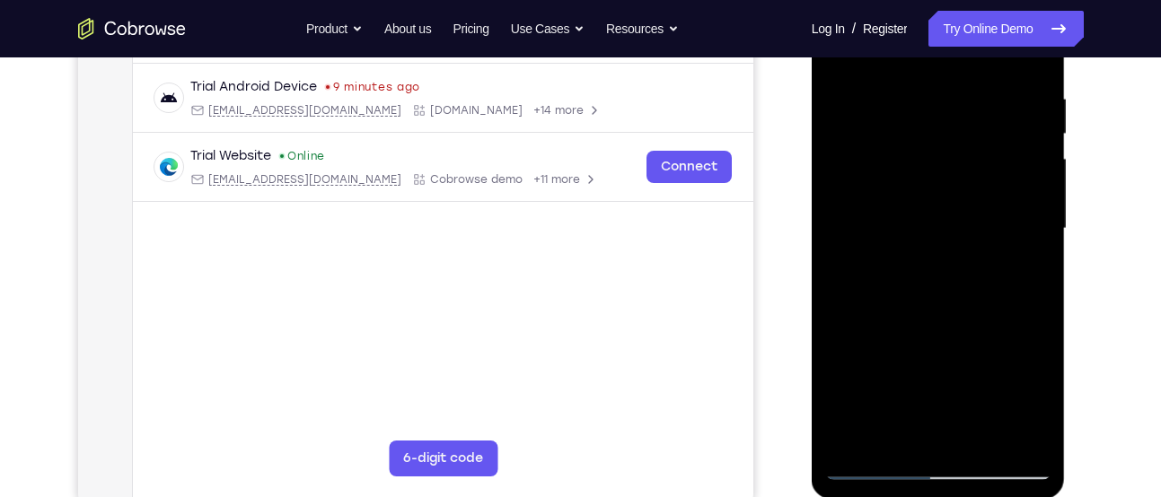
drag, startPoint x: 933, startPoint y: 264, endPoint x: 1013, endPoint y: 48, distance: 229.8
click at [1013, 48] on div at bounding box center [938, 229] width 226 height 503
drag, startPoint x: 949, startPoint y: 232, endPoint x: 996, endPoint y: 81, distance: 158.1
click at [996, 81] on div at bounding box center [938, 229] width 226 height 503
drag, startPoint x: 918, startPoint y: 283, endPoint x: 1014, endPoint y: 48, distance: 253.2
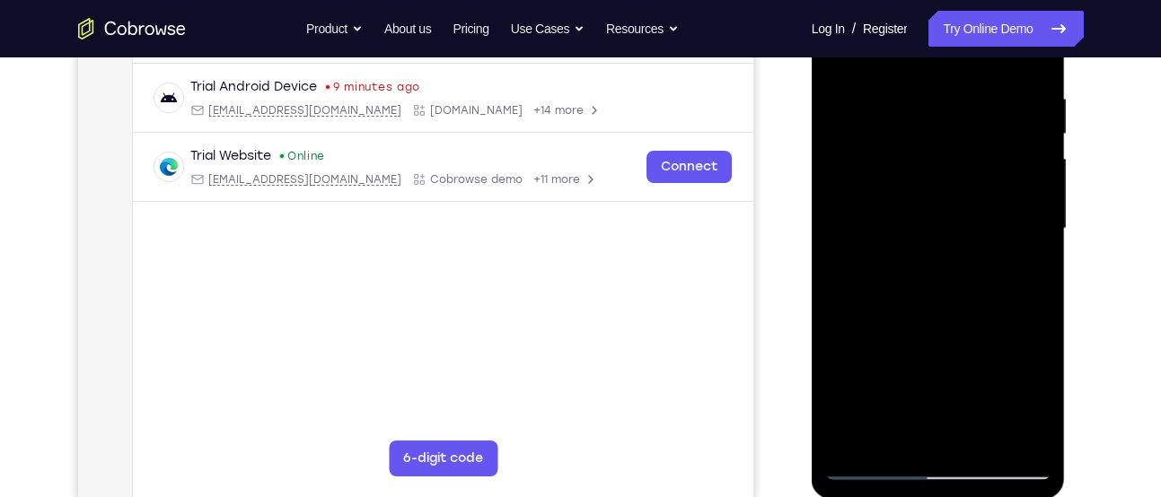
click at [1014, 48] on div at bounding box center [938, 229] width 226 height 503
drag, startPoint x: 928, startPoint y: 266, endPoint x: 1026, endPoint y: 48, distance: 238.3
click at [1026, 48] on div at bounding box center [938, 229] width 226 height 503
drag, startPoint x: 933, startPoint y: 268, endPoint x: 1015, endPoint y: 48, distance: 234.1
click at [1015, 48] on div at bounding box center [938, 229] width 226 height 503
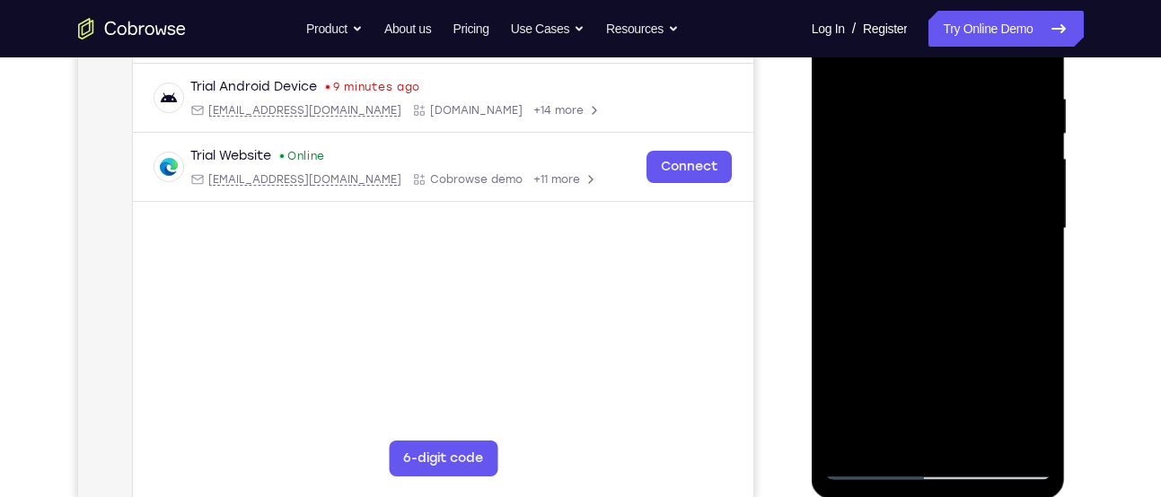
drag, startPoint x: 940, startPoint y: 245, endPoint x: 1022, endPoint y: 51, distance: 210.8
click at [1022, 51] on div at bounding box center [938, 229] width 226 height 503
drag, startPoint x: 943, startPoint y: 238, endPoint x: 1039, endPoint y: 48, distance: 212.8
click at [1039, 48] on div at bounding box center [938, 229] width 226 height 503
drag, startPoint x: 918, startPoint y: 345, endPoint x: 1027, endPoint y: 72, distance: 293.7
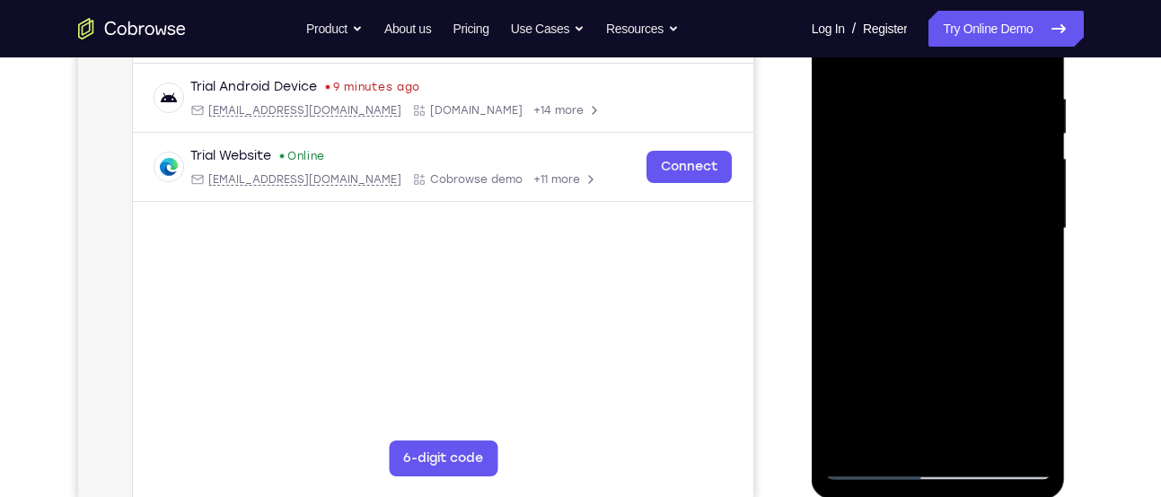
click at [1027, 72] on div at bounding box center [938, 229] width 226 height 503
drag, startPoint x: 908, startPoint y: 323, endPoint x: 1005, endPoint y: 48, distance: 291.6
click at [1005, 48] on div at bounding box center [938, 229] width 226 height 503
drag, startPoint x: 904, startPoint y: 329, endPoint x: 1016, endPoint y: 48, distance: 302.5
click at [1016, 48] on div at bounding box center [938, 229] width 226 height 503
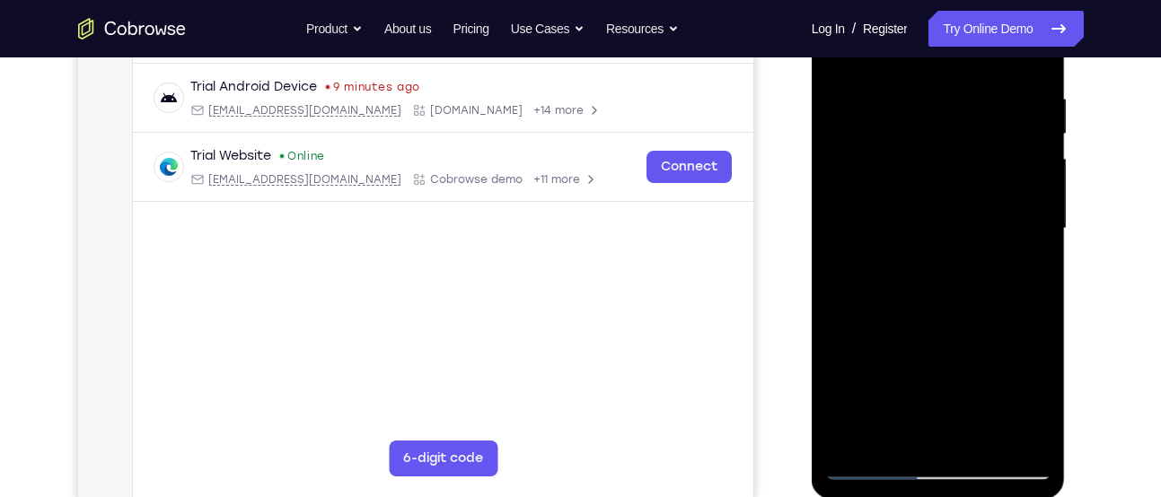
drag, startPoint x: 918, startPoint y: 346, endPoint x: 1019, endPoint y: 48, distance: 314.5
click at [1019, 48] on div at bounding box center [938, 229] width 226 height 503
drag, startPoint x: 906, startPoint y: 332, endPoint x: 956, endPoint y: 174, distance: 165.8
click at [956, 174] on div at bounding box center [938, 229] width 226 height 503
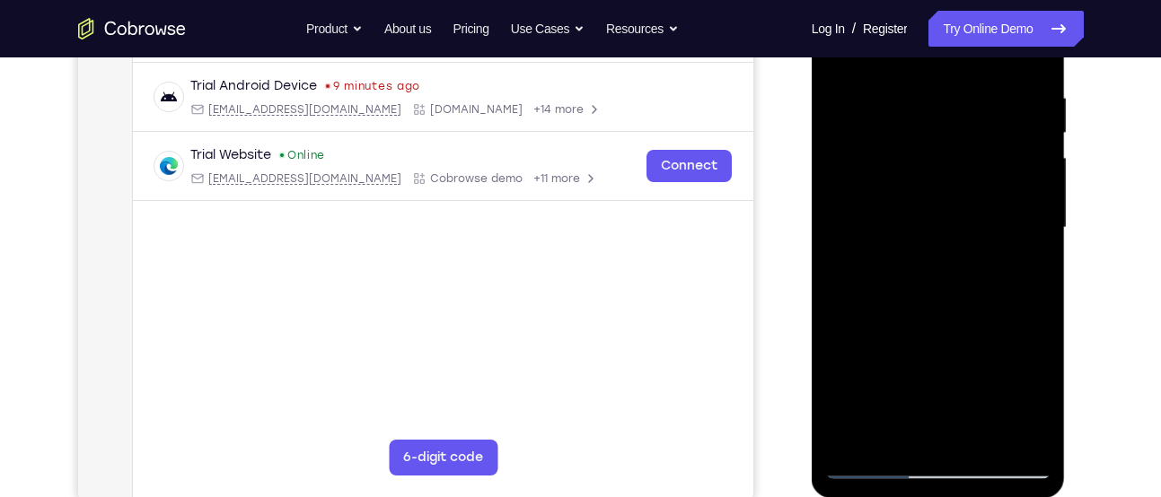
drag, startPoint x: 950, startPoint y: 254, endPoint x: 997, endPoint y: 59, distance: 200.5
click at [997, 59] on div at bounding box center [938, 228] width 226 height 503
drag, startPoint x: 915, startPoint y: 340, endPoint x: 986, endPoint y: 48, distance: 300.2
click at [986, 48] on div at bounding box center [938, 228] width 226 height 503
drag, startPoint x: 926, startPoint y: 285, endPoint x: 992, endPoint y: 48, distance: 245.0
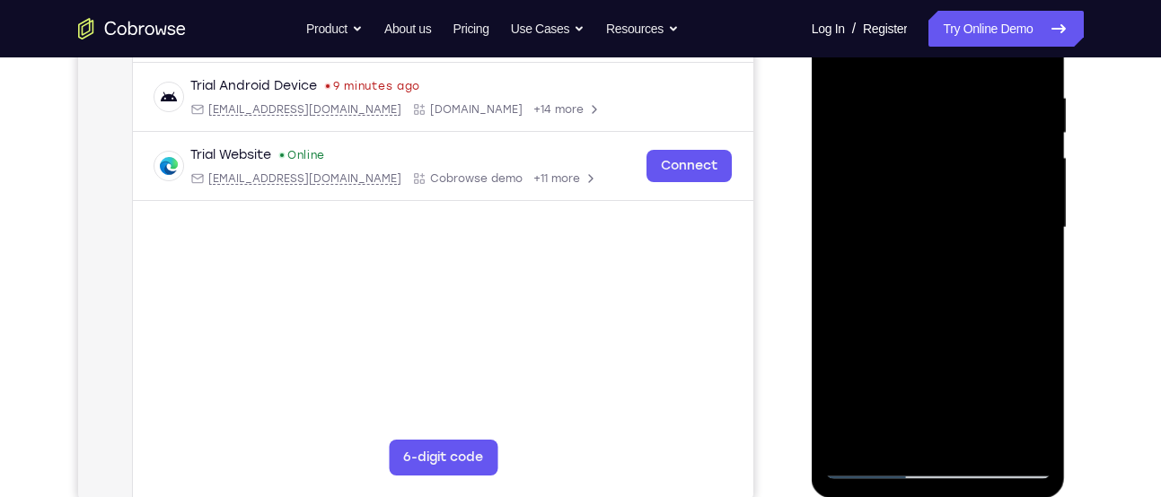
click at [992, 48] on div at bounding box center [938, 228] width 226 height 503
drag, startPoint x: 937, startPoint y: 237, endPoint x: 950, endPoint y: 189, distance: 49.2
click at [950, 189] on div at bounding box center [938, 228] width 226 height 503
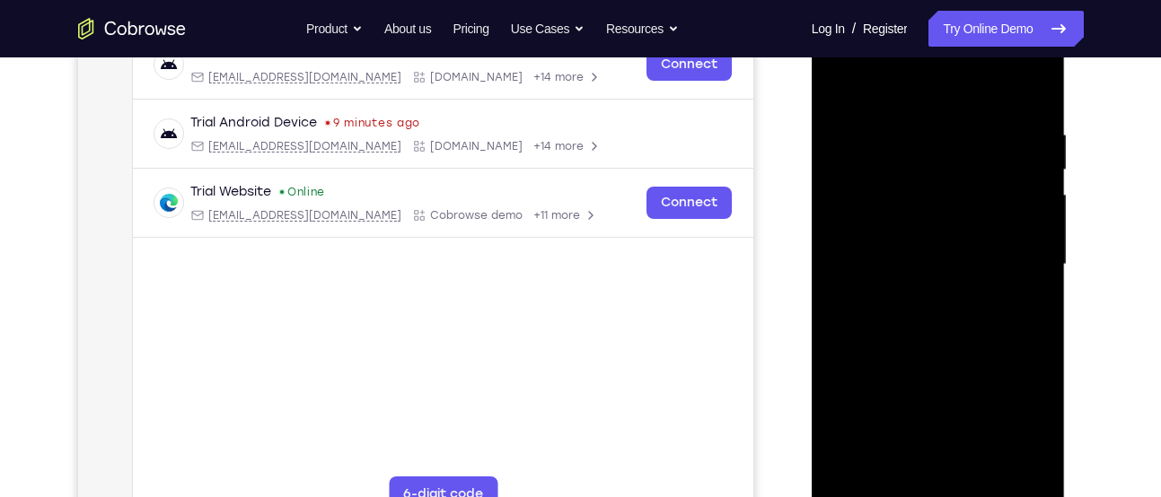
scroll to position [295, 0]
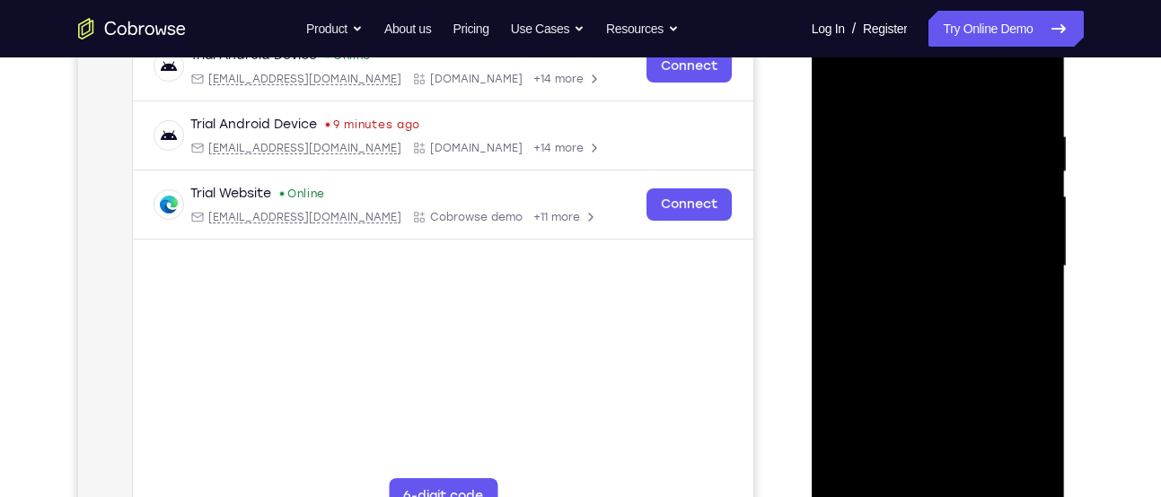
click at [925, 227] on div at bounding box center [938, 266] width 226 height 503
click at [928, 259] on div at bounding box center [938, 266] width 226 height 503
click at [931, 246] on div at bounding box center [938, 266] width 226 height 503
click at [935, 253] on div at bounding box center [938, 266] width 226 height 503
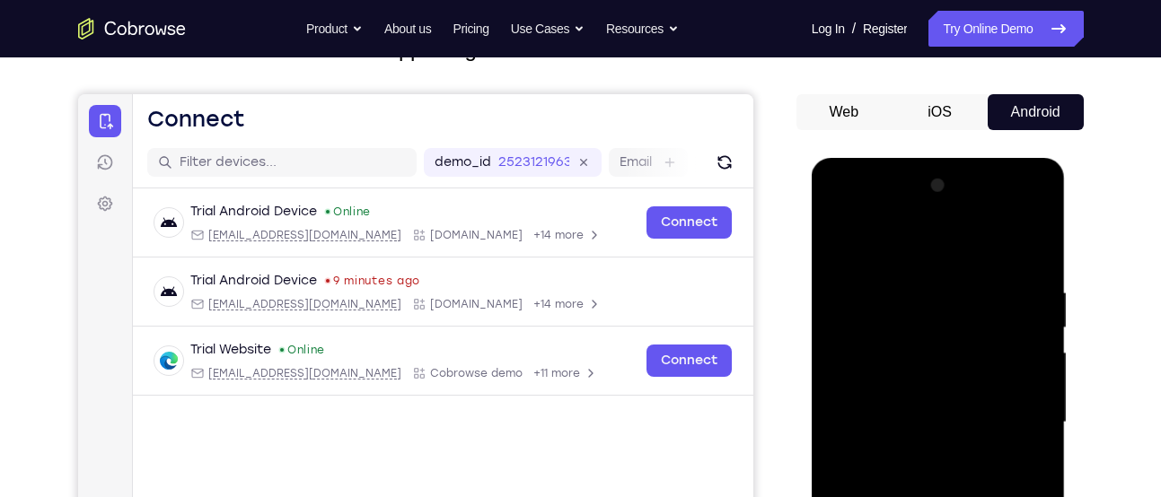
scroll to position [120, 0]
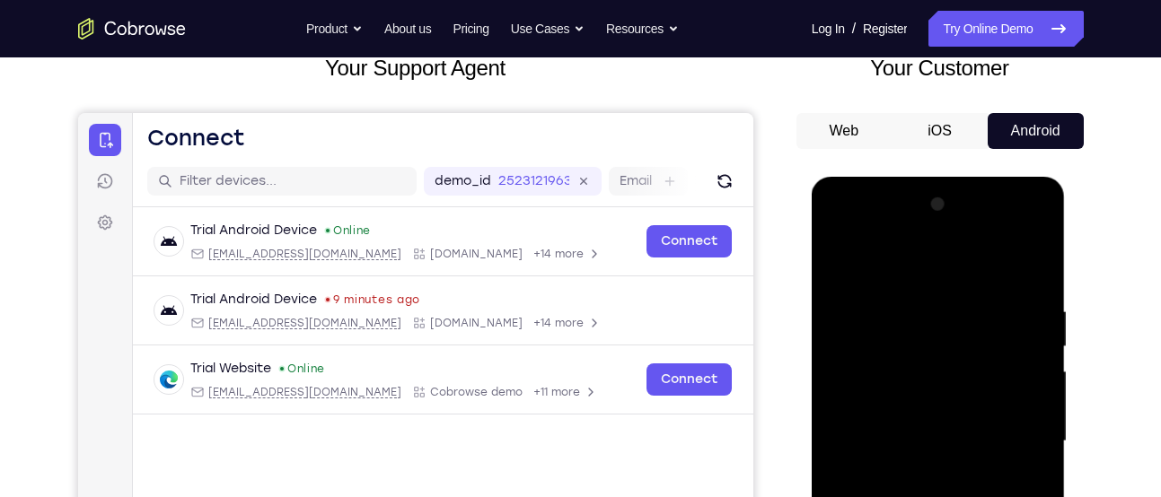
drag, startPoint x: 944, startPoint y: 321, endPoint x: 916, endPoint y: 424, distance: 106.3
click at [916, 424] on div at bounding box center [938, 441] width 226 height 503
drag, startPoint x: 930, startPoint y: 299, endPoint x: 918, endPoint y: 424, distance: 125.3
click at [918, 424] on div at bounding box center [938, 441] width 226 height 503
click at [934, 300] on div at bounding box center [938, 441] width 226 height 503
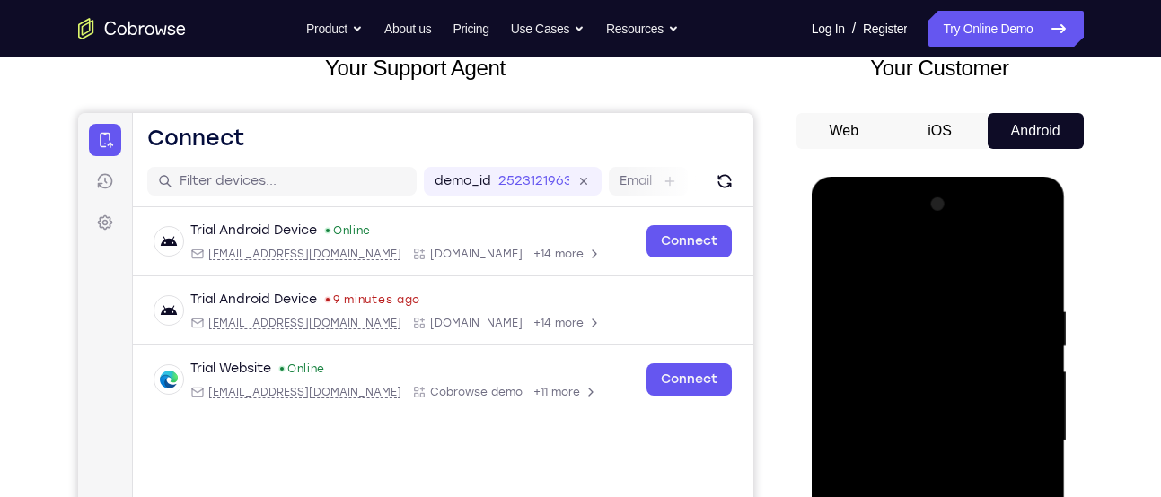
click at [941, 286] on div at bounding box center [938, 441] width 226 height 503
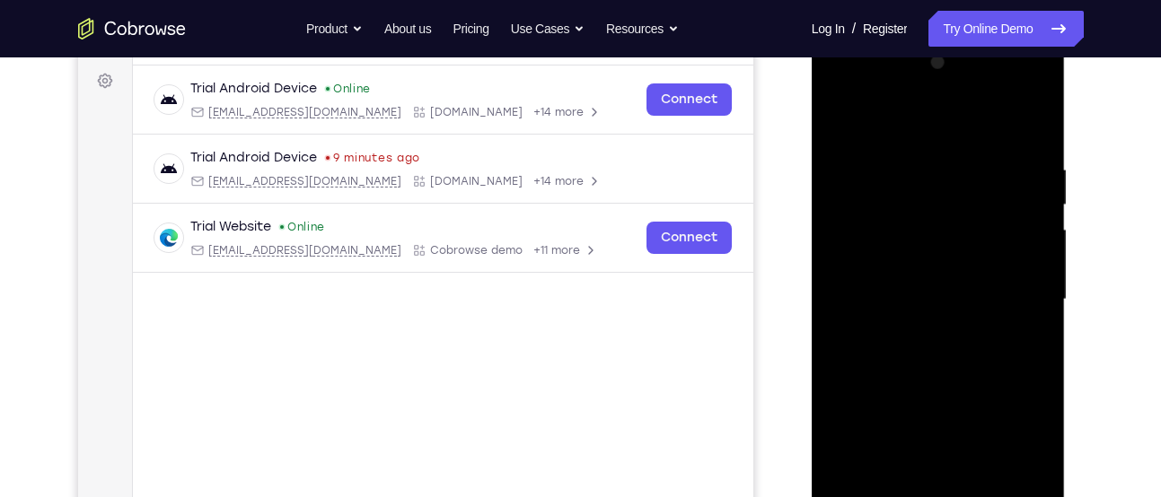
scroll to position [280, 0]
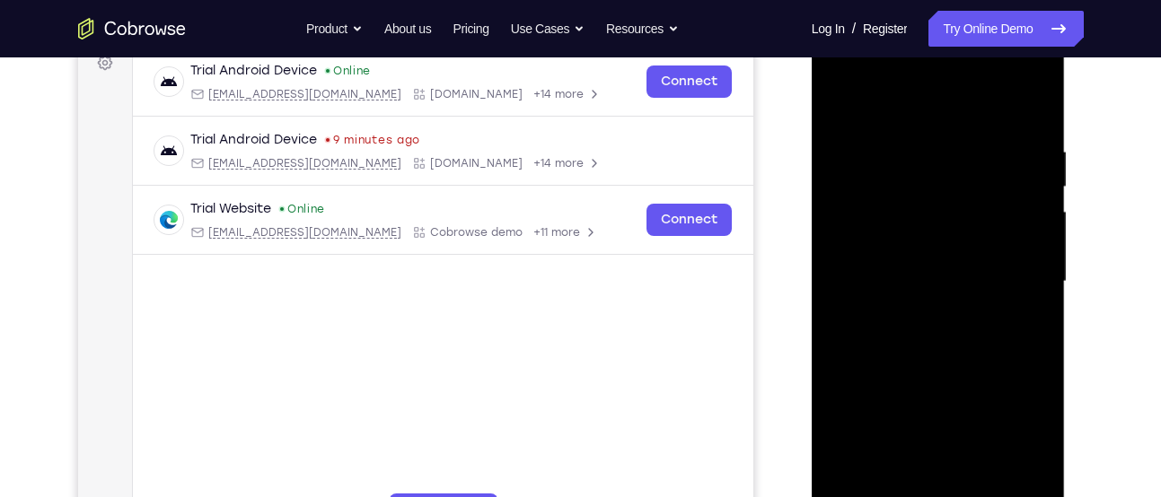
drag, startPoint x: 943, startPoint y: 295, endPoint x: 955, endPoint y: 57, distance: 239.1
click at [955, 57] on div at bounding box center [938, 282] width 226 height 503
drag, startPoint x: 914, startPoint y: 301, endPoint x: 939, endPoint y: 48, distance: 253.5
click at [939, 48] on div at bounding box center [938, 282] width 226 height 503
drag, startPoint x: 925, startPoint y: 253, endPoint x: 978, endPoint y: 48, distance: 211.4
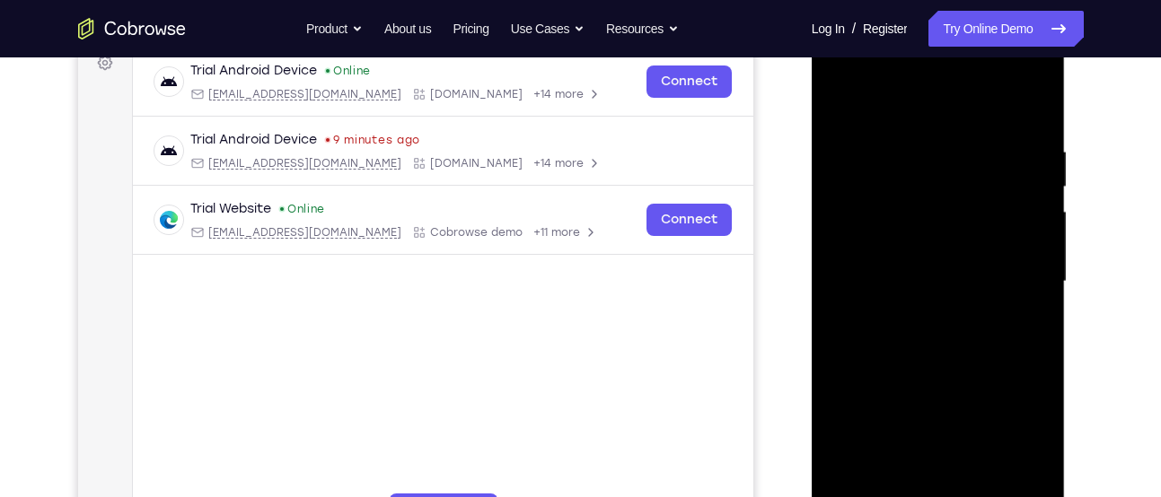
click at [978, 48] on div at bounding box center [938, 282] width 226 height 503
drag, startPoint x: 910, startPoint y: 294, endPoint x: 942, endPoint y: 233, distance: 68.7
click at [942, 233] on div at bounding box center [938, 282] width 226 height 503
drag, startPoint x: 927, startPoint y: 273, endPoint x: 1001, endPoint y: 48, distance: 236.2
click at [1001, 48] on div at bounding box center [938, 282] width 226 height 503
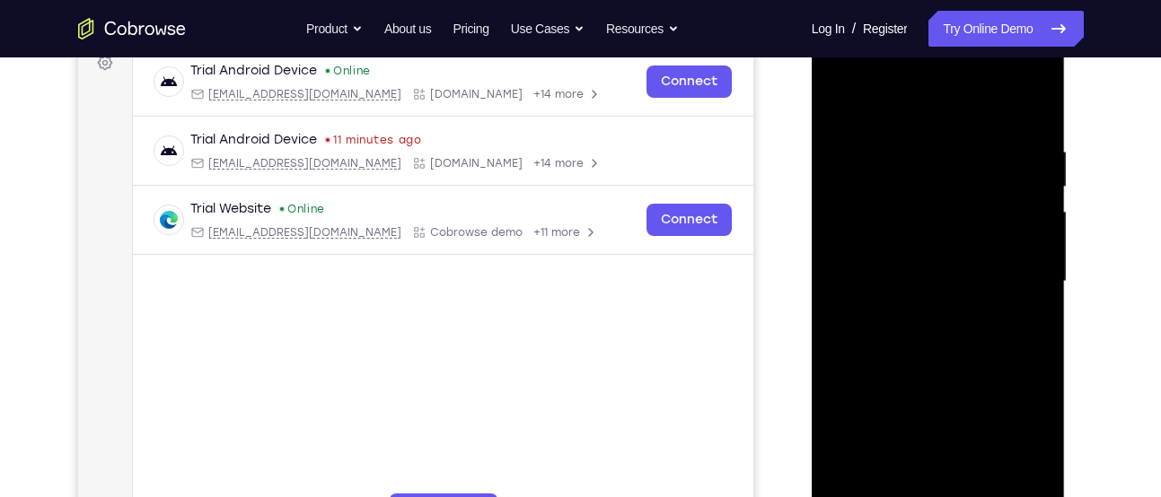
drag, startPoint x: 924, startPoint y: 329, endPoint x: 1009, endPoint y: 48, distance: 292.8
click at [1009, 48] on div at bounding box center [938, 282] width 226 height 503
drag, startPoint x: 933, startPoint y: 271, endPoint x: 1016, endPoint y: 48, distance: 237.8
click at [1016, 48] on div at bounding box center [938, 282] width 226 height 503
drag, startPoint x: 931, startPoint y: 343, endPoint x: 1007, endPoint y: 118, distance: 237.0
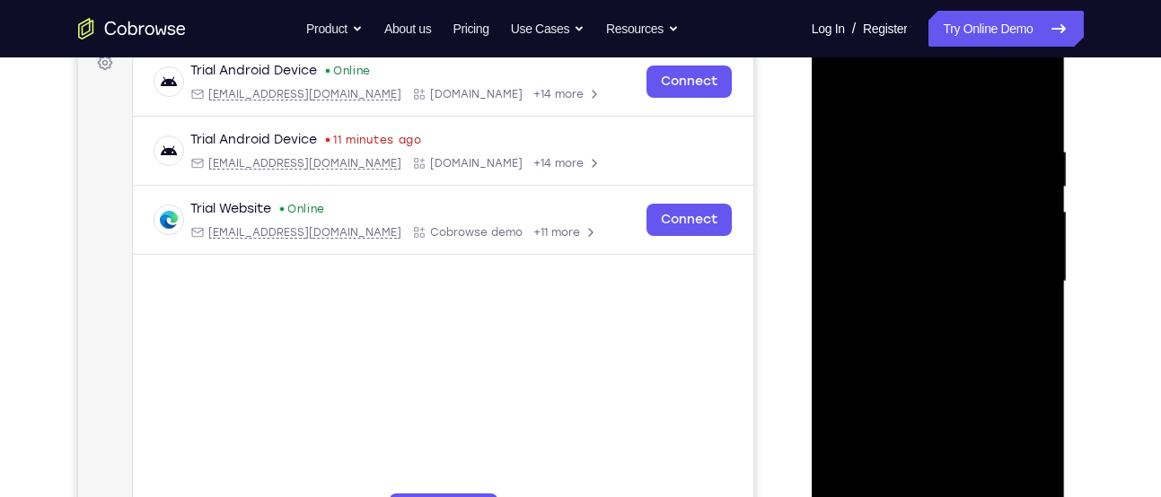
click at [1007, 118] on div at bounding box center [938, 282] width 226 height 503
drag, startPoint x: 906, startPoint y: 344, endPoint x: 1015, endPoint y: 94, distance: 272.5
click at [1015, 94] on div at bounding box center [938, 282] width 226 height 503
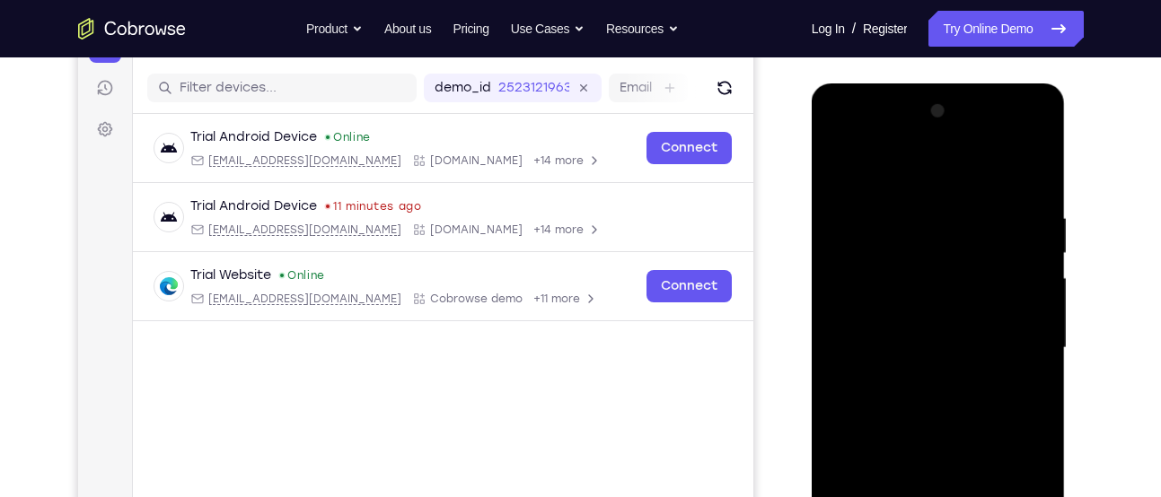
scroll to position [213, 0]
drag, startPoint x: 952, startPoint y: 250, endPoint x: 1096, endPoint y: 48, distance: 247.6
click at [1067, 84] on html "Online web based iOS Simulators and Android Emulators. Run iPhone, iPad, Mobile…" at bounding box center [939, 353] width 256 height 539
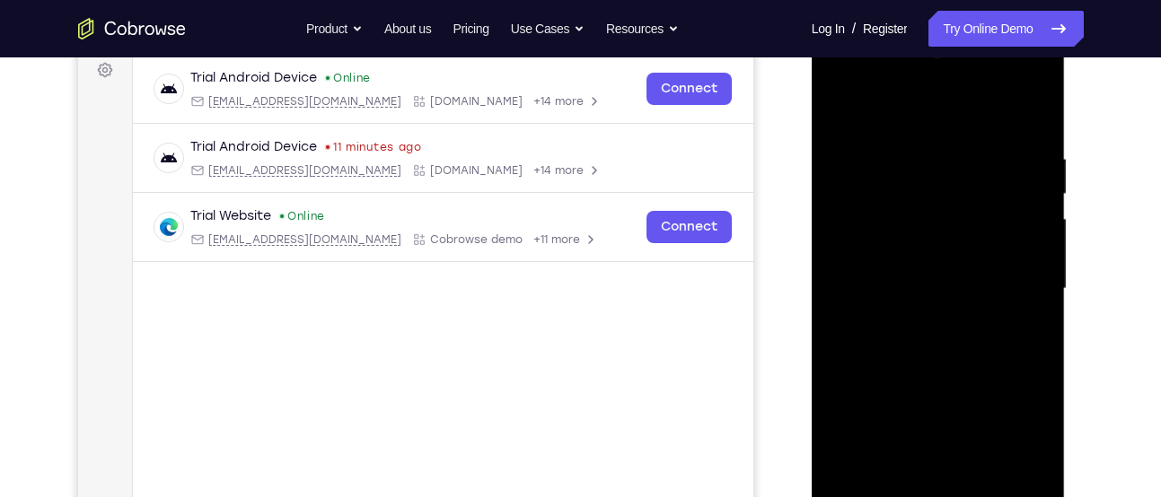
scroll to position [276, 0]
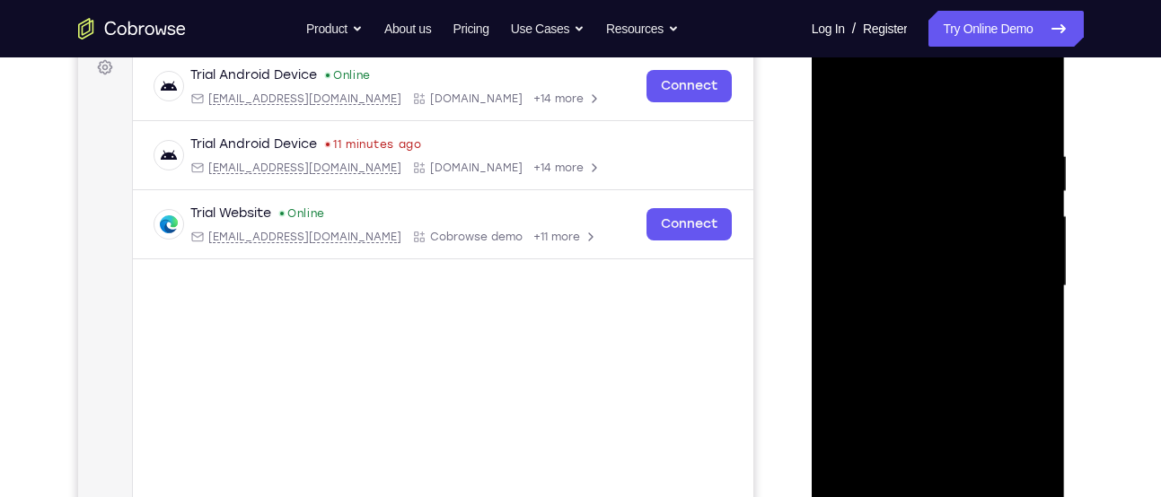
drag, startPoint x: 995, startPoint y: 254, endPoint x: 901, endPoint y: 424, distance: 193.6
click at [901, 424] on div at bounding box center [938, 286] width 226 height 503
drag, startPoint x: 971, startPoint y: 223, endPoint x: 906, endPoint y: 424, distance: 211.5
click at [906, 424] on div at bounding box center [938, 286] width 226 height 503
drag, startPoint x: 976, startPoint y: 228, endPoint x: 882, endPoint y: 424, distance: 217.2
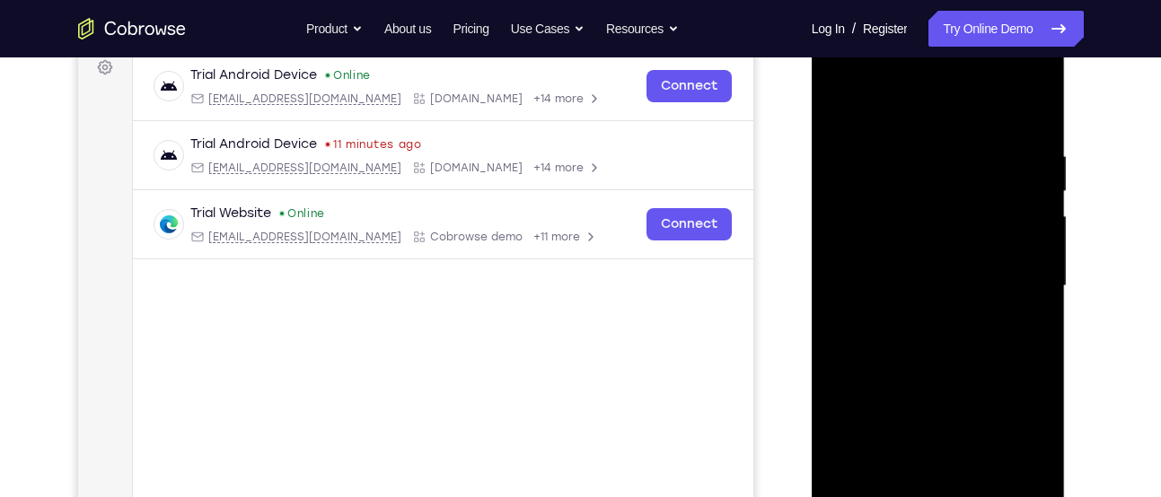
click at [882, 424] on div at bounding box center [938, 286] width 226 height 503
drag, startPoint x: 968, startPoint y: 215, endPoint x: 886, endPoint y: 424, distance: 223.7
click at [886, 424] on div at bounding box center [938, 286] width 226 height 503
click at [974, 213] on div at bounding box center [938, 286] width 226 height 503
drag, startPoint x: 974, startPoint y: 213, endPoint x: 902, endPoint y: 388, distance: 189.2
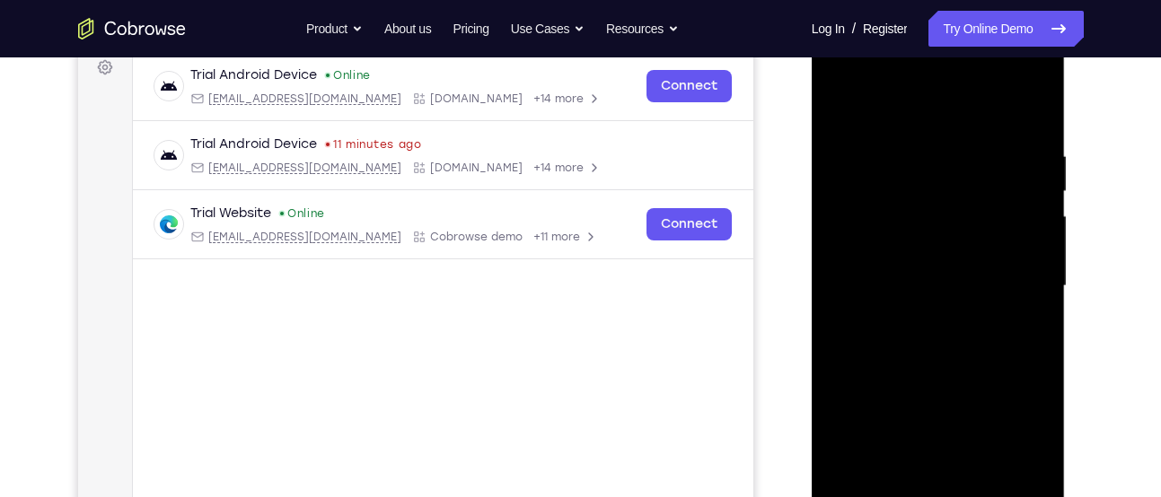
click at [902, 388] on div at bounding box center [938, 286] width 226 height 503
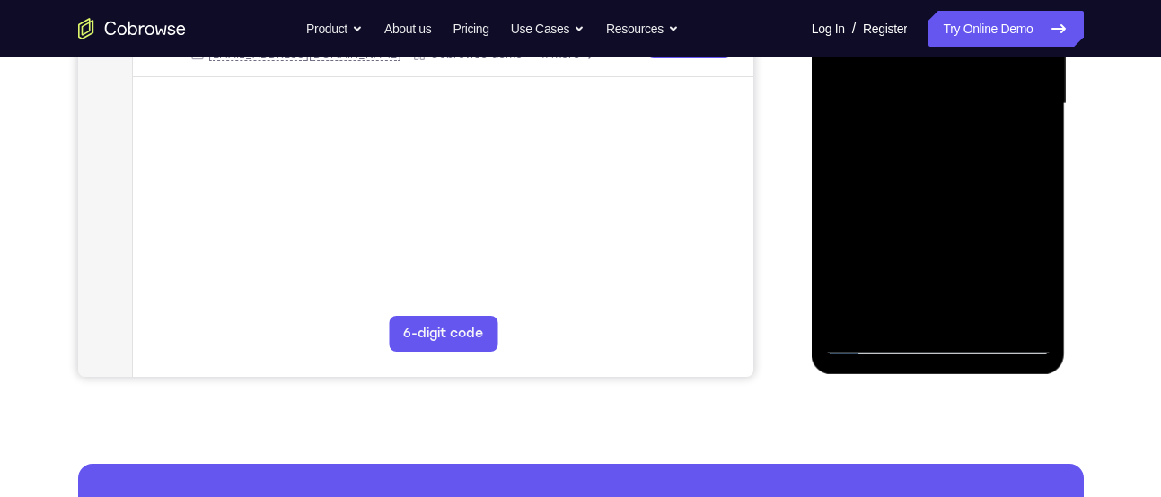
scroll to position [464, 0]
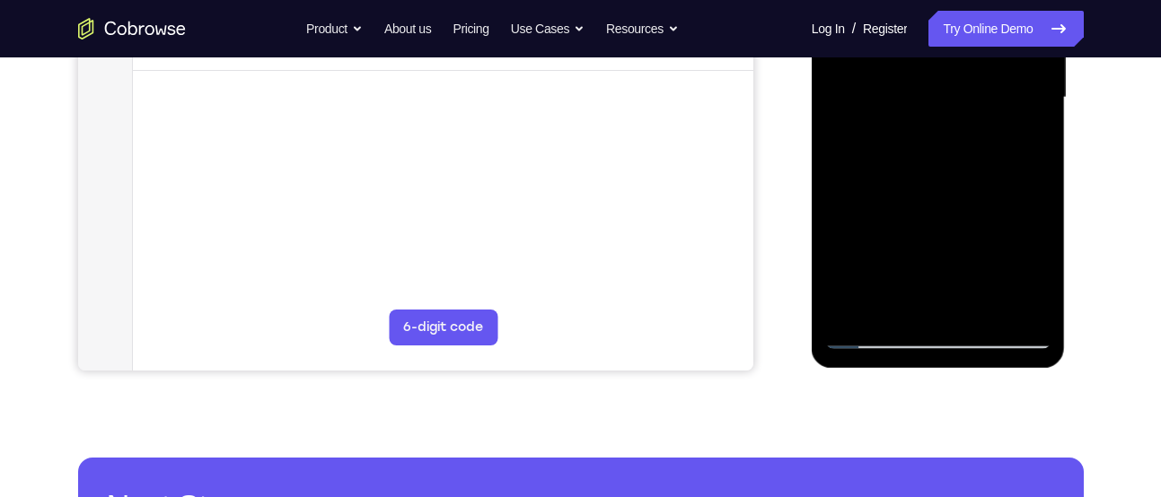
click at [871, 333] on div at bounding box center [938, 97] width 226 height 503
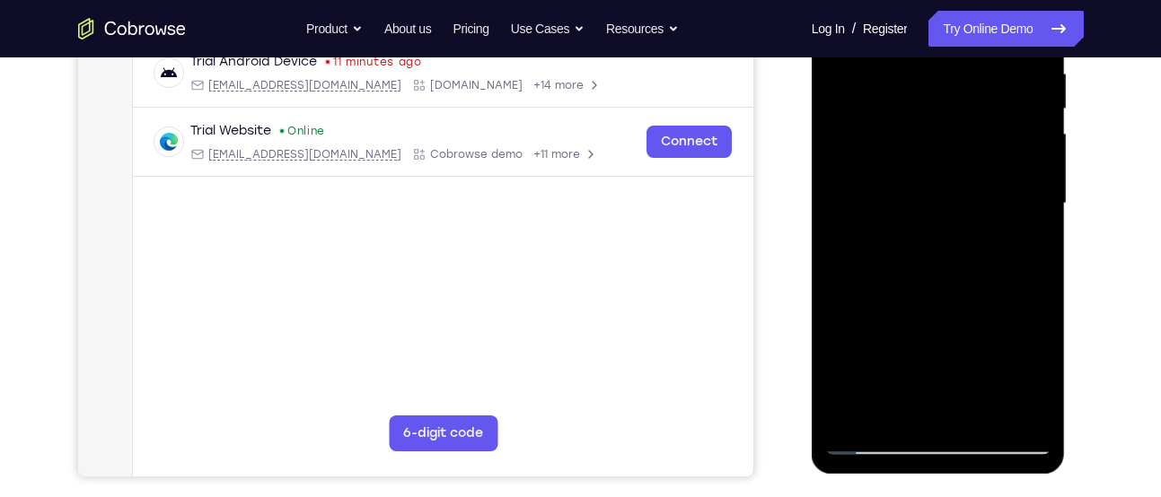
scroll to position [351, 0]
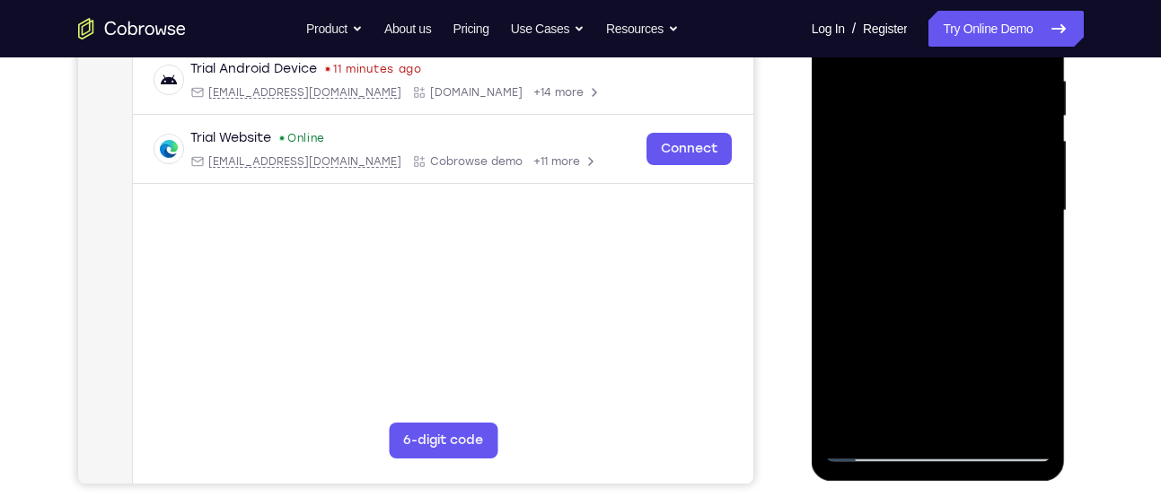
drag, startPoint x: 965, startPoint y: 206, endPoint x: 922, endPoint y: 370, distance: 169.8
click at [922, 370] on div at bounding box center [938, 211] width 226 height 503
drag, startPoint x: 934, startPoint y: 246, endPoint x: 897, endPoint y: 391, distance: 150.0
click at [897, 391] on div at bounding box center [938, 211] width 226 height 503
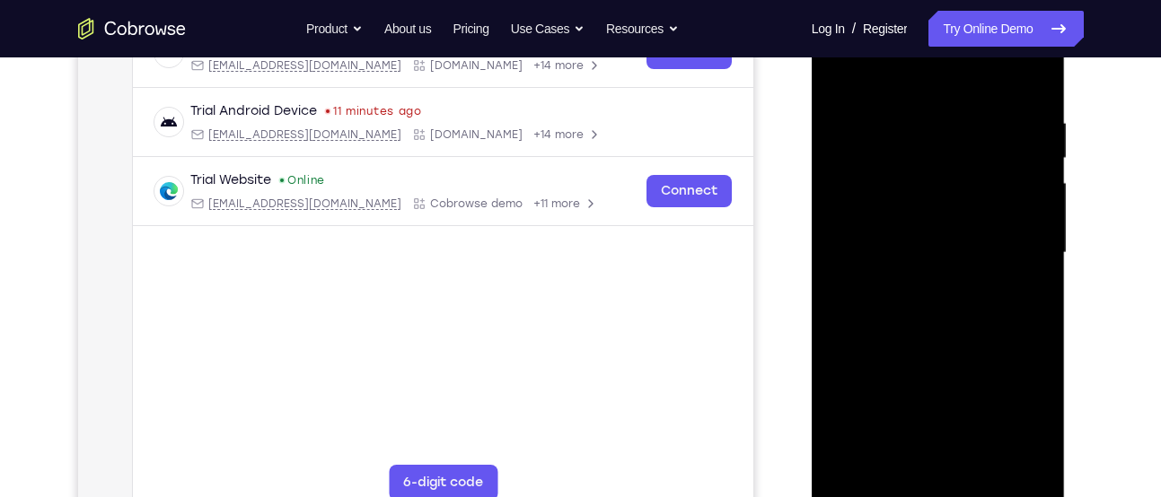
scroll to position [308, 0]
drag, startPoint x: 916, startPoint y: 215, endPoint x: 886, endPoint y: 375, distance: 163.4
click at [886, 375] on div at bounding box center [938, 254] width 226 height 503
drag, startPoint x: 926, startPoint y: 200, endPoint x: 873, endPoint y: 390, distance: 196.9
click at [873, 390] on div at bounding box center [938, 254] width 226 height 503
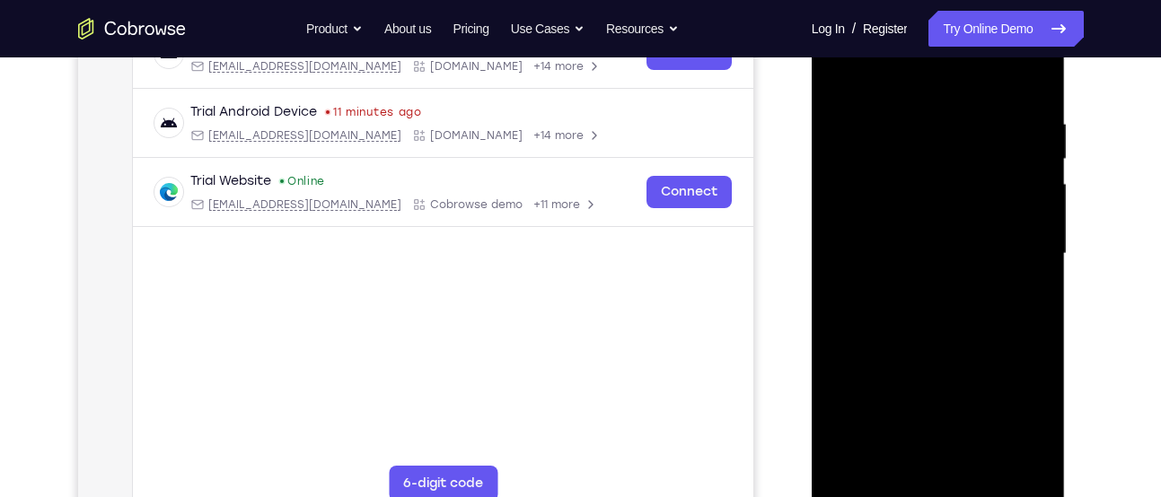
drag, startPoint x: 950, startPoint y: 182, endPoint x: 883, endPoint y: 390, distance: 217.7
click at [883, 390] on div at bounding box center [938, 254] width 226 height 503
drag, startPoint x: 957, startPoint y: 216, endPoint x: 903, endPoint y: 396, distance: 187.4
click at [903, 396] on div at bounding box center [938, 254] width 226 height 503
drag, startPoint x: 970, startPoint y: 195, endPoint x: 921, endPoint y: 346, distance: 158.7
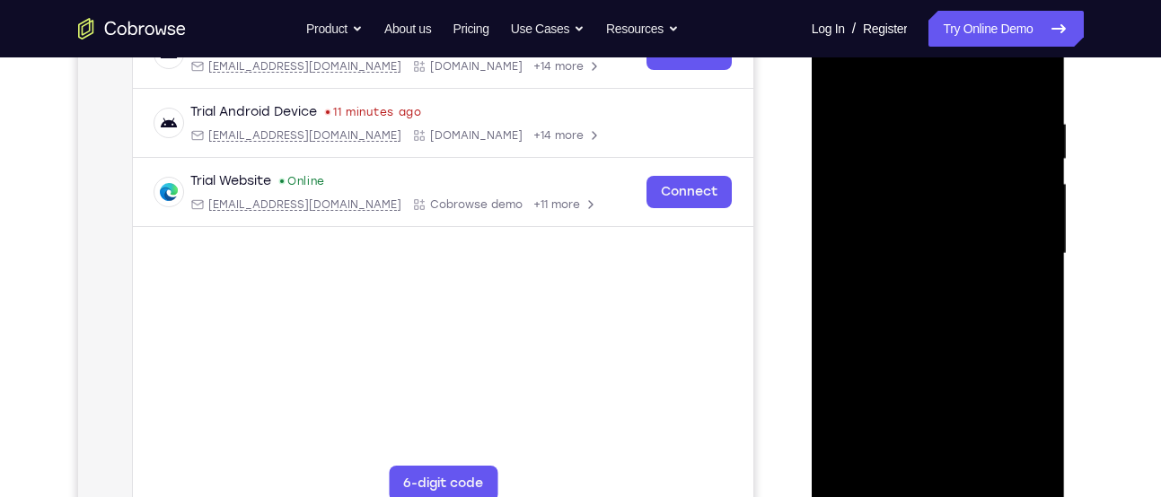
click at [921, 346] on div at bounding box center [938, 254] width 226 height 503
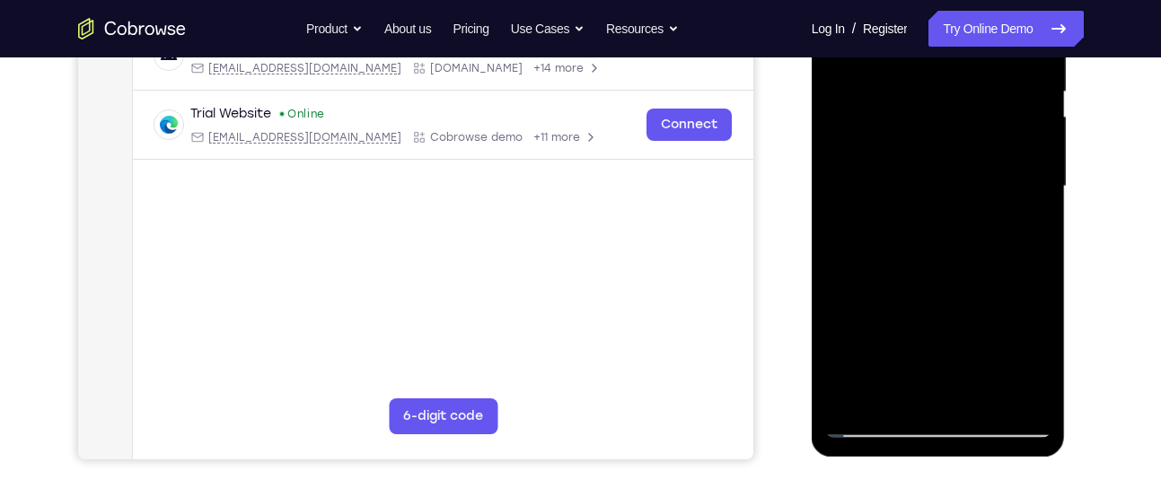
scroll to position [380, 0]
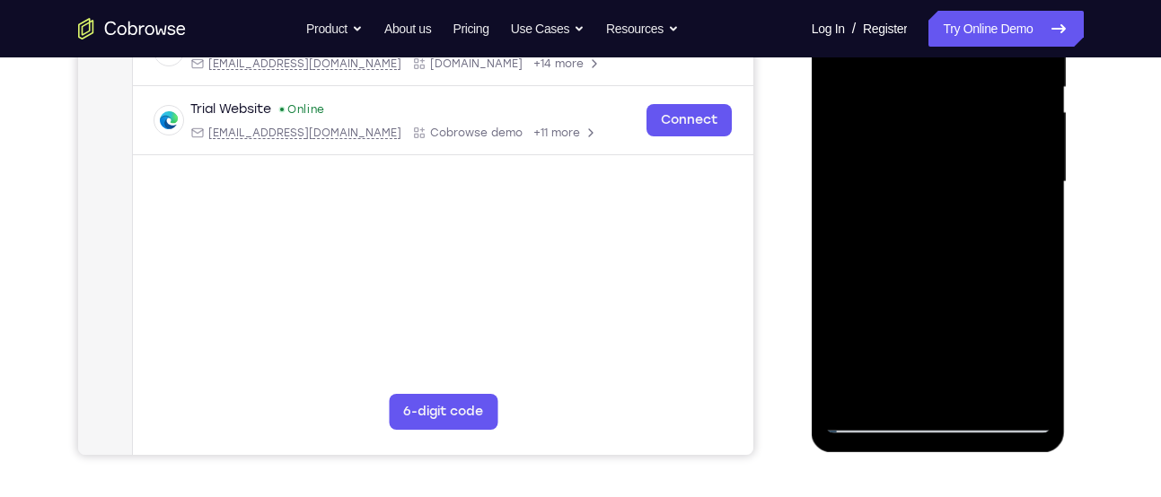
drag, startPoint x: 959, startPoint y: 150, endPoint x: 930, endPoint y: 242, distance: 96.8
click at [930, 242] on div at bounding box center [938, 182] width 226 height 503
drag, startPoint x: 971, startPoint y: 189, endPoint x: 895, endPoint y: 424, distance: 247.3
click at [895, 424] on div at bounding box center [938, 182] width 226 height 503
drag, startPoint x: 925, startPoint y: 243, endPoint x: 849, endPoint y: 424, distance: 195.9
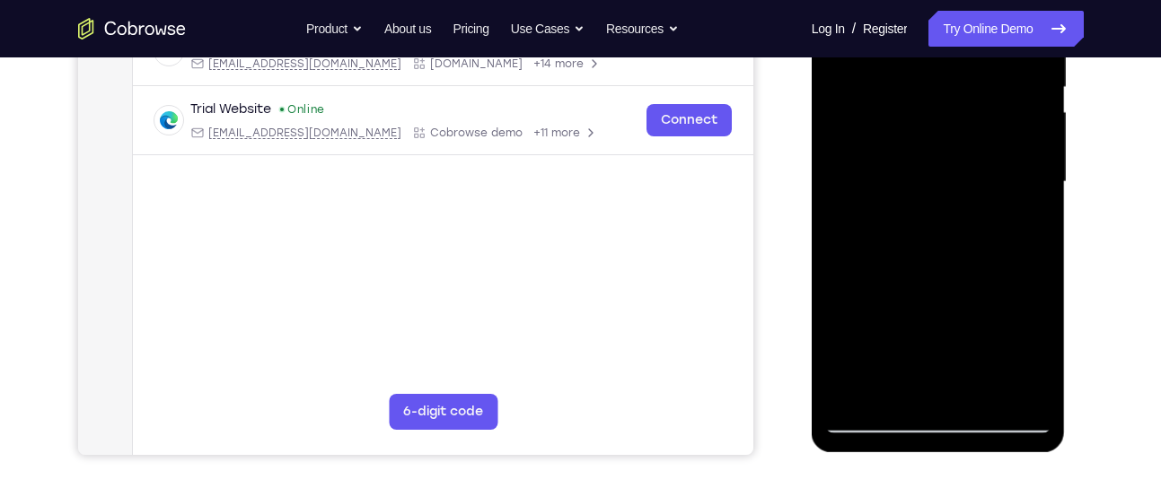
click at [849, 424] on div at bounding box center [938, 182] width 226 height 503
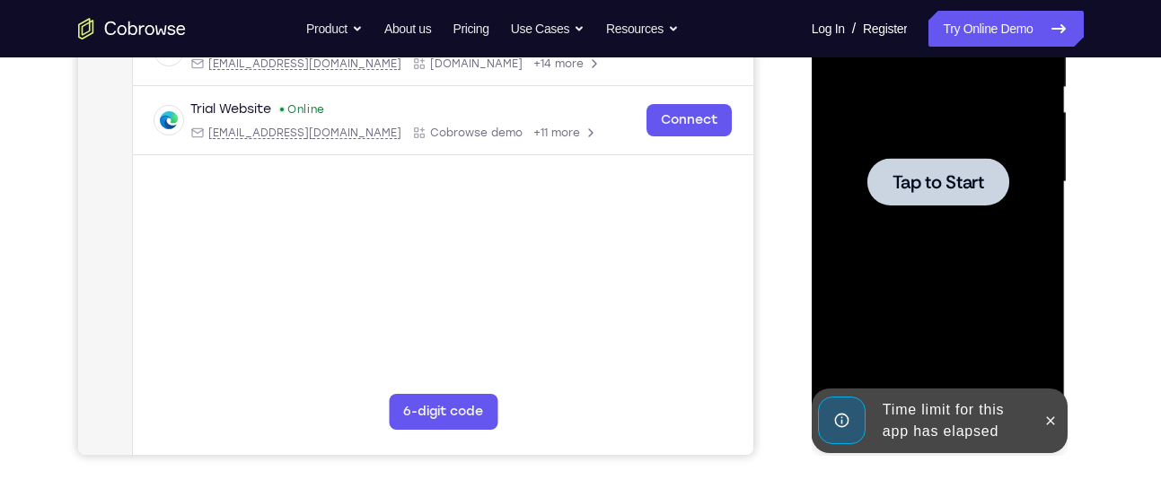
drag, startPoint x: 895, startPoint y: 210, endPoint x: 852, endPoint y: 362, distance: 157.7
click at [852, 362] on div at bounding box center [938, 182] width 226 height 503
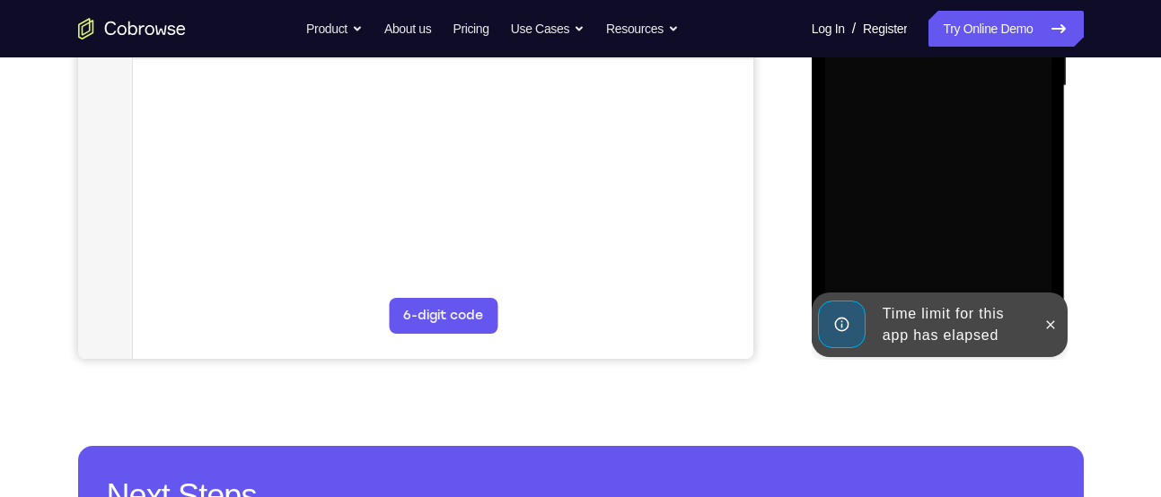
scroll to position [480, 0]
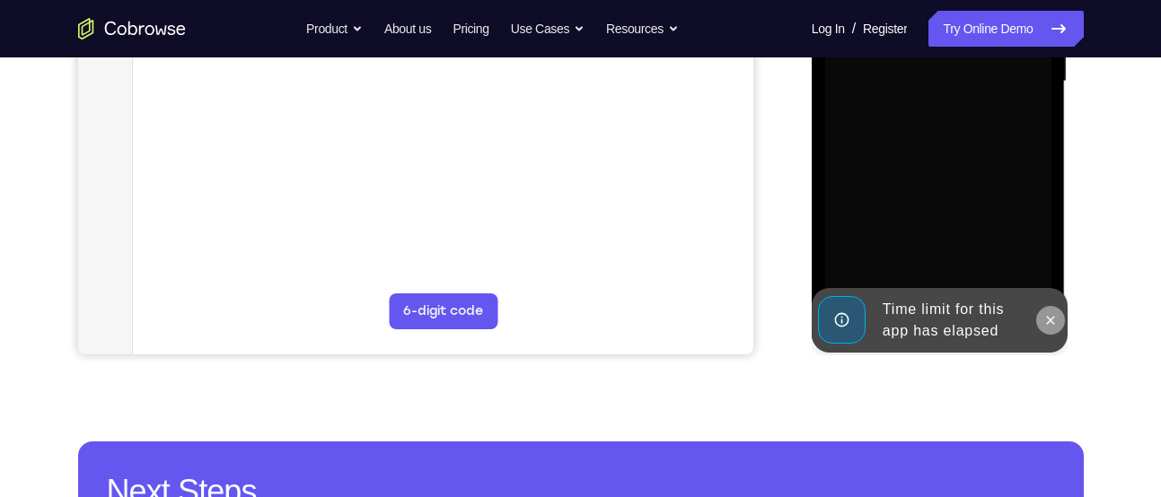
click at [1047, 317] on icon at bounding box center [1051, 320] width 8 height 8
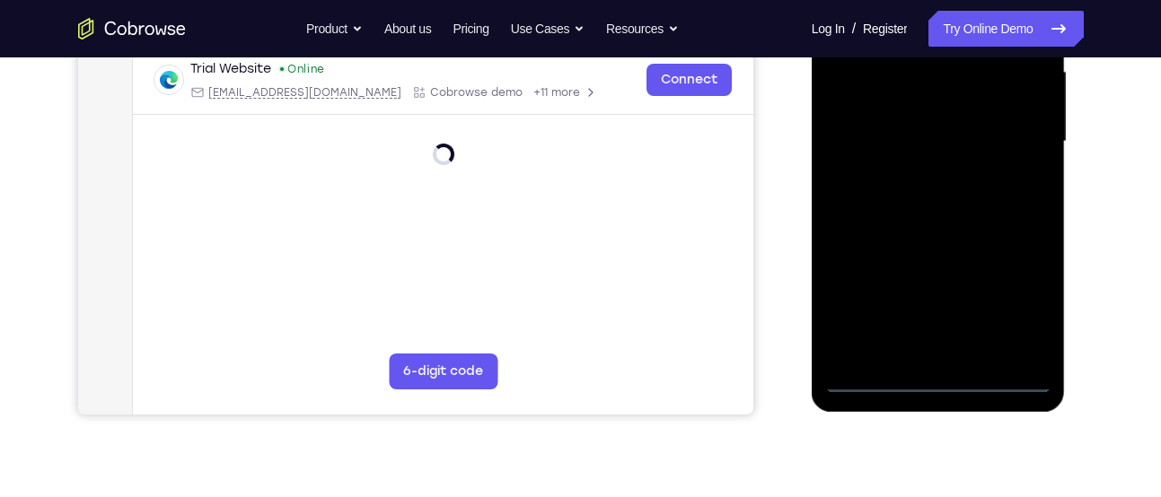
scroll to position [464, 0]
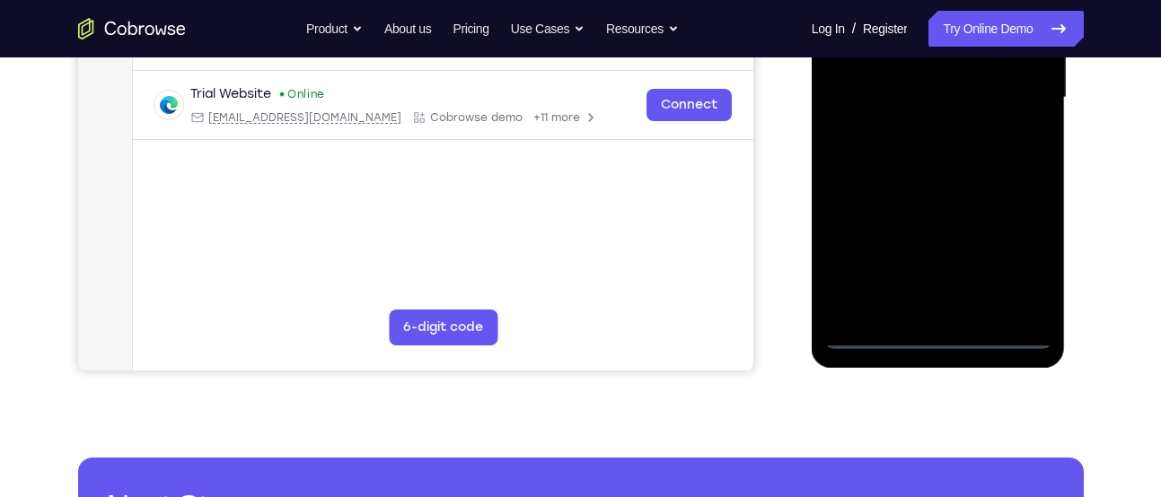
click at [997, 332] on div at bounding box center [938, 97] width 226 height 503
drag, startPoint x: 920, startPoint y: 249, endPoint x: 1004, endPoint y: 238, distance: 85.1
click at [1004, 238] on div at bounding box center [938, 97] width 226 height 503
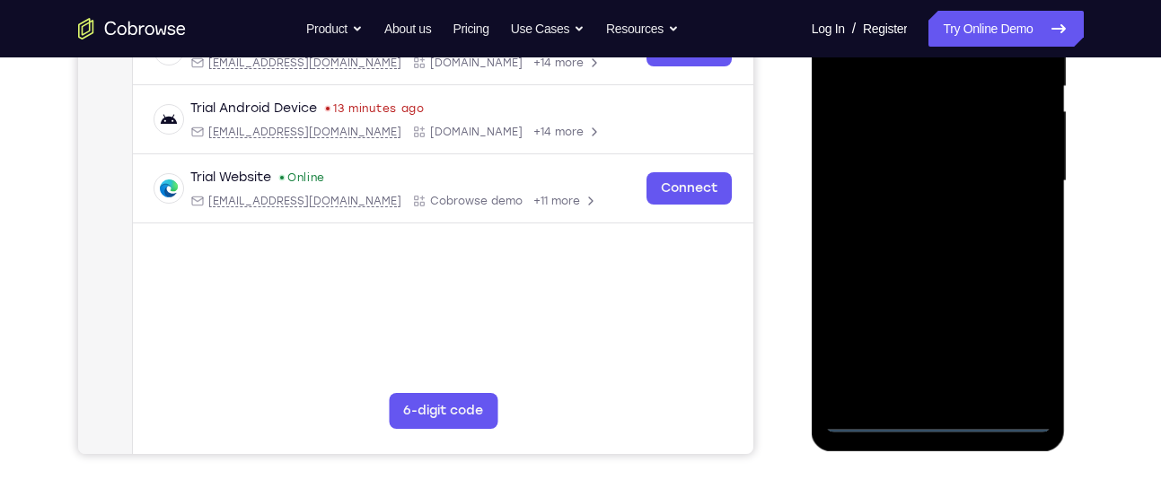
scroll to position [377, 0]
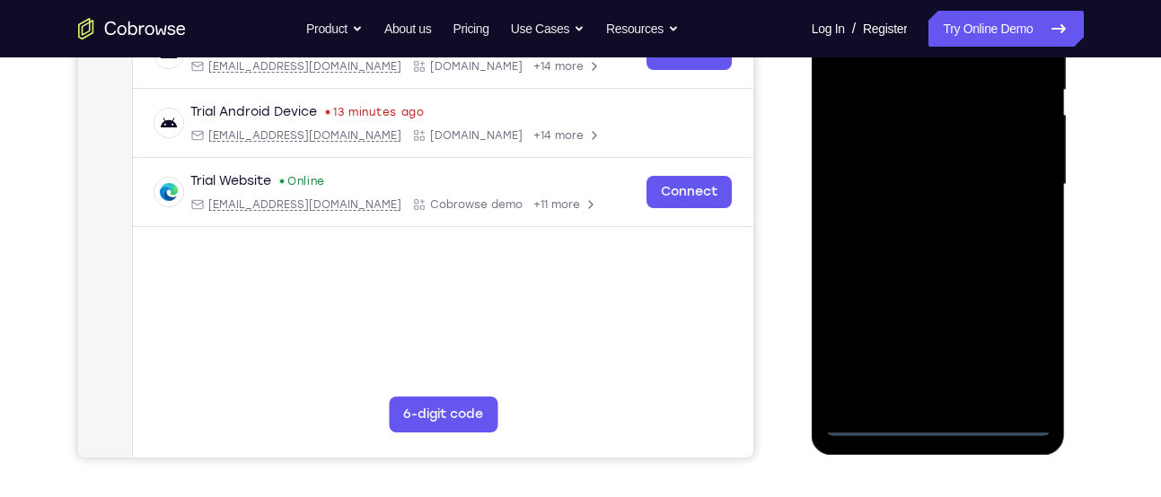
click at [871, 177] on div at bounding box center [938, 185] width 226 height 503
click at [1004, 338] on div at bounding box center [938, 185] width 226 height 503
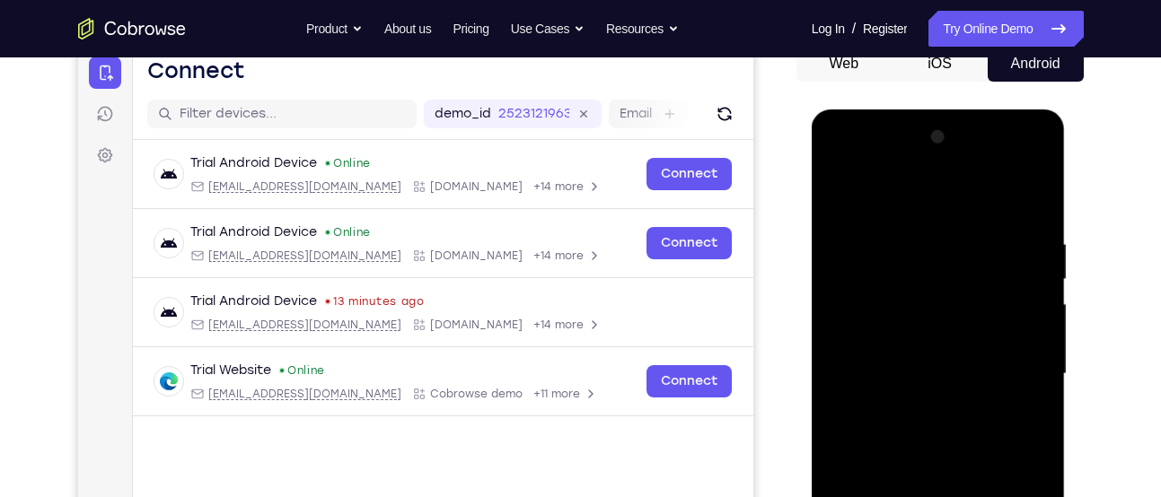
scroll to position [178, 0]
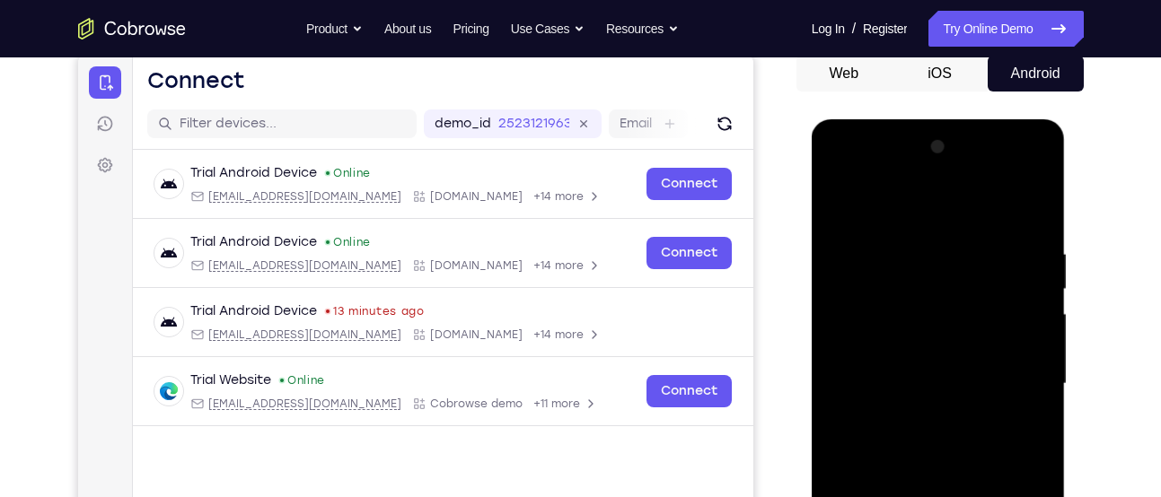
click at [1039, 173] on div at bounding box center [938, 384] width 226 height 503
click at [965, 196] on div at bounding box center [938, 384] width 226 height 503
click at [935, 169] on div at bounding box center [938, 384] width 226 height 503
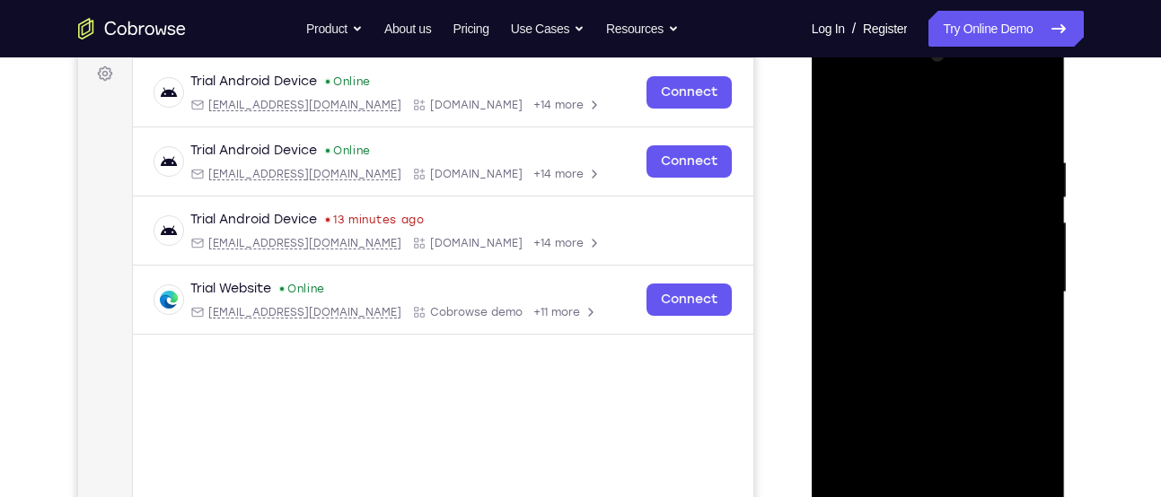
scroll to position [270, 0]
click at [864, 263] on div at bounding box center [938, 291] width 226 height 503
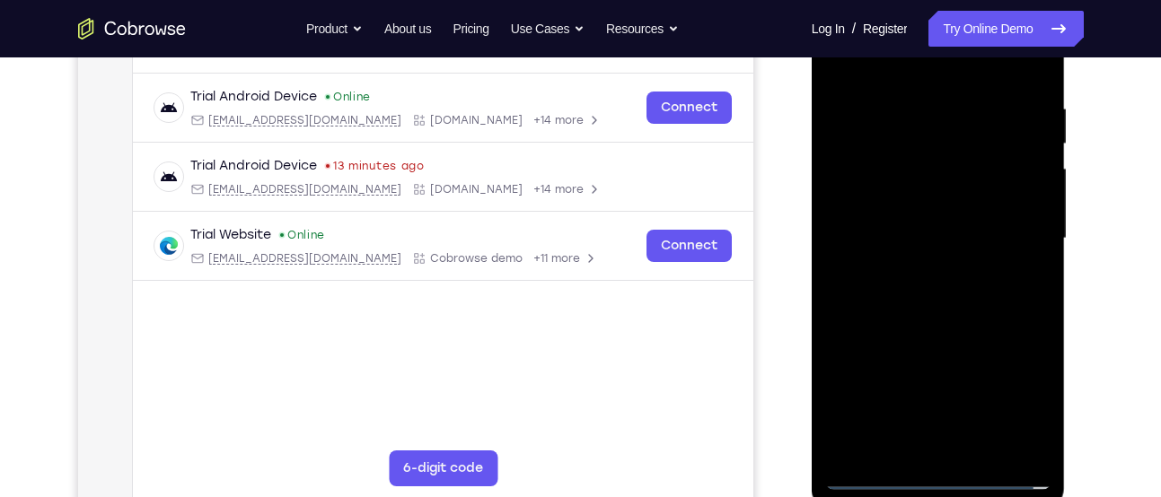
scroll to position [324, 0]
click at [910, 289] on div at bounding box center [938, 238] width 226 height 503
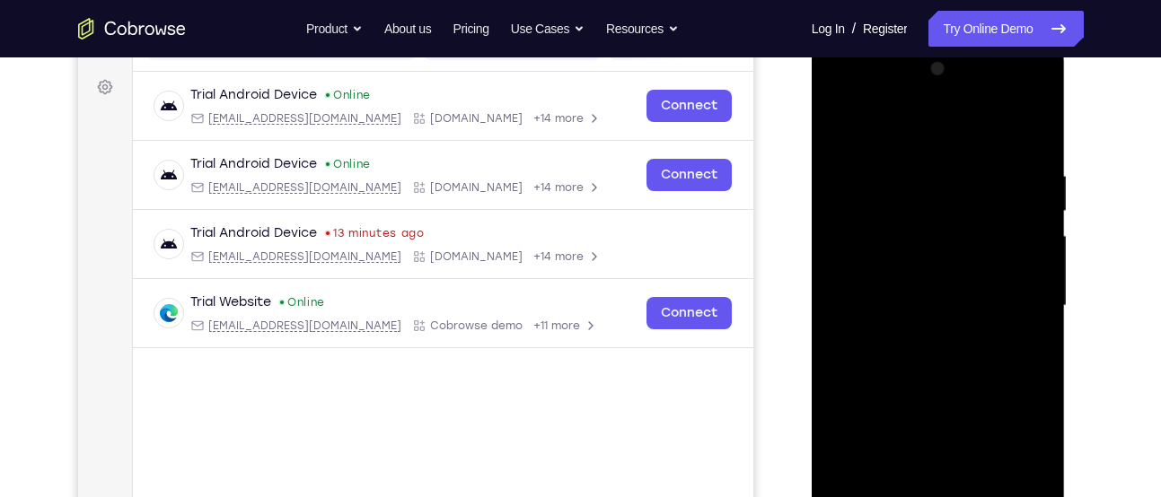
scroll to position [251, 0]
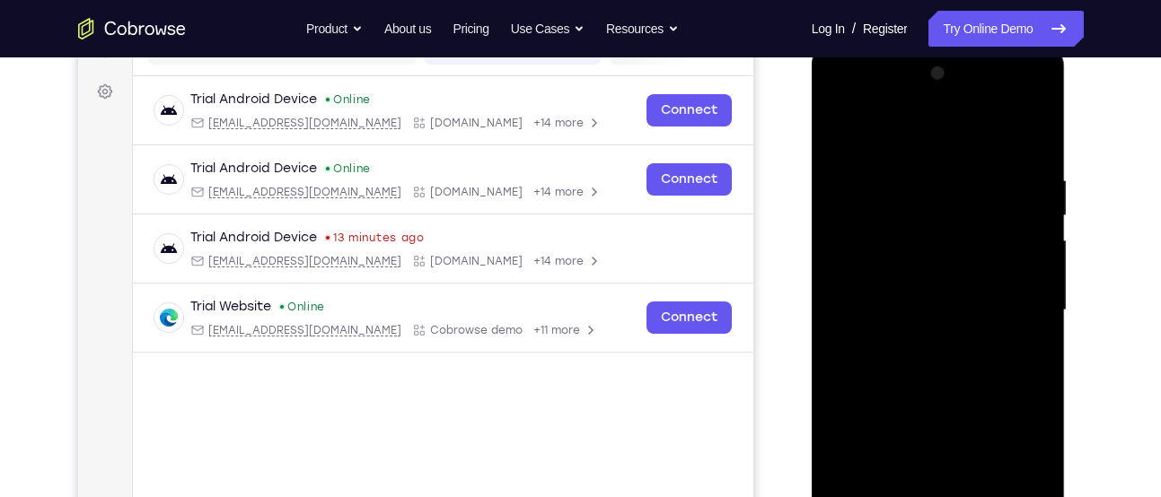
click at [904, 143] on div at bounding box center [938, 310] width 226 height 503
click at [890, 318] on div at bounding box center [938, 310] width 226 height 503
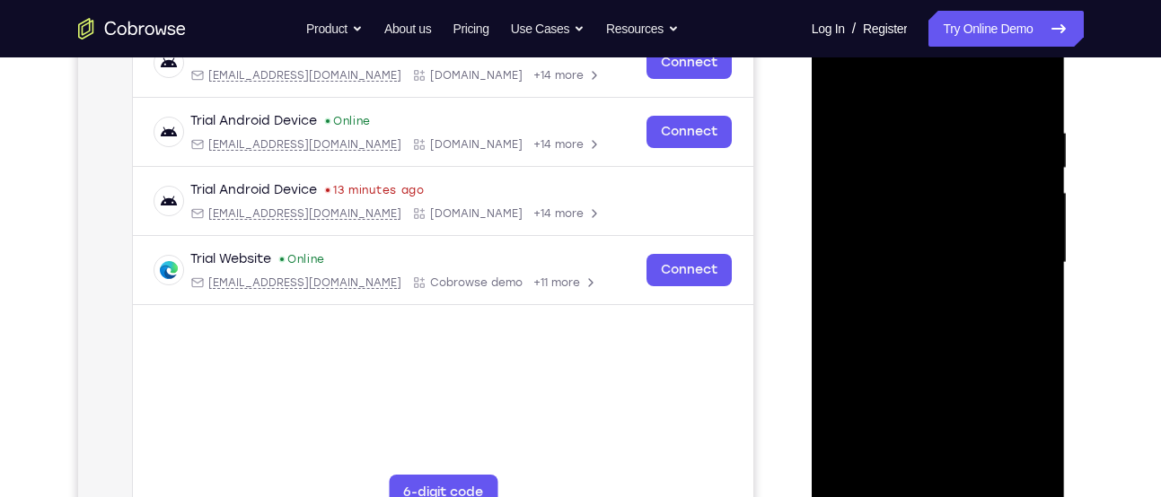
click at [930, 212] on div at bounding box center [938, 263] width 226 height 503
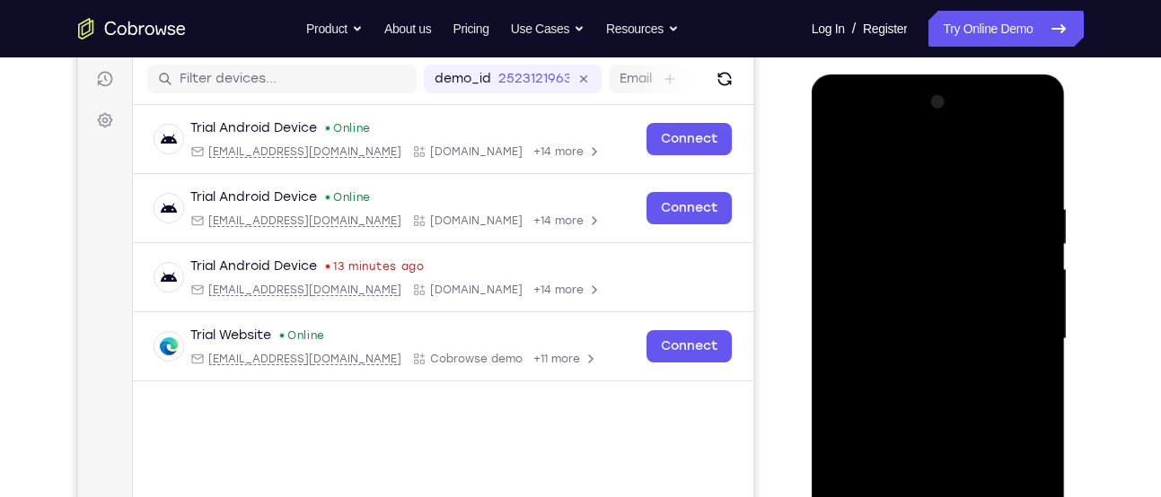
scroll to position [210, 0]
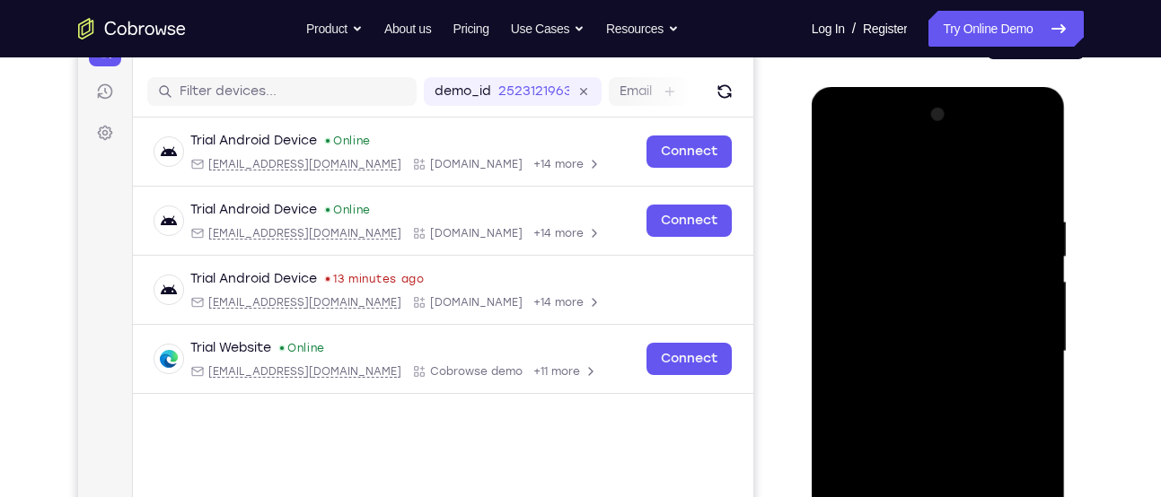
click at [949, 147] on div at bounding box center [938, 352] width 226 height 503
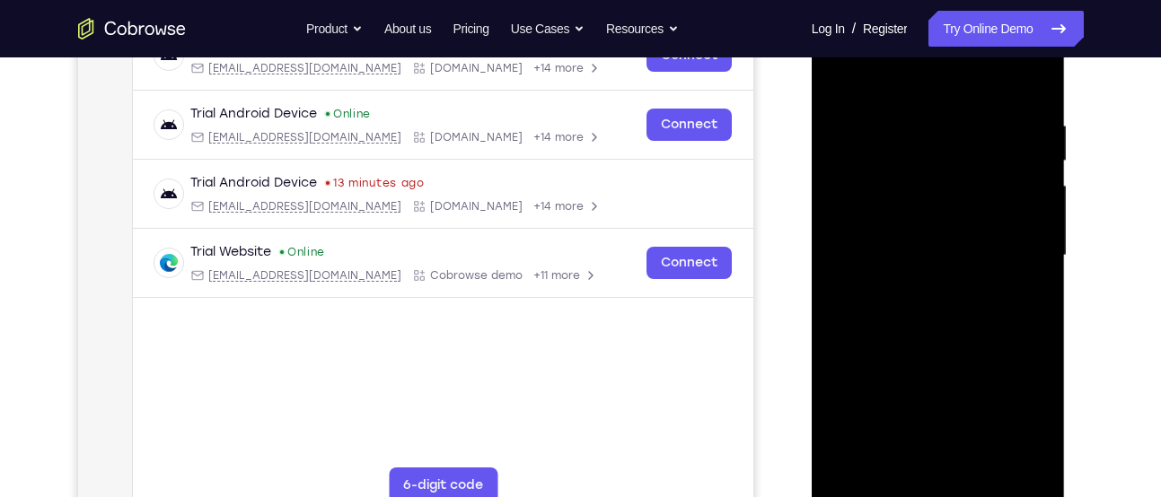
scroll to position [383, 0]
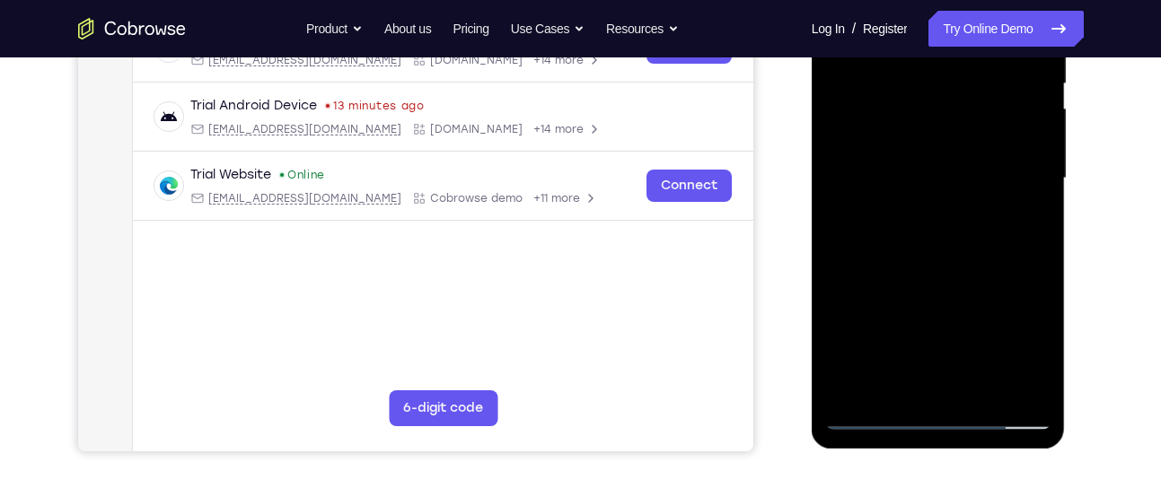
click at [855, 162] on div at bounding box center [938, 178] width 226 height 503
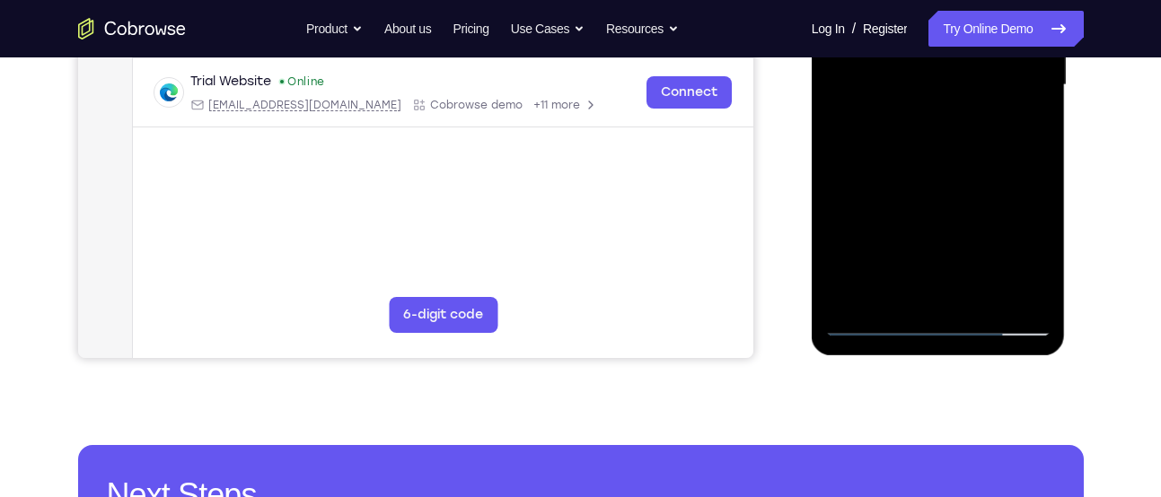
scroll to position [473, 0]
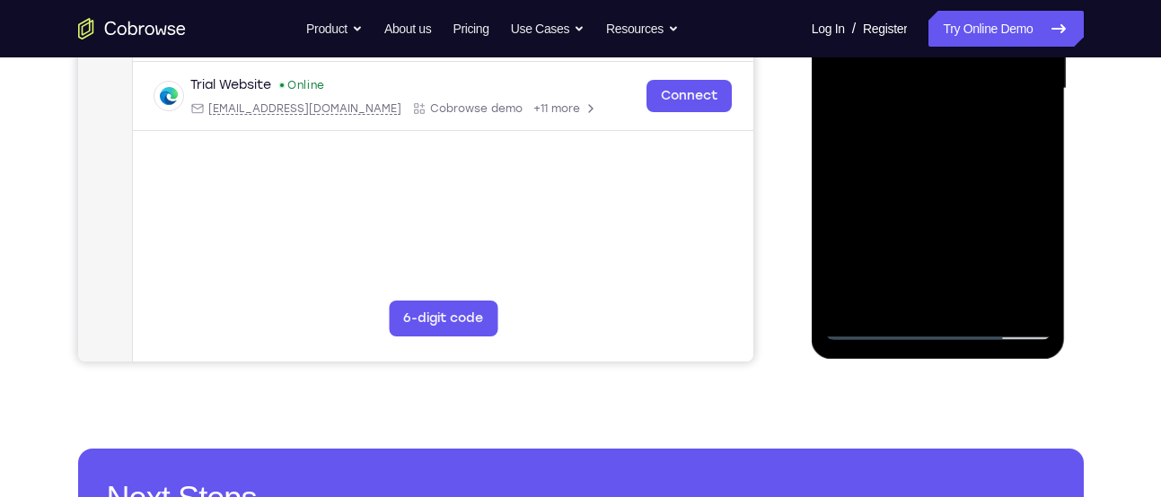
click at [970, 199] on div at bounding box center [938, 89] width 226 height 503
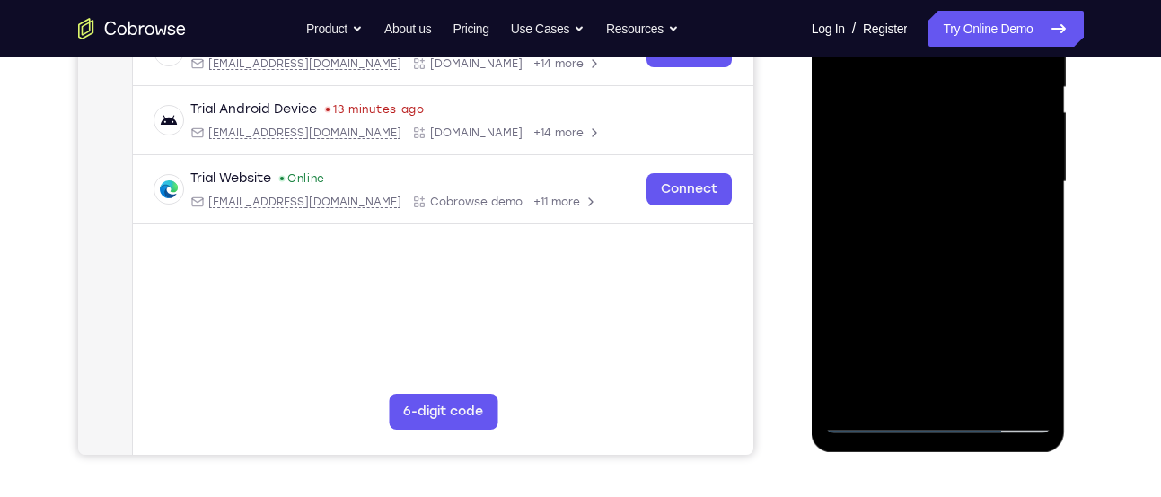
scroll to position [378, 0]
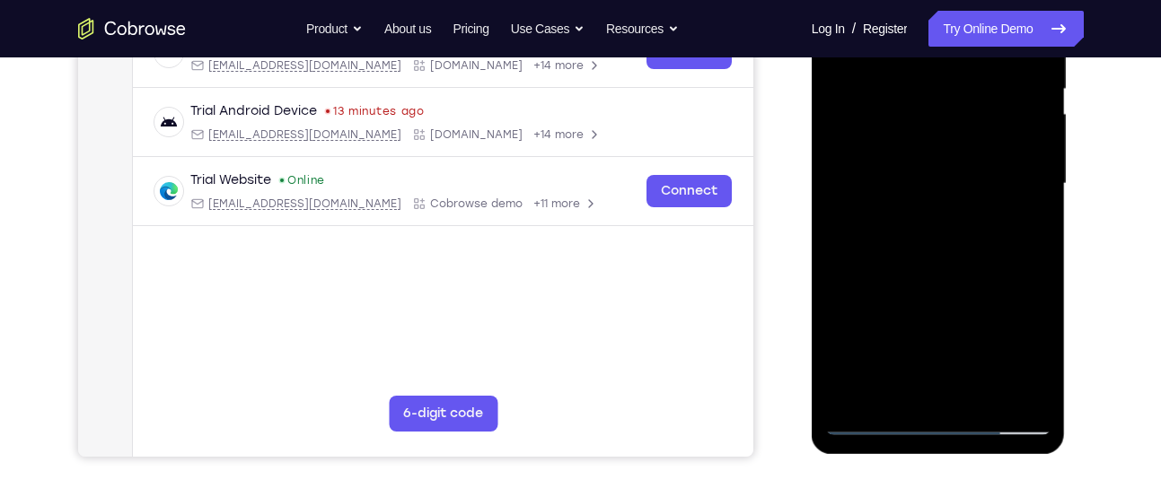
drag, startPoint x: 925, startPoint y: 307, endPoint x: 957, endPoint y: 48, distance: 260.5
click at [957, 48] on div at bounding box center [938, 184] width 226 height 503
drag, startPoint x: 940, startPoint y: 223, endPoint x: 964, endPoint y: 48, distance: 175.8
click at [964, 48] on div at bounding box center [938, 184] width 226 height 503
drag, startPoint x: 906, startPoint y: 231, endPoint x: 947, endPoint y: 48, distance: 186.8
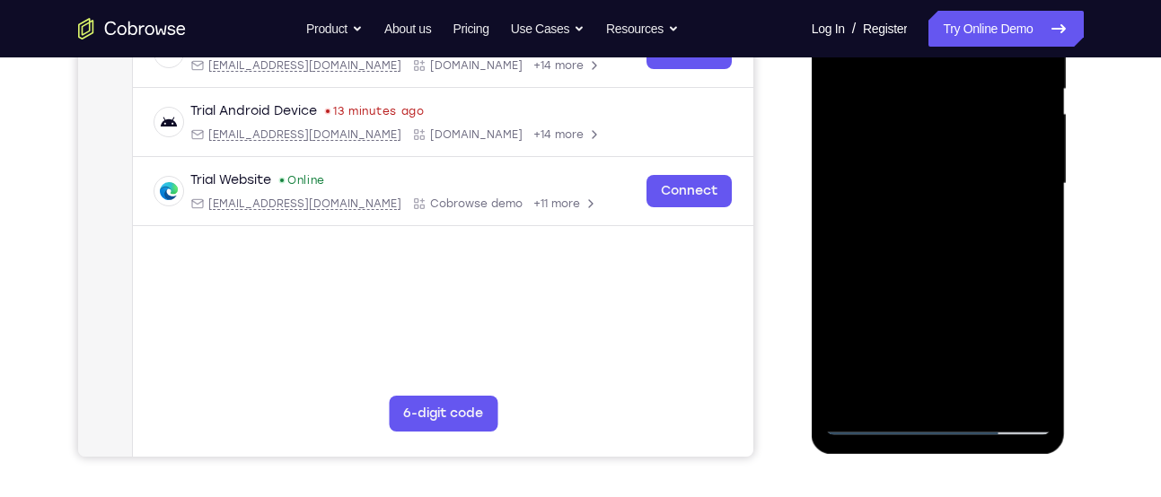
click at [947, 48] on div at bounding box center [938, 184] width 226 height 503
click at [1022, 316] on div at bounding box center [938, 184] width 226 height 503
drag, startPoint x: 940, startPoint y: 297, endPoint x: 975, endPoint y: 53, distance: 246.7
click at [975, 53] on div at bounding box center [938, 184] width 226 height 503
drag, startPoint x: 944, startPoint y: 198, endPoint x: 1000, endPoint y: 48, distance: 159.9
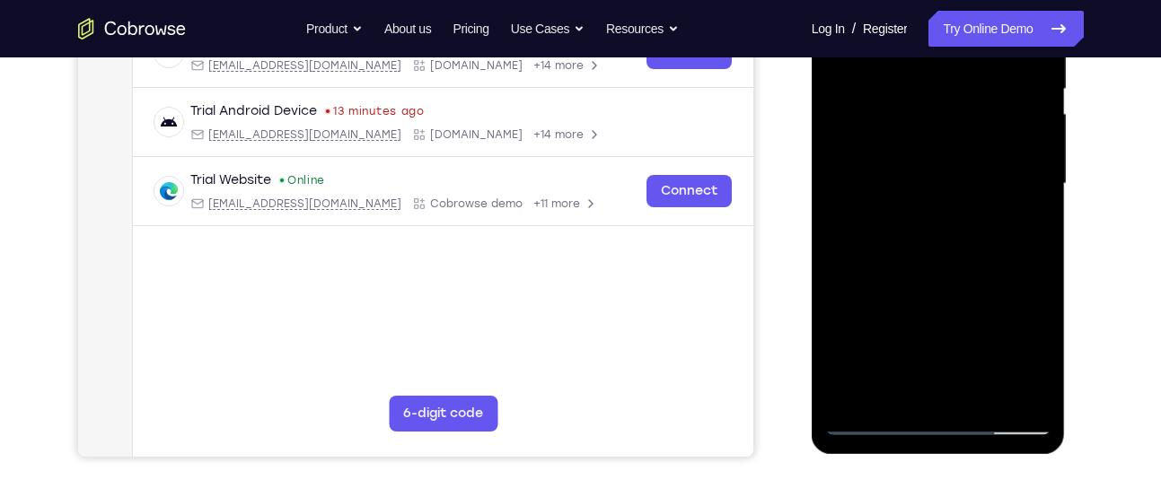
click at [1000, 48] on div at bounding box center [938, 184] width 226 height 503
drag, startPoint x: 911, startPoint y: 266, endPoint x: 997, endPoint y: 48, distance: 233.7
click at [997, 48] on div at bounding box center [938, 184] width 226 height 503
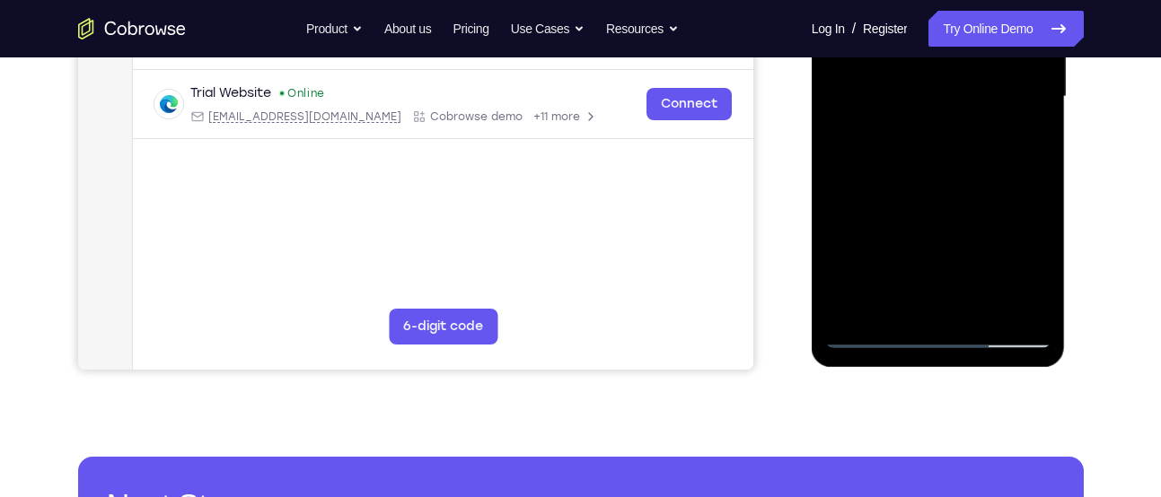
scroll to position [466, 0]
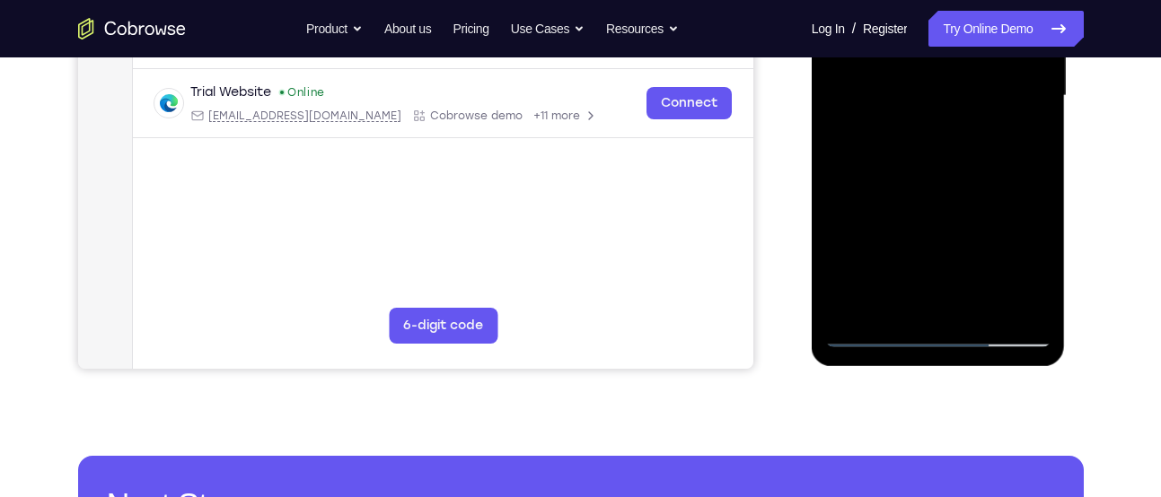
drag, startPoint x: 913, startPoint y: 294, endPoint x: 967, endPoint y: 92, distance: 209.0
click at [967, 92] on div at bounding box center [938, 96] width 226 height 503
drag, startPoint x: 924, startPoint y: 272, endPoint x: 970, endPoint y: 48, distance: 228.3
click at [970, 48] on div at bounding box center [938, 96] width 226 height 503
drag, startPoint x: 906, startPoint y: 265, endPoint x: 980, endPoint y: 48, distance: 228.8
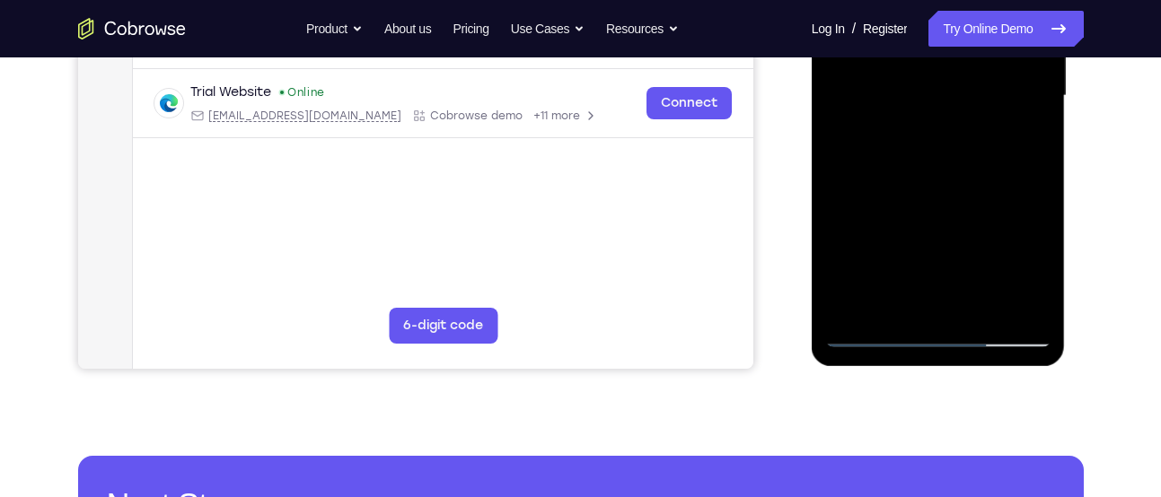
click at [980, 48] on div at bounding box center [938, 96] width 226 height 503
drag, startPoint x: 900, startPoint y: 232, endPoint x: 981, endPoint y: 48, distance: 201.0
click at [981, 48] on div at bounding box center [938, 96] width 226 height 503
click at [900, 244] on div at bounding box center [938, 96] width 226 height 503
drag, startPoint x: 900, startPoint y: 244, endPoint x: 989, endPoint y: 48, distance: 214.9
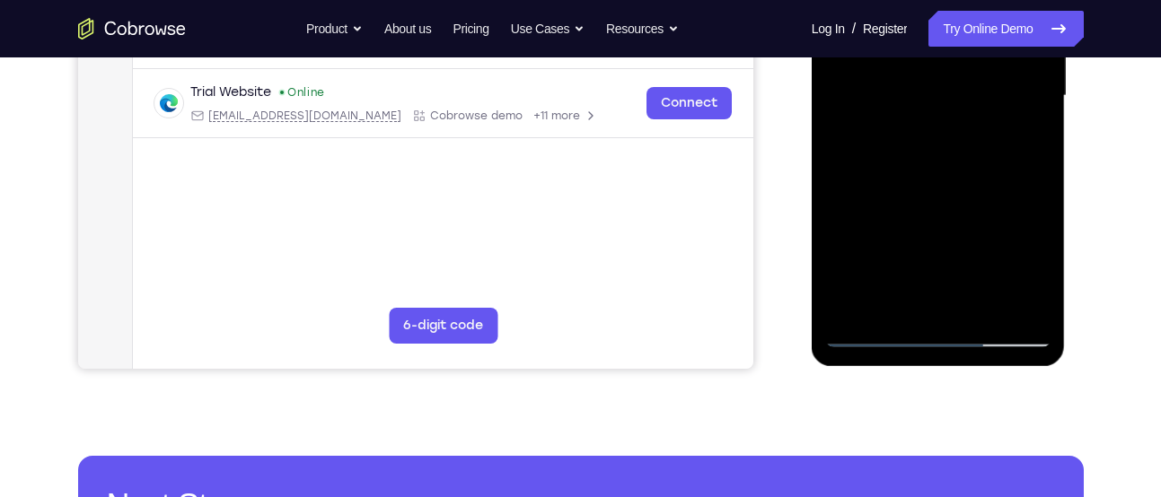
click at [989, 48] on div at bounding box center [938, 96] width 226 height 503
drag, startPoint x: 898, startPoint y: 267, endPoint x: 906, endPoint y: 248, distance: 20.5
click at [906, 248] on div at bounding box center [938, 96] width 226 height 503
click at [878, 329] on div at bounding box center [938, 96] width 226 height 503
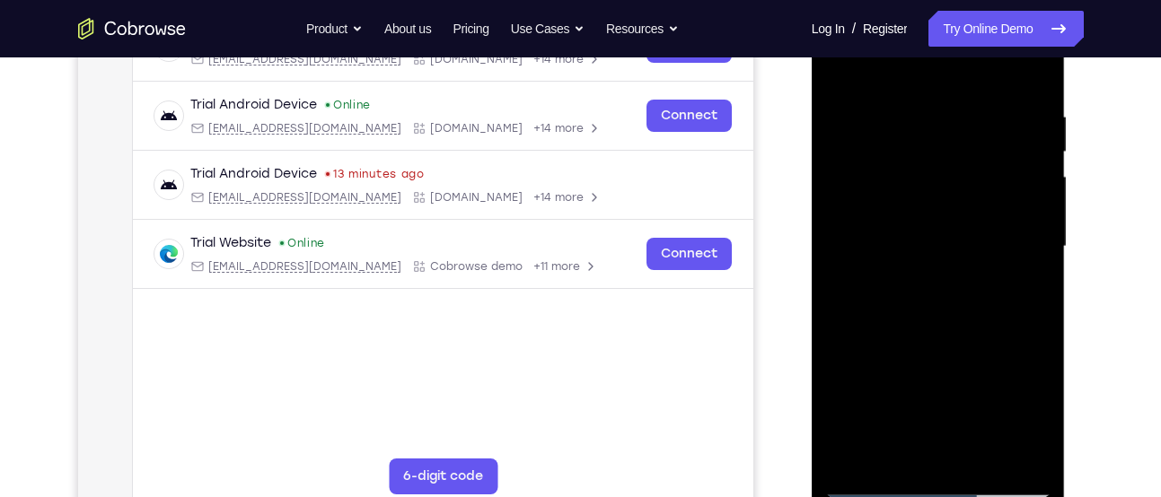
scroll to position [329, 0]
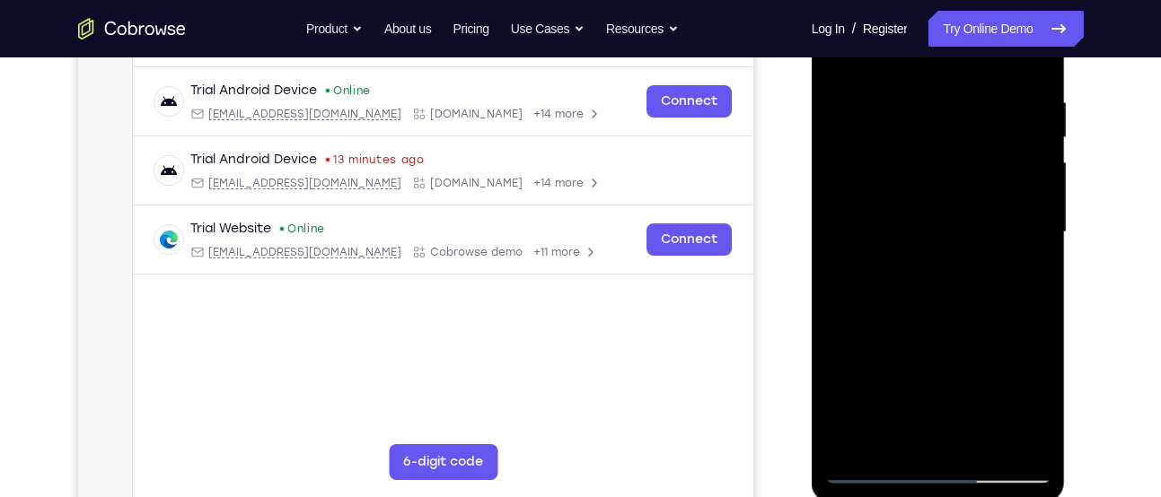
drag, startPoint x: 930, startPoint y: 274, endPoint x: 965, endPoint y: 75, distance: 202.3
click at [965, 75] on div at bounding box center [938, 232] width 226 height 503
drag, startPoint x: 908, startPoint y: 285, endPoint x: 939, endPoint y: 196, distance: 95.1
click at [939, 196] on div at bounding box center [938, 232] width 226 height 503
drag, startPoint x: 961, startPoint y: 182, endPoint x: 946, endPoint y: 252, distance: 71.5
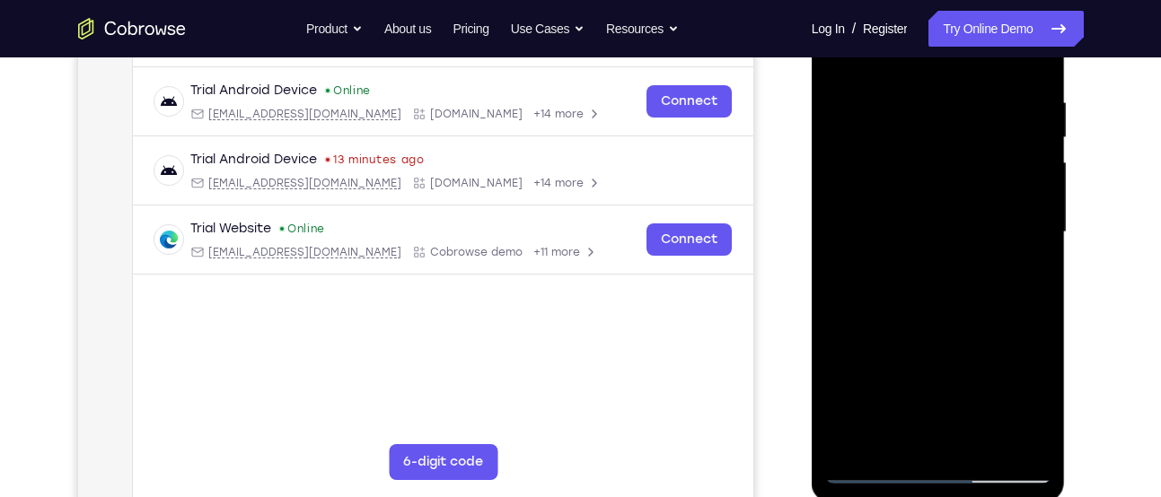
click at [946, 252] on div at bounding box center [938, 232] width 226 height 503
click at [914, 262] on div at bounding box center [938, 232] width 226 height 503
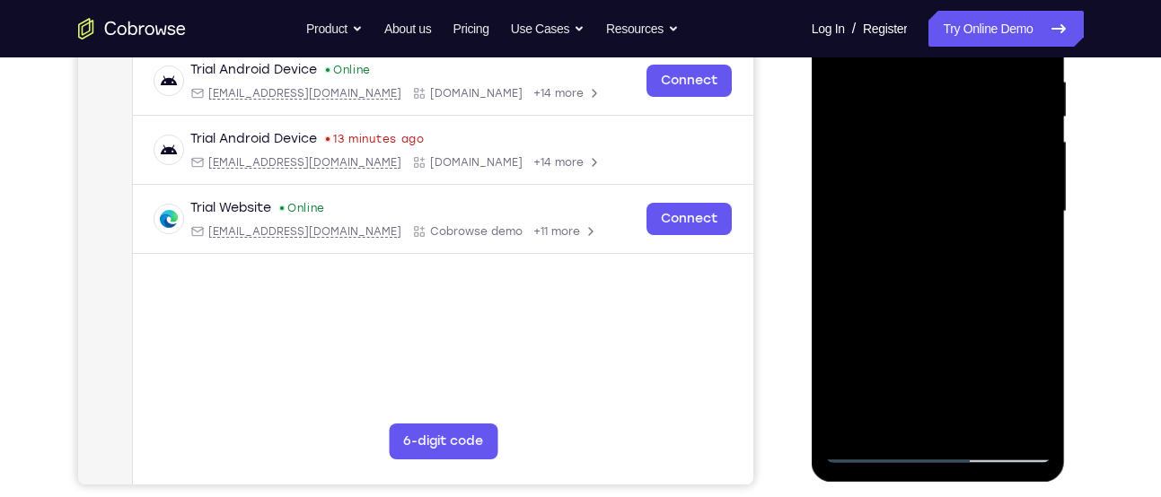
scroll to position [351, 0]
click at [934, 202] on div at bounding box center [938, 211] width 226 height 503
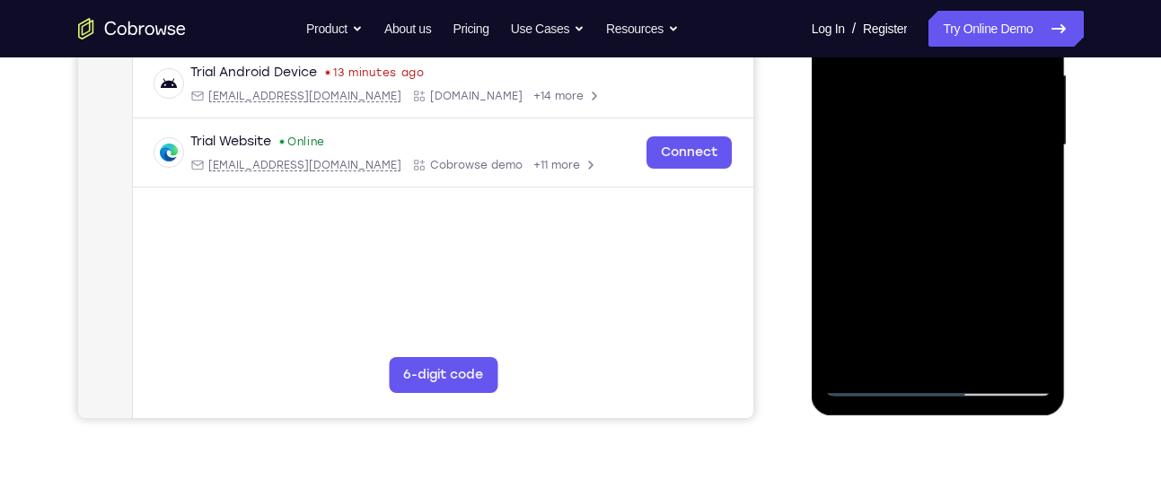
scroll to position [417, 0]
drag, startPoint x: 992, startPoint y: 304, endPoint x: 1025, endPoint y: 98, distance: 209.1
click at [1025, 98] on div at bounding box center [938, 144] width 226 height 503
drag, startPoint x: 895, startPoint y: 344, endPoint x: 980, endPoint y: 64, distance: 292.8
click at [980, 64] on div at bounding box center [938, 144] width 226 height 503
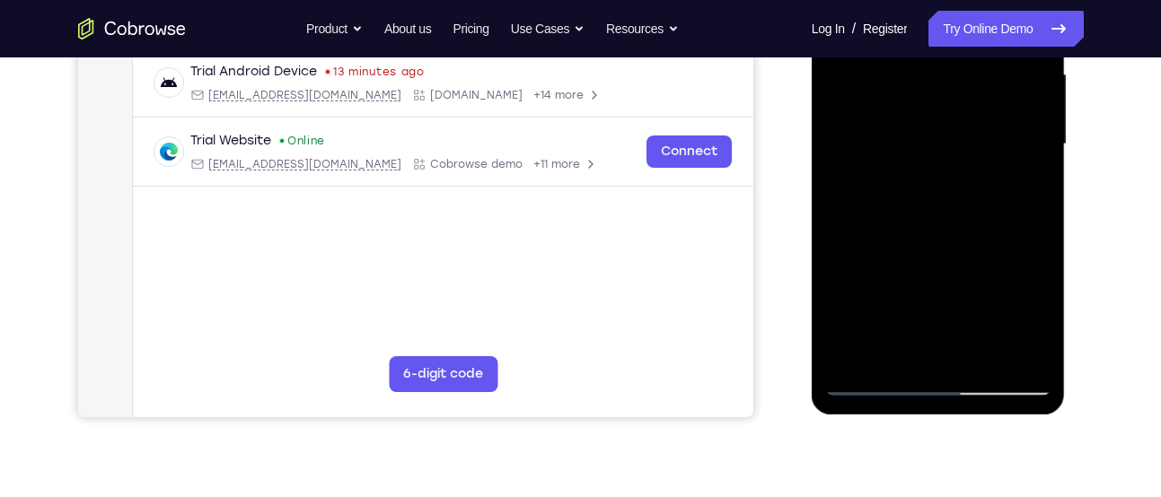
drag, startPoint x: 953, startPoint y: 284, endPoint x: 1002, endPoint y: 48, distance: 240.1
click at [1002, 48] on div at bounding box center [938, 144] width 226 height 503
drag, startPoint x: 927, startPoint y: 318, endPoint x: 876, endPoint y: 424, distance: 117.6
click at [876, 418] on html "Online web based iOS Simulators and Android Emulators. Run iPhone, iPad, Mobile…" at bounding box center [939, 149] width 256 height 539
drag, startPoint x: 967, startPoint y: 189, endPoint x: 906, endPoint y: 352, distance: 174.4
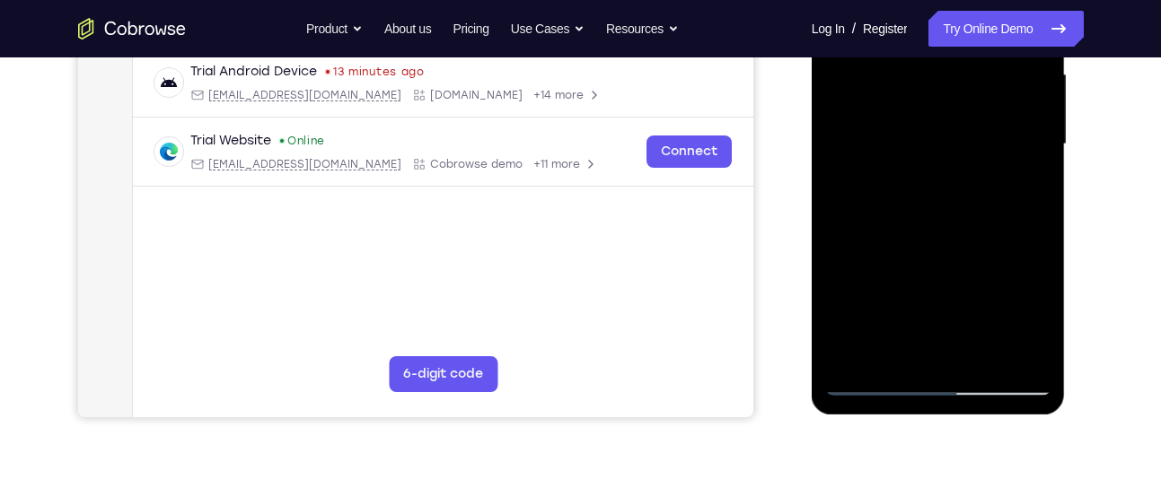
click at [906, 352] on div at bounding box center [938, 144] width 226 height 503
click at [945, 175] on div at bounding box center [938, 144] width 226 height 503
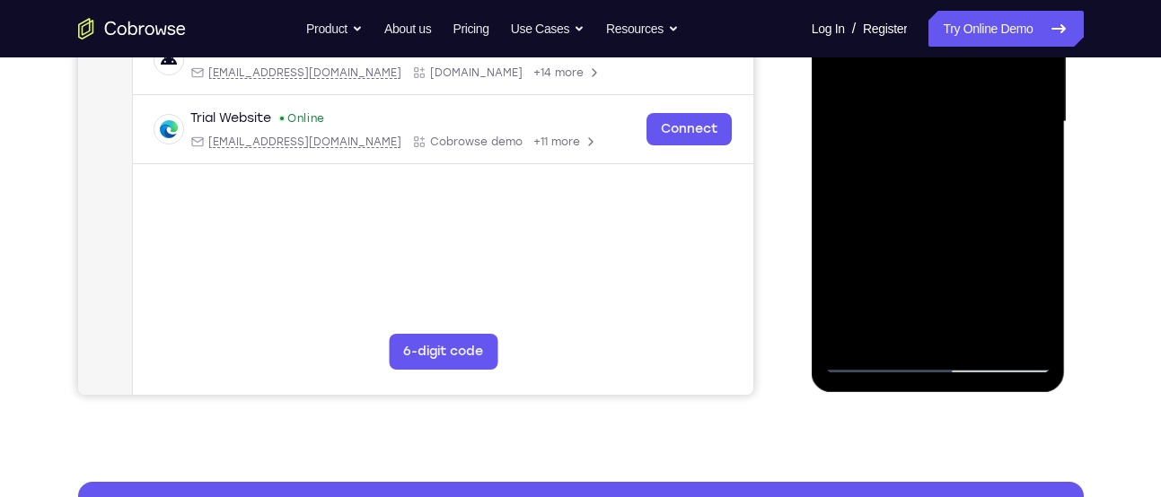
scroll to position [456, 0]
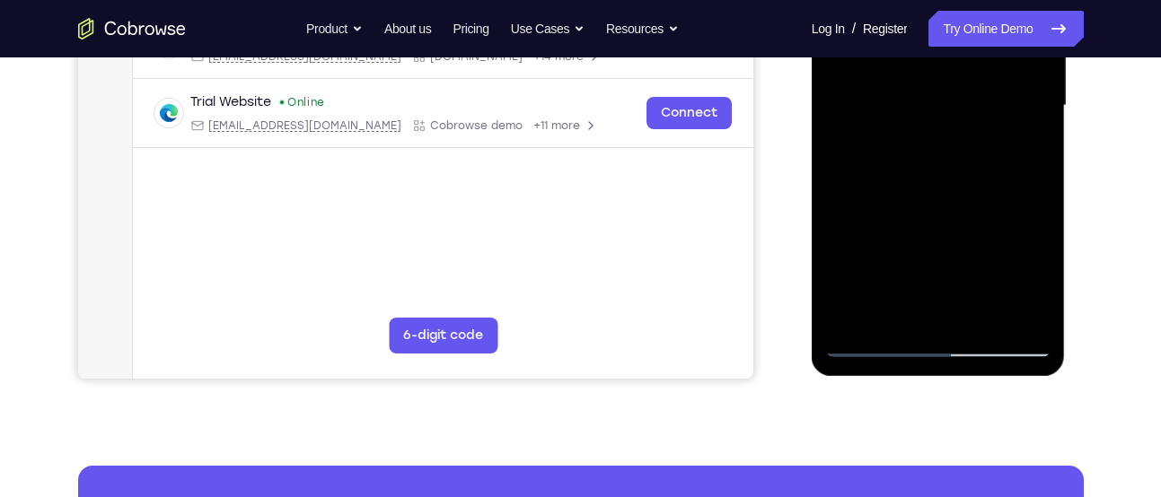
click at [876, 344] on div at bounding box center [938, 106] width 226 height 503
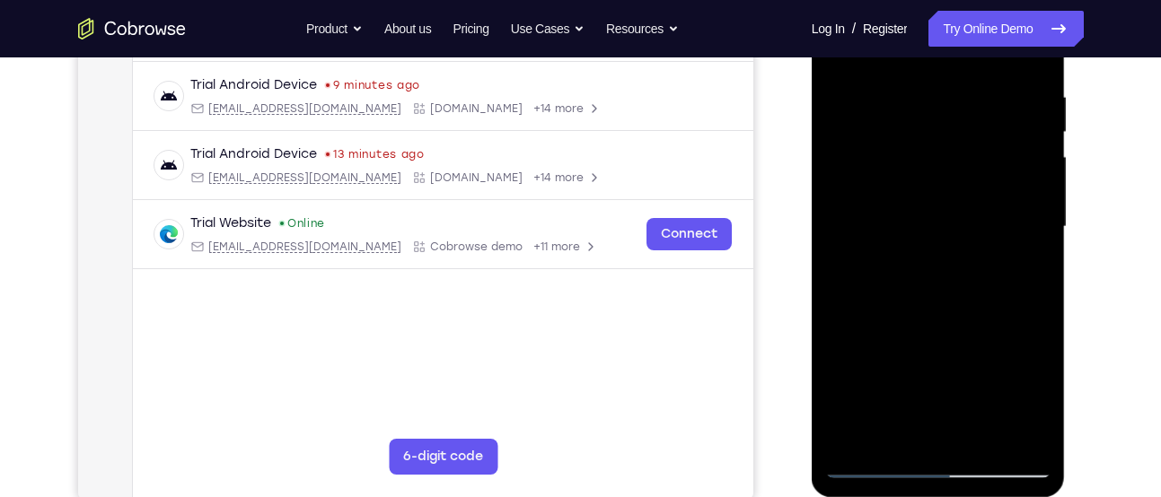
scroll to position [318, 0]
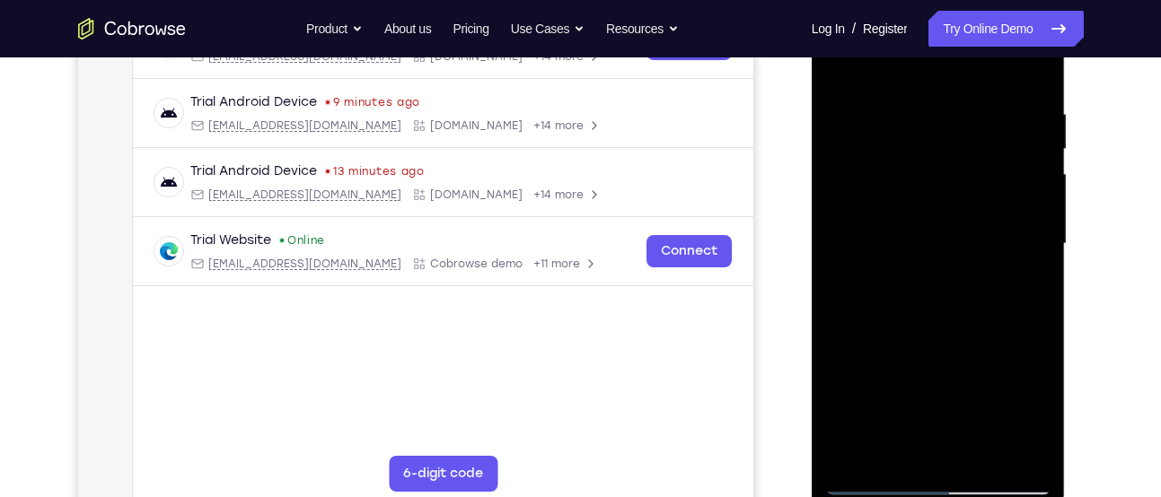
click at [936, 241] on div at bounding box center [938, 244] width 226 height 503
click at [952, 235] on div at bounding box center [938, 244] width 226 height 503
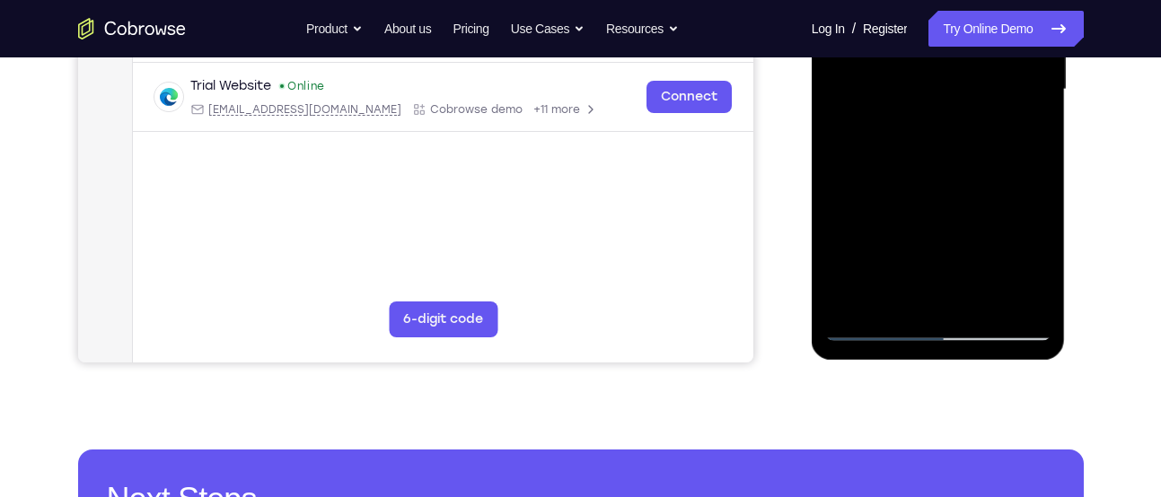
scroll to position [476, 0]
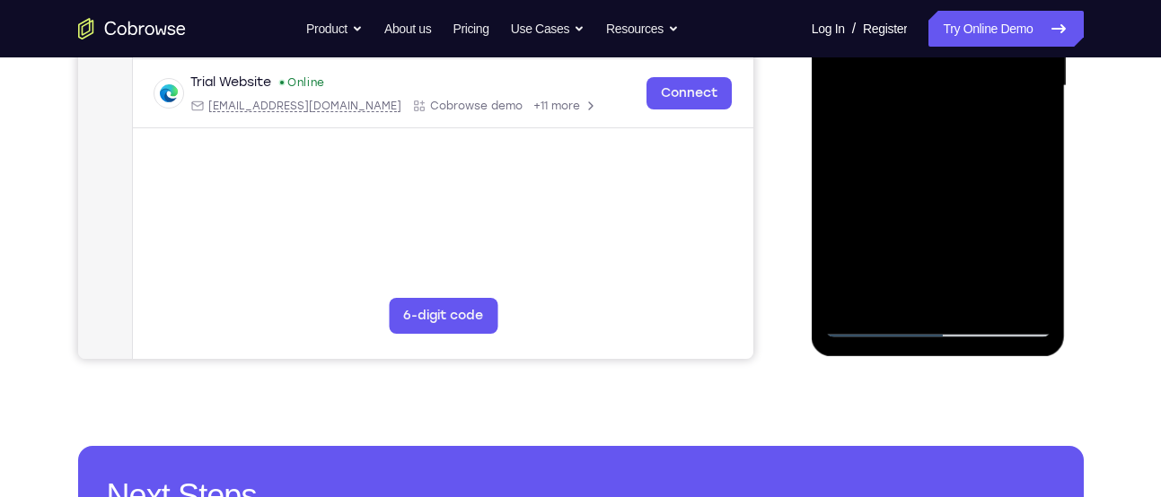
click at [872, 327] on div at bounding box center [938, 86] width 226 height 503
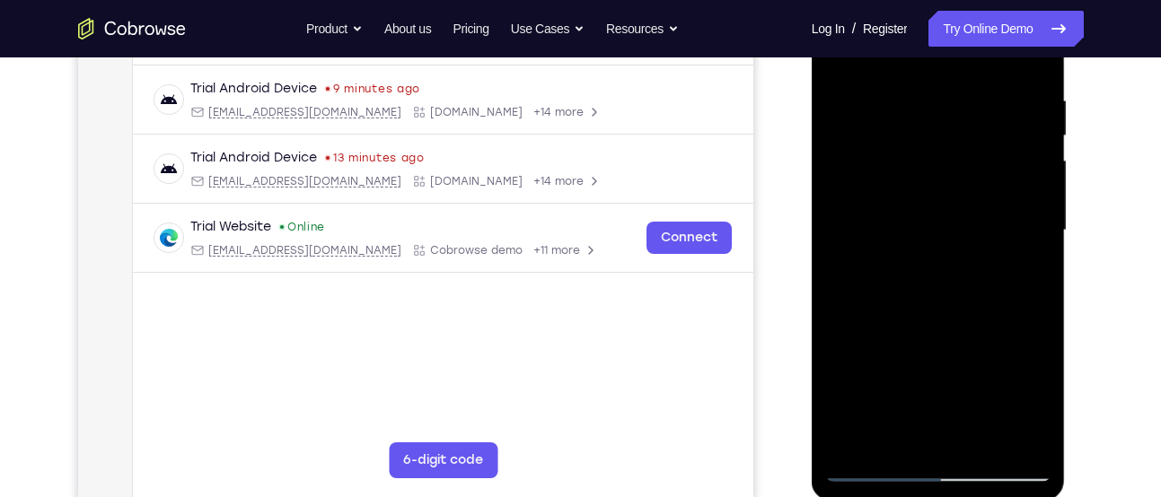
scroll to position [330, 0]
click at [1000, 257] on div at bounding box center [938, 231] width 226 height 503
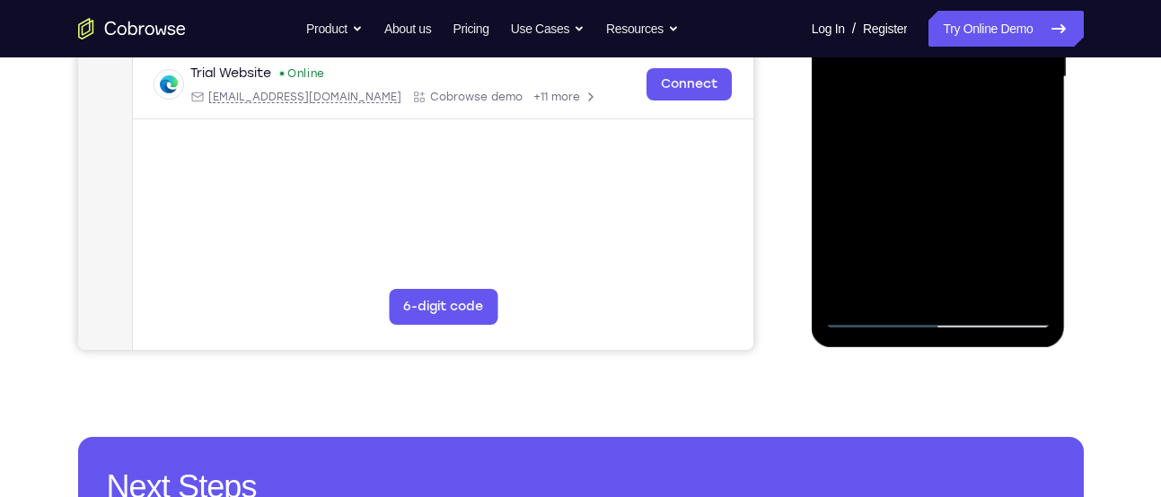
scroll to position [504, 0]
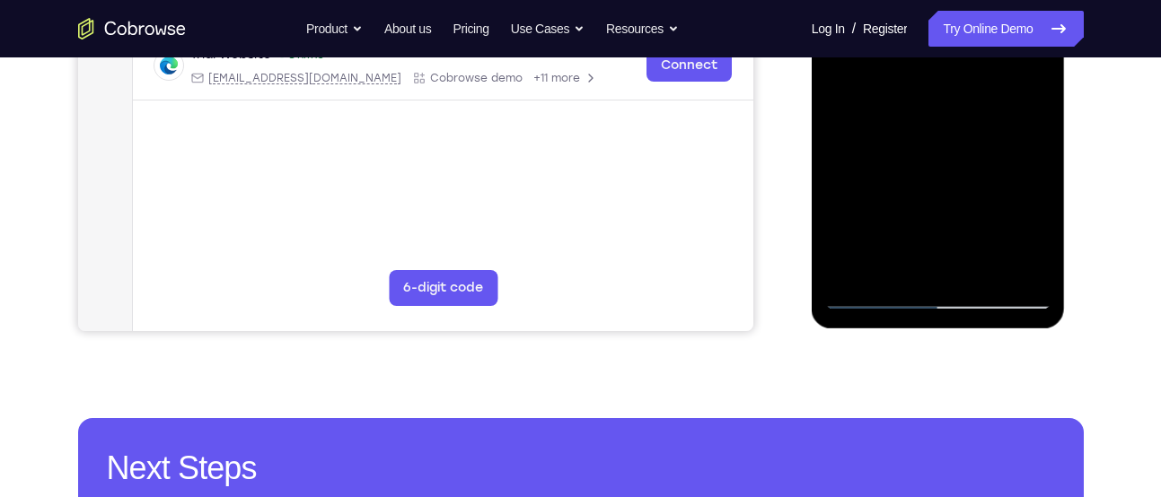
click at [870, 296] on div at bounding box center [938, 58] width 226 height 503
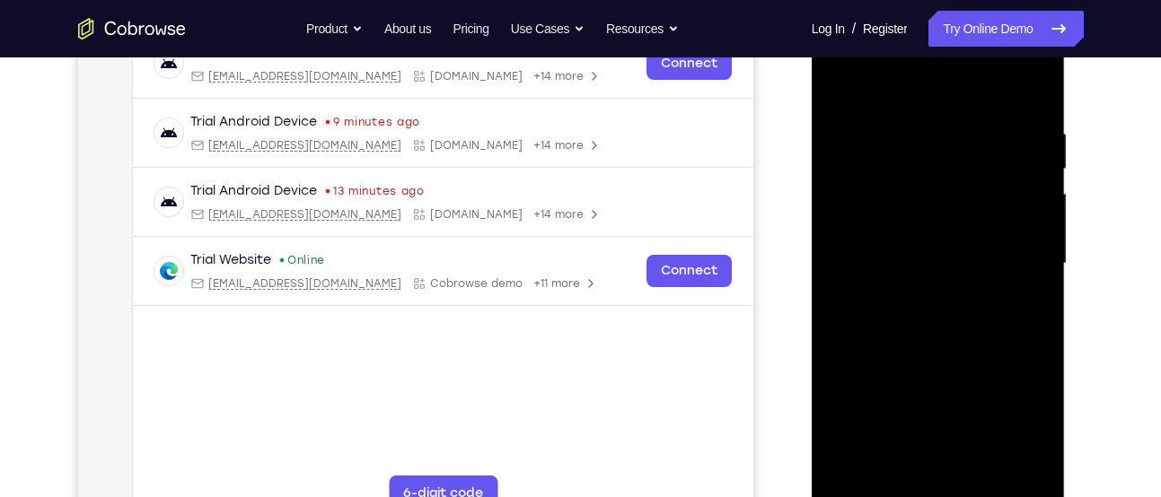
scroll to position [297, 0]
click at [937, 254] on div at bounding box center [938, 264] width 226 height 503
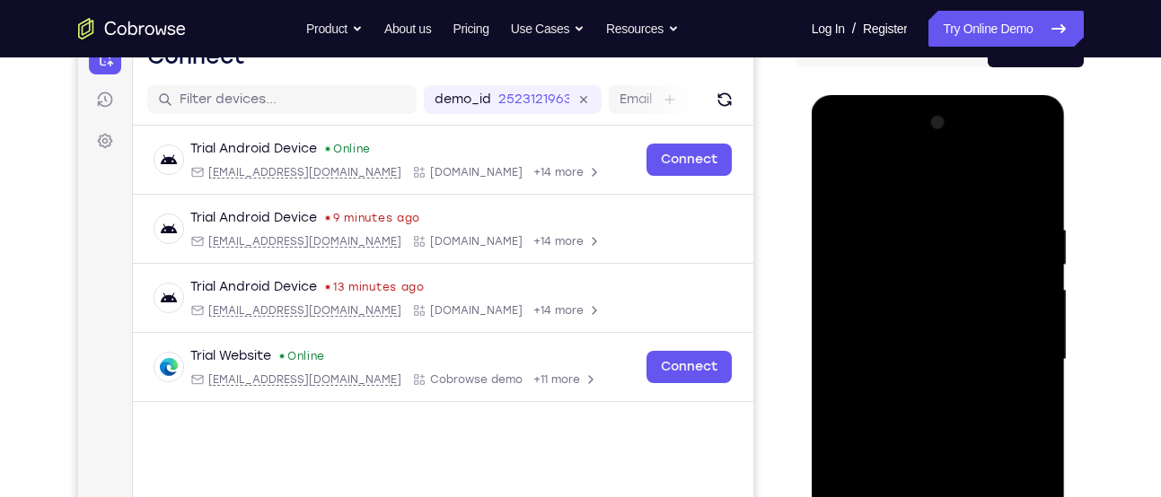
scroll to position [201, 0]
click at [962, 146] on div at bounding box center [938, 361] width 226 height 503
click at [874, 325] on div at bounding box center [938, 361] width 226 height 503
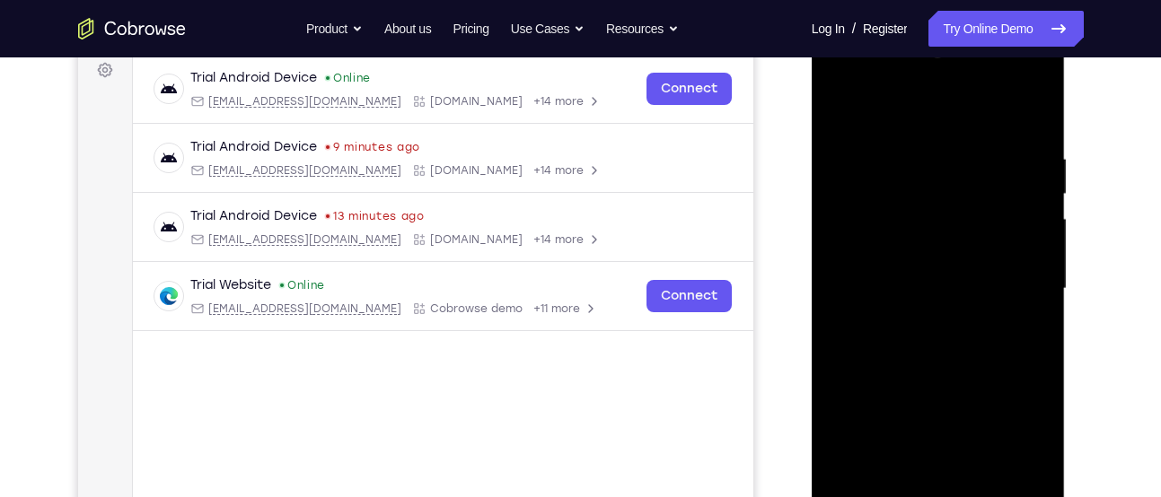
scroll to position [275, 0]
drag, startPoint x: 927, startPoint y: 329, endPoint x: 963, endPoint y: 48, distance: 283.3
click at [963, 48] on div at bounding box center [938, 287] width 226 height 503
drag, startPoint x: 921, startPoint y: 271, endPoint x: 961, endPoint y: 107, distance: 169.0
click at [961, 107] on div at bounding box center [938, 287] width 226 height 503
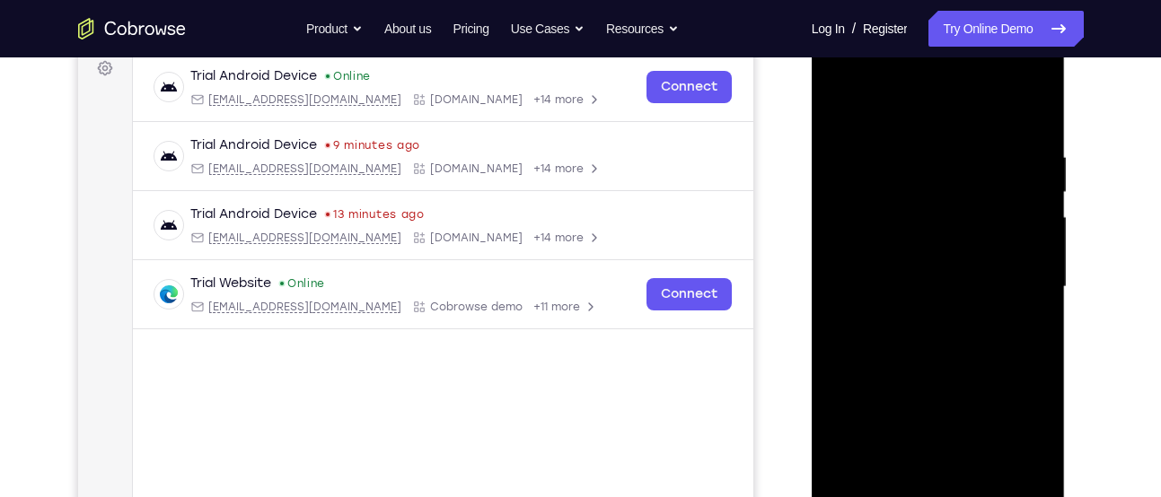
click at [946, 338] on div at bounding box center [938, 287] width 226 height 503
drag, startPoint x: 921, startPoint y: 355, endPoint x: 972, endPoint y: 219, distance: 145.7
click at [972, 219] on div at bounding box center [938, 287] width 226 height 503
click at [948, 337] on div at bounding box center [938, 287] width 226 height 503
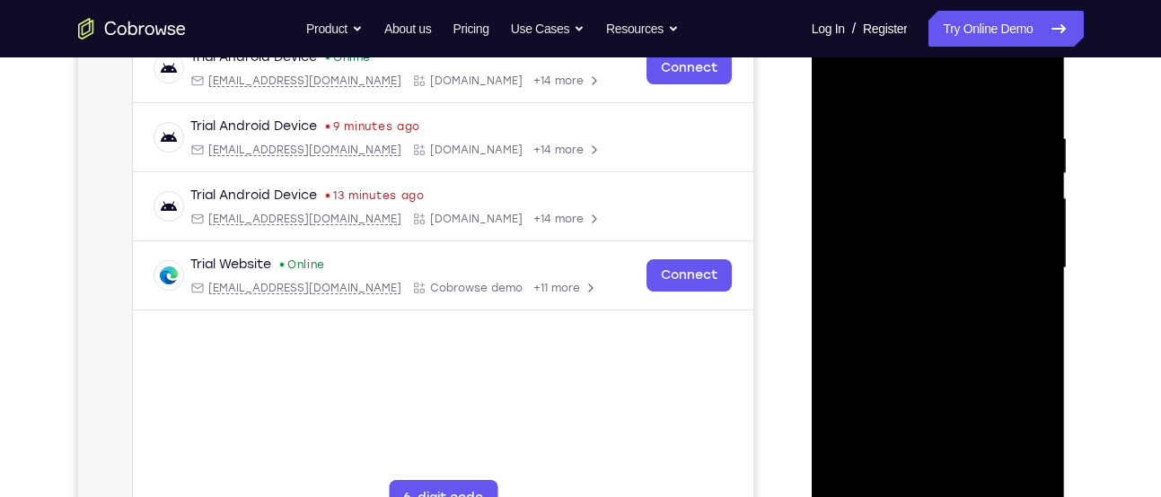
scroll to position [299, 0]
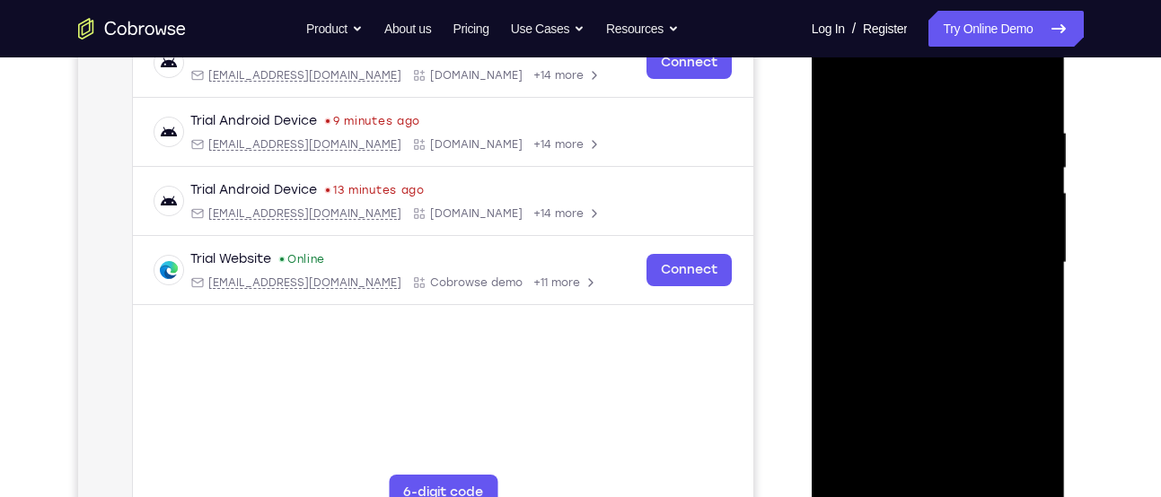
drag, startPoint x: 934, startPoint y: 302, endPoint x: 977, endPoint y: 120, distance: 186.4
click at [977, 120] on div at bounding box center [938, 263] width 226 height 503
drag, startPoint x: 890, startPoint y: 311, endPoint x: 962, endPoint y: 48, distance: 272.9
click at [962, 48] on div at bounding box center [938, 263] width 226 height 503
drag, startPoint x: 917, startPoint y: 322, endPoint x: 998, endPoint y: 49, distance: 284.9
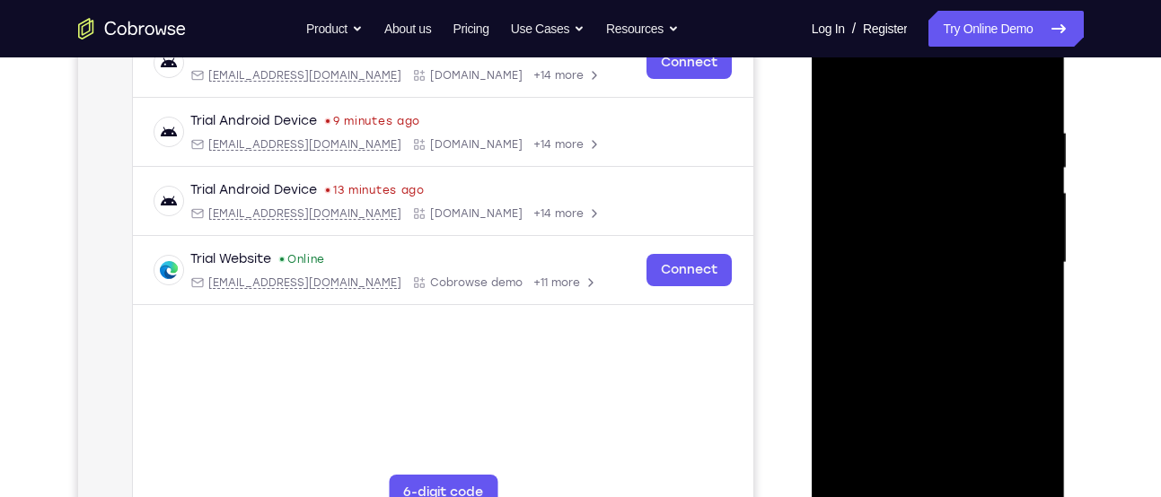
click at [998, 49] on div at bounding box center [938, 263] width 226 height 503
drag, startPoint x: 934, startPoint y: 264, endPoint x: 1023, endPoint y: 48, distance: 233.4
click at [1023, 48] on div at bounding box center [938, 263] width 226 height 503
drag, startPoint x: 932, startPoint y: 271, endPoint x: 1008, endPoint y: 48, distance: 235.3
click at [1008, 48] on div at bounding box center [938, 263] width 226 height 503
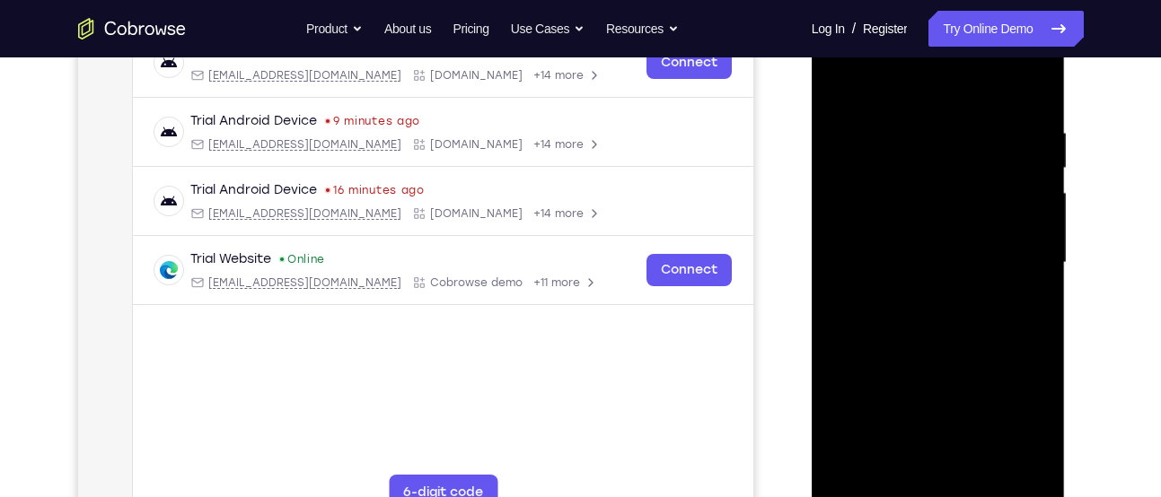
drag, startPoint x: 912, startPoint y: 348, endPoint x: 1024, endPoint y: 53, distance: 315.9
click at [1024, 53] on div at bounding box center [938, 263] width 226 height 503
drag, startPoint x: 929, startPoint y: 238, endPoint x: 994, endPoint y: 48, distance: 200.1
click at [994, 48] on div at bounding box center [938, 263] width 226 height 503
drag, startPoint x: 951, startPoint y: 259, endPoint x: 1021, endPoint y: 48, distance: 222.3
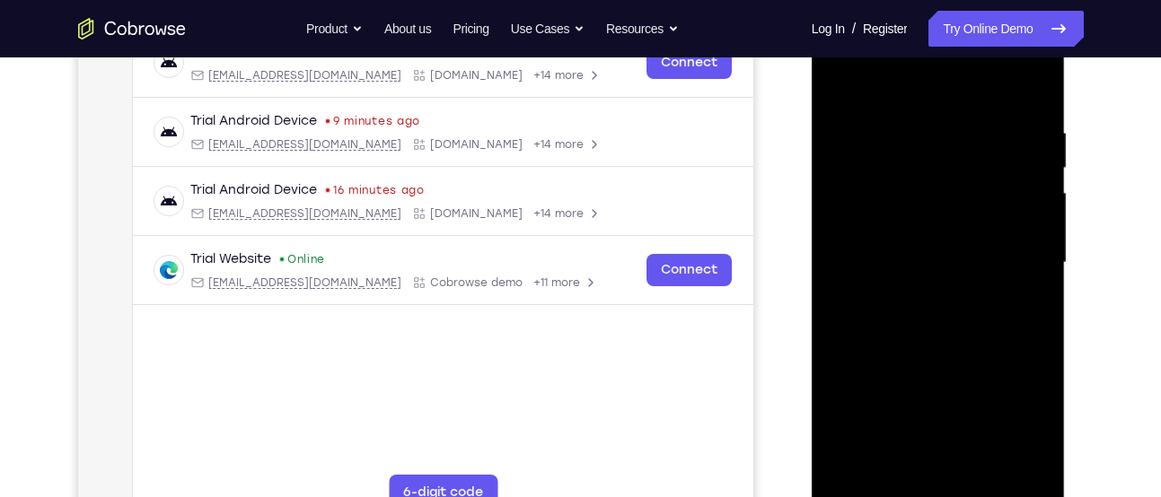
click at [1021, 48] on div at bounding box center [938, 263] width 226 height 503
drag, startPoint x: 899, startPoint y: 344, endPoint x: 987, endPoint y: 48, distance: 307.9
click at [987, 48] on div at bounding box center [938, 263] width 226 height 503
drag, startPoint x: 964, startPoint y: 180, endPoint x: 882, endPoint y: 424, distance: 257.8
click at [882, 424] on div at bounding box center [938, 263] width 226 height 503
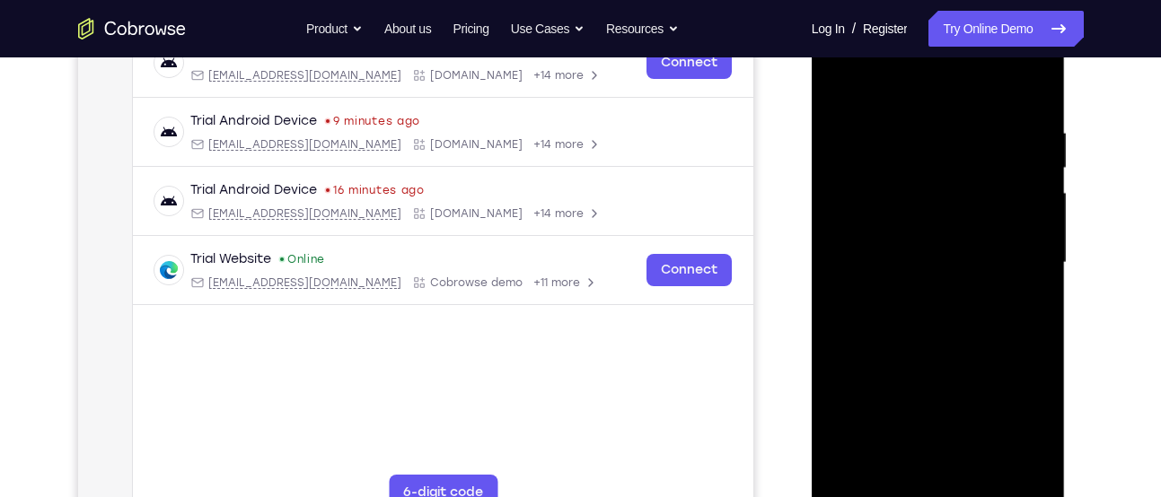
drag, startPoint x: 954, startPoint y: 118, endPoint x: 833, endPoint y: 424, distance: 329.2
click at [833, 424] on div at bounding box center [938, 263] width 226 height 503
drag, startPoint x: 908, startPoint y: 200, endPoint x: 821, endPoint y: 424, distance: 239.6
click at [821, 424] on div at bounding box center [938, 265] width 254 height 535
drag, startPoint x: 884, startPoint y: 223, endPoint x: 821, endPoint y: 424, distance: 210.7
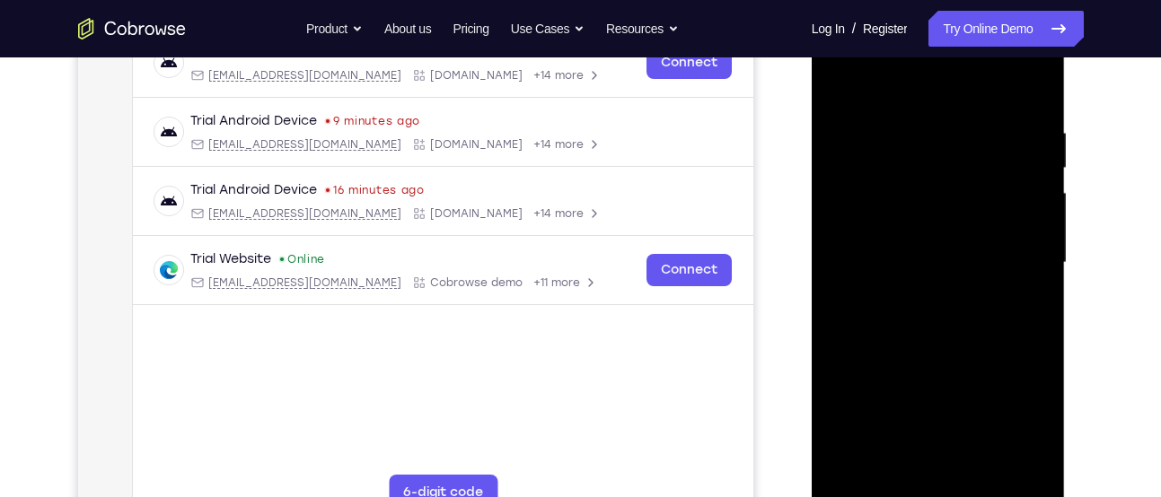
click at [821, 424] on div at bounding box center [938, 265] width 254 height 535
drag, startPoint x: 902, startPoint y: 179, endPoint x: 840, endPoint y: 408, distance: 237.1
click at [840, 408] on div at bounding box center [938, 263] width 226 height 503
drag, startPoint x: 953, startPoint y: 134, endPoint x: 828, endPoint y: 424, distance: 316.0
click at [828, 424] on div at bounding box center [938, 263] width 226 height 503
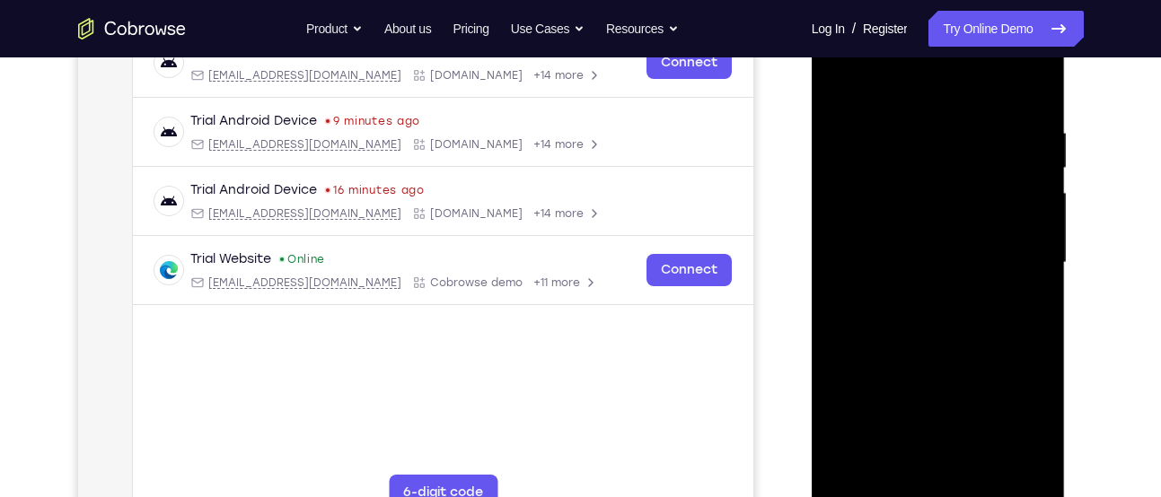
drag, startPoint x: 900, startPoint y: 271, endPoint x: 829, endPoint y: 424, distance: 168.3
click at [829, 424] on div at bounding box center [938, 263] width 226 height 503
drag, startPoint x: 895, startPoint y: 224, endPoint x: 816, endPoint y: 424, distance: 215.2
click at [816, 424] on div at bounding box center [938, 265] width 254 height 535
drag, startPoint x: 885, startPoint y: 284, endPoint x: 829, endPoint y: 424, distance: 150.7
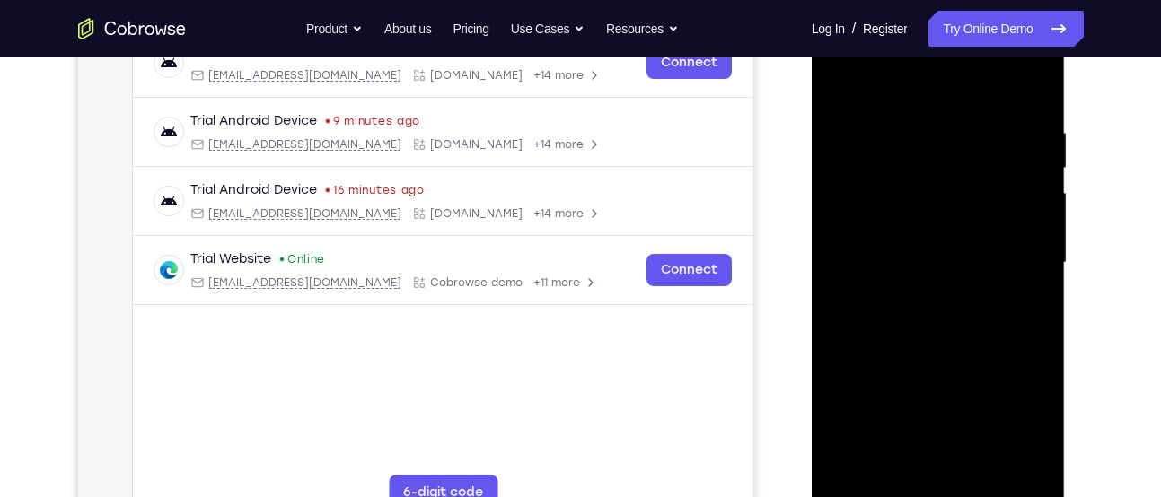
click at [829, 424] on div at bounding box center [938, 263] width 226 height 503
click at [885, 298] on div at bounding box center [938, 263] width 226 height 503
click at [942, 272] on div at bounding box center [938, 263] width 226 height 503
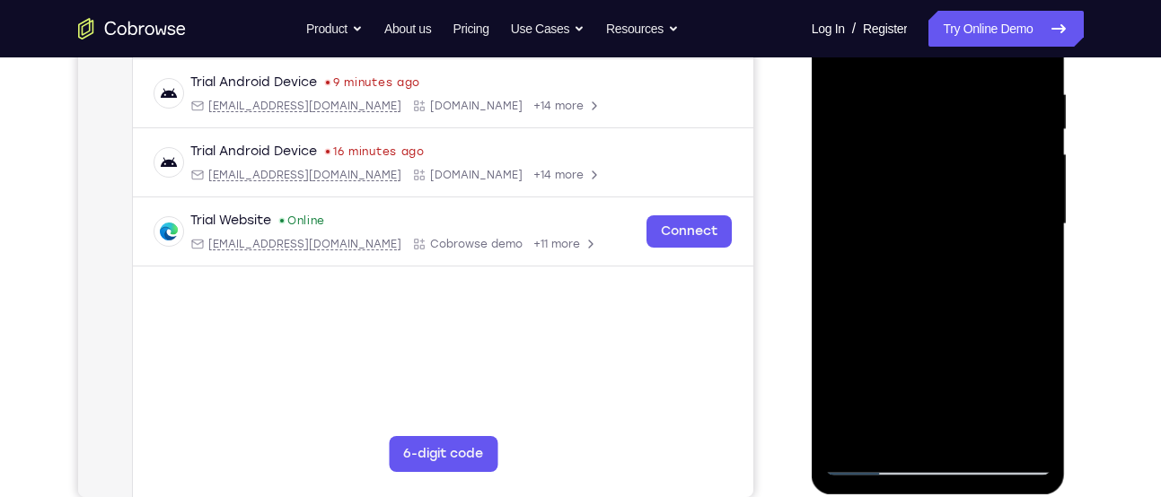
scroll to position [338, 0]
click at [948, 276] on div at bounding box center [938, 223] width 226 height 503
click at [1042, 362] on div at bounding box center [938, 223] width 226 height 503
click at [927, 251] on div at bounding box center [938, 223] width 226 height 503
click at [938, 268] on div at bounding box center [938, 223] width 226 height 503
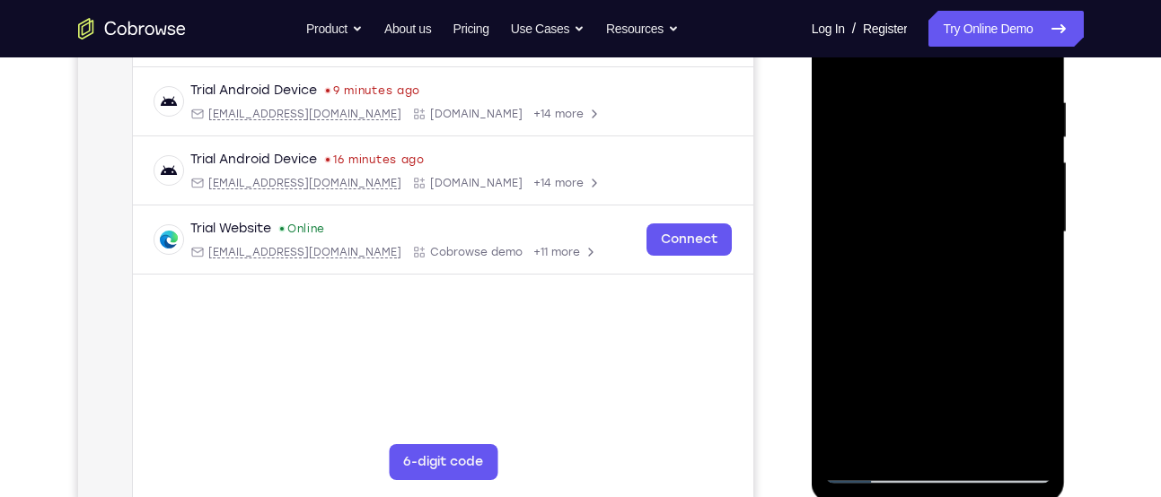
scroll to position [330, 0]
click at [941, 278] on div at bounding box center [938, 231] width 226 height 503
click at [890, 265] on div at bounding box center [938, 231] width 226 height 503
click at [854, 295] on div at bounding box center [938, 231] width 226 height 503
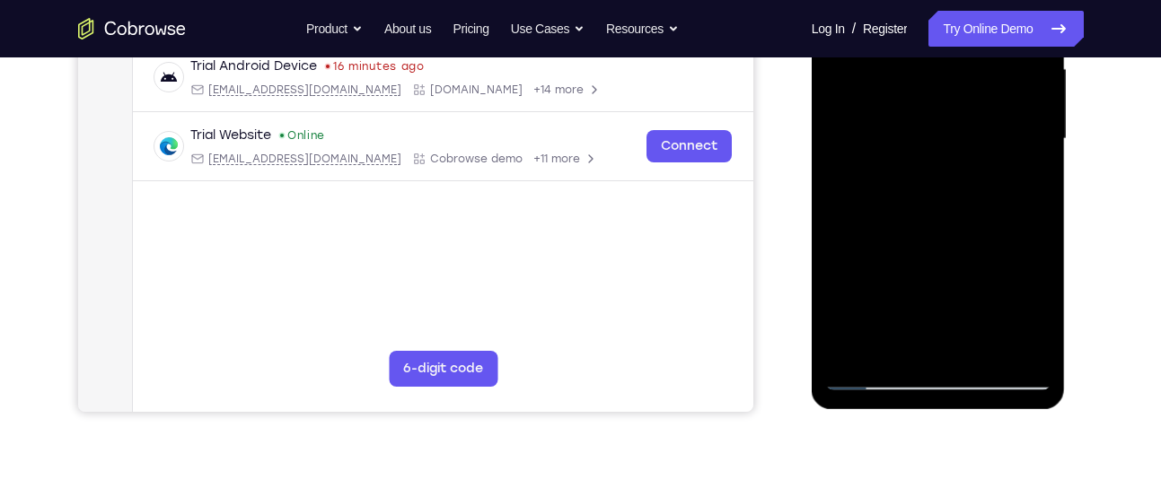
scroll to position [430, 0]
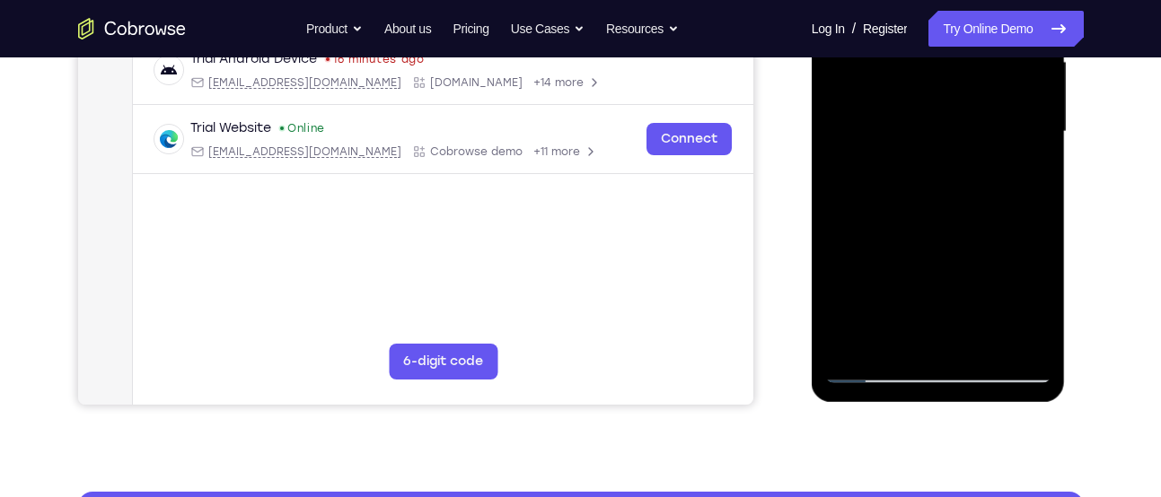
click at [1046, 273] on div at bounding box center [938, 132] width 226 height 503
drag, startPoint x: 887, startPoint y: 320, endPoint x: 967, endPoint y: 48, distance: 283.5
click at [967, 48] on div at bounding box center [938, 132] width 226 height 503
drag, startPoint x: 917, startPoint y: 268, endPoint x: 1005, endPoint y: 48, distance: 236.0
click at [1005, 48] on div at bounding box center [938, 132] width 226 height 503
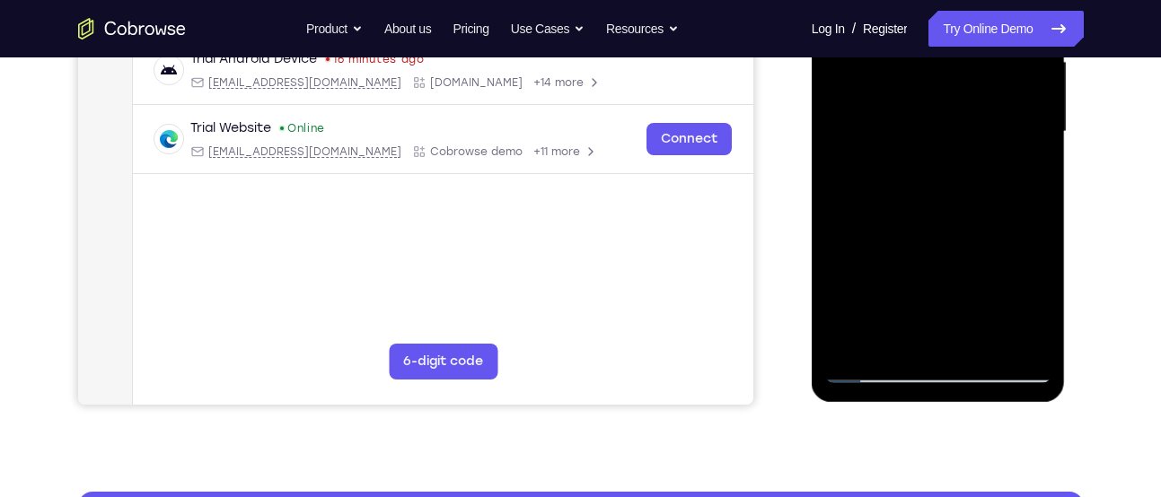
drag, startPoint x: 907, startPoint y: 281, endPoint x: 987, endPoint y: 48, distance: 246.1
click at [987, 48] on div at bounding box center [938, 132] width 226 height 503
drag, startPoint x: 933, startPoint y: 197, endPoint x: 881, endPoint y: 424, distance: 233.0
click at [881, 406] on html "Online web based iOS Simulators and Android Emulators. Run iPhone, iPad, Mobile…" at bounding box center [939, 136] width 256 height 539
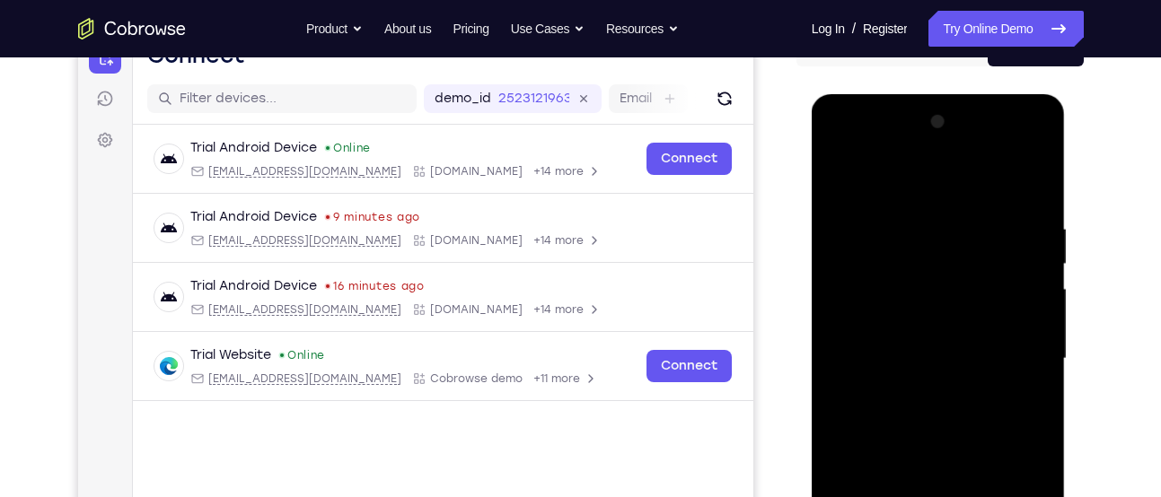
scroll to position [202, 0]
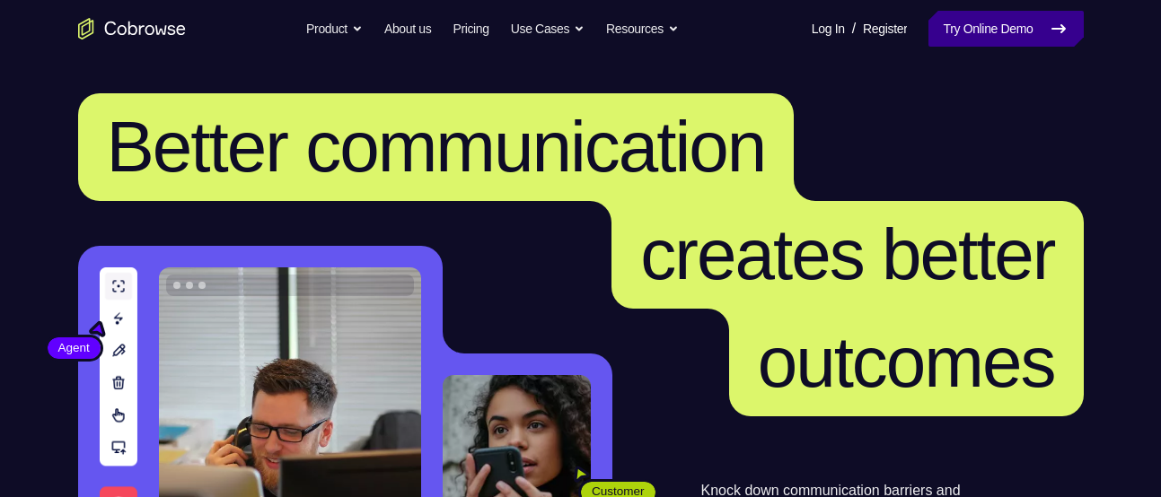
click at [1056, 39] on link "Try Online Demo" at bounding box center [1005, 29] width 154 height 36
click at [909, 24] on div "Log In Register Log In / Register Try Online Demo" at bounding box center [941, 29] width 284 height 36
click at [928, 22] on link "Try Online Demo" at bounding box center [1005, 29] width 154 height 36
click at [964, 37] on link "Try Online Demo" at bounding box center [1005, 29] width 154 height 36
click at [929, 36] on link "Try Online Demo" at bounding box center [1005, 29] width 154 height 36
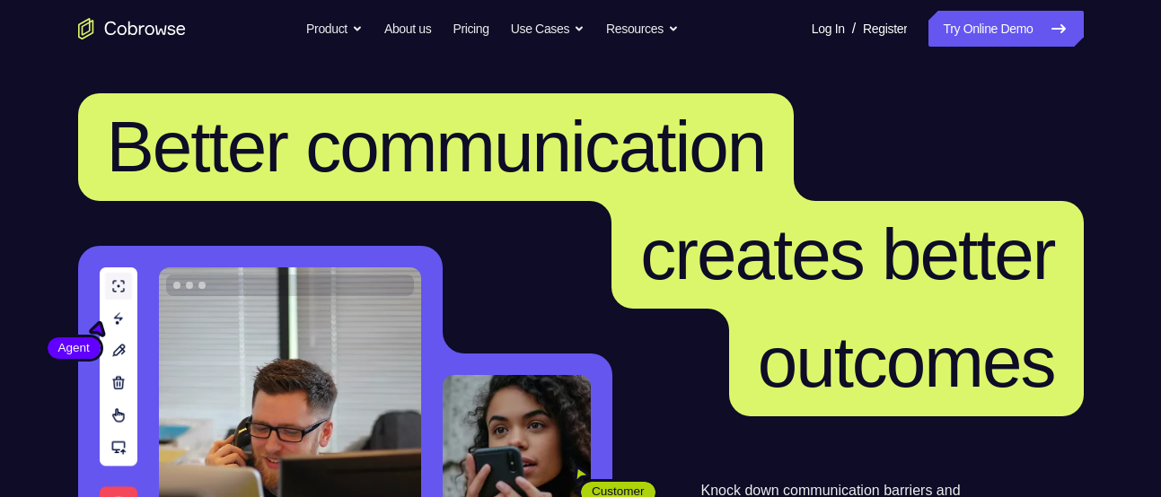
click at [145, 23] on icon "Go to the home page" at bounding box center [132, 29] width 108 height 22
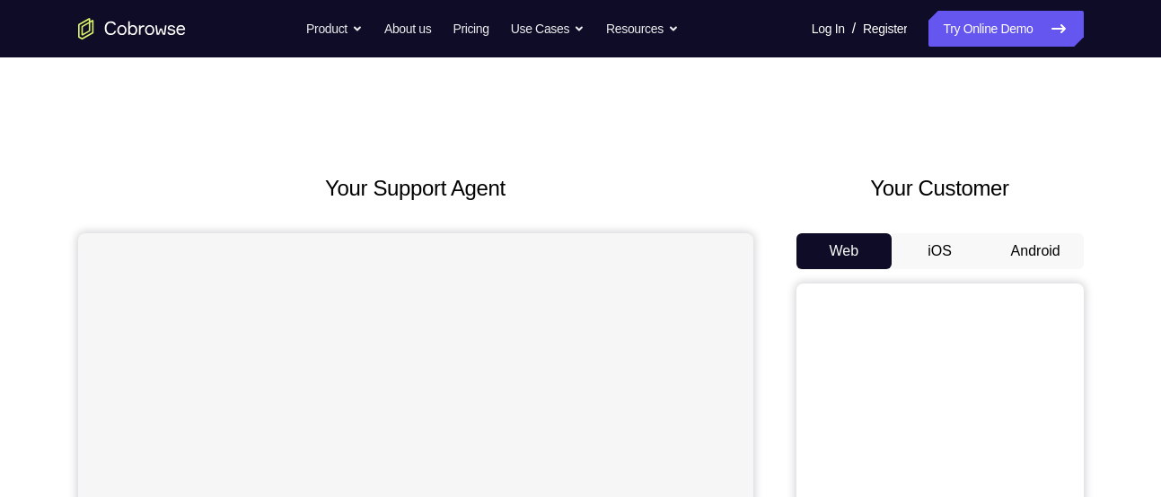
click at [1008, 239] on button "Android" at bounding box center [1035, 251] width 96 height 36
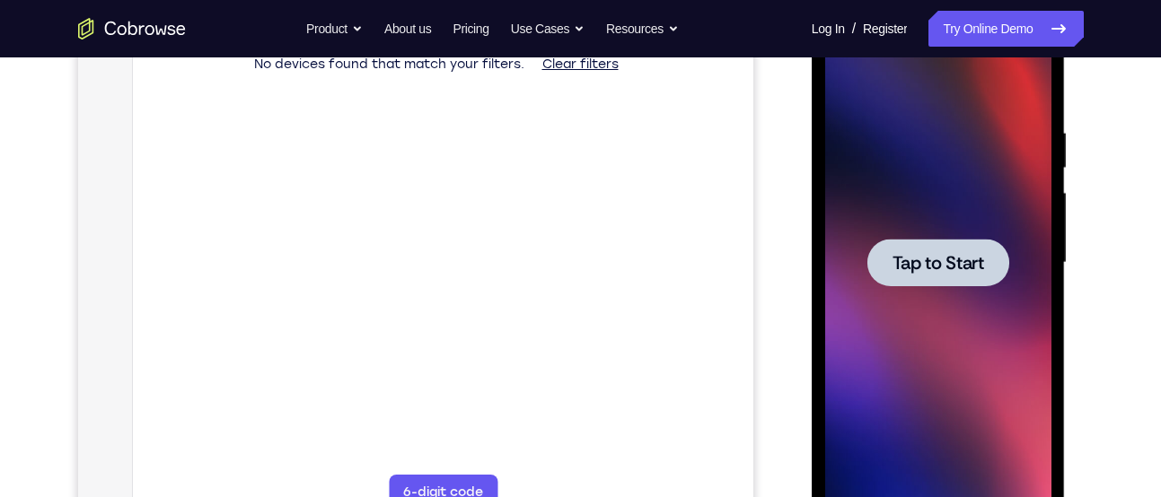
scroll to position [300, 0]
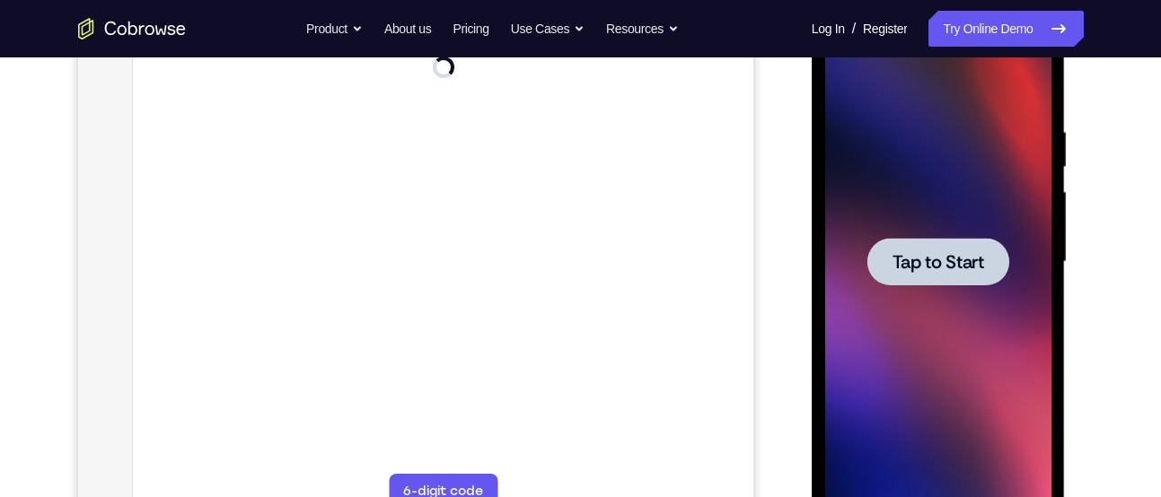
click at [947, 285] on div at bounding box center [938, 262] width 226 height 503
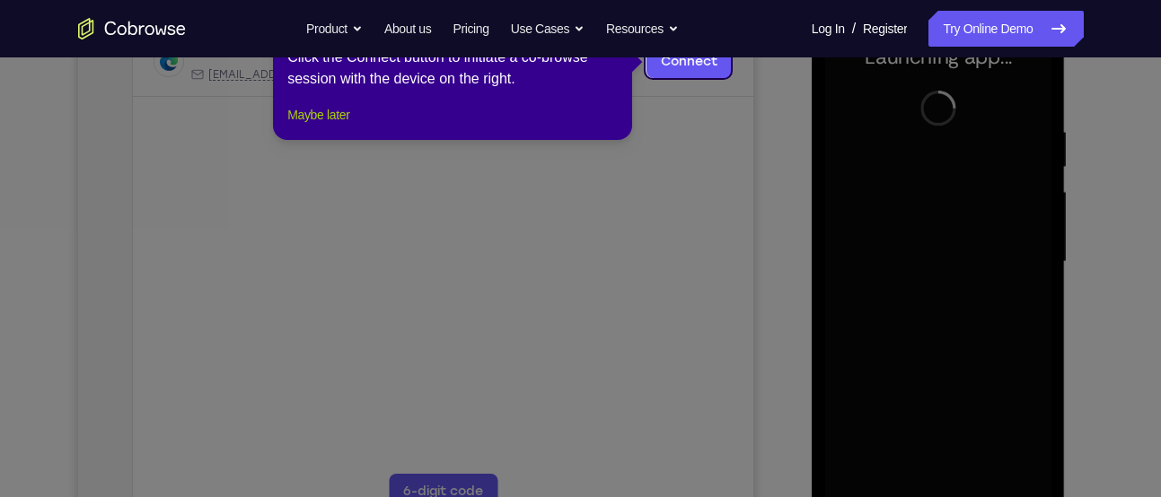
click at [345, 126] on button "Maybe later" at bounding box center [318, 115] width 62 height 22
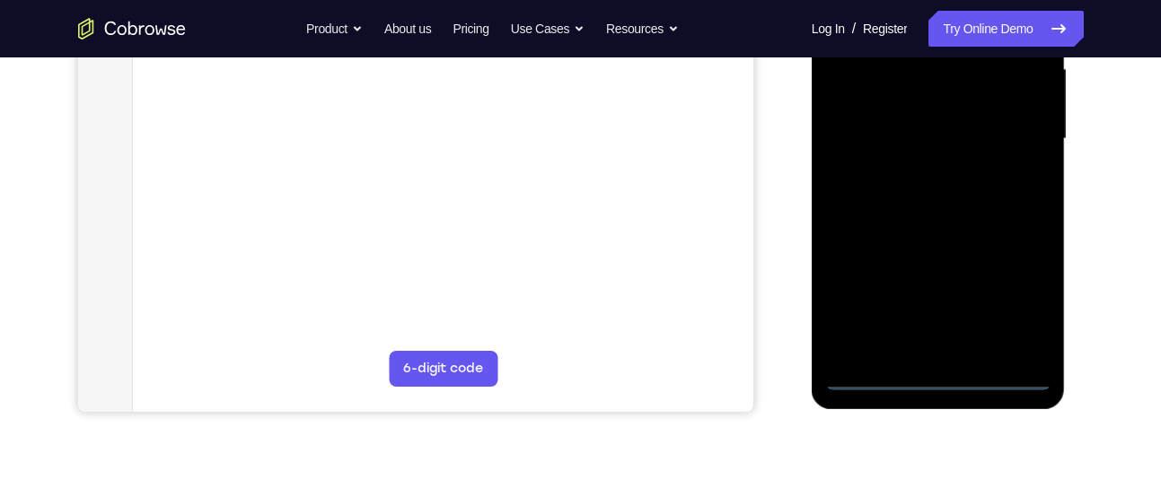
scroll to position [425, 0]
click at [1003, 372] on div at bounding box center [938, 137] width 226 height 503
drag, startPoint x: 844, startPoint y: 164, endPoint x: 1057, endPoint y: 166, distance: 212.8
click at [1057, 166] on div at bounding box center [938, 140] width 254 height 535
click at [875, 124] on div at bounding box center [938, 137] width 226 height 503
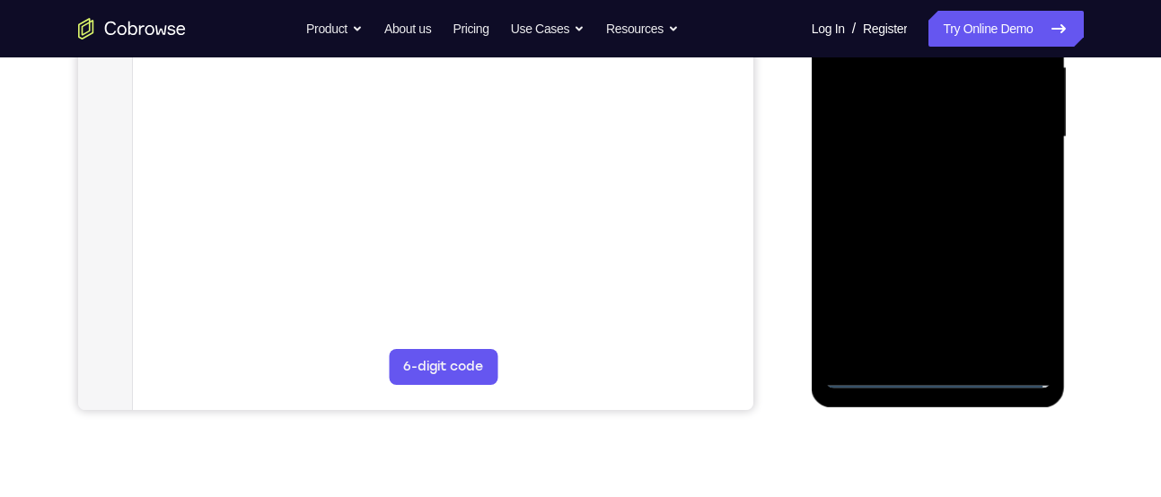
click at [1012, 279] on div at bounding box center [938, 137] width 226 height 503
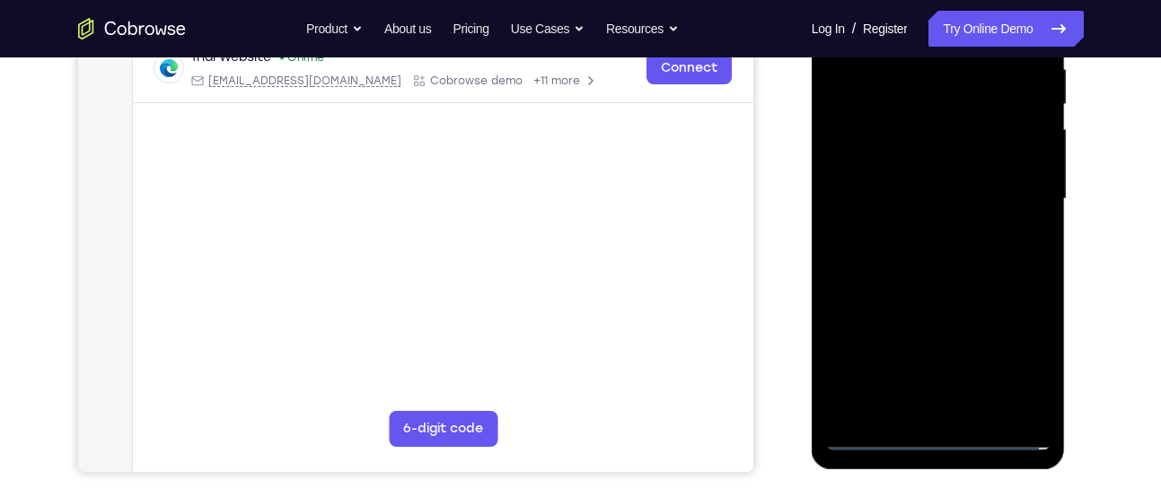
scroll to position [350, 0]
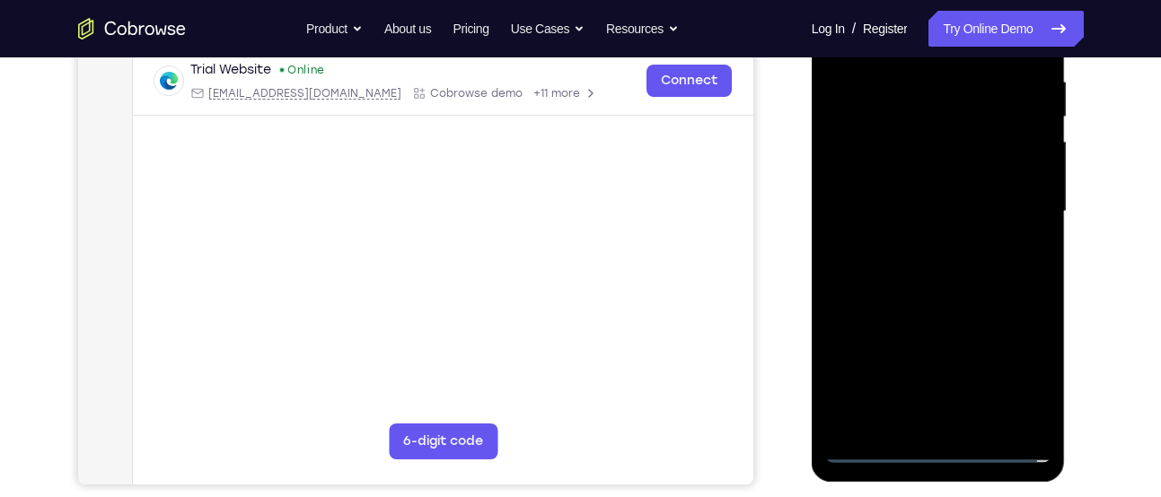
click at [1017, 374] on div at bounding box center [938, 212] width 226 height 503
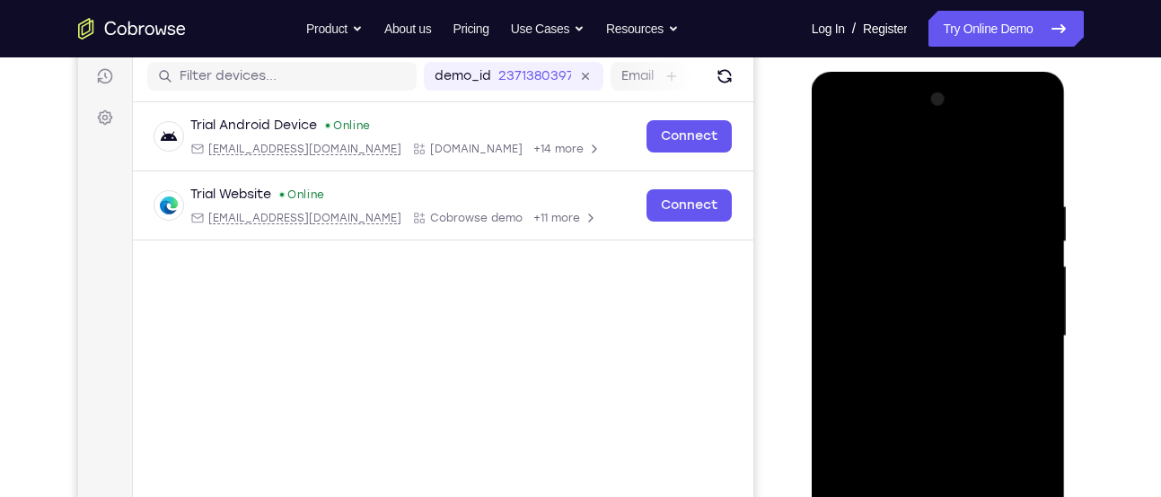
scroll to position [214, 0]
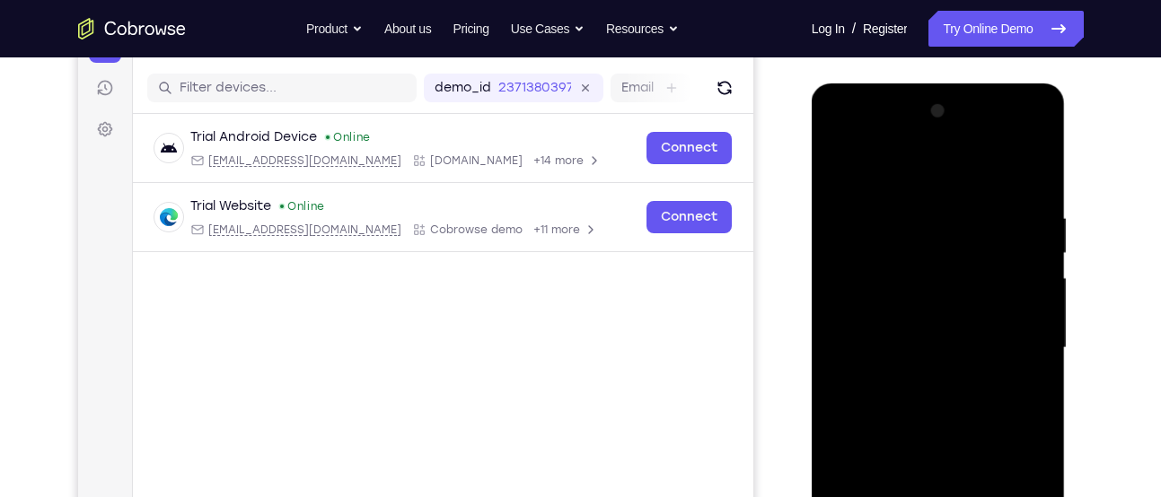
click at [1038, 136] on div at bounding box center [938, 348] width 226 height 503
click at [1034, 129] on div at bounding box center [938, 348] width 226 height 503
click at [975, 233] on div at bounding box center [938, 348] width 226 height 503
click at [891, 133] on div at bounding box center [938, 348] width 226 height 503
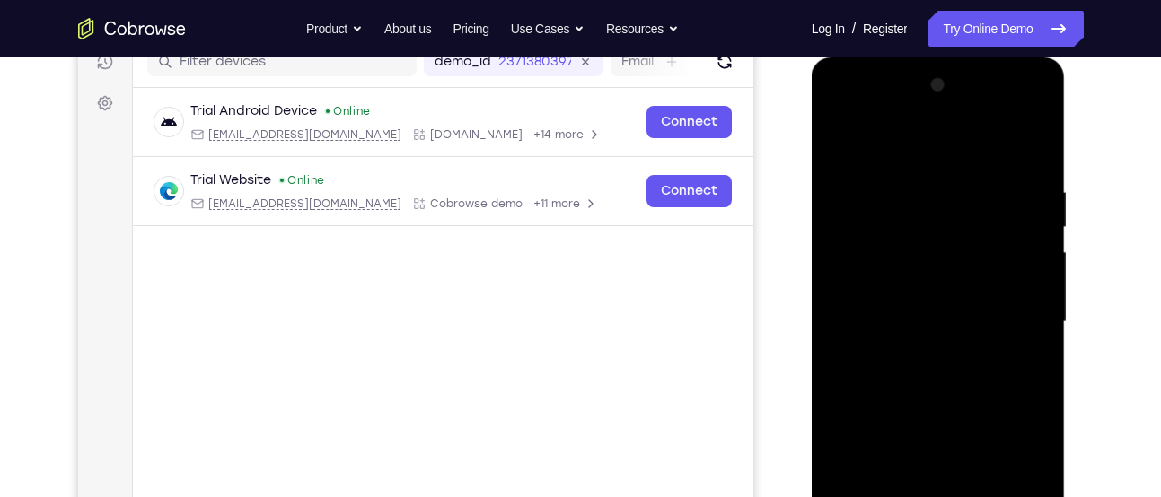
scroll to position [241, 0]
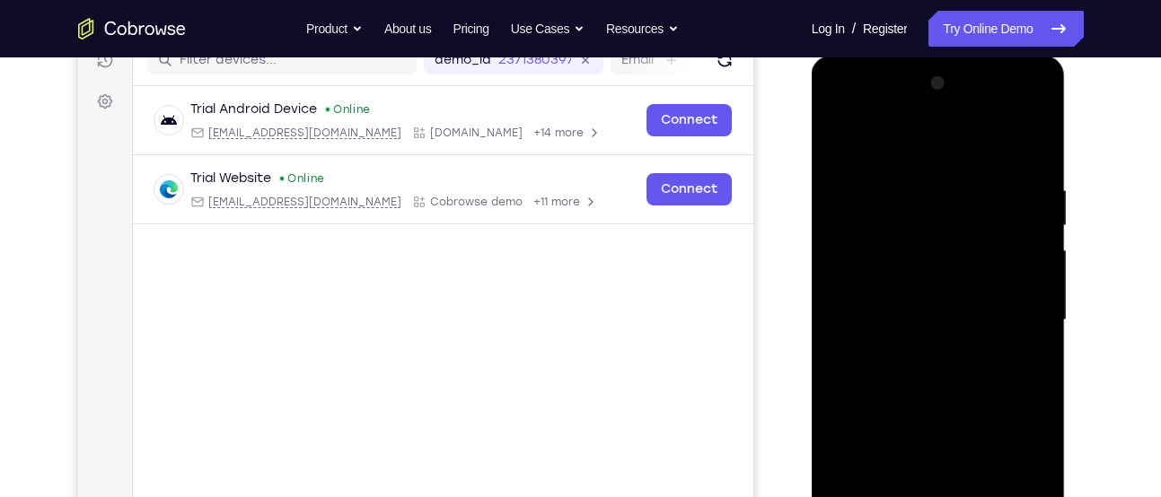
drag, startPoint x: 932, startPoint y: 323, endPoint x: 967, endPoint y: 116, distance: 210.3
click at [967, 116] on div at bounding box center [938, 320] width 226 height 503
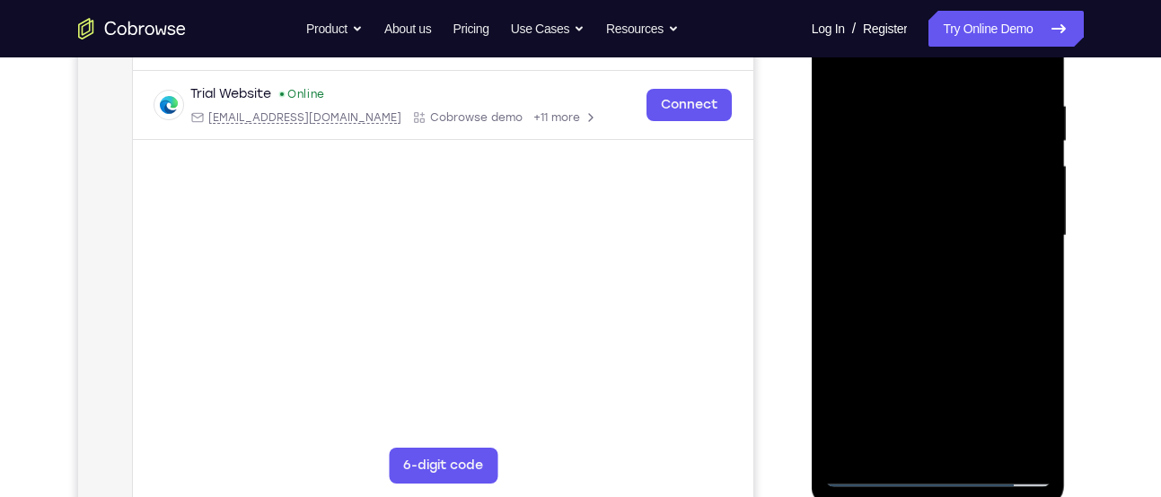
scroll to position [327, 0]
click at [949, 290] on div at bounding box center [938, 235] width 226 height 503
drag, startPoint x: 967, startPoint y: 286, endPoint x: 1012, endPoint y: 68, distance: 222.7
click at [1012, 68] on div at bounding box center [938, 235] width 226 height 503
click at [947, 285] on div at bounding box center [938, 235] width 226 height 503
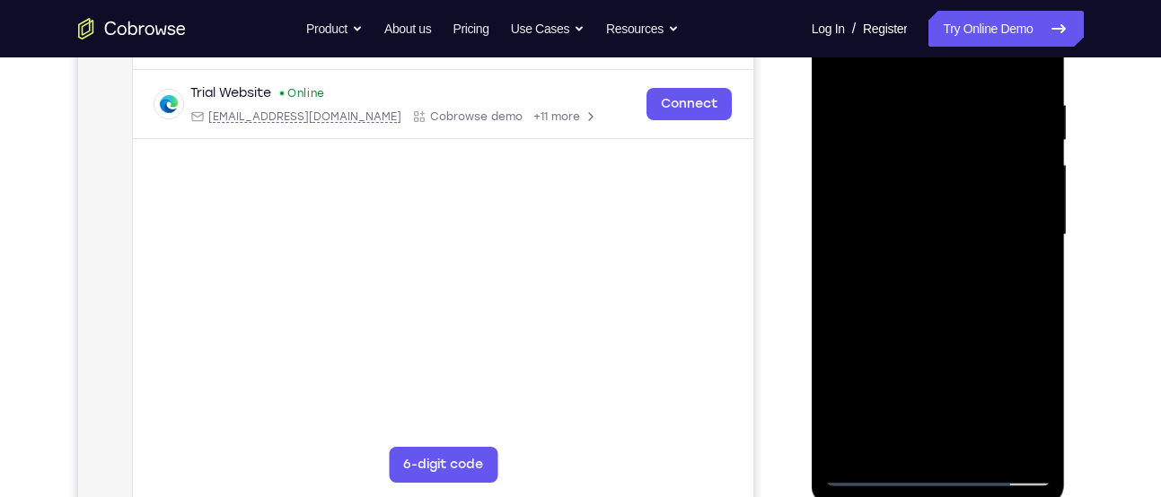
click at [961, 329] on div at bounding box center [938, 235] width 226 height 503
drag, startPoint x: 961, startPoint y: 329, endPoint x: 1046, endPoint y: 58, distance: 283.3
click at [1046, 58] on div at bounding box center [938, 235] width 226 height 503
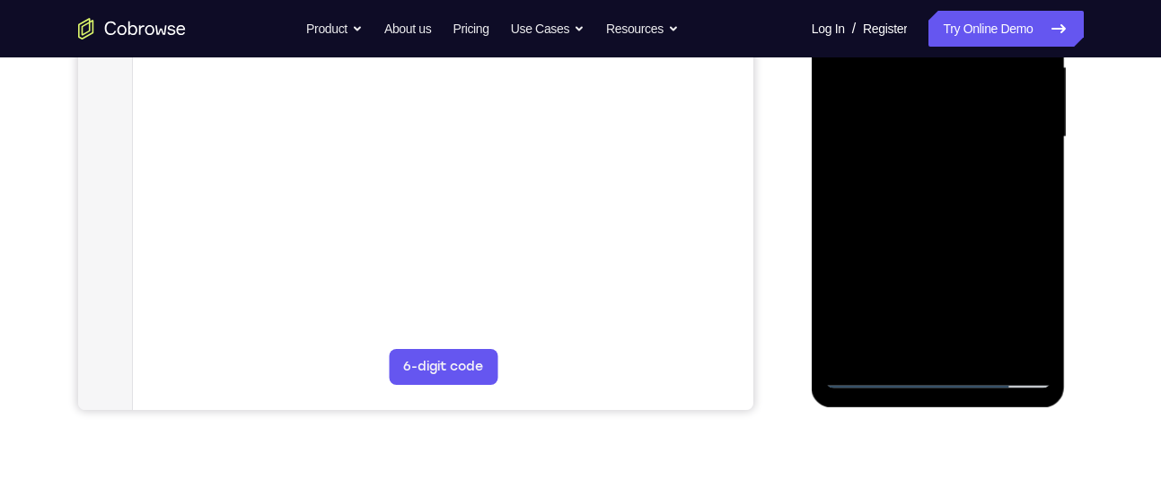
scroll to position [432, 0]
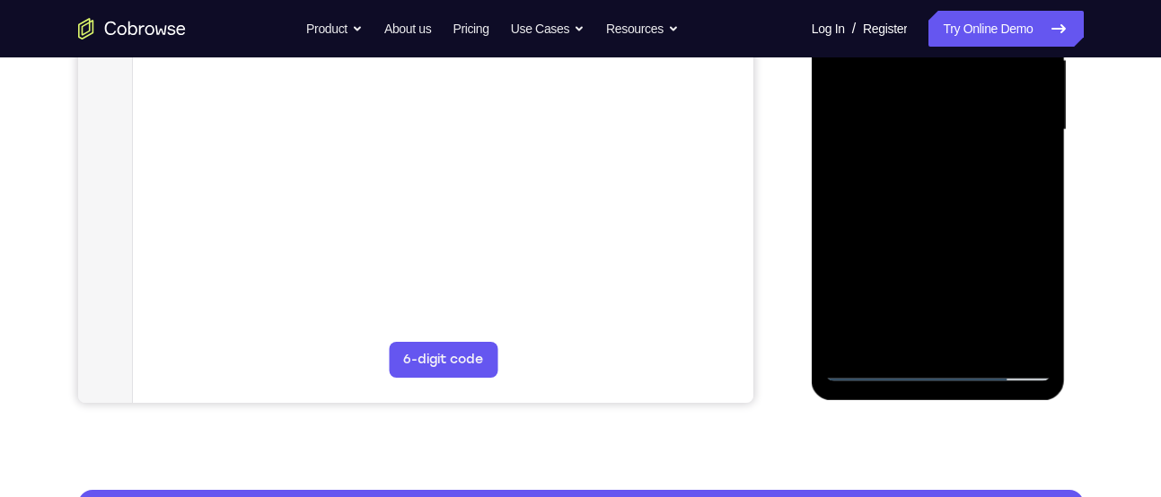
click at [870, 369] on div at bounding box center [938, 130] width 226 height 503
drag, startPoint x: 936, startPoint y: 304, endPoint x: 996, endPoint y: 182, distance: 136.1
click at [996, 182] on div at bounding box center [938, 130] width 226 height 503
drag, startPoint x: 943, startPoint y: 303, endPoint x: 1022, endPoint y: 129, distance: 191.2
click at [1022, 129] on div at bounding box center [938, 130] width 226 height 503
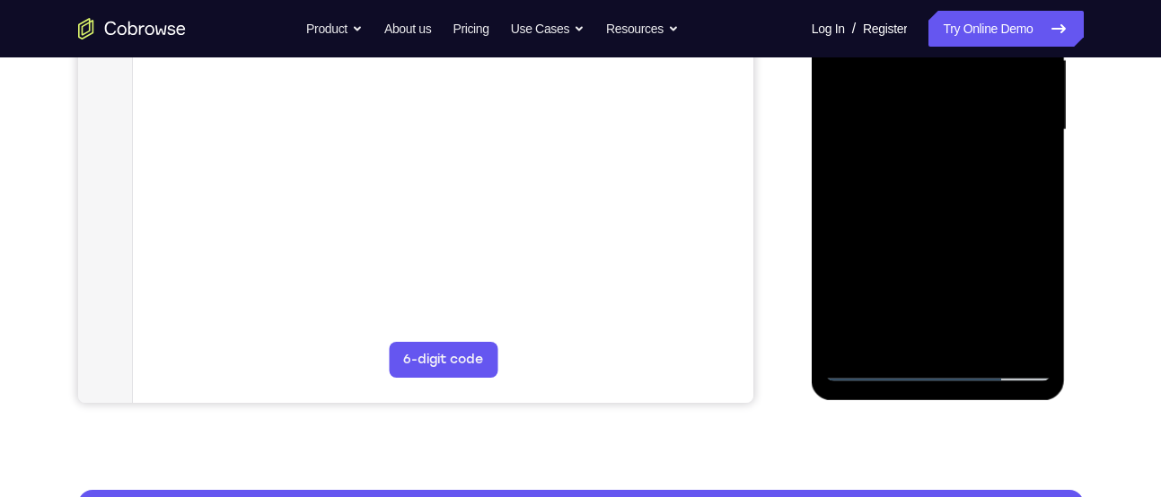
click at [1044, 269] on div at bounding box center [938, 130] width 226 height 503
drag, startPoint x: 908, startPoint y: 333, endPoint x: 991, endPoint y: 126, distance: 223.5
click at [991, 126] on div at bounding box center [938, 130] width 226 height 503
drag, startPoint x: 913, startPoint y: 316, endPoint x: 1029, endPoint y: 58, distance: 282.5
click at [1029, 58] on div at bounding box center [938, 130] width 226 height 503
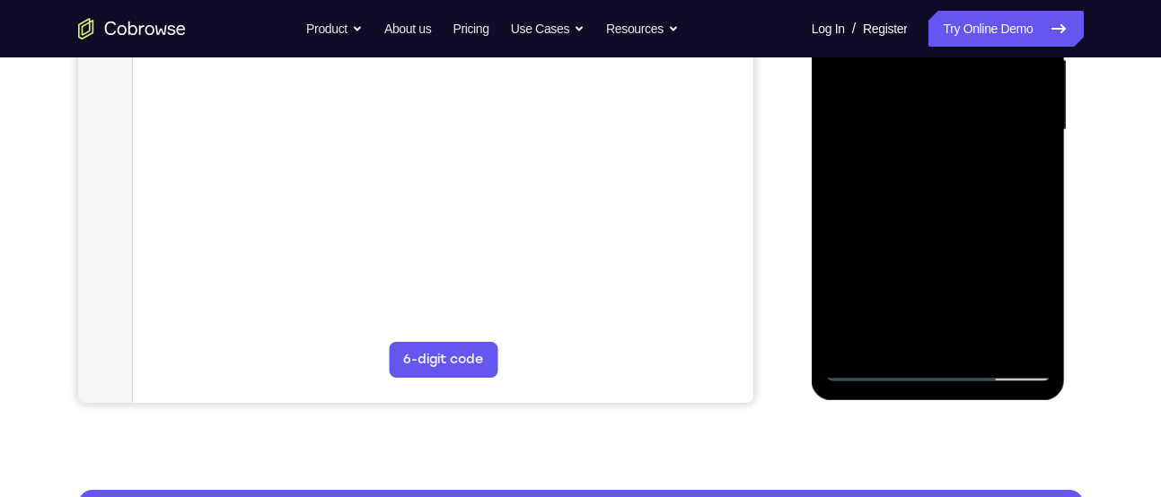
drag, startPoint x: 945, startPoint y: 295, endPoint x: 1044, endPoint y: 58, distance: 256.7
click at [1044, 58] on div at bounding box center [938, 130] width 226 height 503
drag, startPoint x: 943, startPoint y: 274, endPoint x: 1032, endPoint y: 58, distance: 233.4
click at [1032, 58] on div at bounding box center [938, 130] width 226 height 503
drag, startPoint x: 933, startPoint y: 303, endPoint x: 1021, endPoint y: 58, distance: 259.5
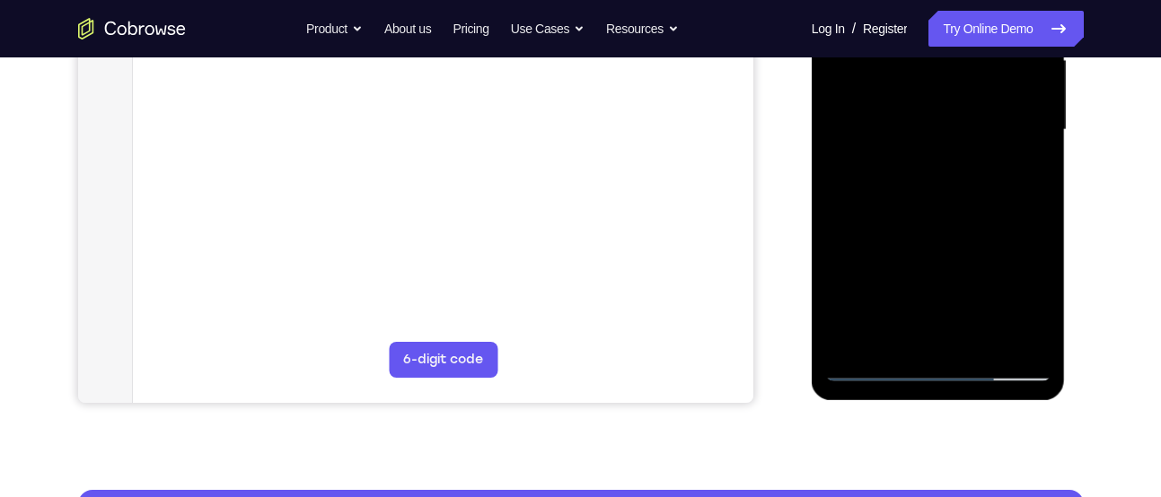
click at [1021, 58] on div at bounding box center [938, 130] width 226 height 503
drag, startPoint x: 943, startPoint y: 271, endPoint x: 1019, endPoint y: 76, distance: 208.9
click at [1019, 76] on div at bounding box center [938, 130] width 226 height 503
drag, startPoint x: 935, startPoint y: 293, endPoint x: 991, endPoint y: 171, distance: 133.4
click at [991, 171] on div at bounding box center [938, 130] width 226 height 503
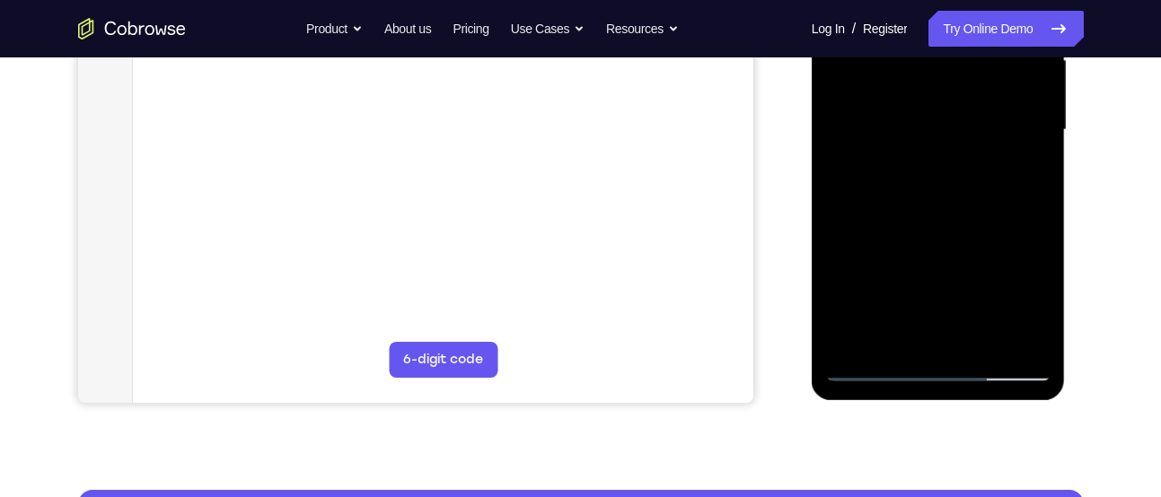
drag, startPoint x: 920, startPoint y: 298, endPoint x: 1012, endPoint y: 58, distance: 256.6
click at [1012, 58] on div at bounding box center [938, 130] width 226 height 503
drag, startPoint x: 952, startPoint y: 267, endPoint x: 1031, endPoint y: 58, distance: 222.7
click at [1031, 58] on div at bounding box center [938, 130] width 226 height 503
drag, startPoint x: 960, startPoint y: 259, endPoint x: 1035, endPoint y: 58, distance: 214.8
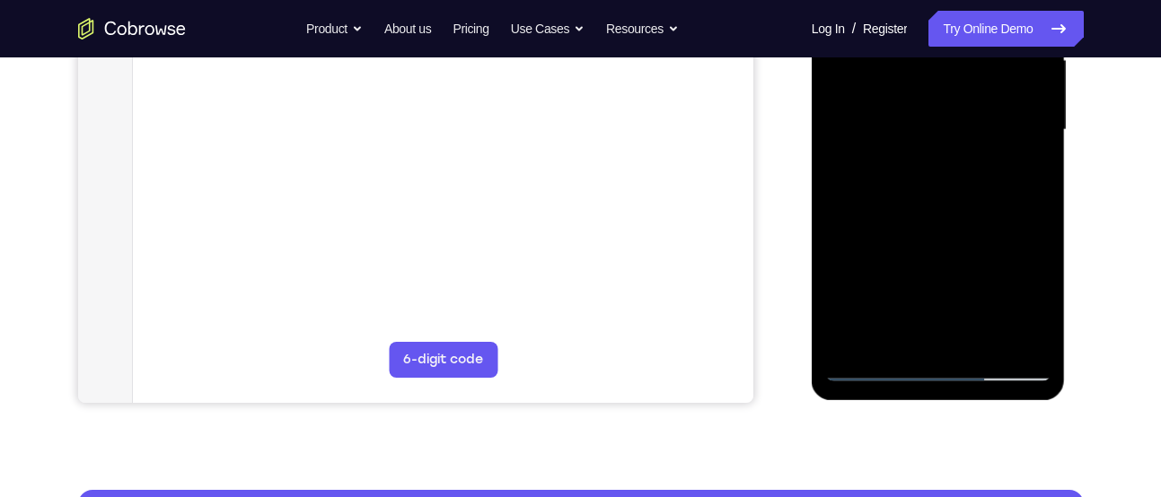
click at [1035, 58] on div at bounding box center [938, 130] width 226 height 503
drag, startPoint x: 947, startPoint y: 240, endPoint x: 1022, endPoint y: 58, distance: 196.0
click at [1022, 58] on div at bounding box center [938, 130] width 226 height 503
drag, startPoint x: 920, startPoint y: 262, endPoint x: 888, endPoint y: 394, distance: 135.9
click at [888, 394] on div at bounding box center [938, 132] width 254 height 535
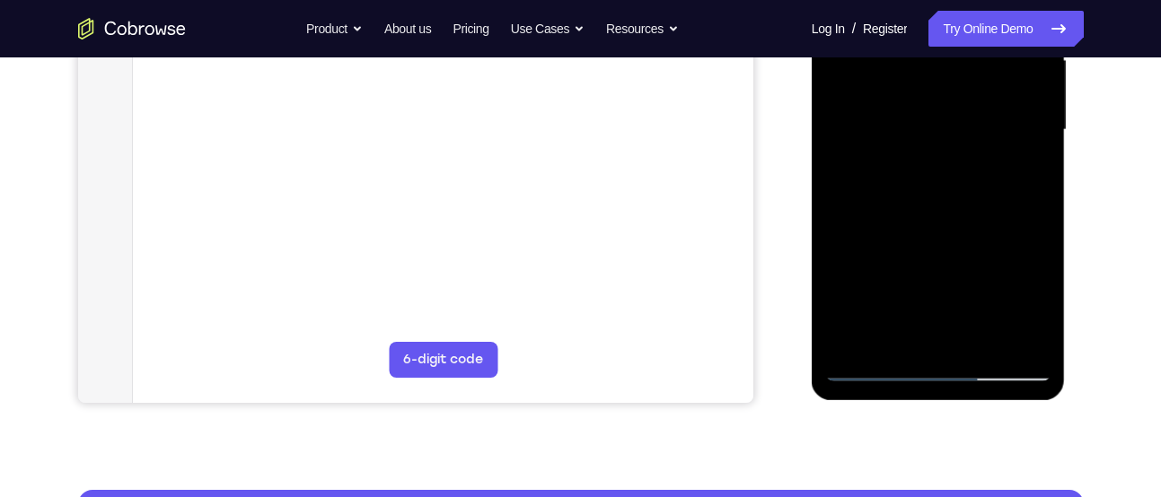
drag, startPoint x: 978, startPoint y: 244, endPoint x: 918, endPoint y: 394, distance: 161.5
click at [918, 394] on div at bounding box center [938, 132] width 254 height 535
drag, startPoint x: 974, startPoint y: 142, endPoint x: 883, endPoint y: 394, distance: 268.0
click at [883, 394] on div at bounding box center [938, 132] width 254 height 535
click at [960, 250] on div at bounding box center [938, 130] width 226 height 503
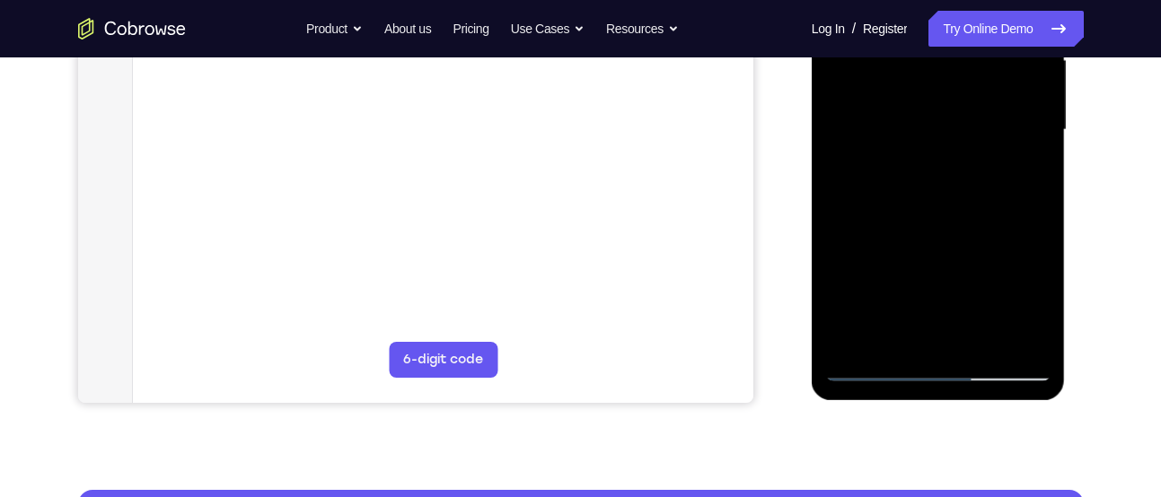
click at [938, 154] on div at bounding box center [938, 130] width 226 height 503
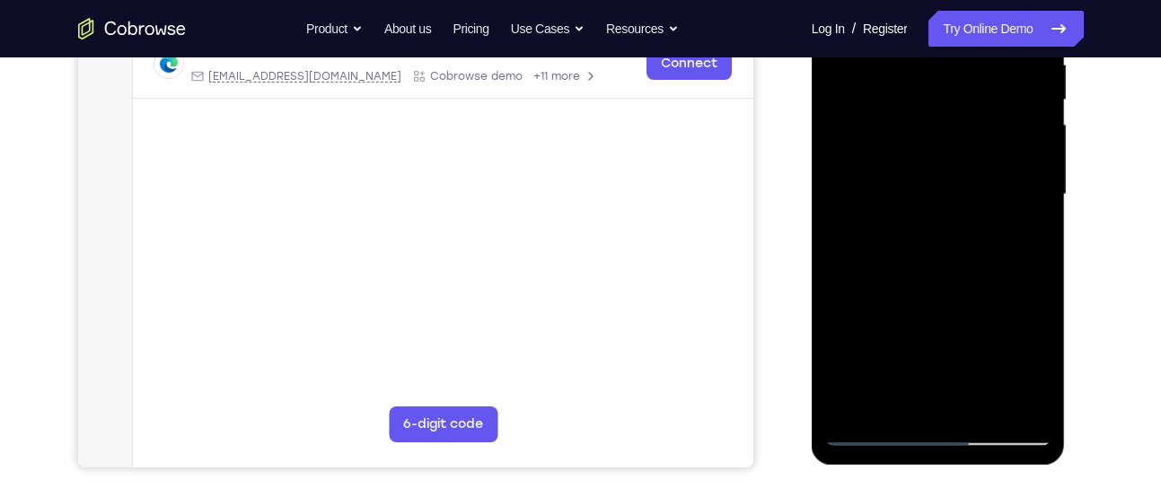
scroll to position [351, 0]
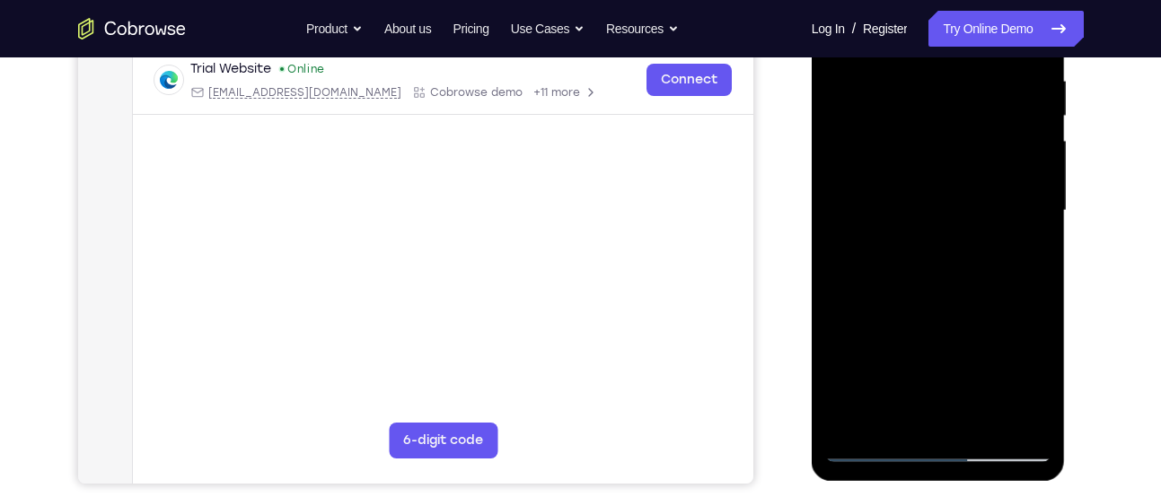
click at [902, 231] on div at bounding box center [938, 211] width 226 height 503
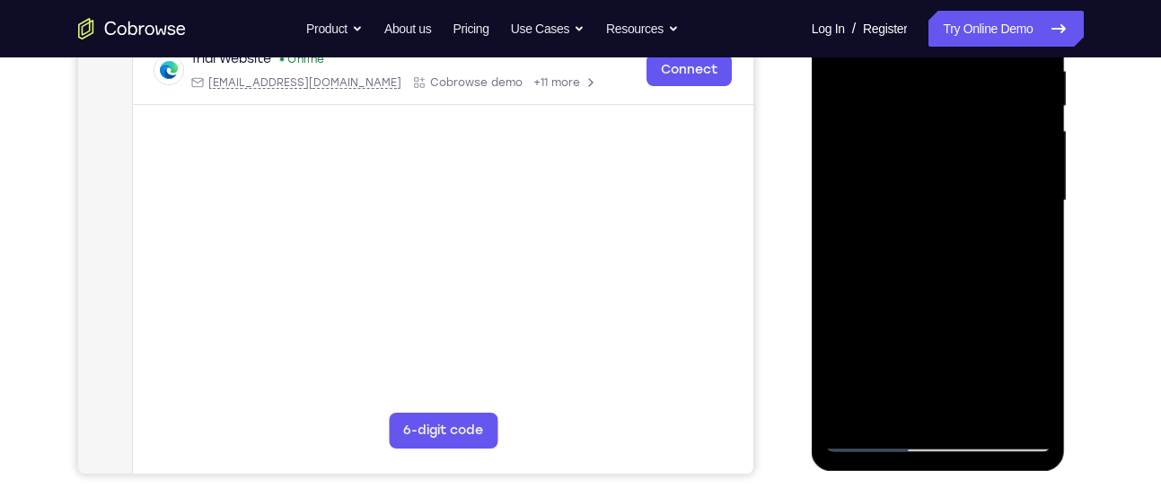
scroll to position [362, 0]
click at [911, 232] on div at bounding box center [938, 200] width 226 height 503
click at [899, 255] on div at bounding box center [938, 200] width 226 height 503
click at [955, 194] on div at bounding box center [938, 200] width 226 height 503
click at [923, 172] on div at bounding box center [938, 200] width 226 height 503
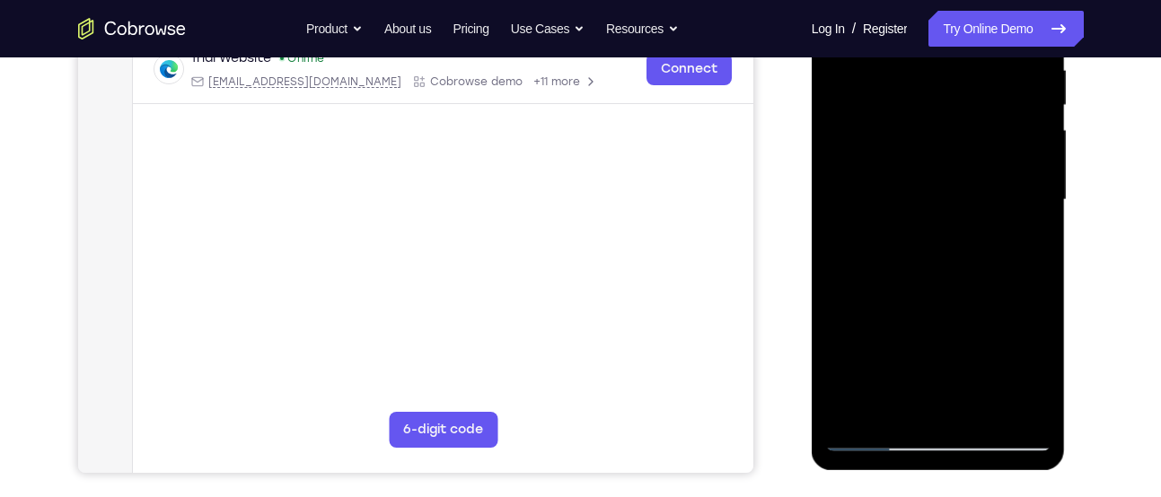
click at [920, 208] on div at bounding box center [938, 200] width 226 height 503
click at [893, 179] on div at bounding box center [938, 200] width 226 height 503
click at [913, 188] on div at bounding box center [938, 200] width 226 height 503
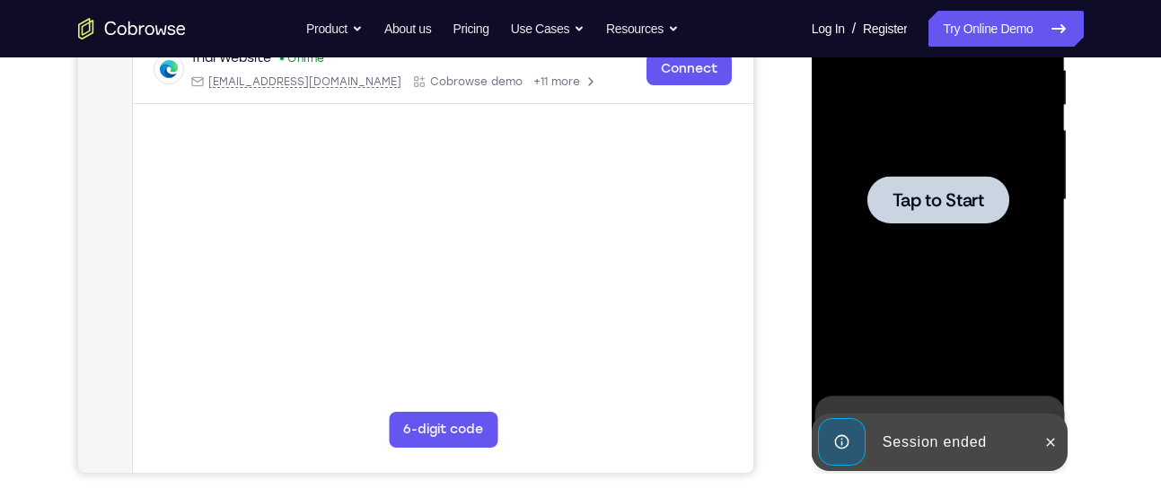
click at [950, 215] on div at bounding box center [938, 200] width 142 height 48
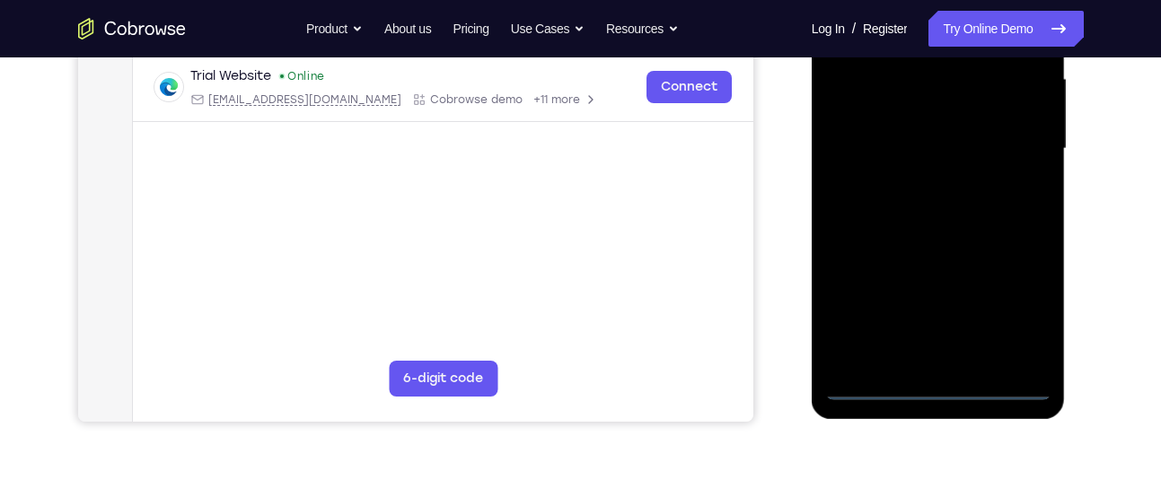
scroll to position [475, 0]
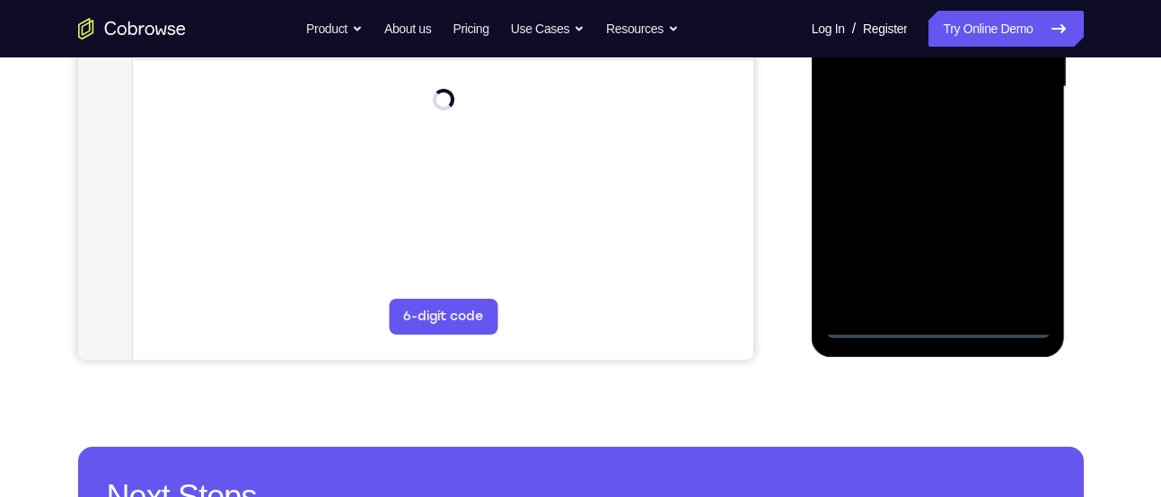
click at [1004, 323] on div at bounding box center [938, 87] width 226 height 503
drag, startPoint x: 881, startPoint y: 226, endPoint x: 1039, endPoint y: 221, distance: 158.1
click at [1039, 221] on div at bounding box center [938, 87] width 226 height 503
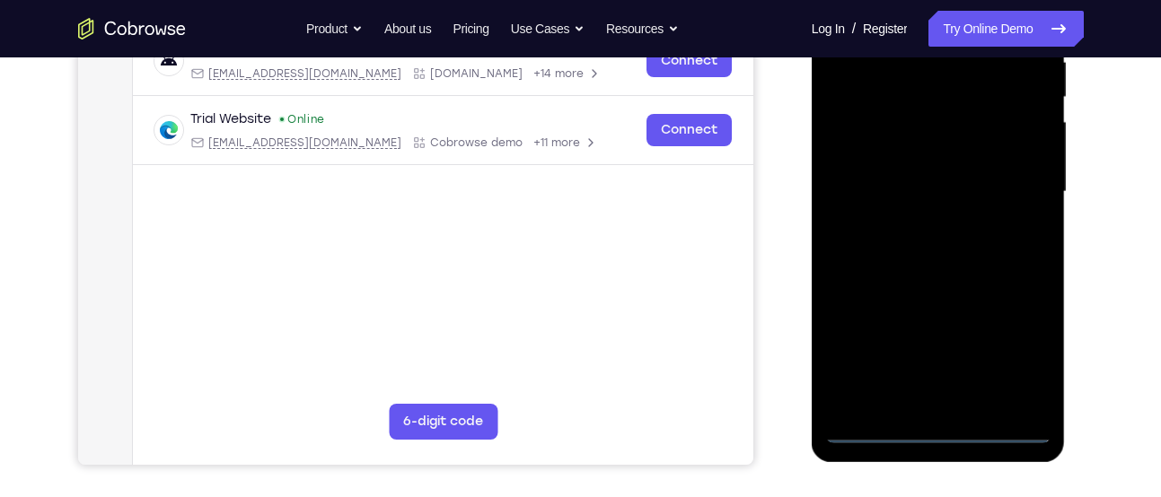
scroll to position [363, 0]
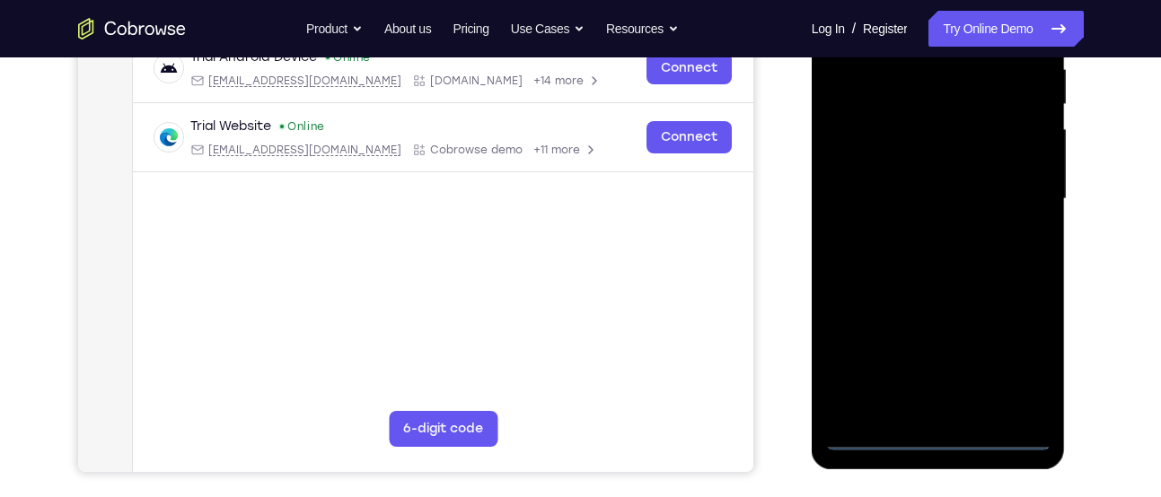
click at [872, 188] on div at bounding box center [938, 199] width 226 height 503
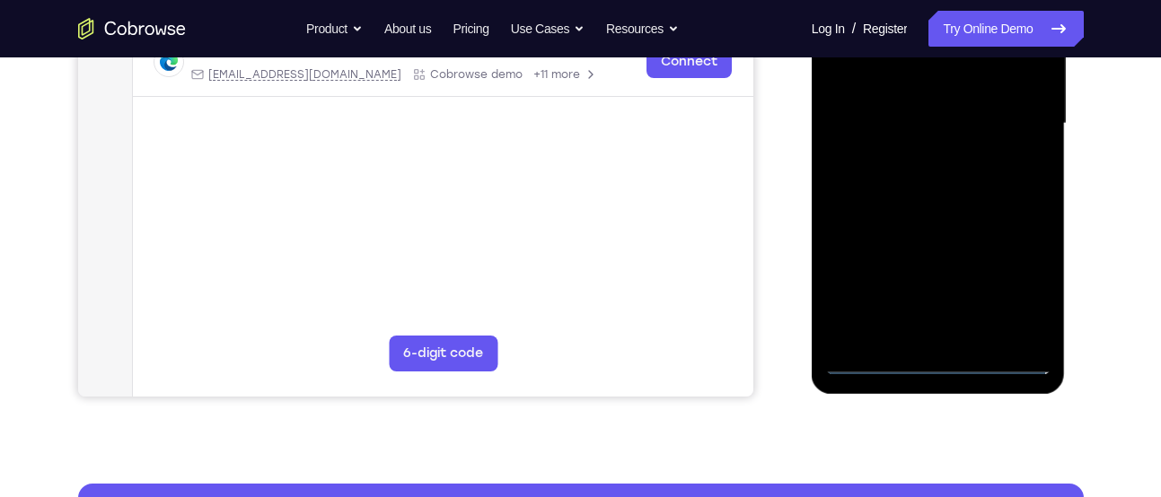
scroll to position [452, 0]
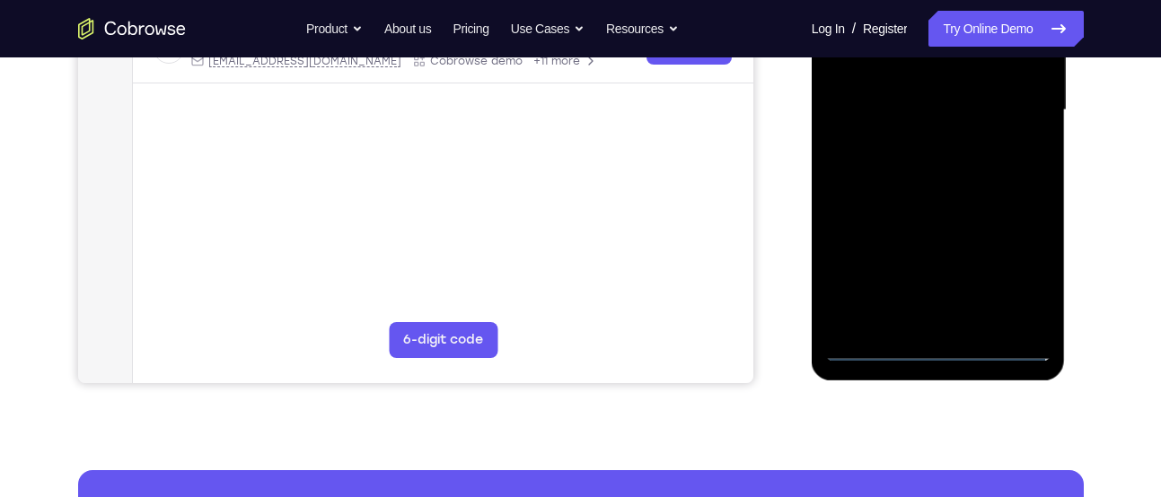
click at [1019, 269] on div at bounding box center [938, 110] width 226 height 503
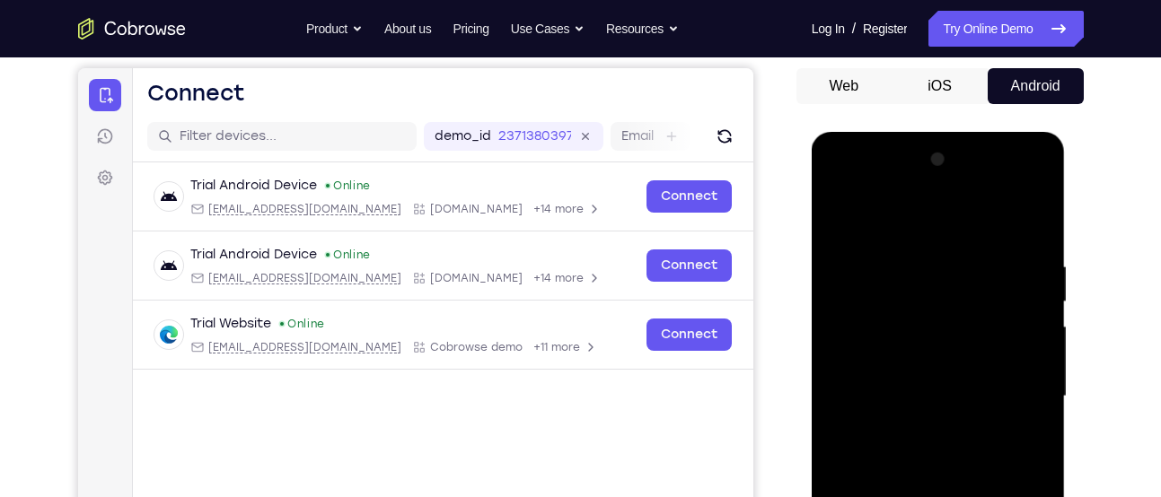
scroll to position [161, 0]
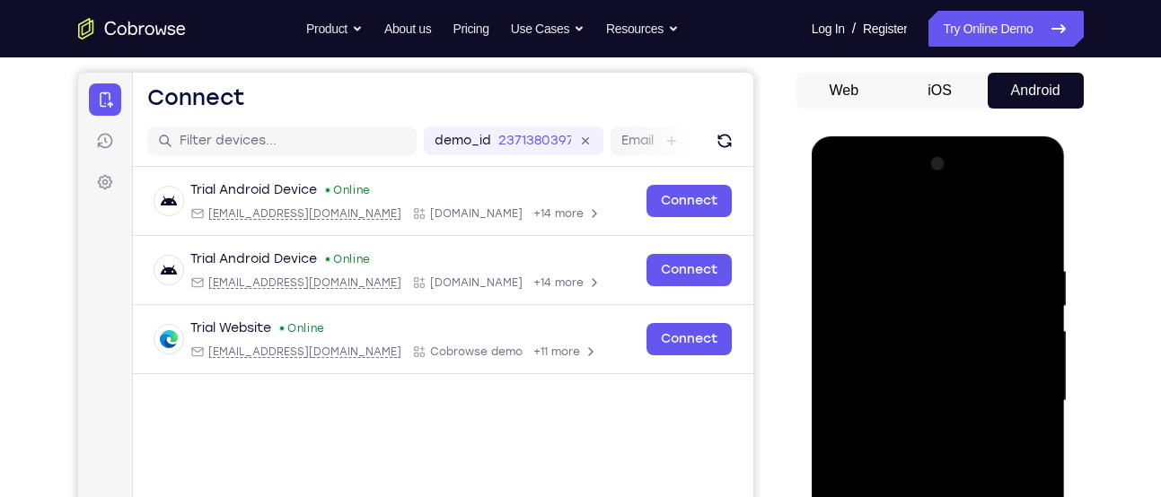
click at [1040, 190] on div at bounding box center [938, 401] width 226 height 503
click at [969, 219] on div at bounding box center [938, 401] width 226 height 503
click at [931, 188] on div at bounding box center [938, 401] width 226 height 503
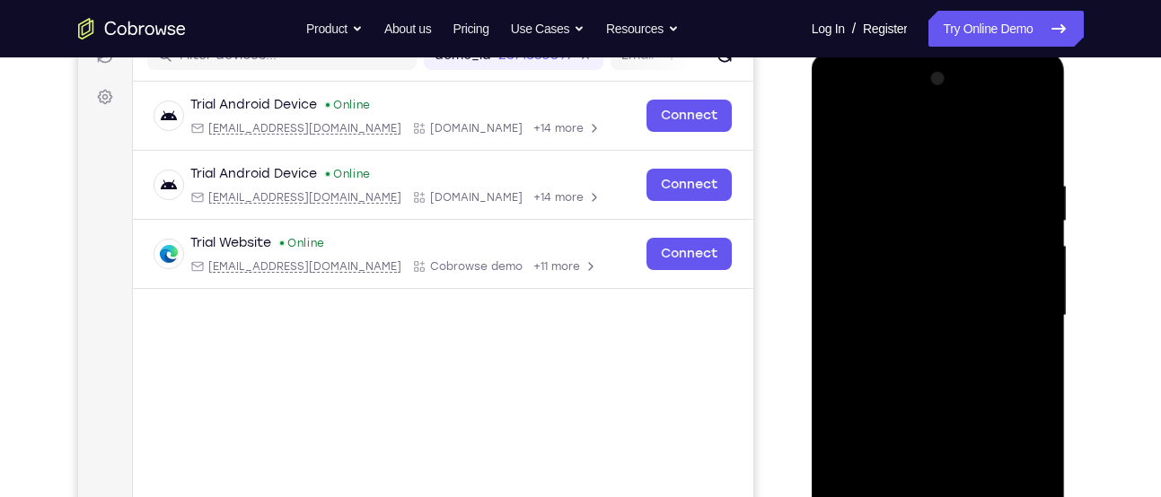
scroll to position [251, 0]
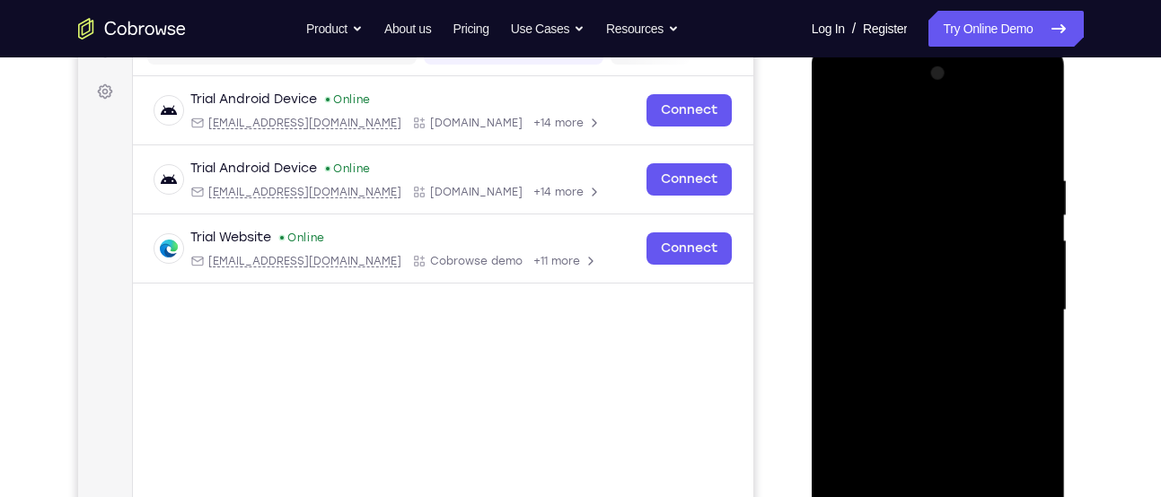
click at [892, 266] on div at bounding box center [938, 310] width 226 height 503
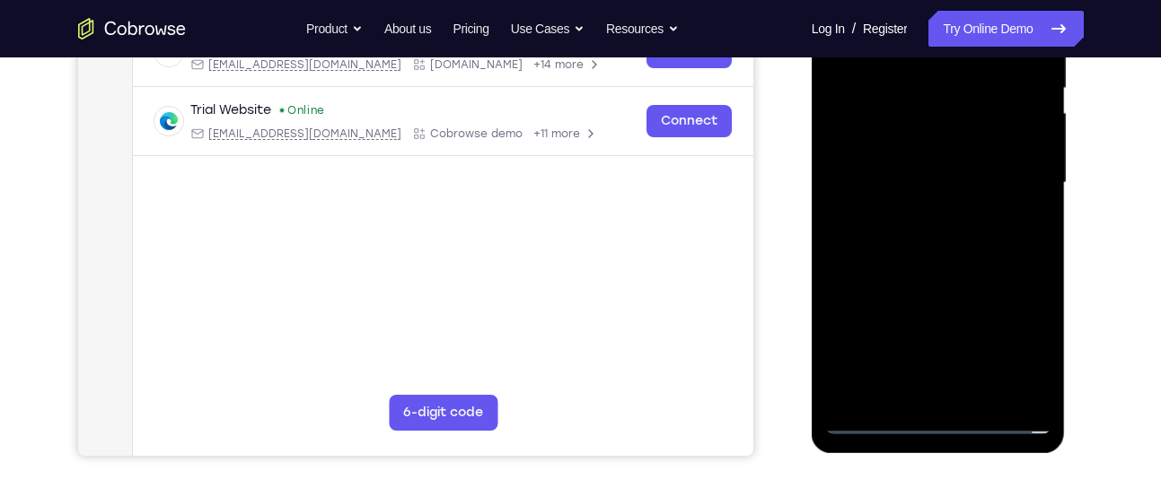
scroll to position [380, 0]
drag, startPoint x: 914, startPoint y: 342, endPoint x: 979, endPoint y: 129, distance: 222.6
click at [979, 129] on div at bounding box center [938, 182] width 226 height 503
click at [1046, 321] on div at bounding box center [938, 182] width 226 height 503
drag, startPoint x: 946, startPoint y: 313, endPoint x: 1004, endPoint y: 60, distance: 259.6
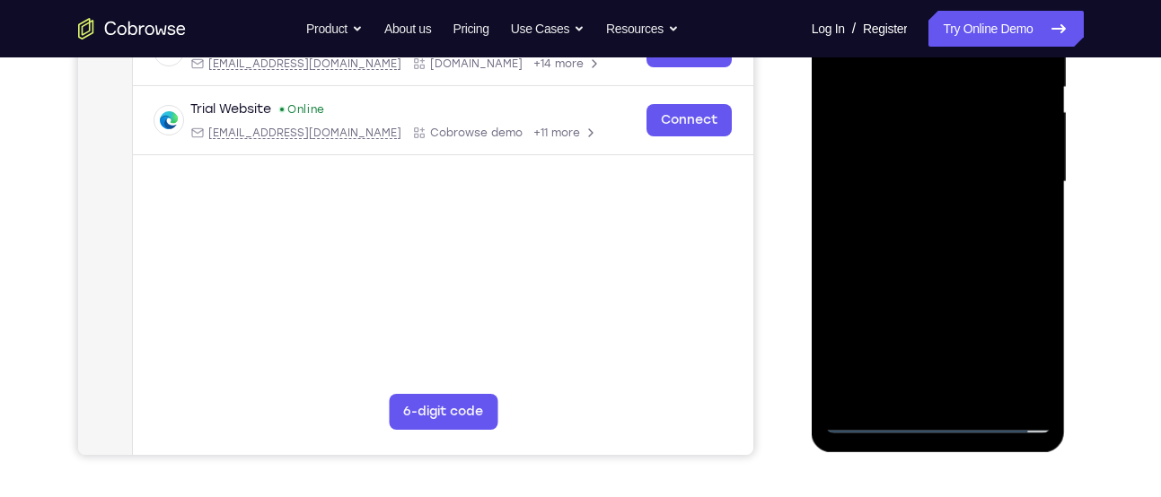
click at [1004, 60] on div at bounding box center [938, 182] width 226 height 503
click at [960, 231] on div at bounding box center [938, 182] width 226 height 503
drag, startPoint x: 892, startPoint y: 338, endPoint x: 971, endPoint y: 78, distance: 271.2
click at [971, 78] on div at bounding box center [938, 182] width 226 height 503
drag, startPoint x: 919, startPoint y: 326, endPoint x: 1017, endPoint y: 60, distance: 283.2
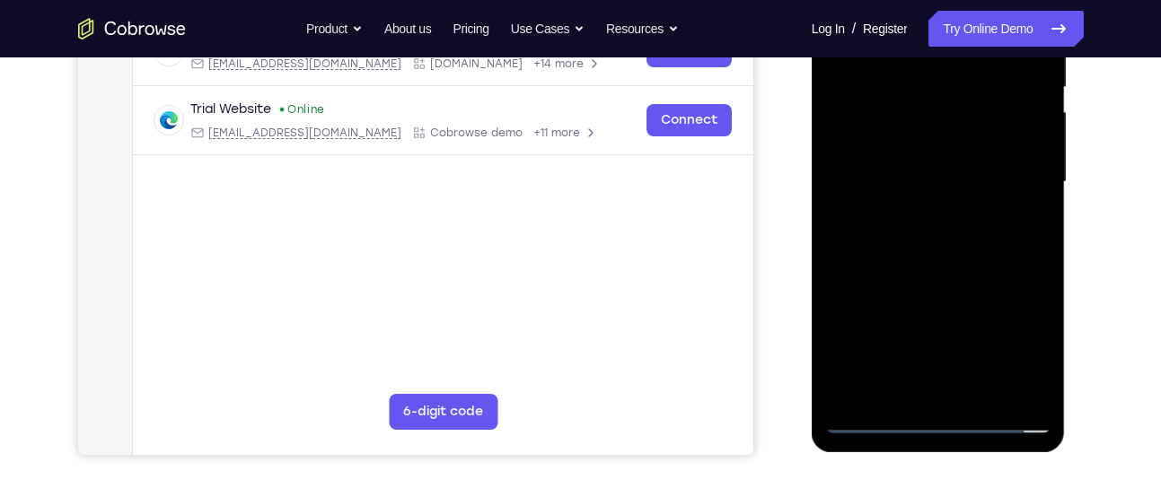
click at [1017, 60] on div at bounding box center [938, 182] width 226 height 503
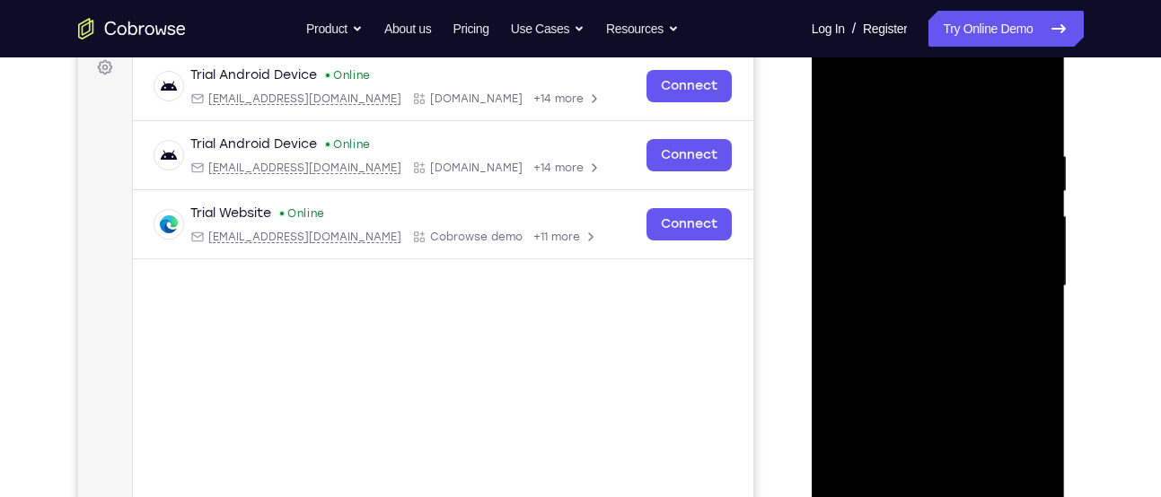
scroll to position [346, 0]
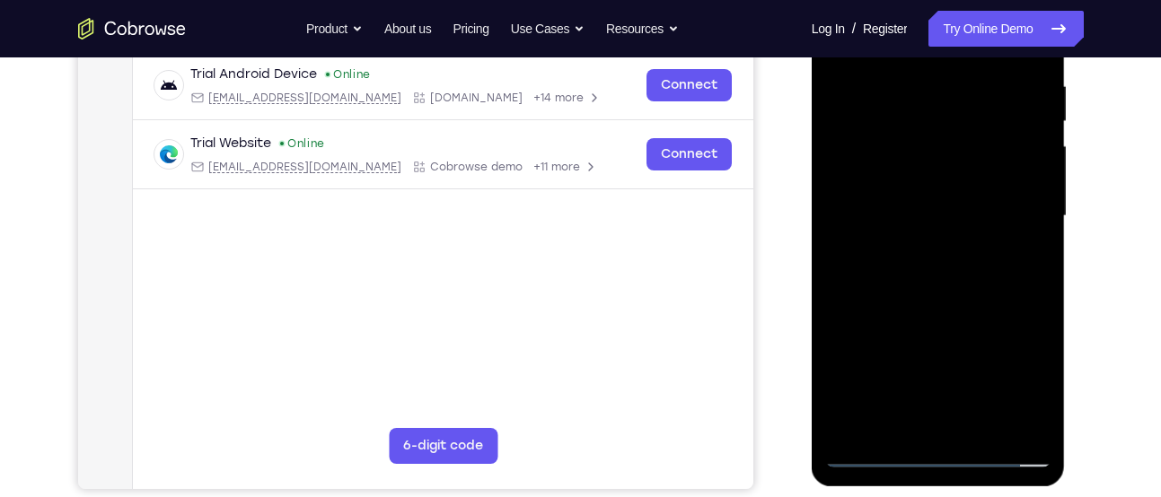
click at [954, 274] on div at bounding box center [938, 216] width 226 height 503
drag, startPoint x: 889, startPoint y: 338, endPoint x: 975, endPoint y: 60, distance: 291.3
click at [975, 60] on div at bounding box center [938, 216] width 226 height 503
click at [931, 293] on div at bounding box center [938, 216] width 226 height 503
drag, startPoint x: 931, startPoint y: 293, endPoint x: 1026, endPoint y: 60, distance: 251.2
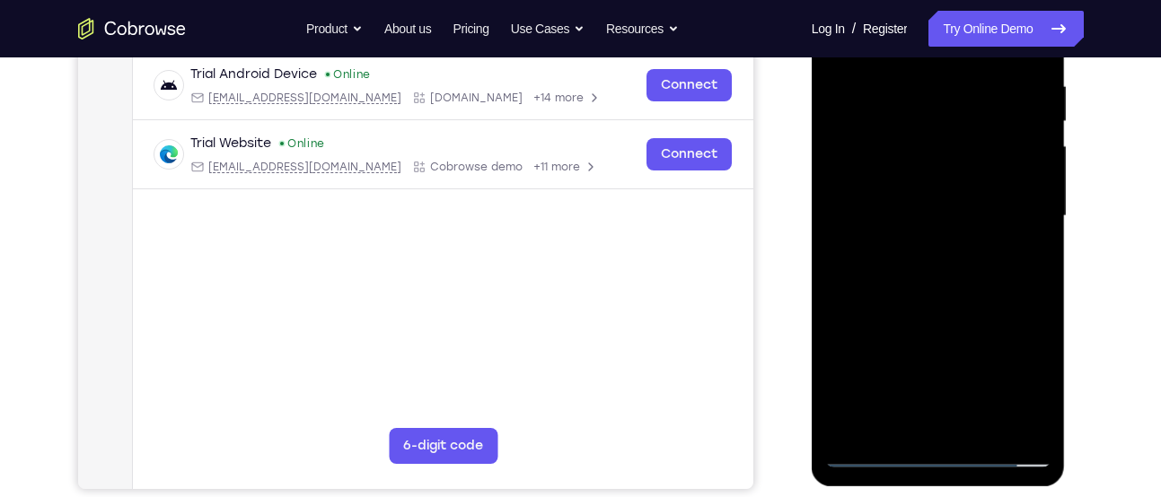
click at [1026, 60] on div at bounding box center [938, 216] width 226 height 503
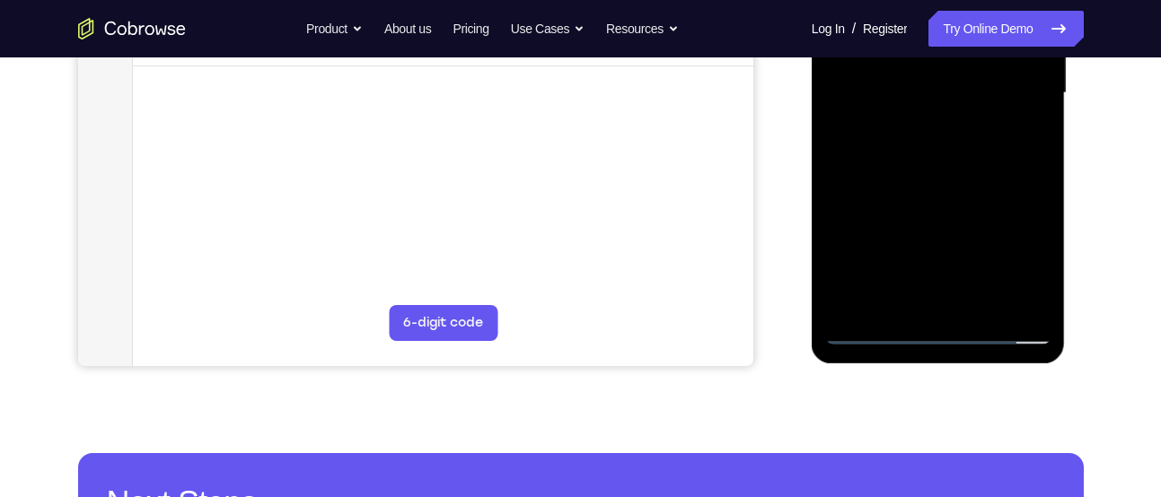
scroll to position [478, 0]
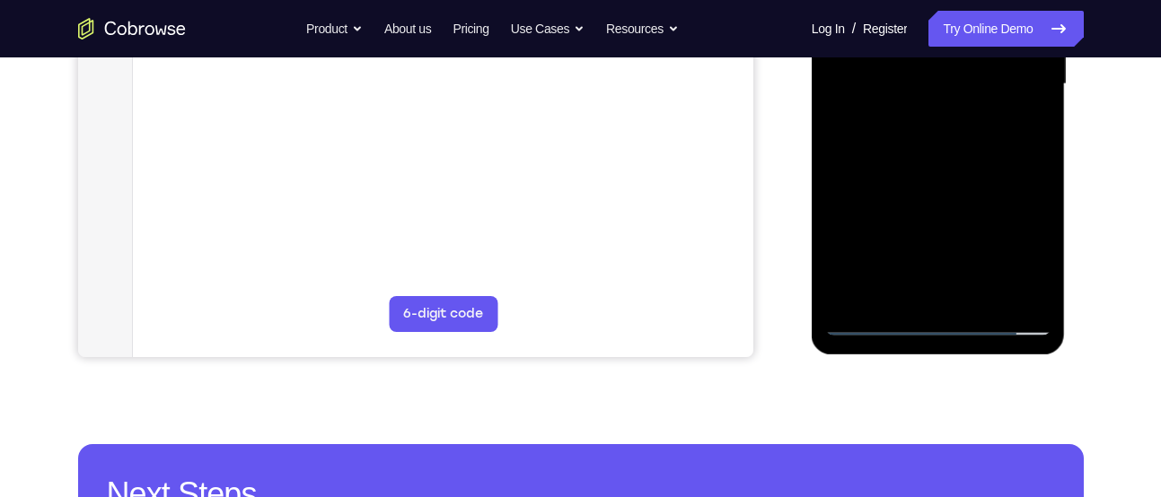
click at [873, 323] on div at bounding box center [938, 84] width 226 height 503
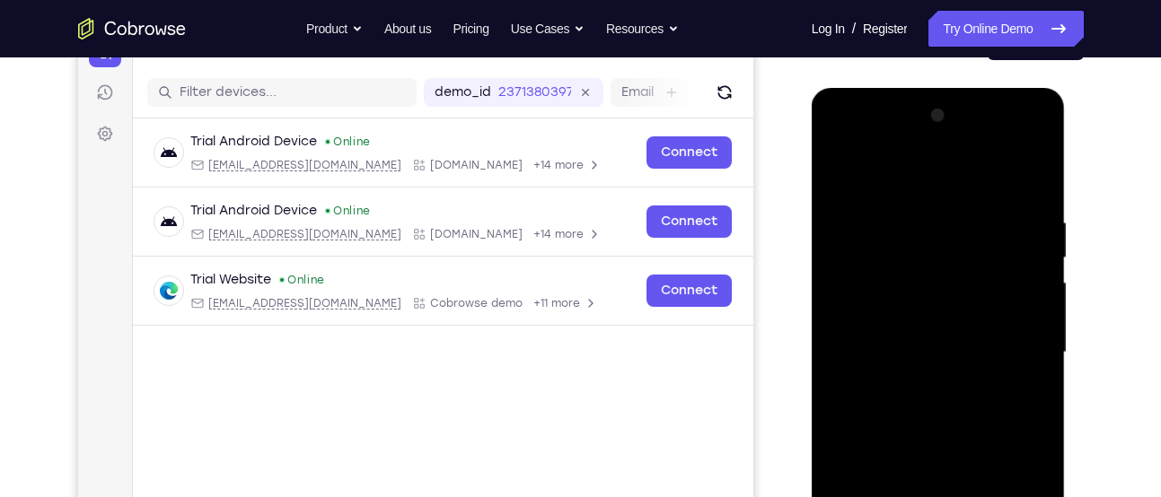
scroll to position [208, 0]
click at [1028, 202] on div at bounding box center [938, 353] width 226 height 503
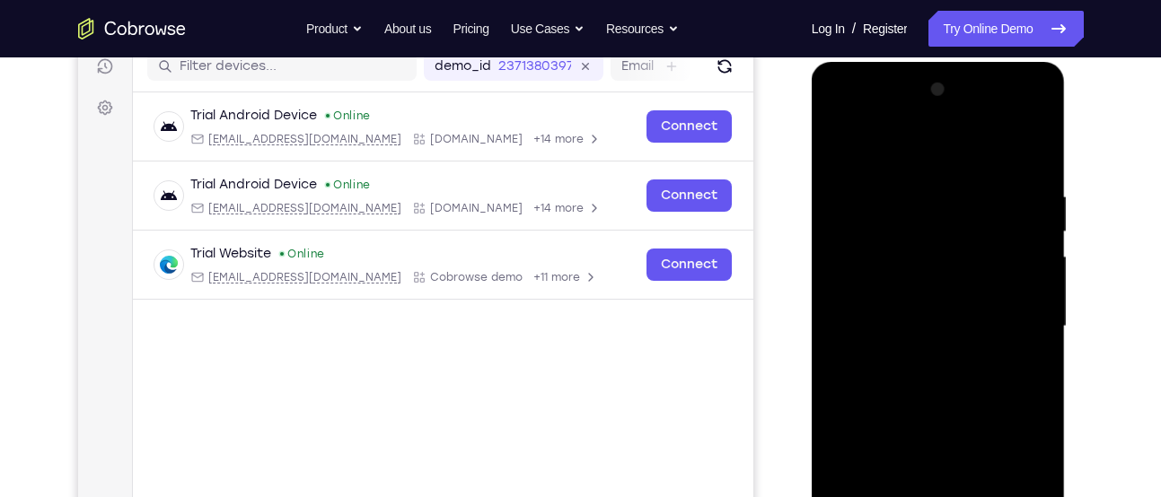
scroll to position [189, 0]
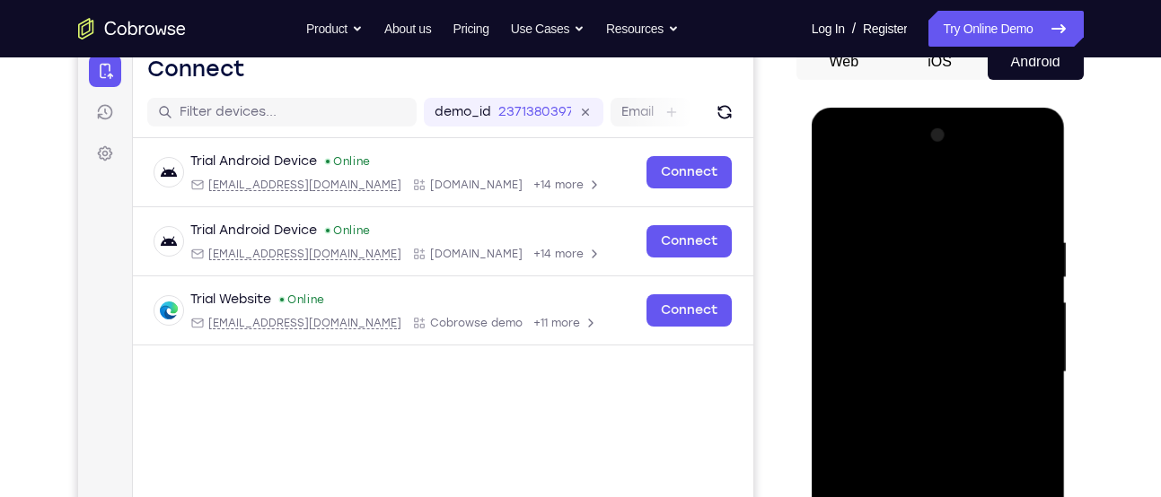
click at [1013, 162] on div at bounding box center [938, 372] width 226 height 503
click at [1039, 196] on div at bounding box center [938, 372] width 226 height 503
click at [1039, 193] on div at bounding box center [938, 372] width 226 height 503
click at [1038, 156] on div at bounding box center [938, 372] width 226 height 503
click at [980, 191] on div at bounding box center [938, 372] width 226 height 503
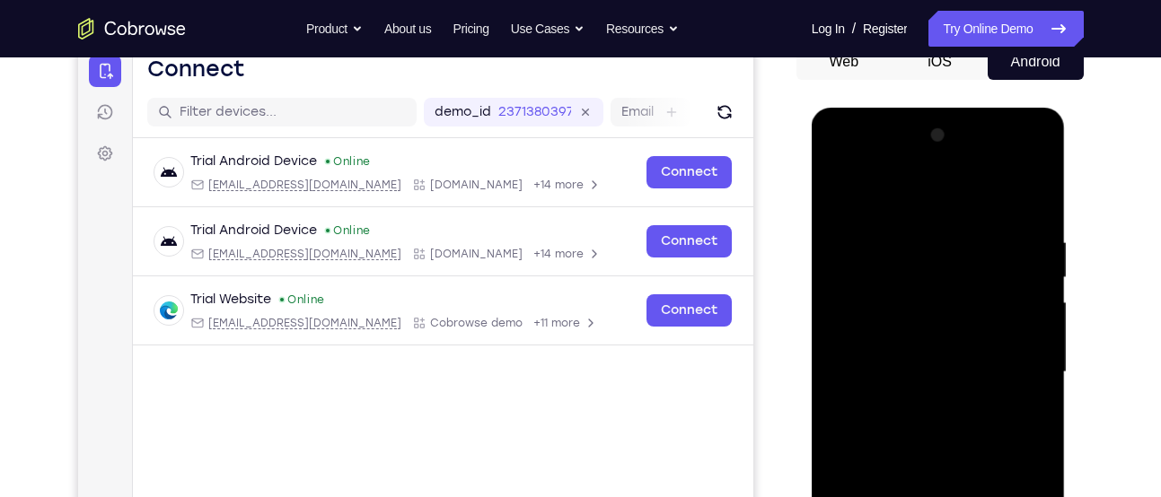
click at [925, 159] on div at bounding box center [938, 372] width 226 height 503
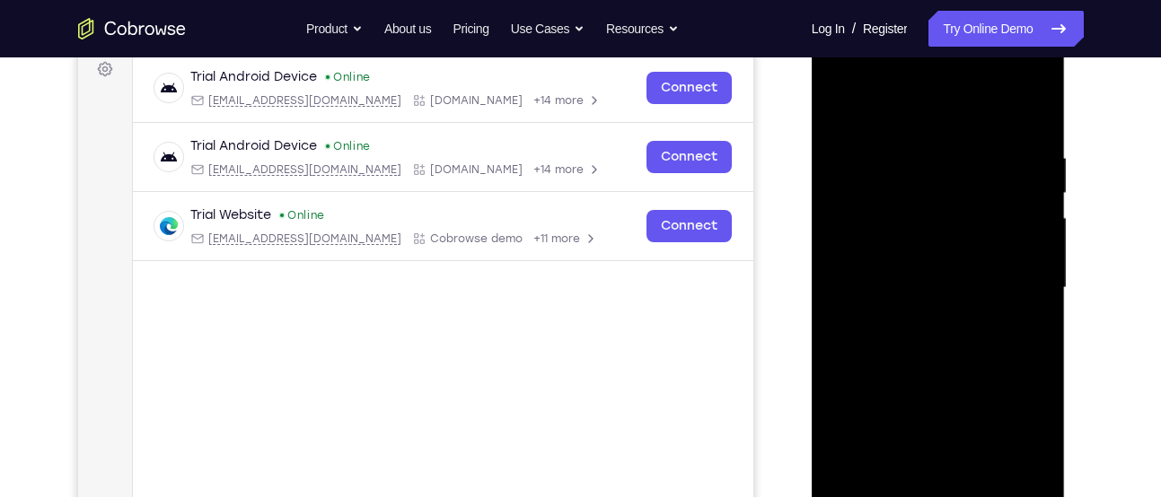
scroll to position [276, 0]
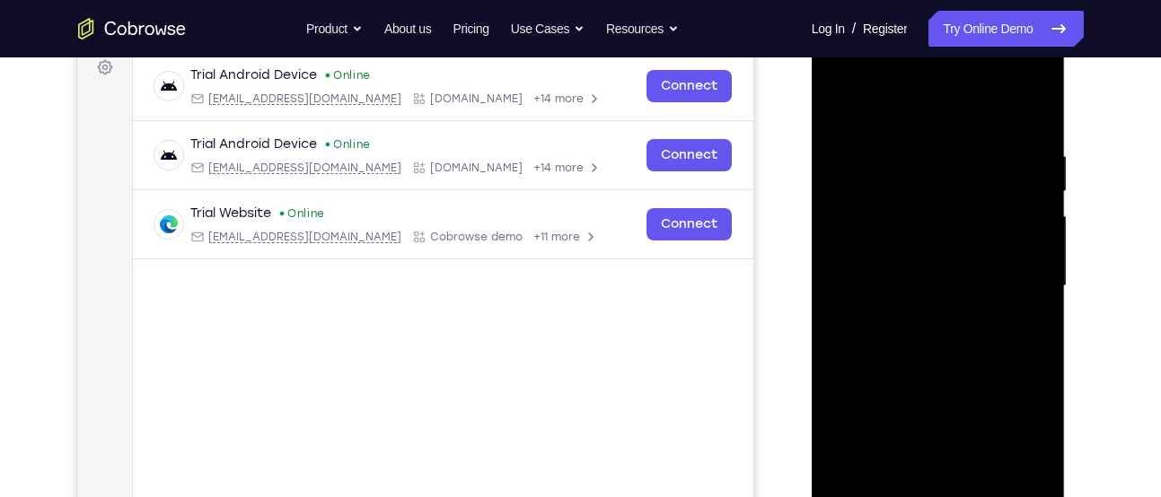
click at [901, 246] on div at bounding box center [938, 286] width 226 height 503
drag, startPoint x: 929, startPoint y: 319, endPoint x: 1006, endPoint y: 60, distance: 269.8
click at [1006, 60] on div at bounding box center [938, 286] width 226 height 503
click at [945, 332] on div at bounding box center [938, 286] width 226 height 503
drag, startPoint x: 870, startPoint y: 266, endPoint x: 956, endPoint y: 60, distance: 222.9
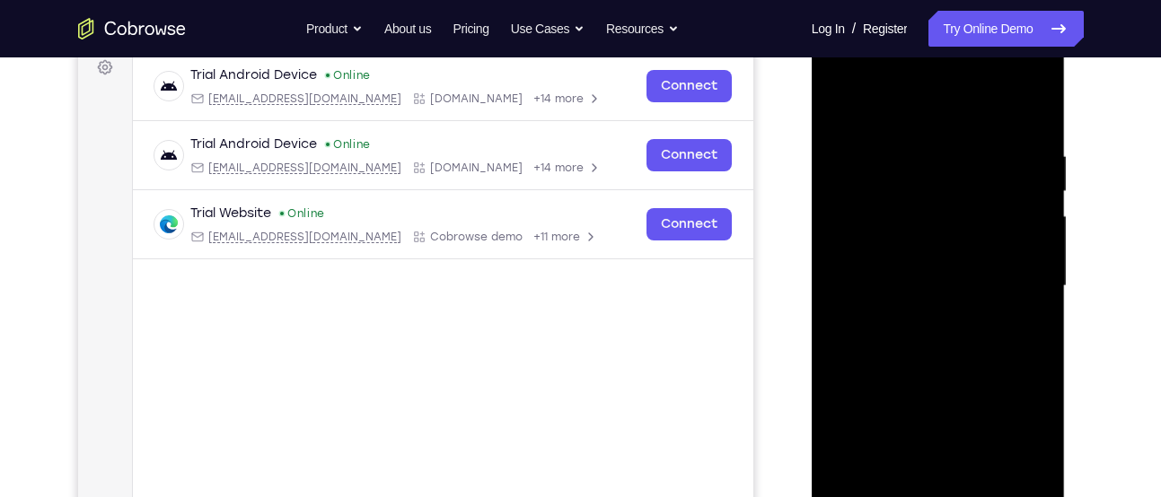
click at [956, 60] on div at bounding box center [938, 286] width 226 height 503
click at [952, 342] on div at bounding box center [938, 286] width 226 height 503
drag, startPoint x: 889, startPoint y: 250, endPoint x: 965, endPoint y: 60, distance: 204.2
click at [965, 60] on div at bounding box center [938, 286] width 226 height 503
drag, startPoint x: 927, startPoint y: 344, endPoint x: 969, endPoint y: 128, distance: 219.4
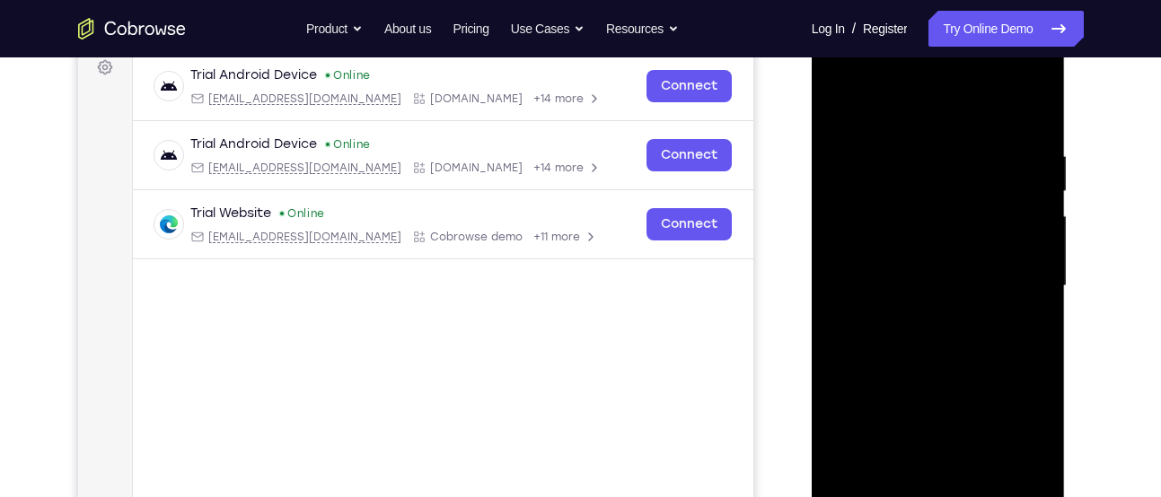
click at [969, 128] on div at bounding box center [938, 286] width 226 height 503
drag, startPoint x: 888, startPoint y: 332, endPoint x: 986, endPoint y: 60, distance: 289.1
click at [986, 60] on div at bounding box center [938, 286] width 226 height 503
drag, startPoint x: 911, startPoint y: 315, endPoint x: 1004, endPoint y: 60, distance: 271.2
click at [1004, 60] on div at bounding box center [938, 286] width 226 height 503
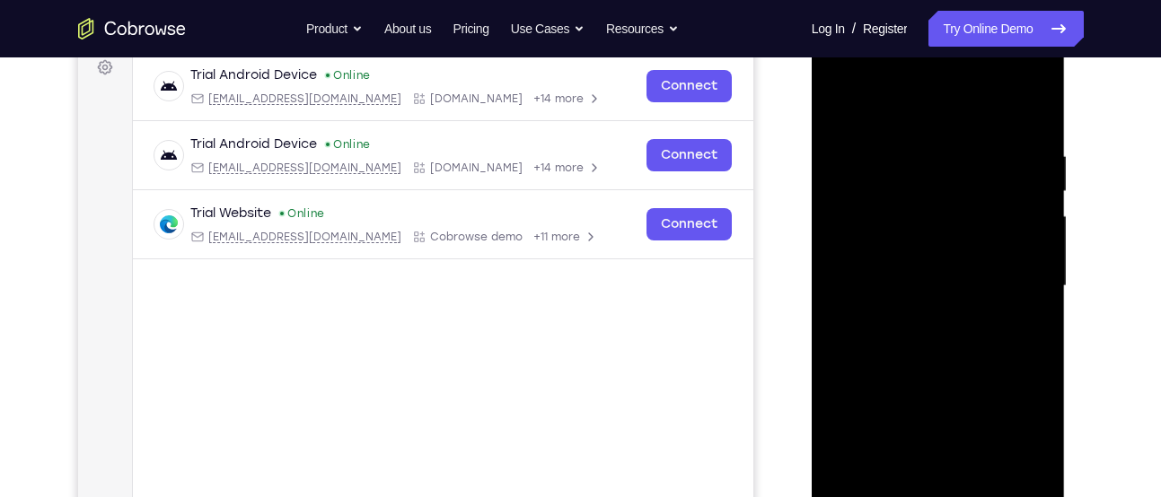
drag, startPoint x: 862, startPoint y: 327, endPoint x: 958, endPoint y: 60, distance: 283.4
click at [958, 60] on div at bounding box center [938, 286] width 226 height 503
drag, startPoint x: 887, startPoint y: 313, endPoint x: 990, endPoint y: 60, distance: 273.4
click at [990, 60] on div at bounding box center [938, 286] width 226 height 503
drag, startPoint x: 896, startPoint y: 332, endPoint x: 952, endPoint y: 60, distance: 277.6
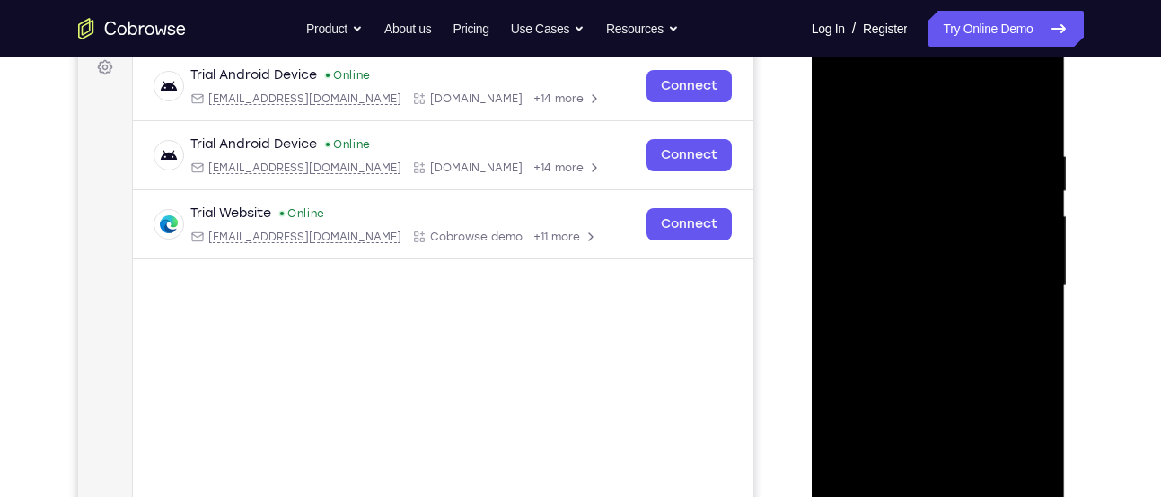
click at [952, 60] on div at bounding box center [938, 286] width 226 height 503
drag, startPoint x: 927, startPoint y: 291, endPoint x: 965, endPoint y: 60, distance: 233.8
click at [965, 60] on div at bounding box center [938, 286] width 226 height 503
drag, startPoint x: 943, startPoint y: 258, endPoint x: 1005, endPoint y: 60, distance: 207.0
click at [1005, 60] on div at bounding box center [938, 286] width 226 height 503
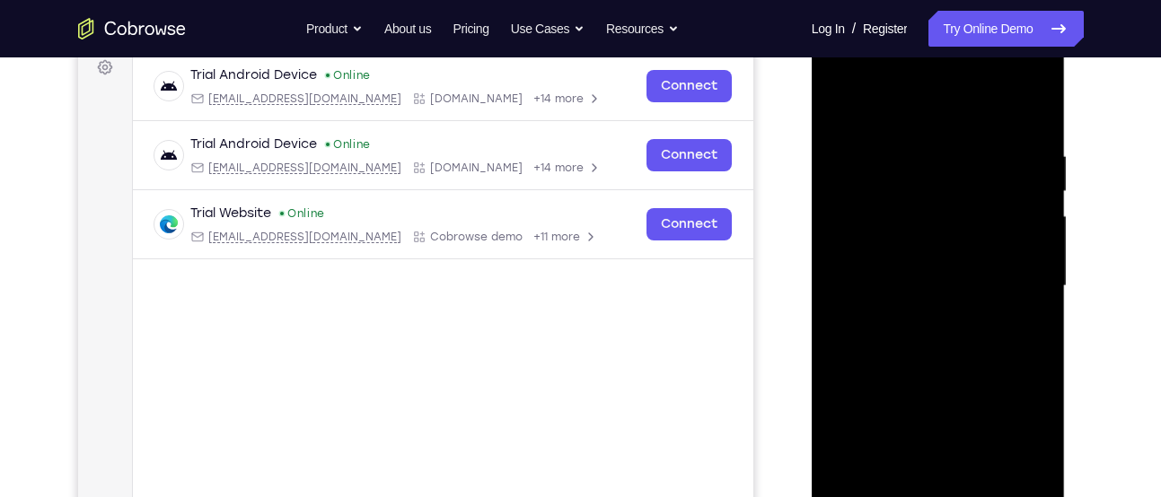
drag, startPoint x: 911, startPoint y: 259, endPoint x: 890, endPoint y: 361, distance: 104.4
click at [890, 363] on div at bounding box center [938, 286] width 226 height 503
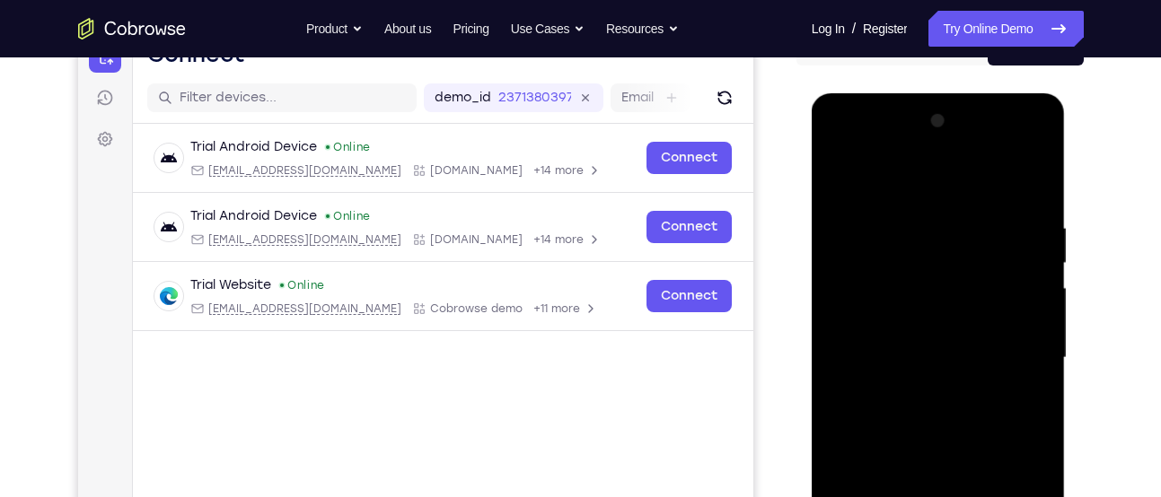
scroll to position [203, 0]
drag, startPoint x: 912, startPoint y: 248, endPoint x: 890, endPoint y: 366, distance: 120.6
click at [890, 366] on div at bounding box center [938, 359] width 226 height 503
drag, startPoint x: 940, startPoint y: 215, endPoint x: 863, endPoint y: 382, distance: 184.8
click at [863, 382] on div at bounding box center [938, 359] width 226 height 503
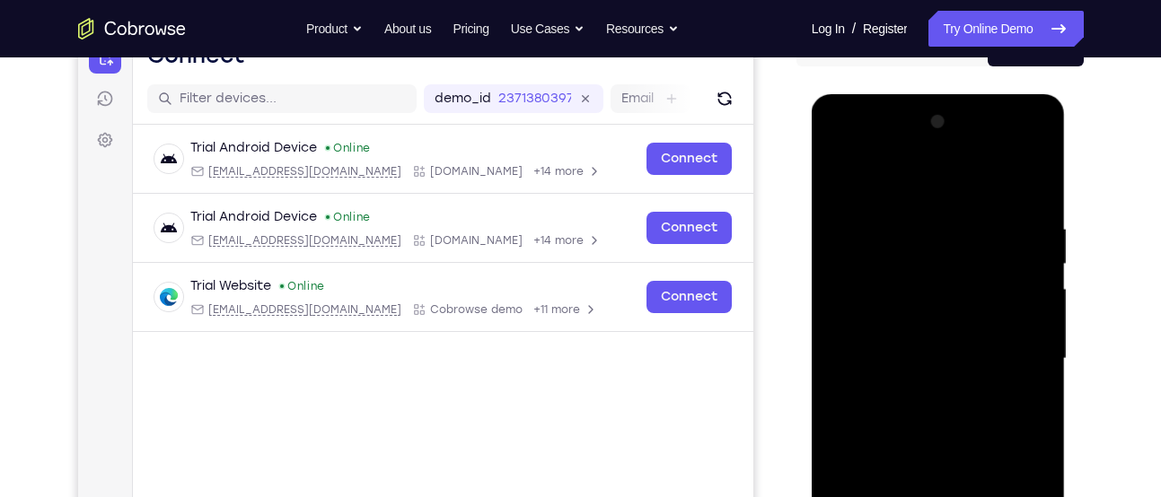
drag, startPoint x: 908, startPoint y: 230, endPoint x: 810, endPoint y: 382, distance: 181.3
click at [811, 382] on html "Online web based iOS Simulators and Android Emulators. Run iPhone, iPad, Mobile…" at bounding box center [939, 363] width 256 height 539
drag, startPoint x: 930, startPoint y: 174, endPoint x: 865, endPoint y: 382, distance: 218.1
click at [865, 382] on div at bounding box center [938, 359] width 226 height 503
drag, startPoint x: 927, startPoint y: 254, endPoint x: 855, endPoint y: 382, distance: 147.5
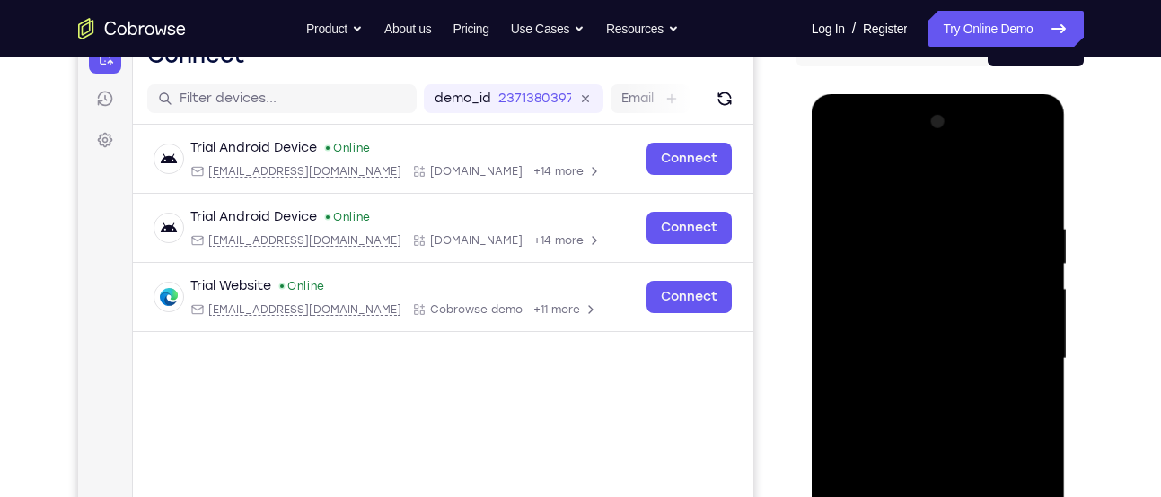
click at [855, 382] on div at bounding box center [938, 359] width 226 height 503
click at [1029, 146] on div at bounding box center [938, 359] width 226 height 503
click at [1039, 156] on div at bounding box center [938, 359] width 226 height 503
drag, startPoint x: 972, startPoint y: 205, endPoint x: 913, endPoint y: 382, distance: 187.4
click at [913, 382] on div at bounding box center [938, 359] width 226 height 503
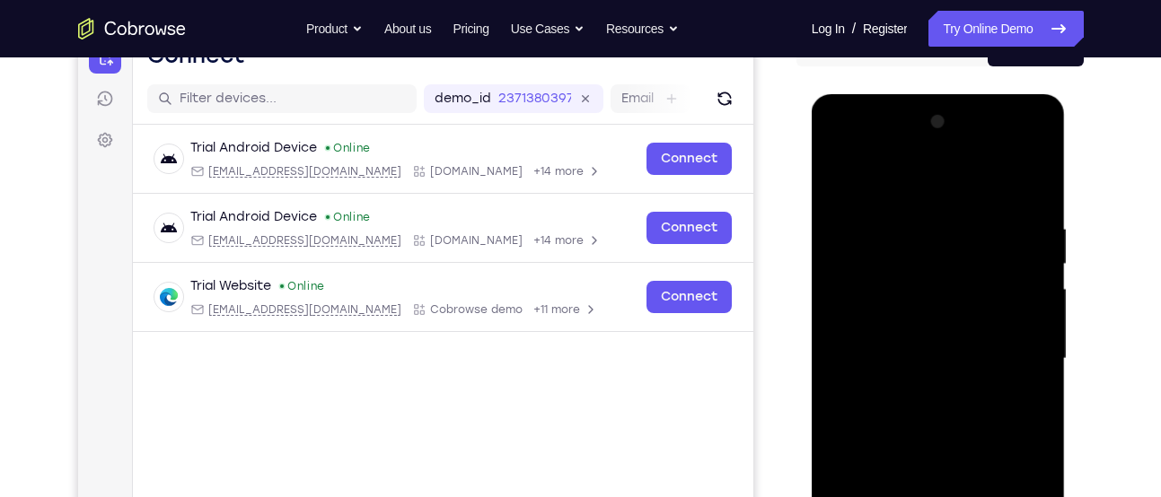
drag, startPoint x: 920, startPoint y: 243, endPoint x: 859, endPoint y: 382, distance: 151.9
click at [859, 382] on div at bounding box center [938, 359] width 226 height 503
drag, startPoint x: 923, startPoint y: 201, endPoint x: 837, endPoint y: 382, distance: 200.8
click at [837, 382] on div at bounding box center [938, 359] width 226 height 503
drag, startPoint x: 907, startPoint y: 210, endPoint x: 821, endPoint y: 382, distance: 192.3
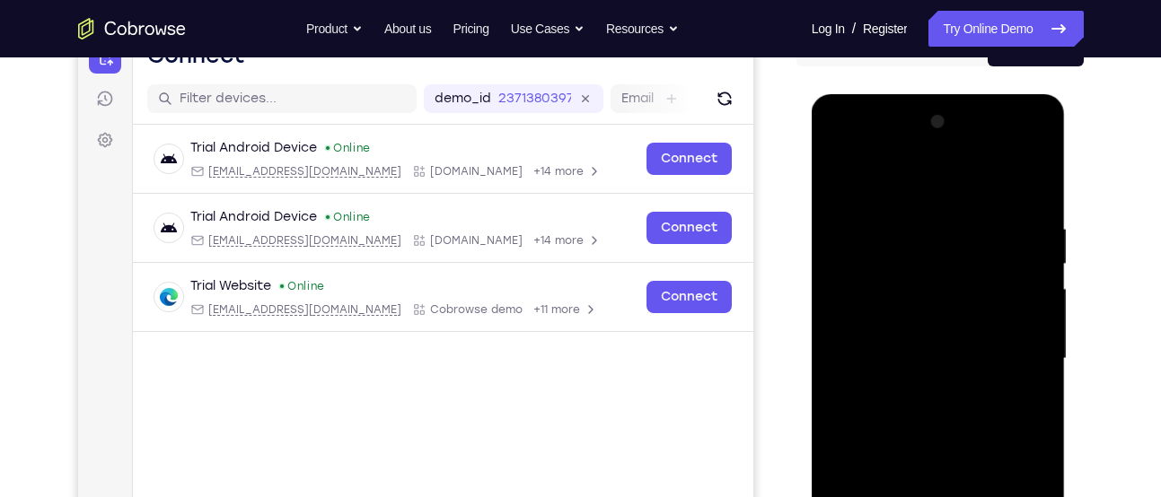
click at [821, 382] on div at bounding box center [938, 361] width 254 height 535
drag, startPoint x: 886, startPoint y: 228, endPoint x: 793, endPoint y: 382, distance: 180.4
click at [811, 382] on html "Online web based iOS Simulators and Android Emulators. Run iPhone, iPad, Mobile…" at bounding box center [939, 363] width 256 height 539
drag, startPoint x: 881, startPoint y: 258, endPoint x: 804, endPoint y: 382, distance: 146.3
click at [811, 382] on html "Online web based iOS Simulators and Android Emulators. Run iPhone, iPad, Mobile…" at bounding box center [939, 363] width 256 height 539
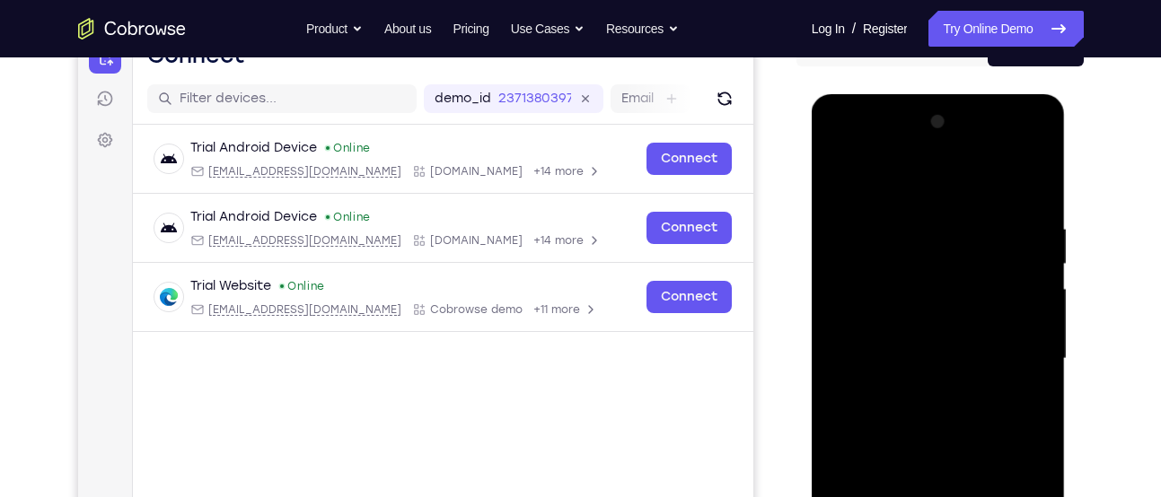
drag, startPoint x: 911, startPoint y: 180, endPoint x: 794, endPoint y: 382, distance: 234.0
click at [811, 382] on html "Online web based iOS Simulators and Android Emulators. Run iPhone, iPad, Mobile…" at bounding box center [939, 363] width 256 height 539
click at [913, 243] on div at bounding box center [938, 359] width 226 height 503
click at [918, 248] on div at bounding box center [938, 359] width 226 height 503
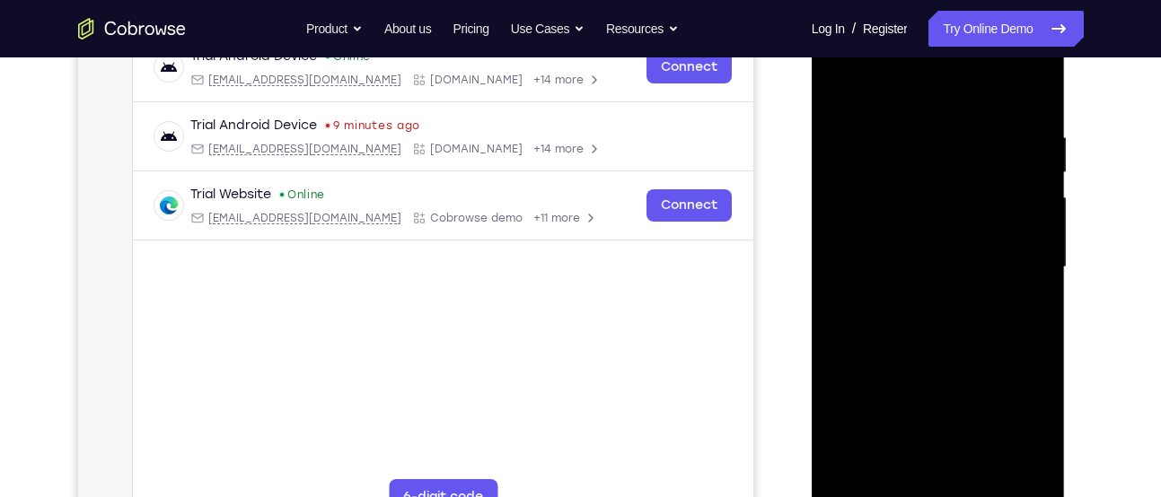
scroll to position [296, 0]
click at [934, 320] on div at bounding box center [938, 265] width 226 height 503
click at [928, 154] on div at bounding box center [938, 265] width 226 height 503
click at [932, 224] on div at bounding box center [938, 265] width 226 height 503
click at [925, 154] on div at bounding box center [938, 265] width 226 height 503
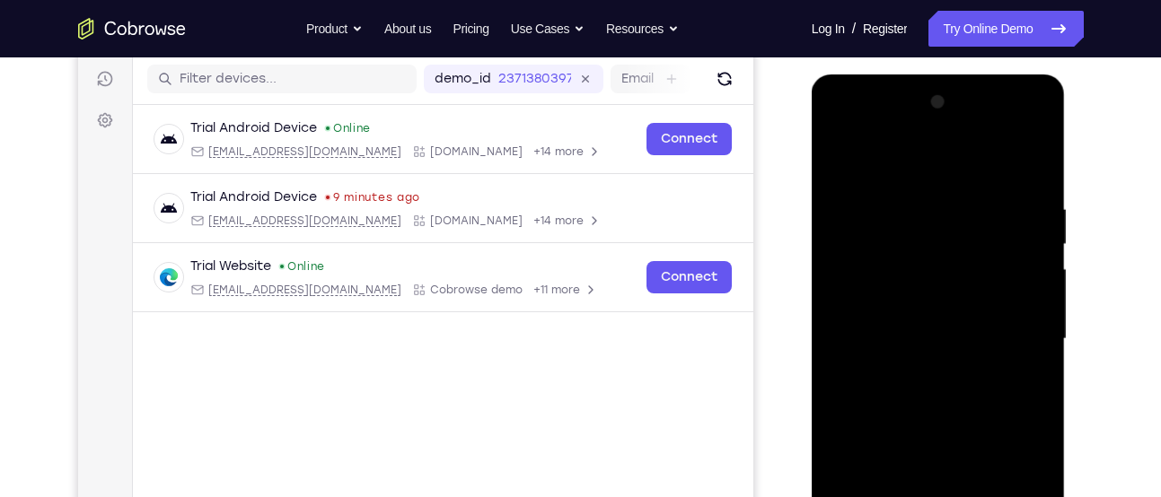
scroll to position [212, 0]
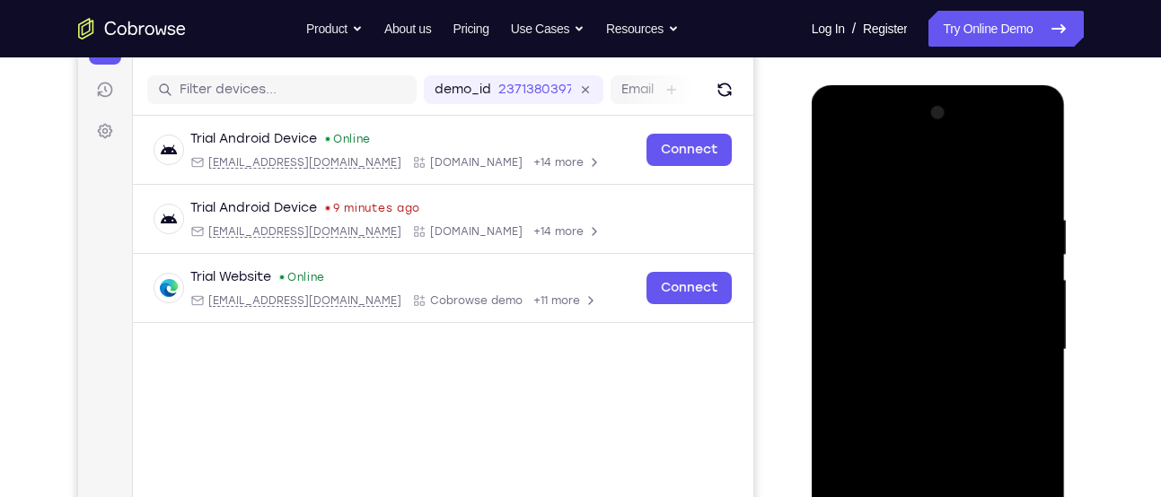
click at [934, 241] on div at bounding box center [938, 350] width 226 height 503
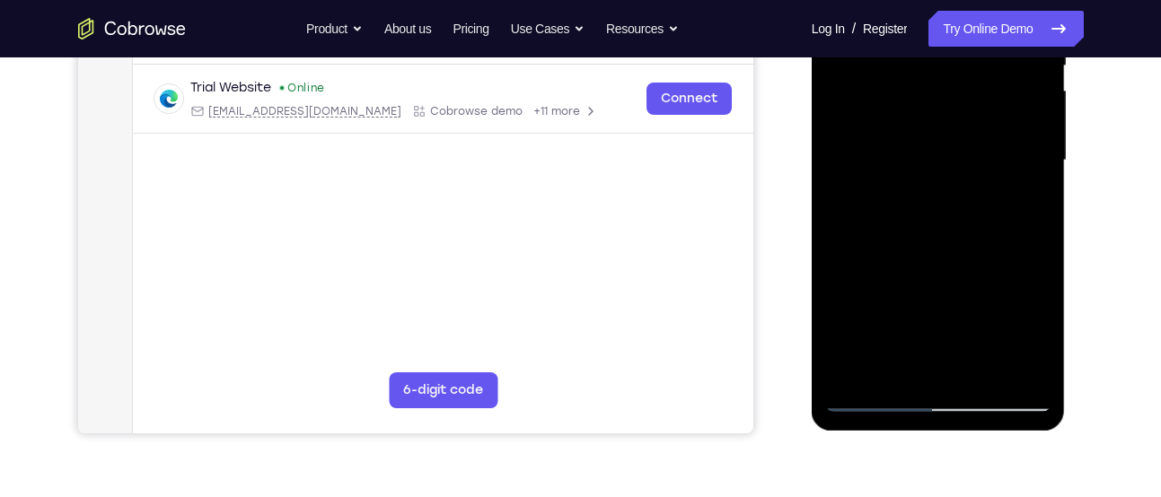
scroll to position [408, 0]
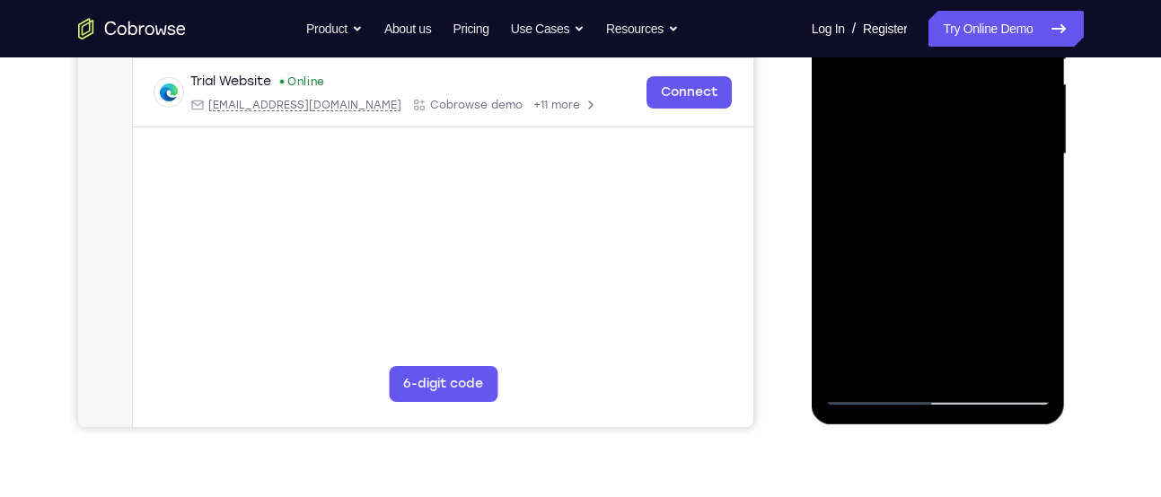
drag, startPoint x: 938, startPoint y: 279, endPoint x: 988, endPoint y: 86, distance: 199.4
click at [988, 86] on div at bounding box center [938, 154] width 226 height 503
click at [1046, 296] on div at bounding box center [938, 154] width 226 height 503
drag, startPoint x: 957, startPoint y: 204, endPoint x: 918, endPoint y: 382, distance: 182.8
click at [918, 382] on div at bounding box center [938, 154] width 226 height 503
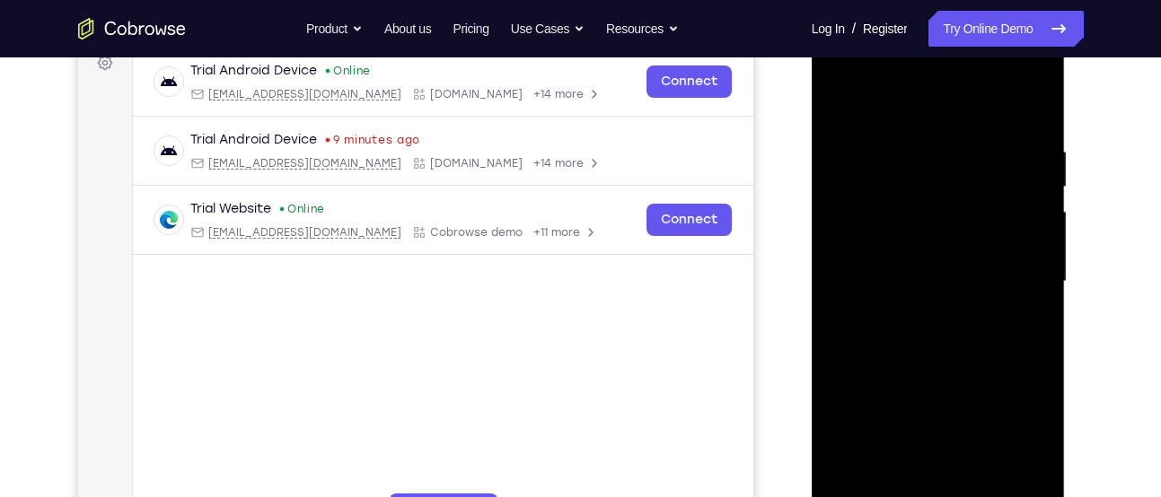
scroll to position [279, 0]
drag, startPoint x: 995, startPoint y: 275, endPoint x: 1028, endPoint y: 60, distance: 217.1
click at [1028, 60] on div at bounding box center [938, 282] width 226 height 503
drag, startPoint x: 922, startPoint y: 341, endPoint x: 998, endPoint y: 60, distance: 291.1
click at [998, 60] on div at bounding box center [938, 282] width 226 height 503
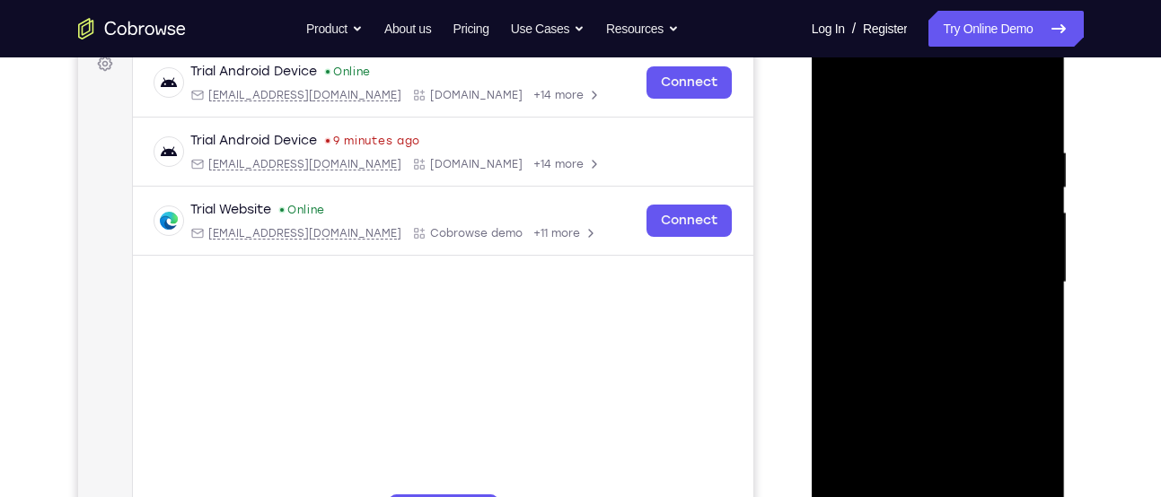
drag, startPoint x: 952, startPoint y: 264, endPoint x: 993, endPoint y: 85, distance: 183.1
click at [993, 85] on div at bounding box center [938, 282] width 226 height 503
drag, startPoint x: 970, startPoint y: 294, endPoint x: 1004, endPoint y: 63, distance: 234.0
click at [1004, 63] on div at bounding box center [938, 282] width 226 height 503
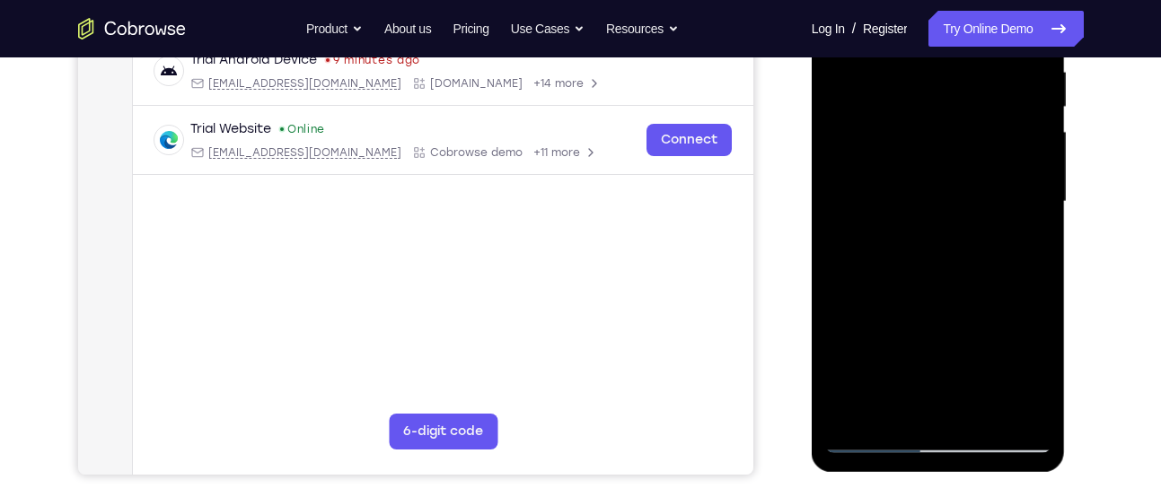
scroll to position [361, 0]
drag, startPoint x: 941, startPoint y: 308, endPoint x: 988, endPoint y: 96, distance: 217.1
click at [988, 96] on div at bounding box center [938, 201] width 226 height 503
drag, startPoint x: 900, startPoint y: 289, endPoint x: 990, endPoint y: 60, distance: 245.9
click at [990, 60] on div at bounding box center [938, 201] width 226 height 503
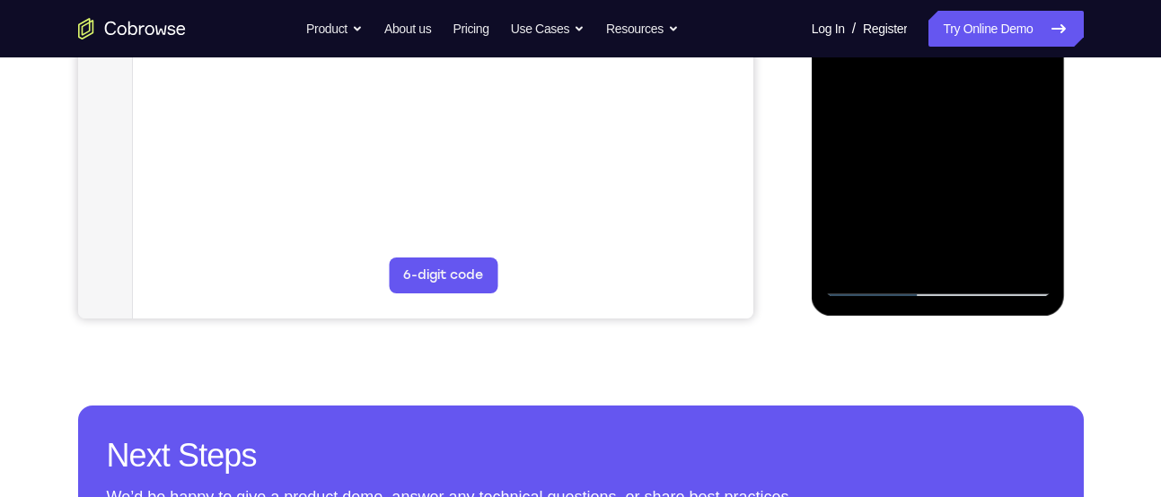
scroll to position [531, 0]
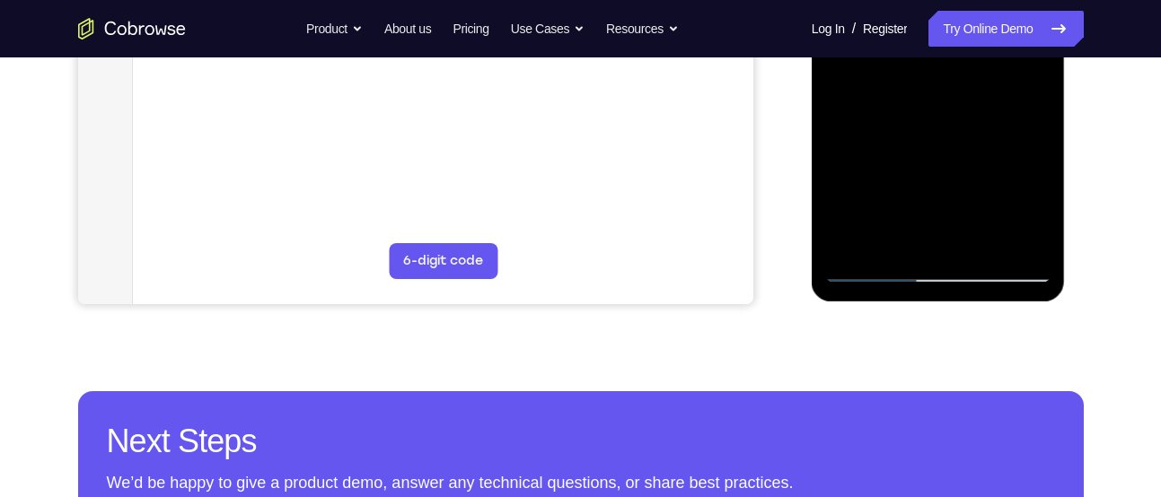
click at [882, 259] on div at bounding box center [938, 31] width 226 height 503
click at [876, 269] on div at bounding box center [938, 31] width 226 height 503
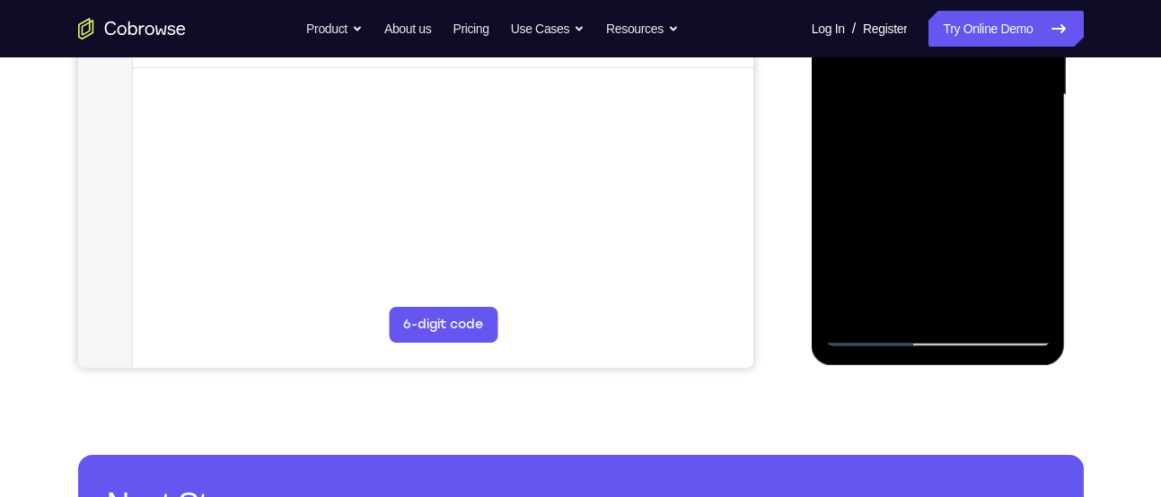
scroll to position [465, 0]
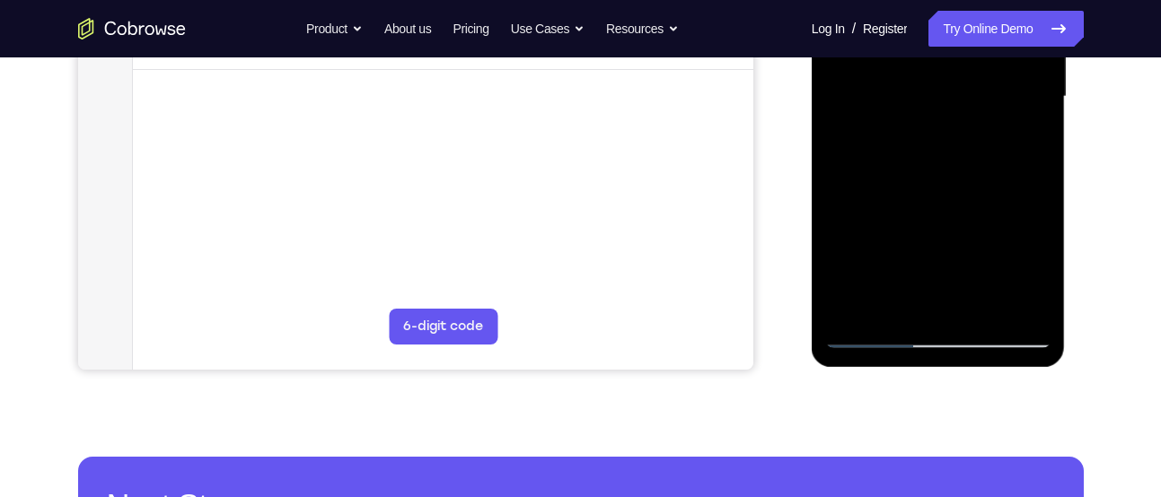
click at [882, 327] on div at bounding box center [938, 97] width 226 height 503
click at [872, 332] on div at bounding box center [938, 97] width 226 height 503
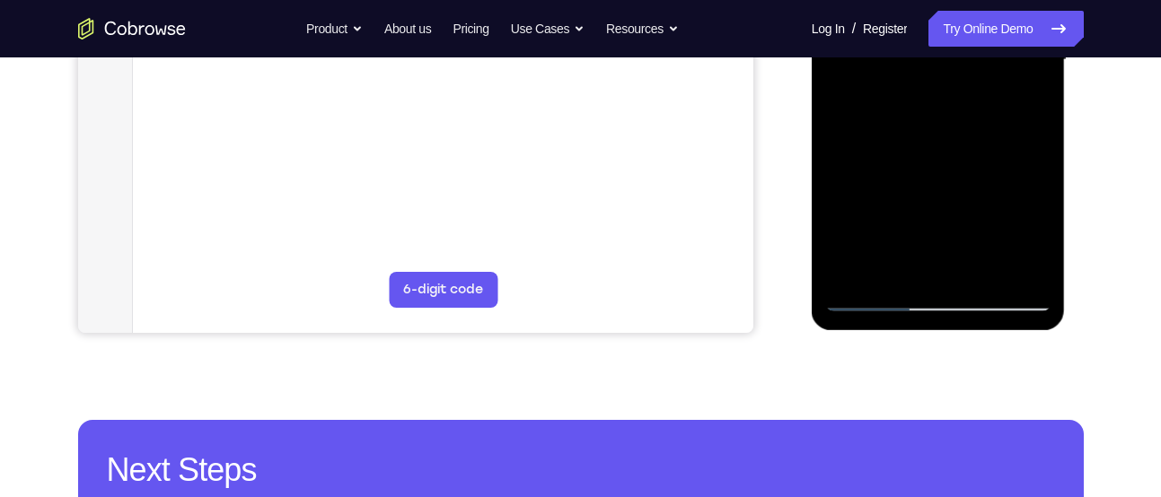
scroll to position [513, 0]
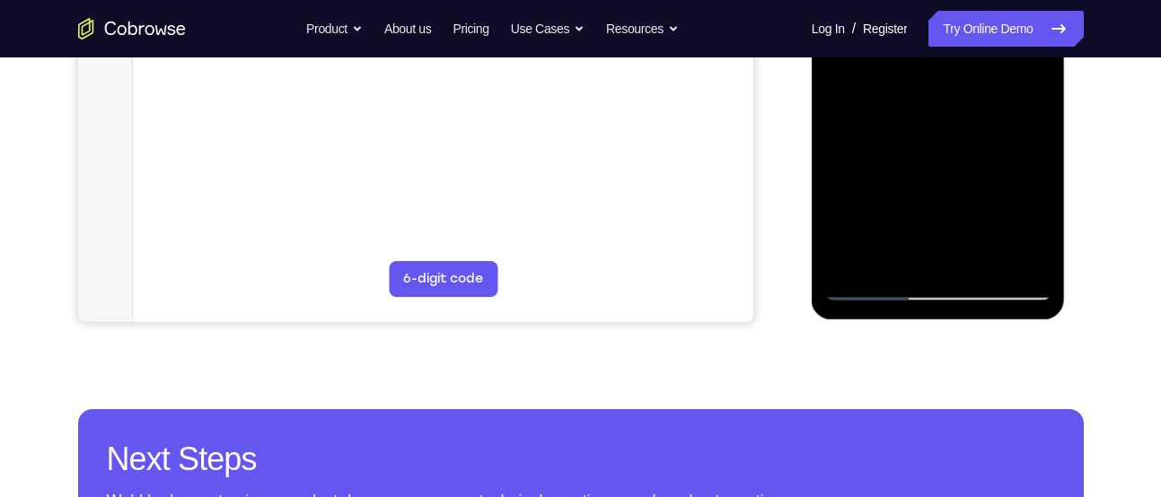
click at [1044, 190] on div at bounding box center [938, 49] width 226 height 503
drag, startPoint x: 890, startPoint y: 253, endPoint x: 917, endPoint y: 149, distance: 107.6
click at [917, 149] on div at bounding box center [938, 49] width 226 height 503
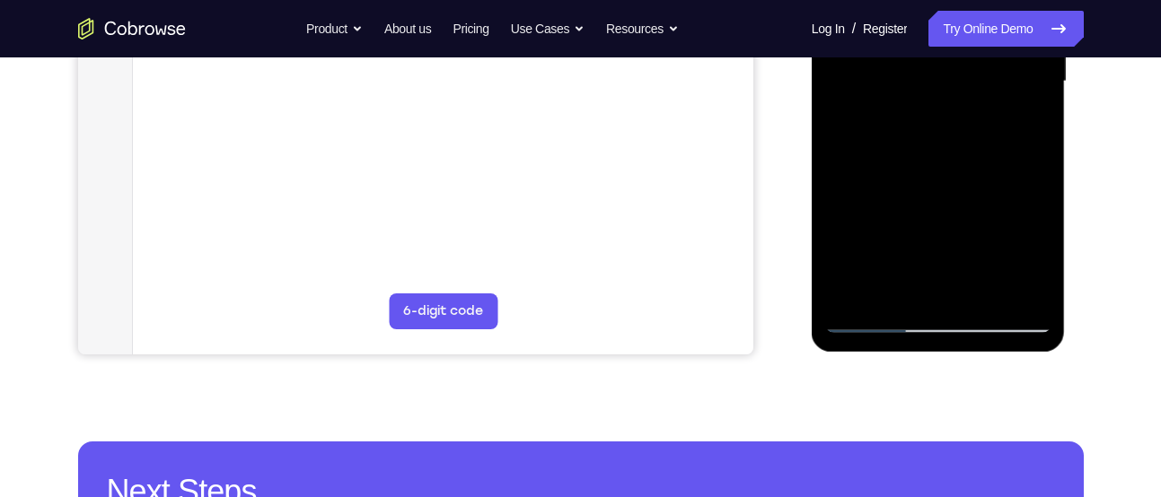
scroll to position [479, 0]
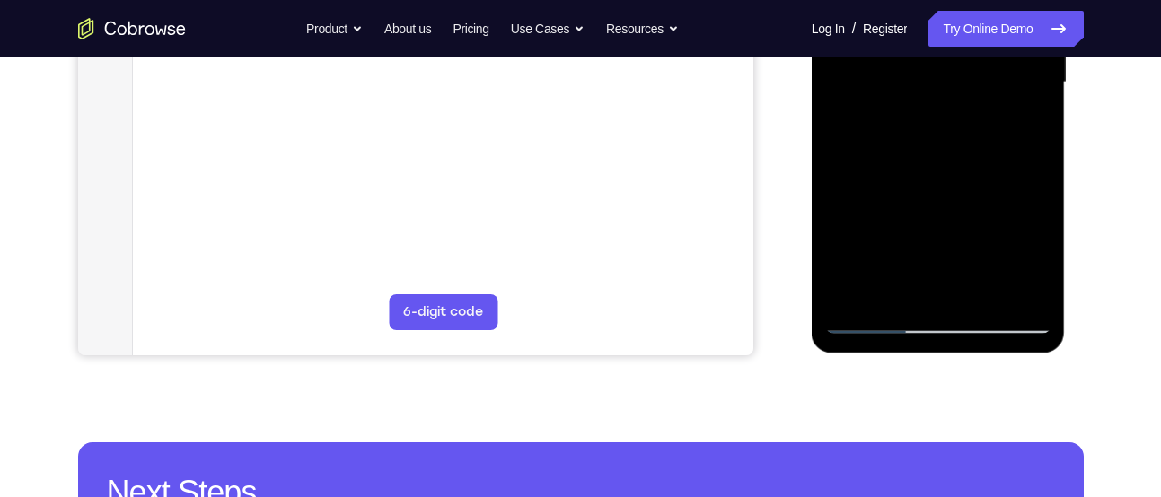
click at [948, 136] on div at bounding box center [938, 82] width 226 height 503
drag, startPoint x: 888, startPoint y: 271, endPoint x: 933, endPoint y: 142, distance: 136.8
click at [933, 142] on div at bounding box center [938, 82] width 226 height 503
click at [952, 129] on div at bounding box center [938, 82] width 226 height 503
click at [903, 224] on div at bounding box center [938, 82] width 226 height 503
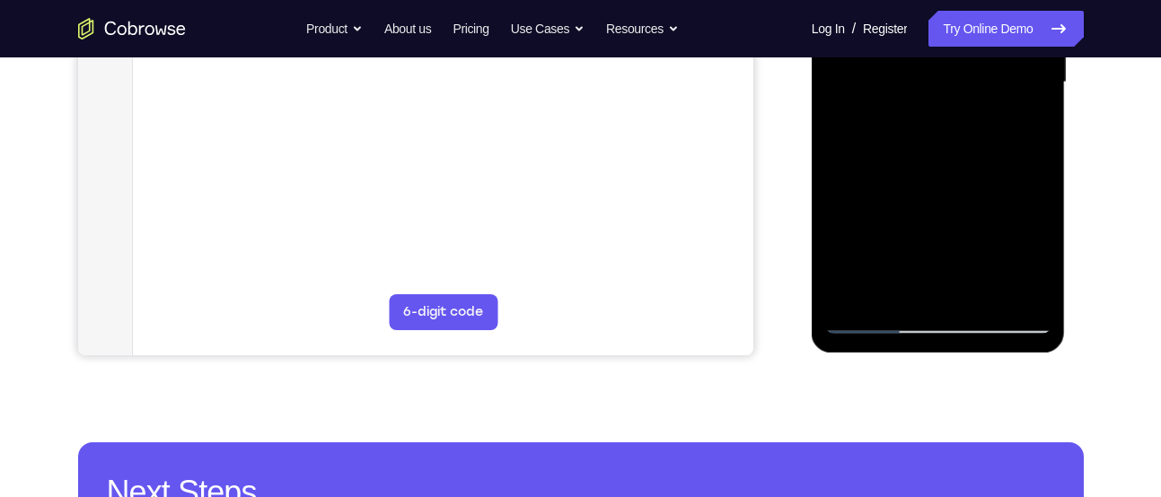
drag, startPoint x: 923, startPoint y: 244, endPoint x: 955, endPoint y: 60, distance: 186.8
click at [955, 60] on div at bounding box center [938, 82] width 226 height 503
drag, startPoint x: 928, startPoint y: 245, endPoint x: 979, endPoint y: 60, distance: 191.9
click at [979, 60] on div at bounding box center [938, 82] width 226 height 503
drag, startPoint x: 899, startPoint y: 260, endPoint x: 970, endPoint y: 60, distance: 212.7
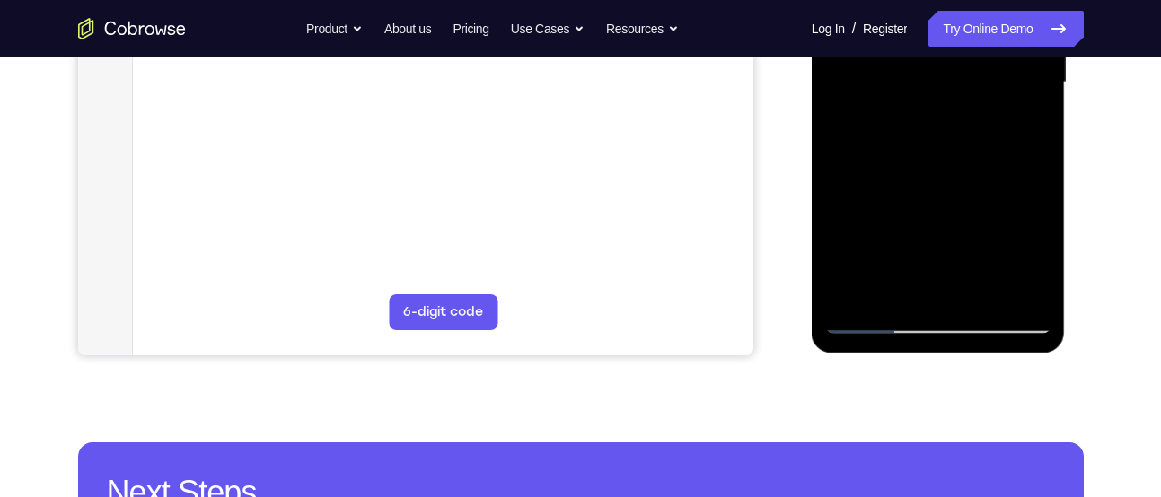
click at [970, 60] on div at bounding box center [938, 82] width 226 height 503
drag, startPoint x: 919, startPoint y: 242, endPoint x: 986, endPoint y: 60, distance: 194.0
click at [986, 60] on div at bounding box center [938, 82] width 226 height 503
drag, startPoint x: 941, startPoint y: 250, endPoint x: 1027, endPoint y: 60, distance: 208.1
click at [1027, 60] on div at bounding box center [938, 82] width 226 height 503
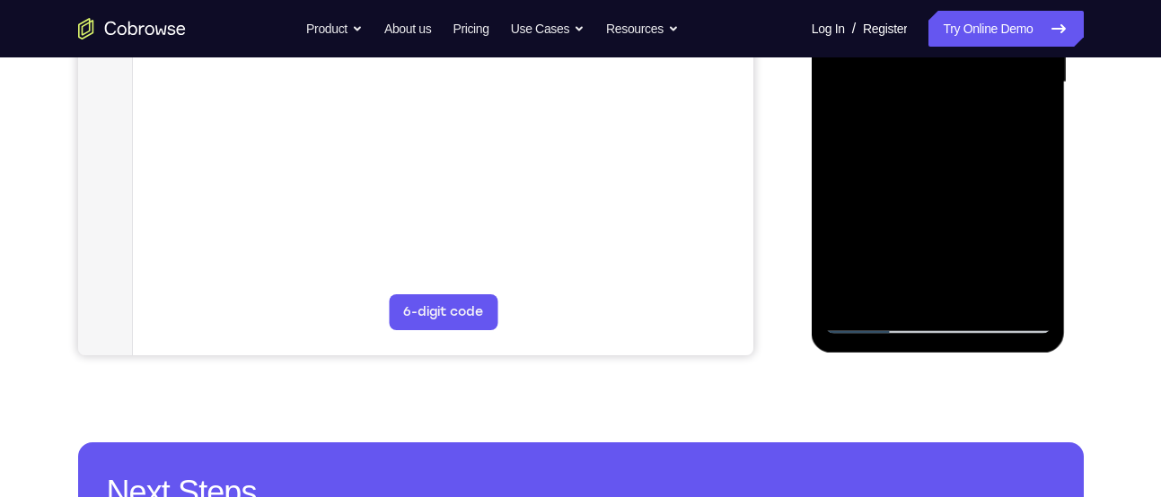
drag, startPoint x: 947, startPoint y: 234, endPoint x: 997, endPoint y: 132, distance: 114.0
click at [997, 132] on div at bounding box center [938, 82] width 226 height 503
drag, startPoint x: 890, startPoint y: 268, endPoint x: 986, endPoint y: 60, distance: 229.0
click at [986, 60] on div at bounding box center [938, 82] width 226 height 503
drag, startPoint x: 944, startPoint y: 242, endPoint x: 1020, endPoint y: 60, distance: 197.2
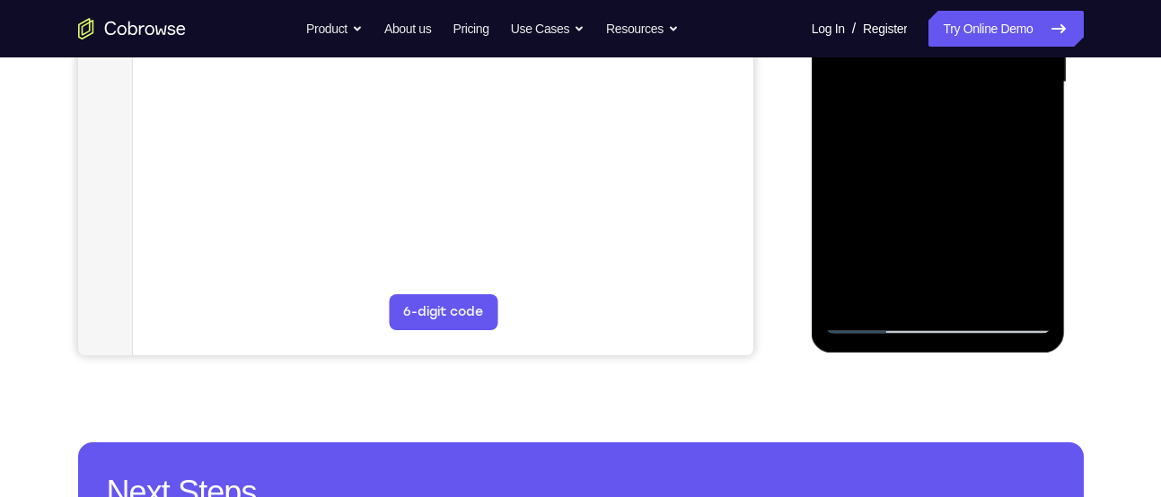
click at [1020, 60] on div at bounding box center [938, 82] width 226 height 503
drag, startPoint x: 947, startPoint y: 239, endPoint x: 1004, endPoint y: 60, distance: 187.6
click at [1004, 60] on div at bounding box center [938, 82] width 226 height 503
drag, startPoint x: 948, startPoint y: 263, endPoint x: 1020, endPoint y: 60, distance: 215.2
click at [1020, 60] on div at bounding box center [938, 82] width 226 height 503
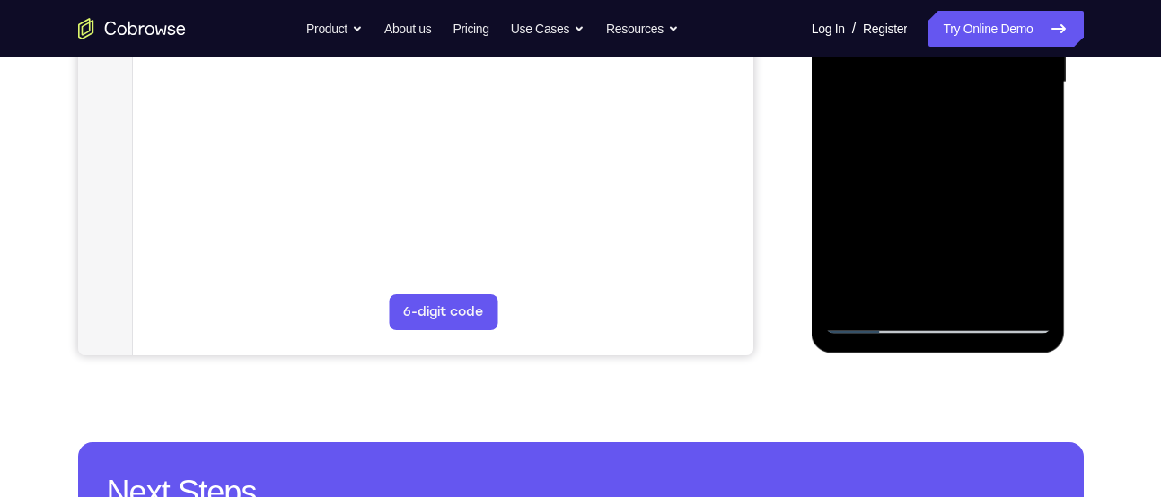
drag, startPoint x: 983, startPoint y: 246, endPoint x: 1011, endPoint y: 60, distance: 187.9
click at [1011, 60] on div at bounding box center [938, 82] width 226 height 503
drag, startPoint x: 943, startPoint y: 280, endPoint x: 996, endPoint y: 60, distance: 226.2
click at [996, 60] on div at bounding box center [938, 82] width 226 height 503
drag, startPoint x: 938, startPoint y: 230, endPoint x: 1001, endPoint y: 60, distance: 180.9
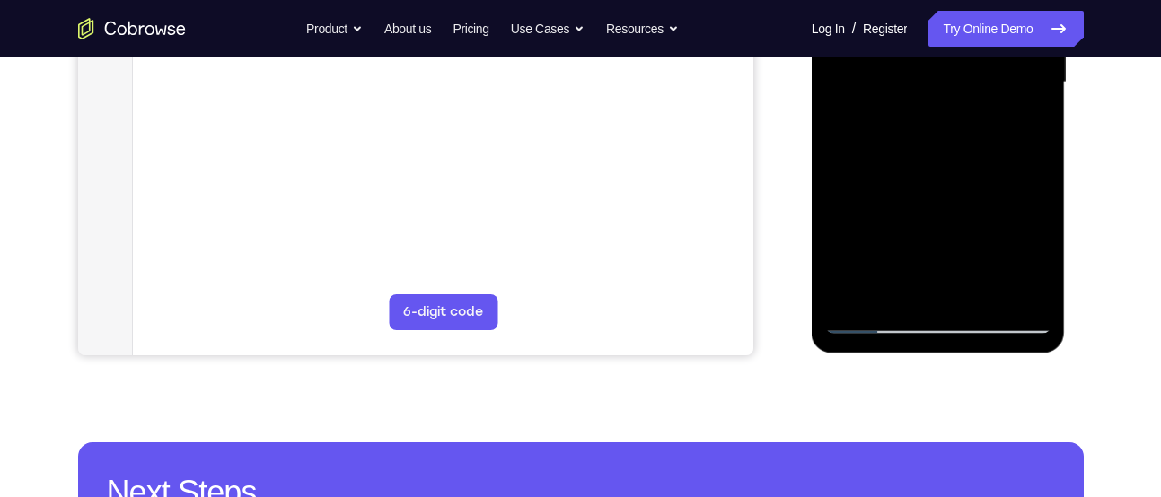
click at [1001, 60] on div at bounding box center [938, 82] width 226 height 503
drag, startPoint x: 937, startPoint y: 250, endPoint x: 999, endPoint y: 60, distance: 199.3
click at [999, 60] on div at bounding box center [938, 82] width 226 height 503
drag, startPoint x: 939, startPoint y: 197, endPoint x: 912, endPoint y: 372, distance: 176.2
click at [912, 356] on html "Online web based iOS Simulators and Android Emulators. Run iPhone, iPad, Mobile…" at bounding box center [939, 87] width 256 height 539
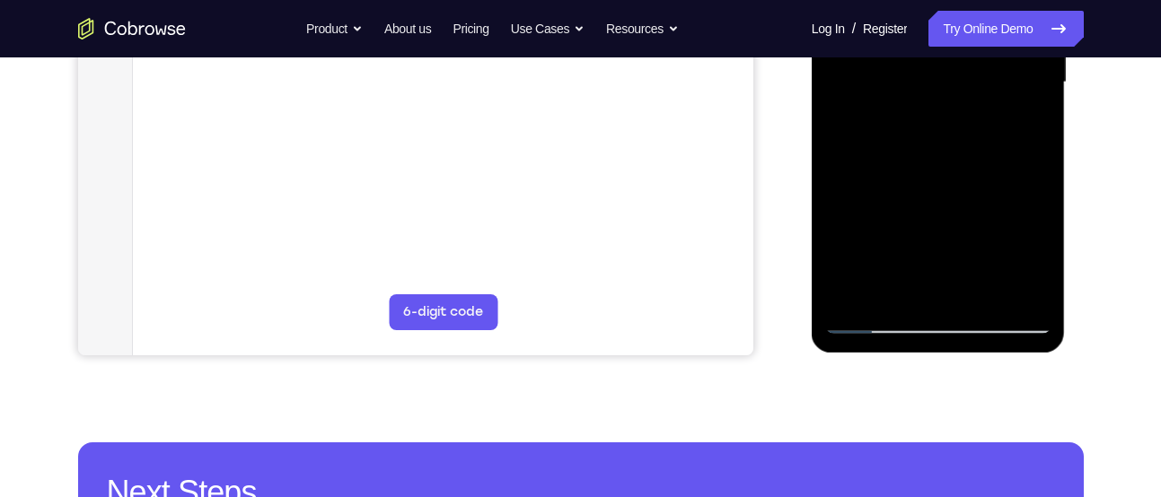
drag, startPoint x: 974, startPoint y: 173, endPoint x: 900, endPoint y: 382, distance: 221.7
click at [900, 356] on html "Online web based iOS Simulators and Android Emulators. Run iPhone, iPad, Mobile…" at bounding box center [939, 87] width 256 height 539
drag, startPoint x: 959, startPoint y: 154, endPoint x: 870, endPoint y: 382, distance: 245.6
click at [870, 356] on html "Online web based iOS Simulators and Android Emulators. Run iPhone, iPad, Mobile…" at bounding box center [939, 87] width 256 height 539
click at [904, 223] on div at bounding box center [938, 82] width 226 height 503
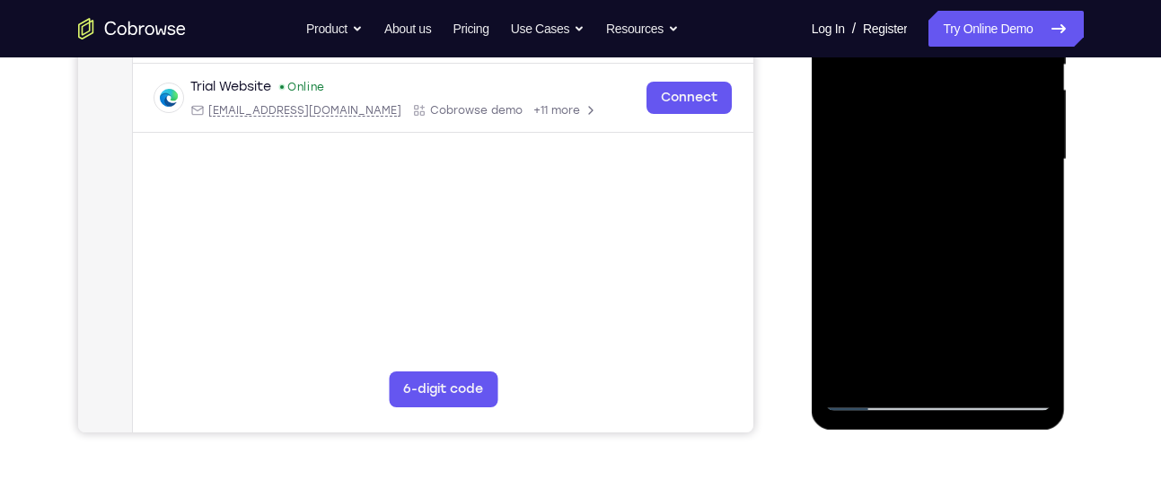
scroll to position [397, 0]
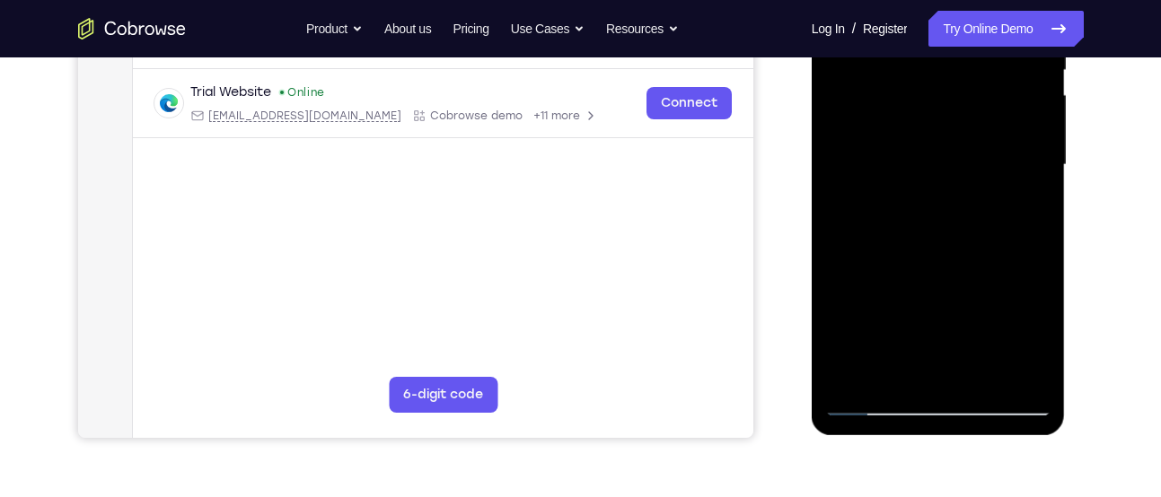
click at [940, 181] on div at bounding box center [938, 165] width 226 height 503
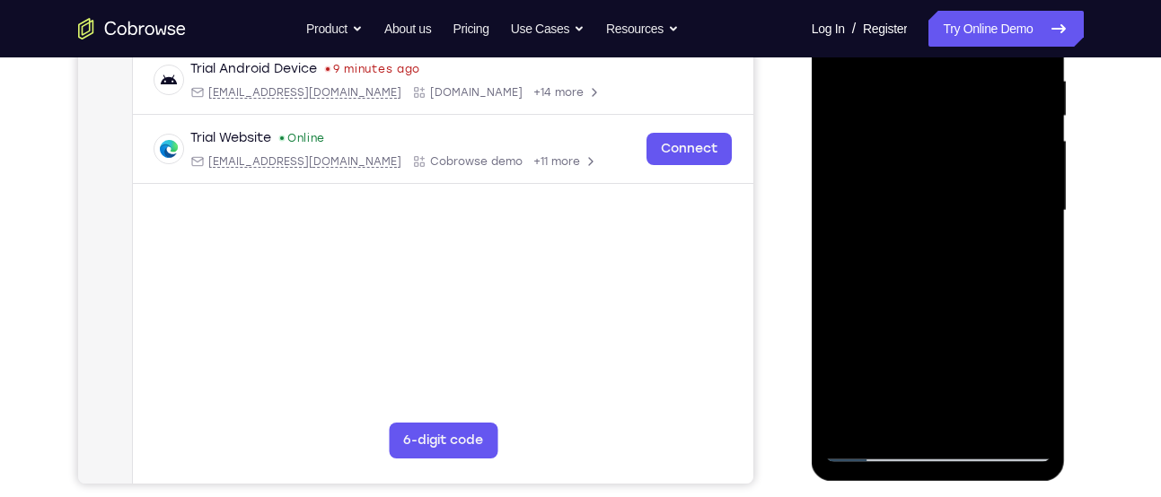
scroll to position [350, 0]
click at [853, 267] on div at bounding box center [938, 212] width 226 height 503
click at [880, 265] on div at bounding box center [938, 212] width 226 height 503
click at [868, 266] on div at bounding box center [938, 212] width 226 height 503
click at [864, 268] on div at bounding box center [938, 212] width 226 height 503
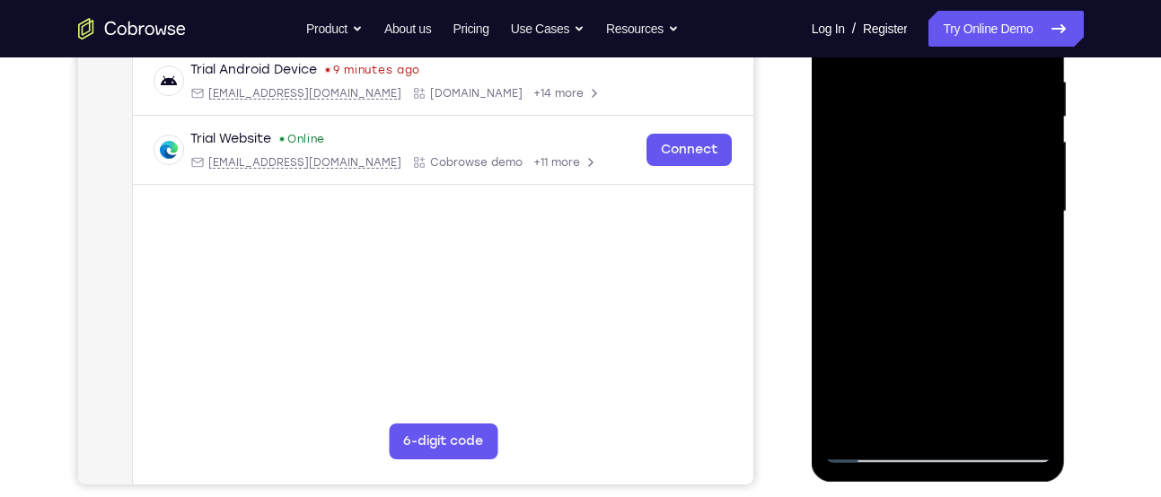
click at [865, 266] on div at bounding box center [938, 212] width 226 height 503
click at [855, 268] on div at bounding box center [938, 212] width 226 height 503
click at [847, 266] on div at bounding box center [938, 212] width 226 height 503
click at [942, 238] on div at bounding box center [938, 212] width 226 height 503
click at [877, 266] on div at bounding box center [938, 212] width 226 height 503
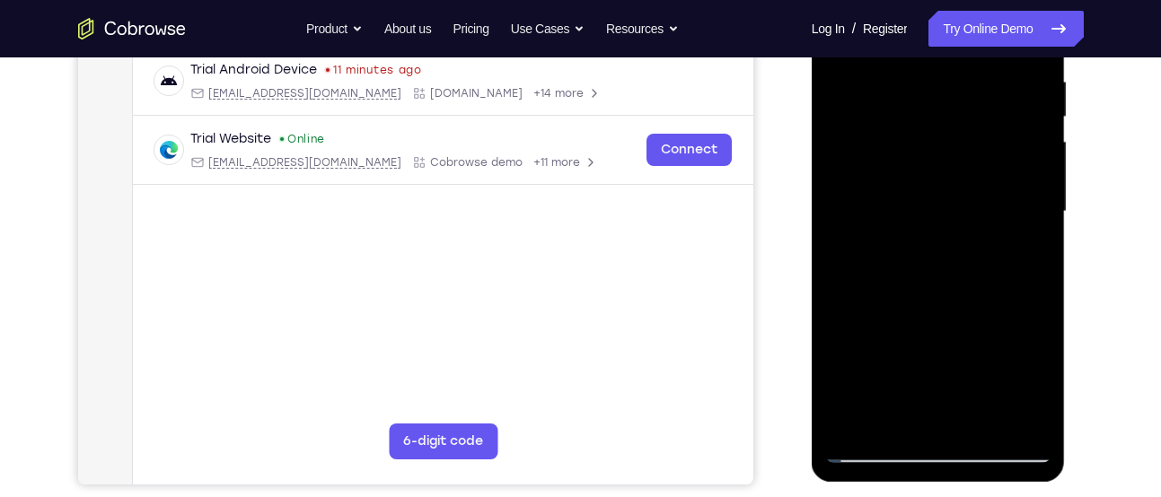
click at [887, 266] on div at bounding box center [938, 212] width 226 height 503
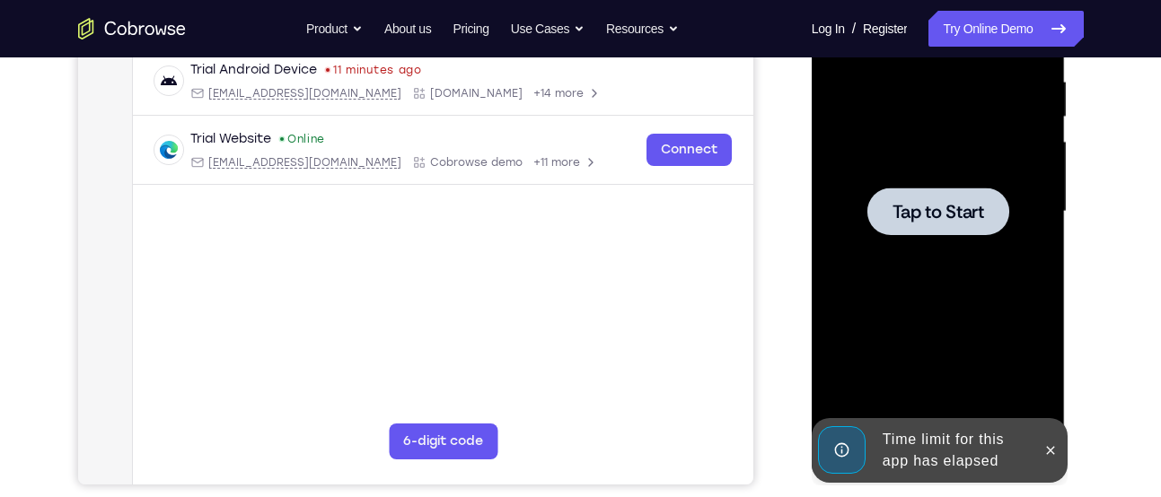
click at [961, 238] on div at bounding box center [938, 212] width 226 height 503
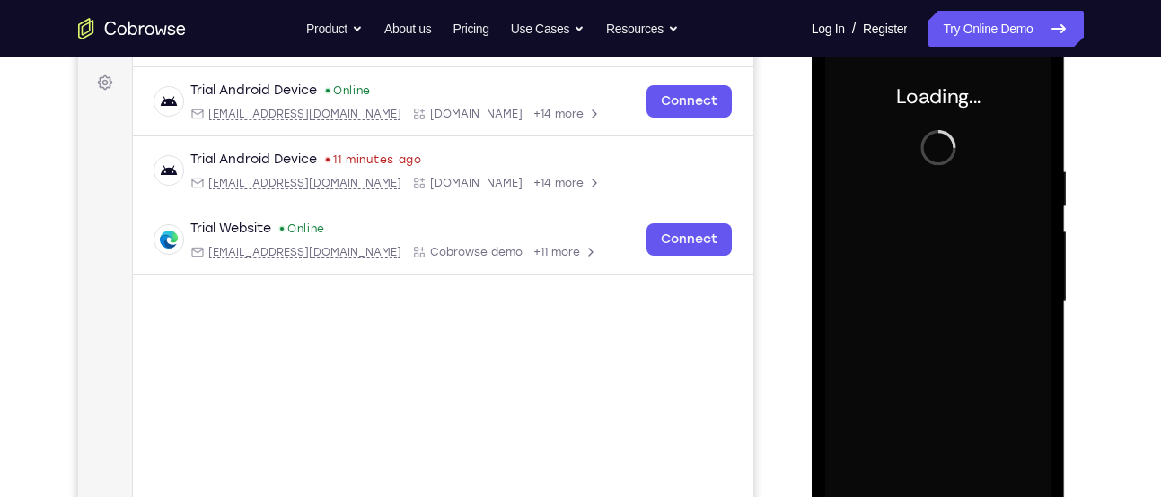
scroll to position [246, 0]
